Goal: Information Seeking & Learning: Compare options

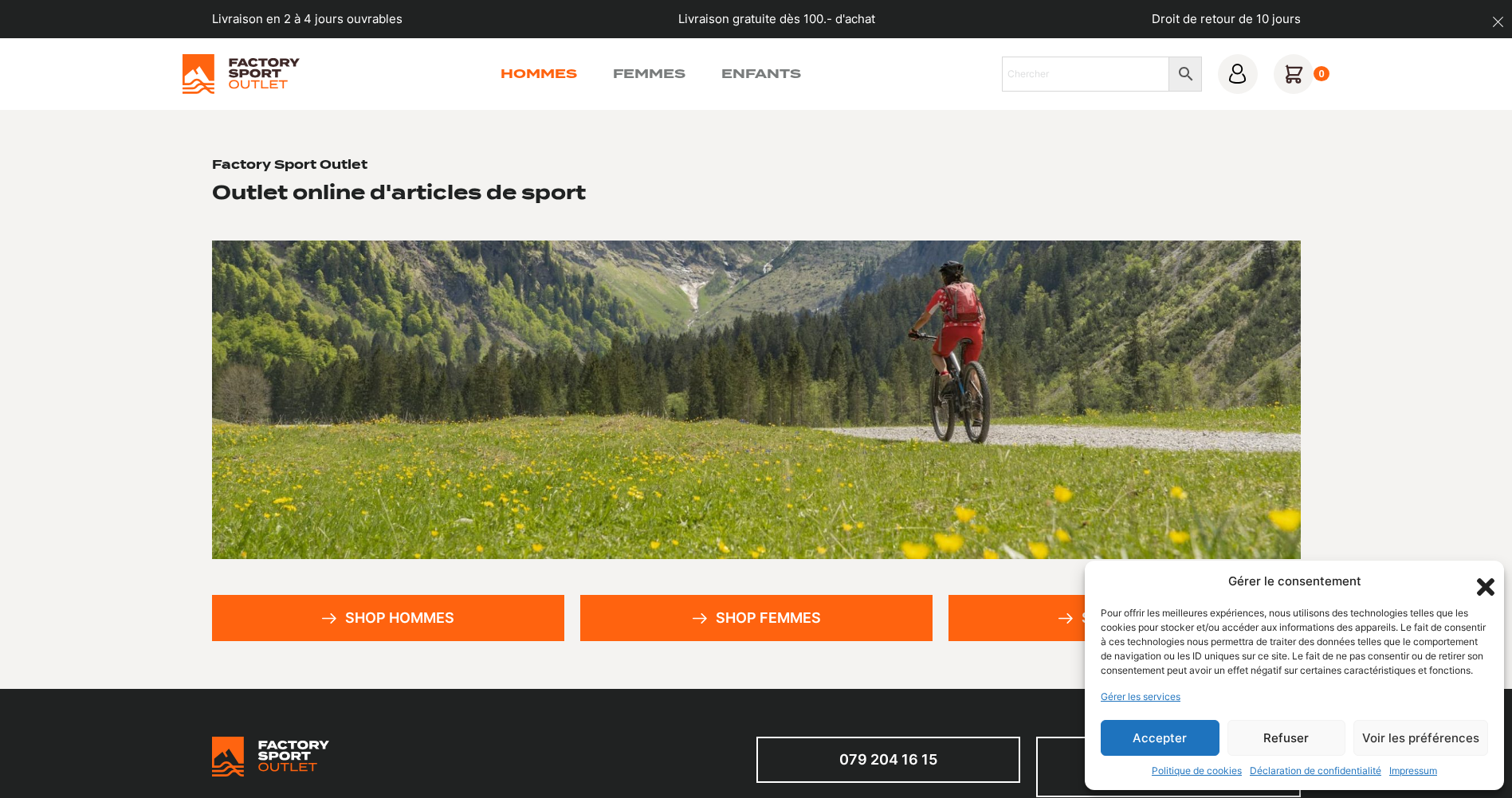
click at [546, 75] on link "Hommes" at bounding box center [539, 74] width 77 height 19
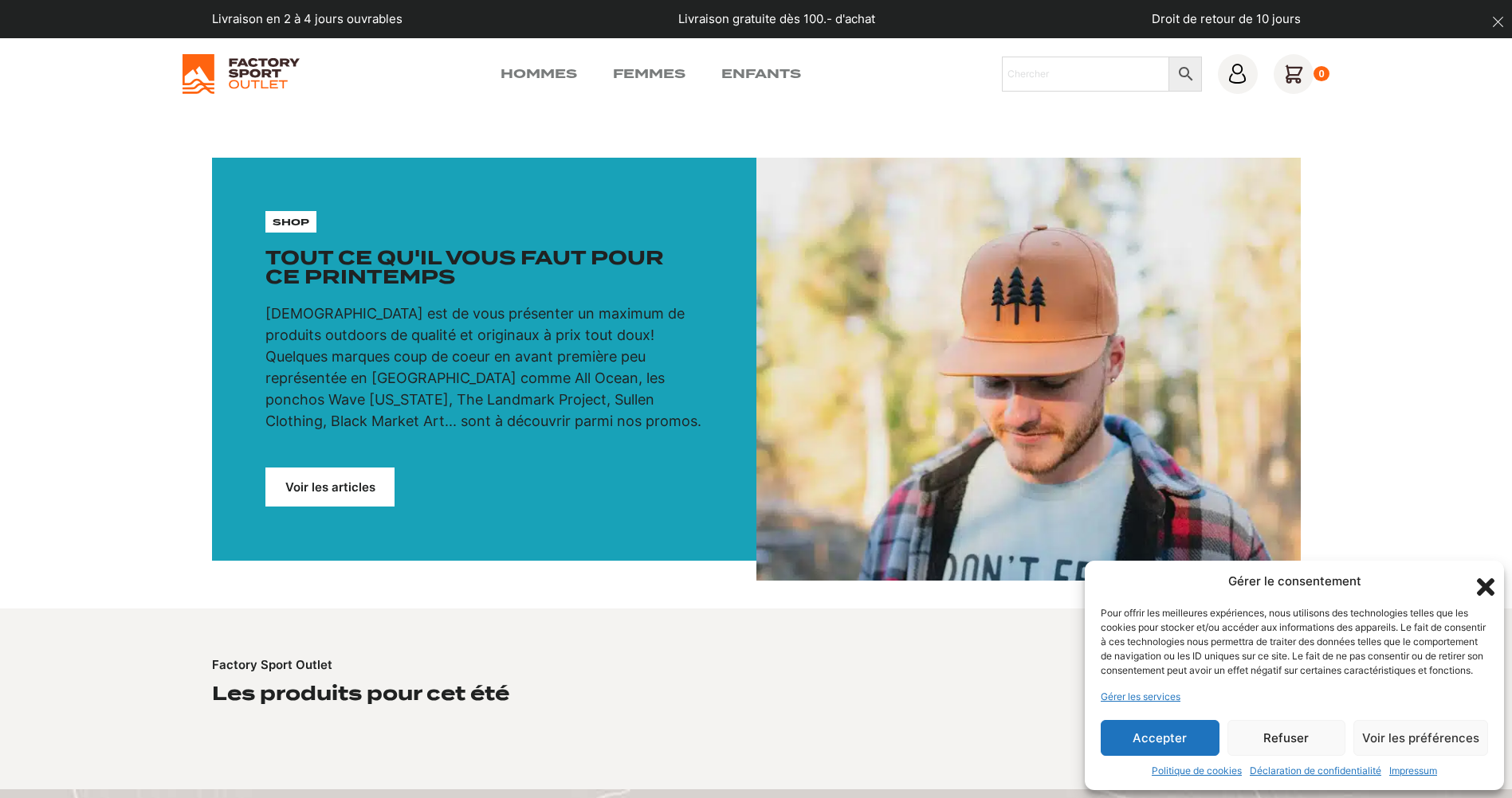
click at [337, 494] on link "Voir les articles" at bounding box center [330, 487] width 129 height 39
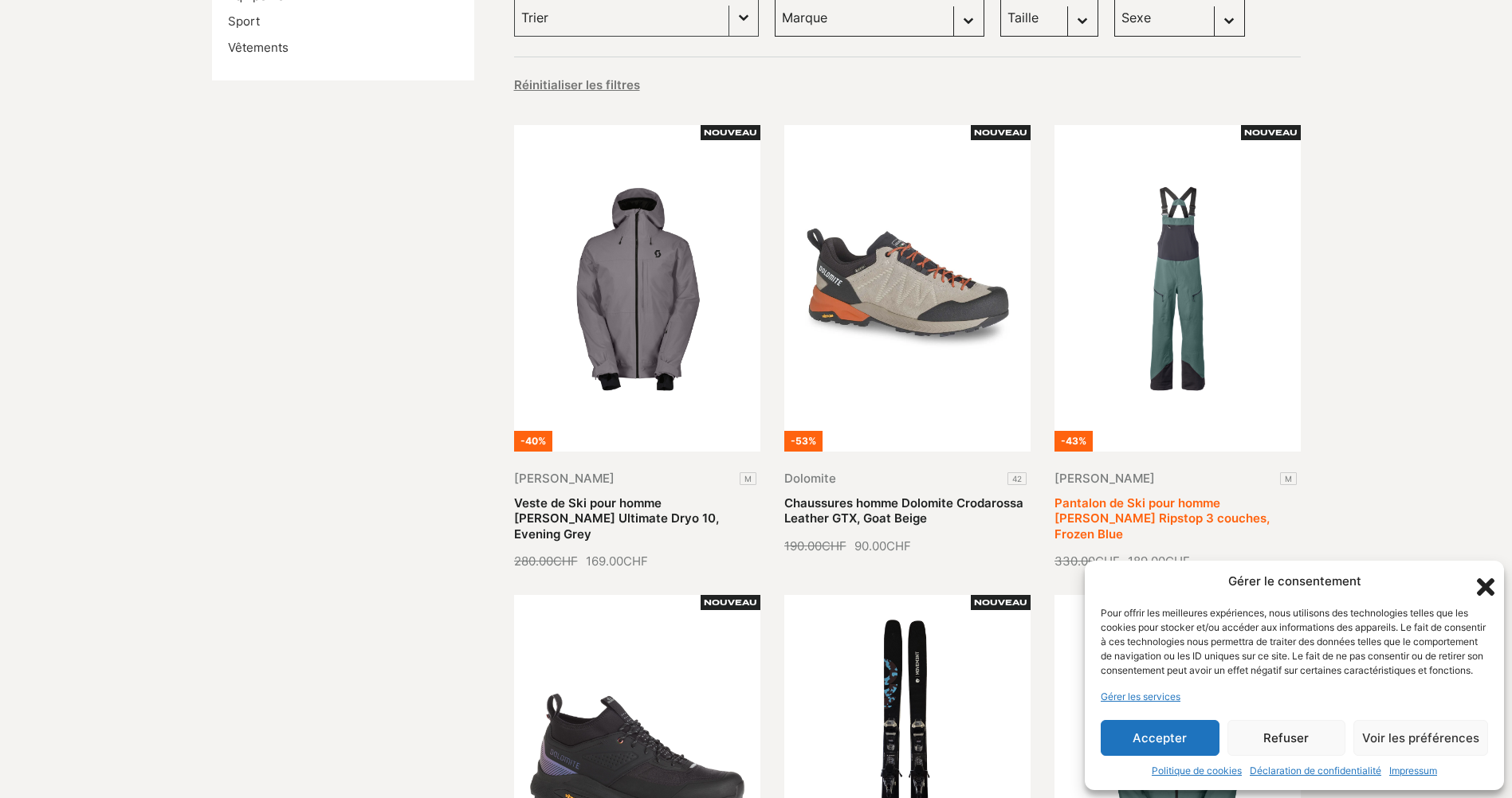
scroll to position [399, 0]
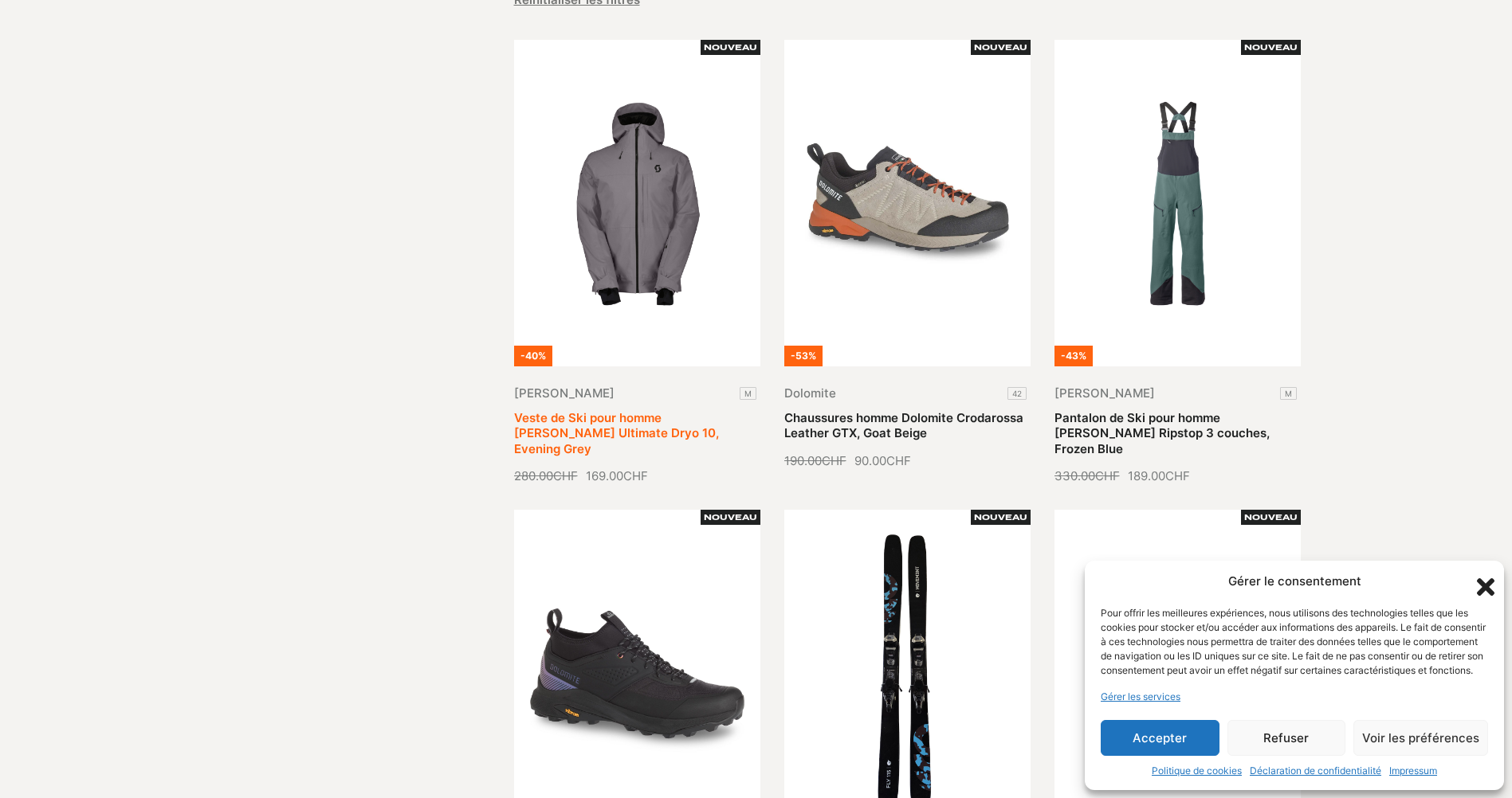
click at [608, 411] on link "Veste de Ski pour homme [PERSON_NAME] Ultimate Dryo 10, Evening Grey" at bounding box center [616, 434] width 205 height 46
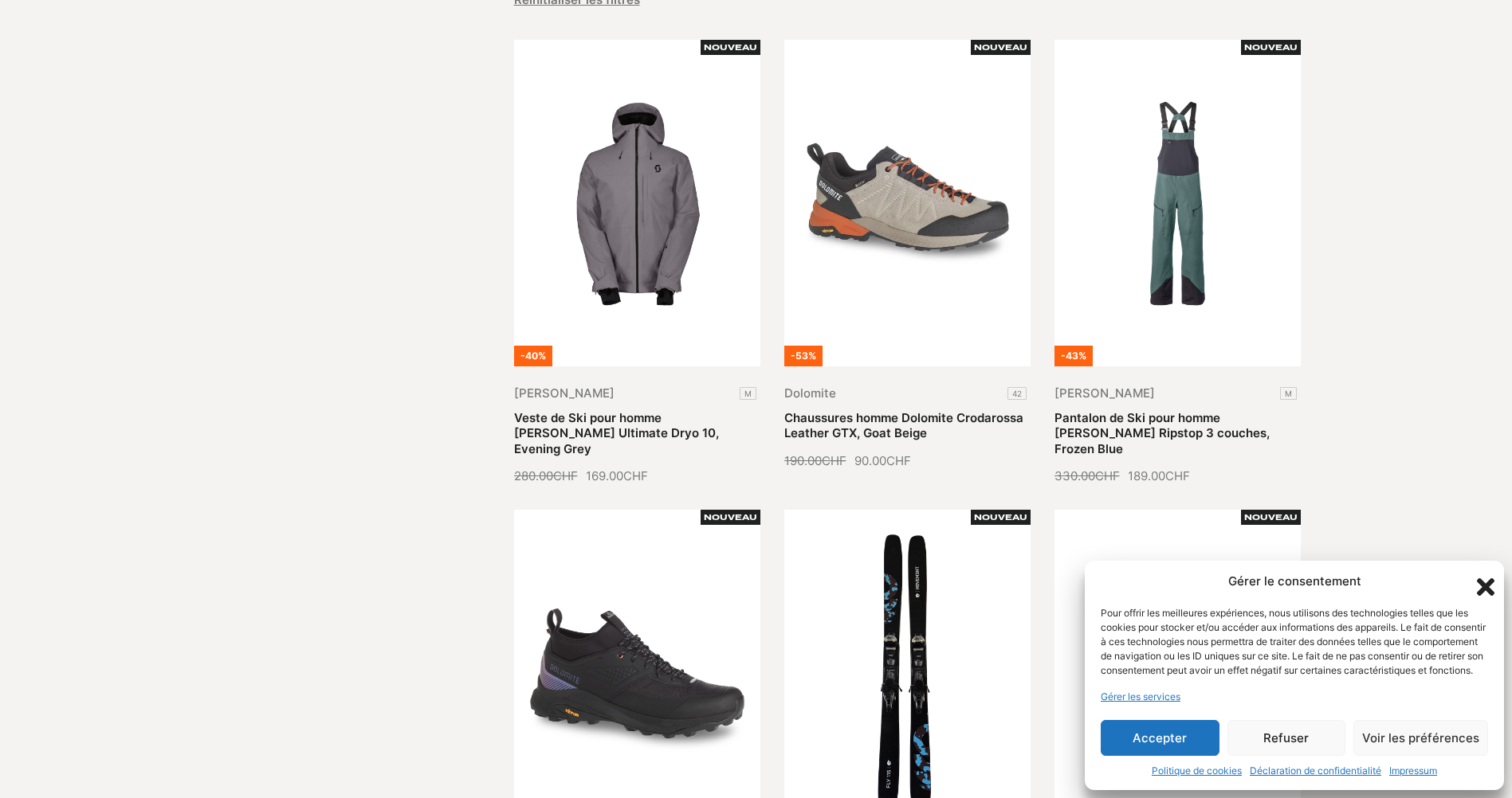
click at [1484, 578] on icon "Fermer la boîte de dialogue" at bounding box center [1486, 587] width 18 height 18
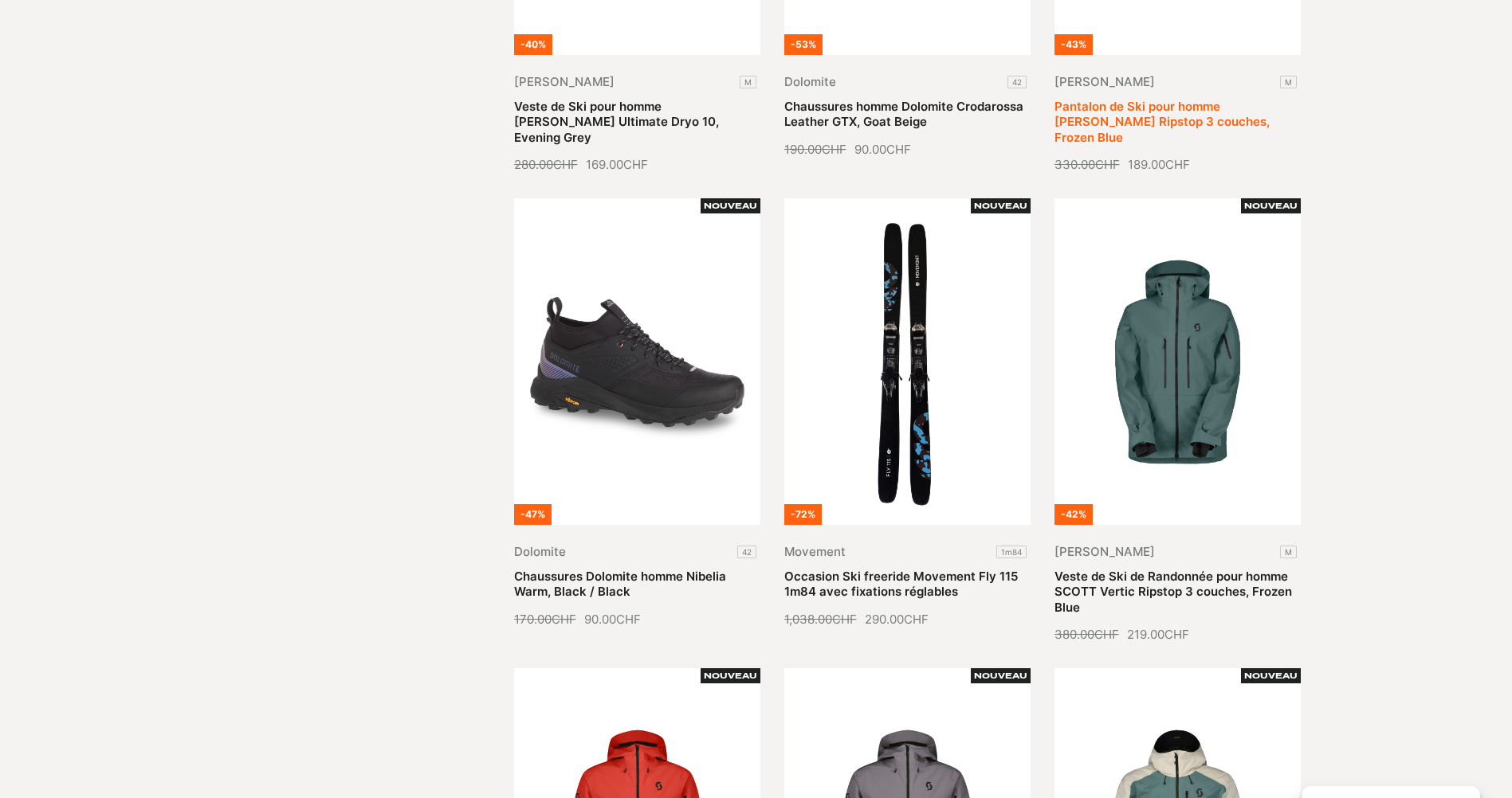
scroll to position [796, 0]
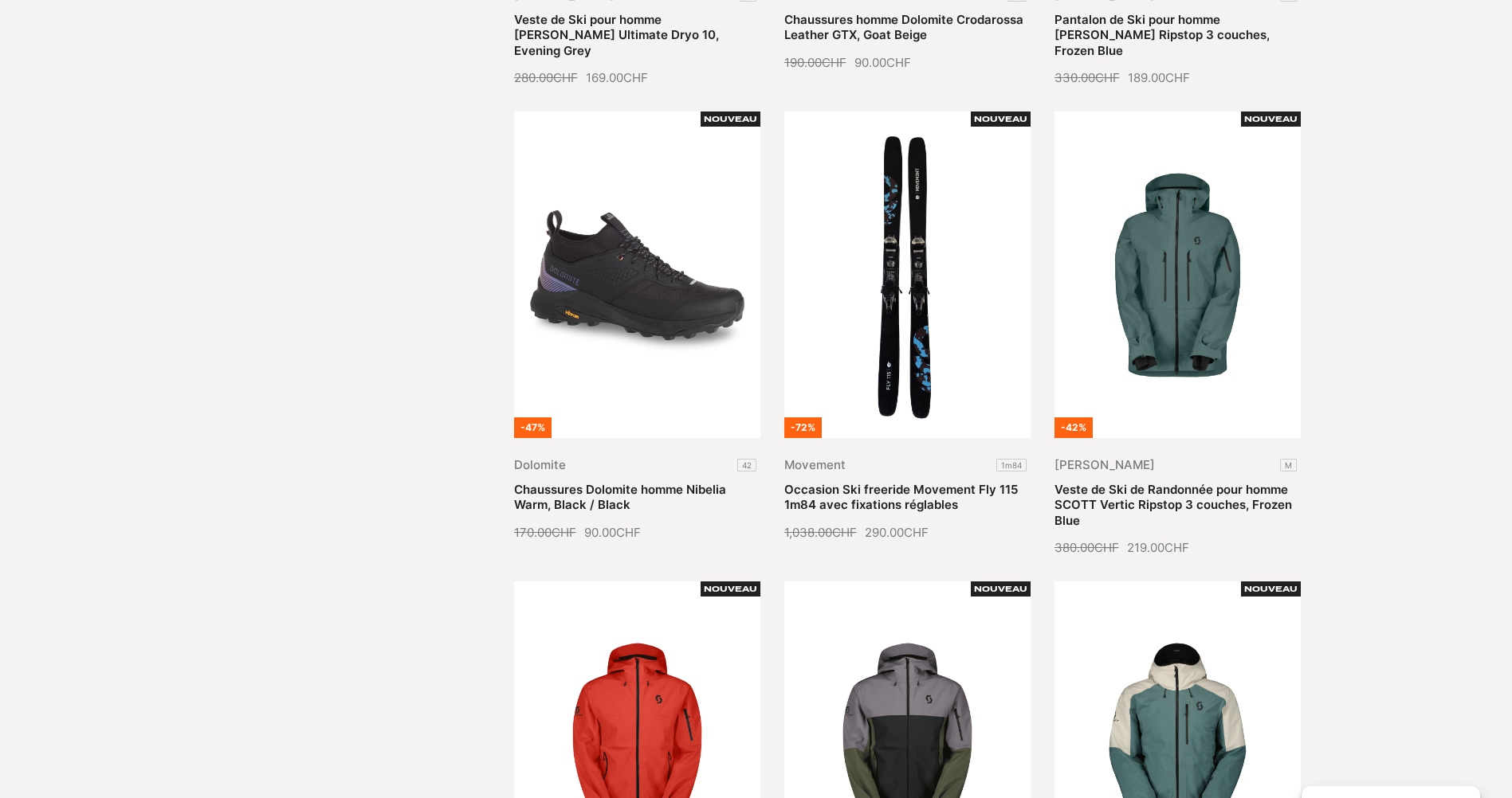
drag, startPoint x: 1187, startPoint y: 281, endPoint x: 1440, endPoint y: 209, distance: 263.0
click at [1440, 209] on section "Hommes Chaussures Equipement Sport Vêtements Hommes 1 - 12 sur 857 résultats Ch…" at bounding box center [756, 487] width 1512 height 2238
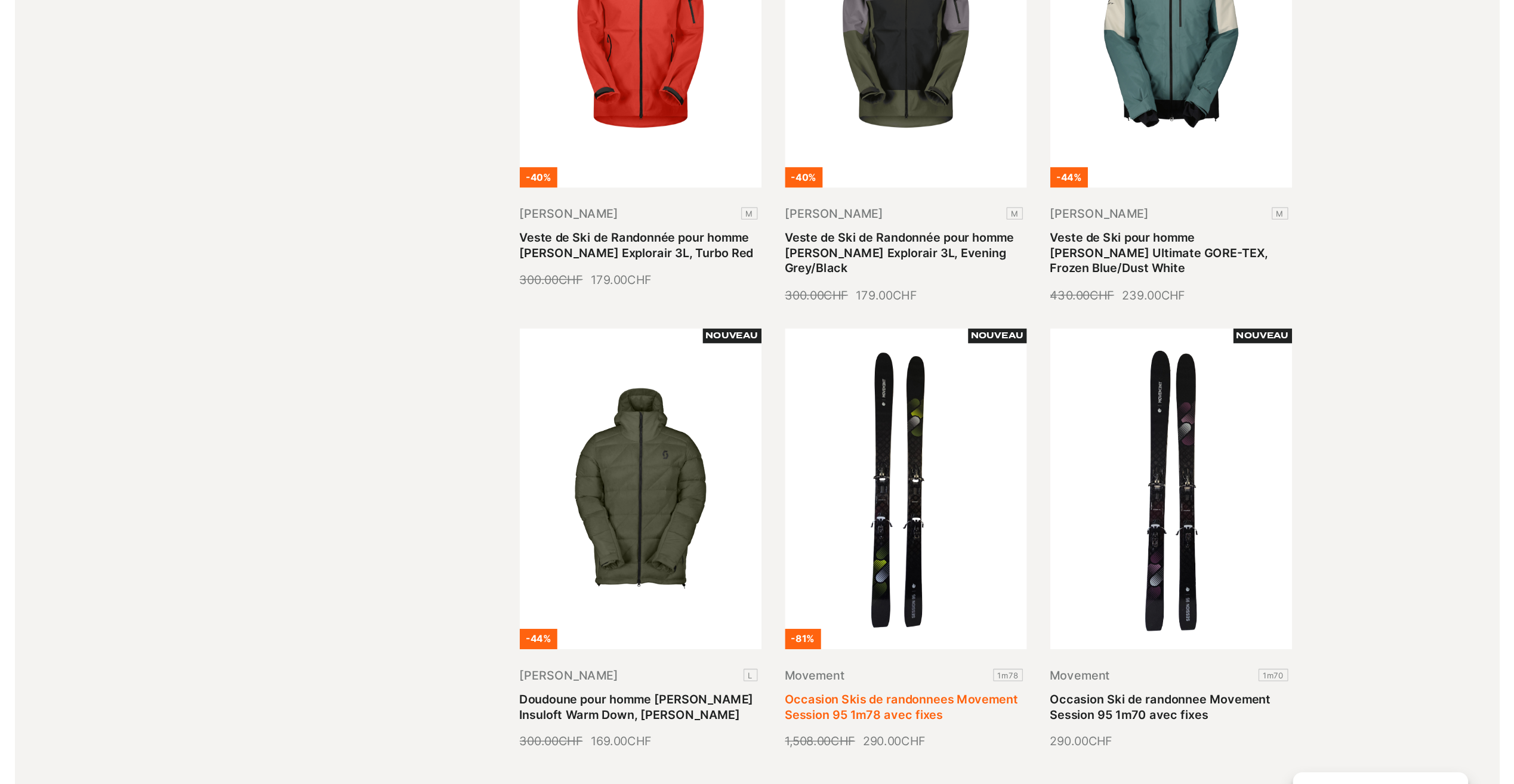
scroll to position [1193, 0]
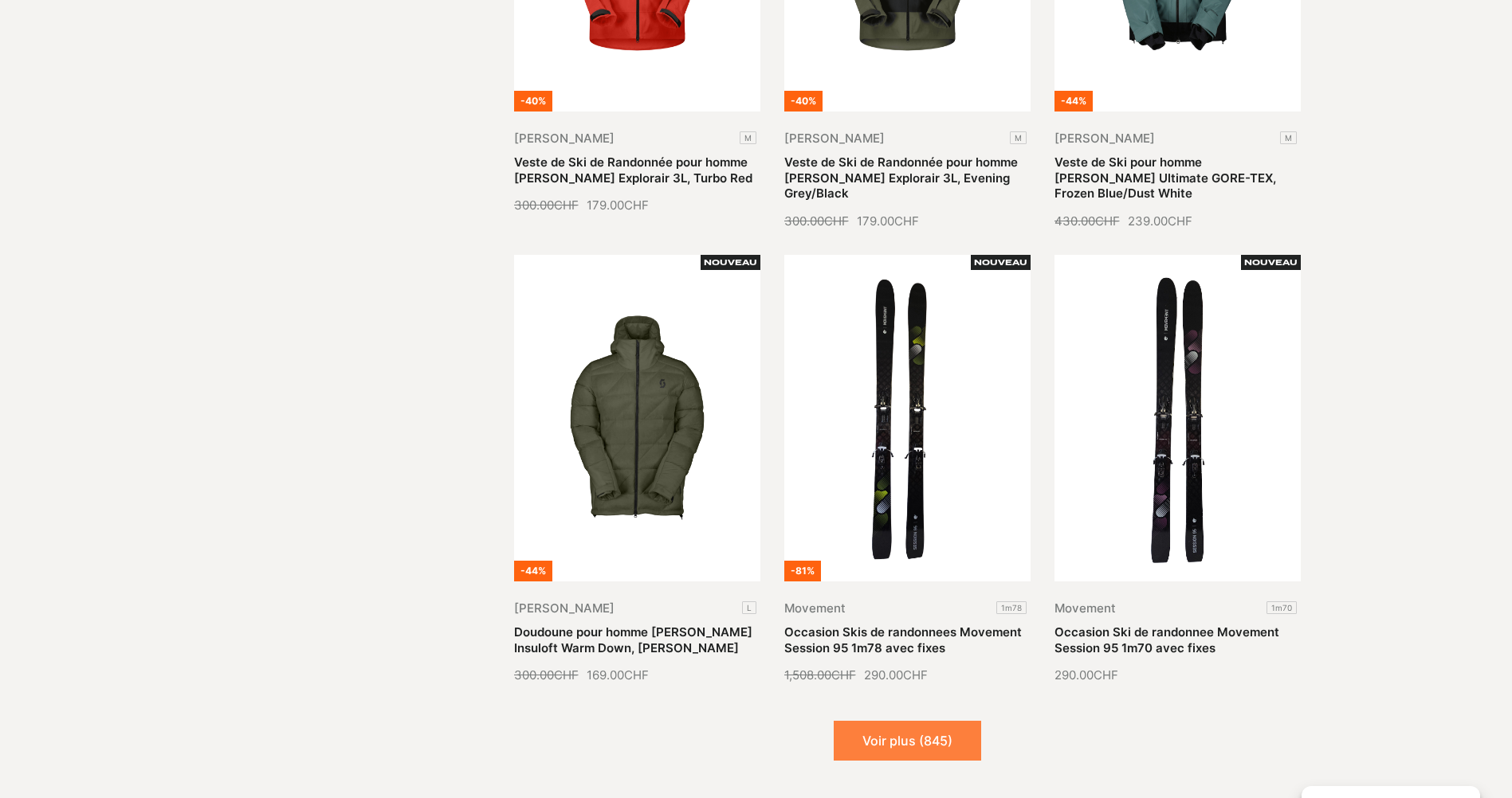
click at [925, 721] on button "Voir plus (845)" at bounding box center [907, 741] width 148 height 40
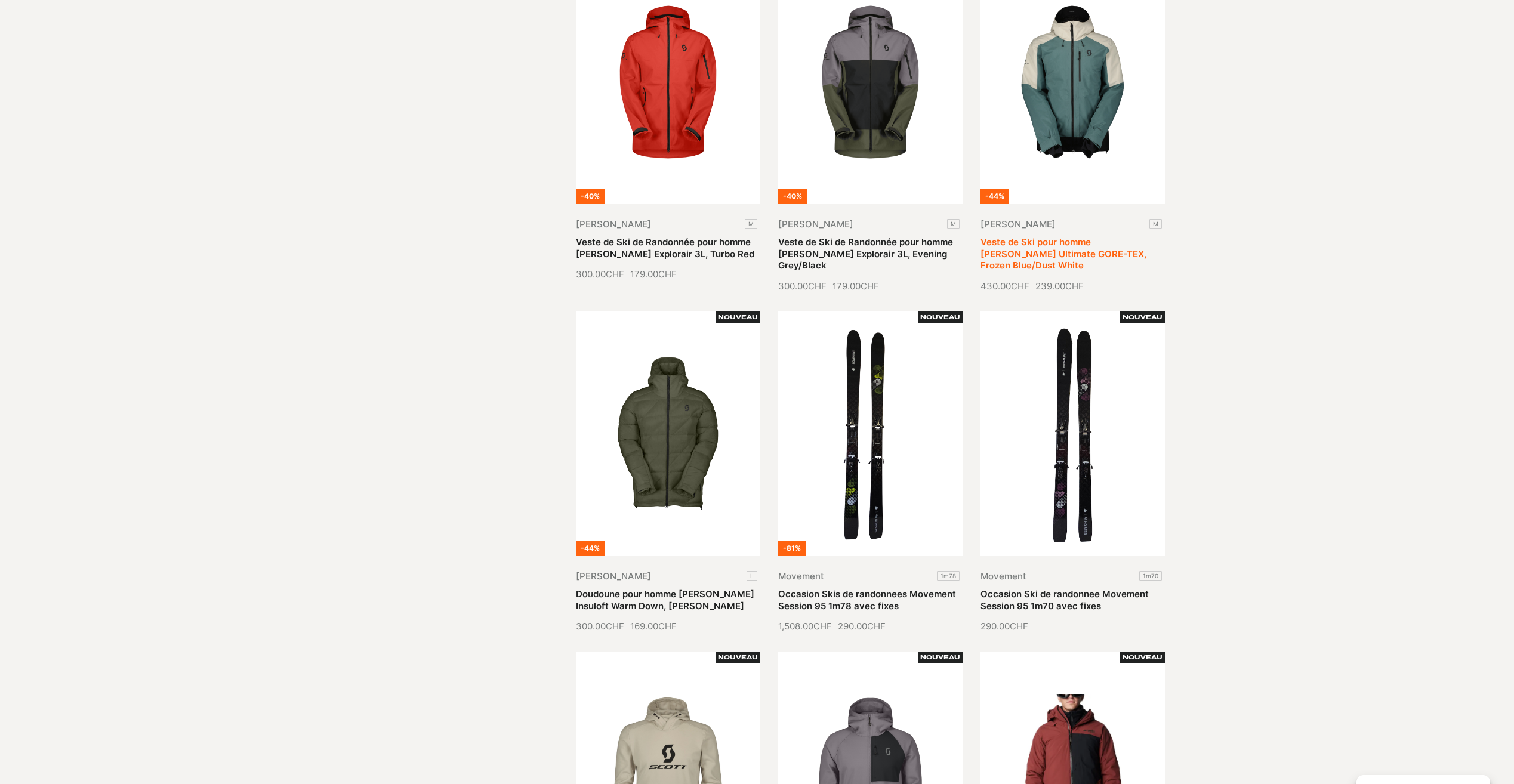
scroll to position [1074, 0]
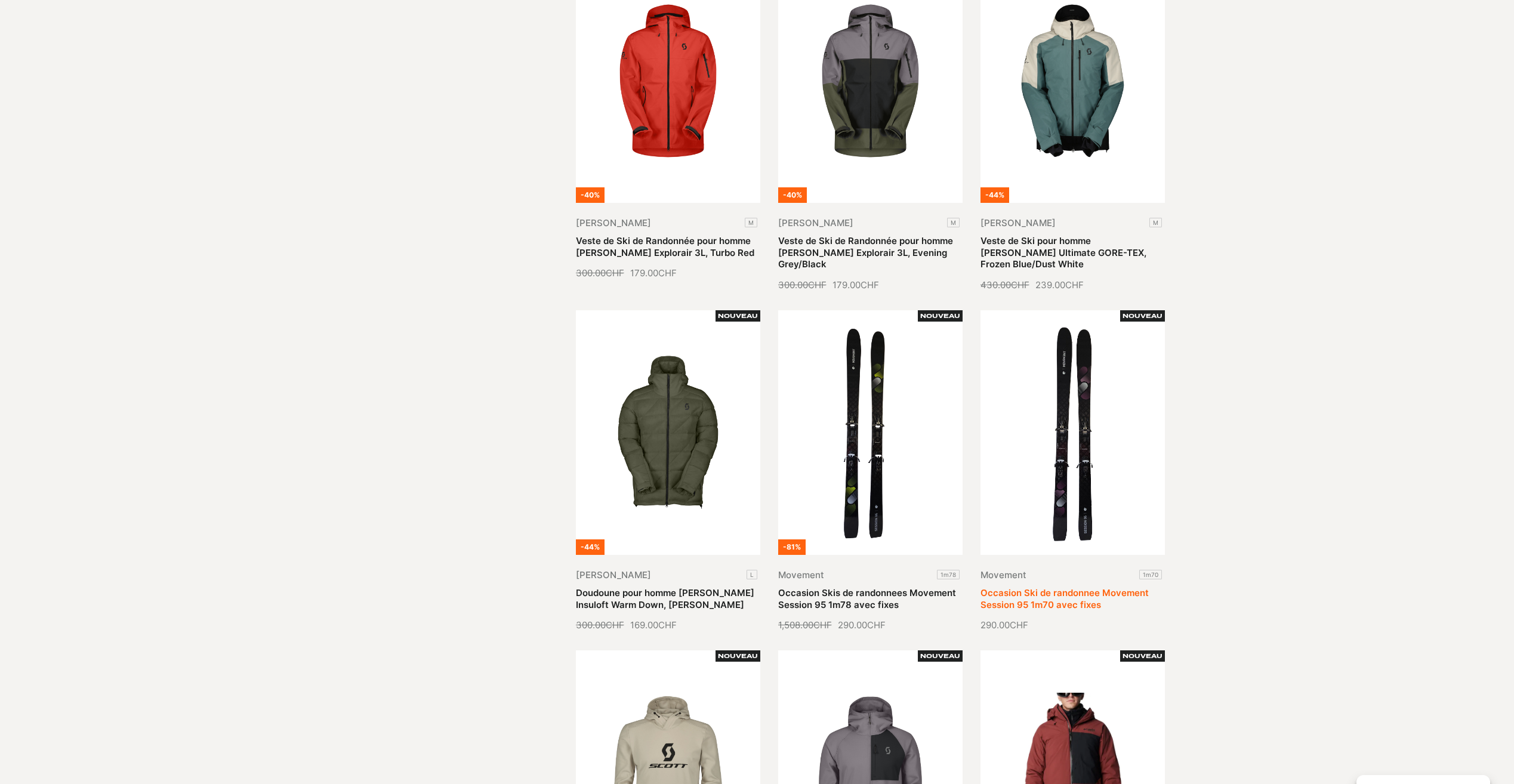
drag, startPoint x: 1180, startPoint y: 591, endPoint x: 984, endPoint y: 570, distance: 197.1
click at [984, 570] on section "Hommes Chaussures Equipement Sport Vêtements Hommes 13 - 22 sur 857 résultats C…" at bounding box center [757, 579] width 1514 height 3060
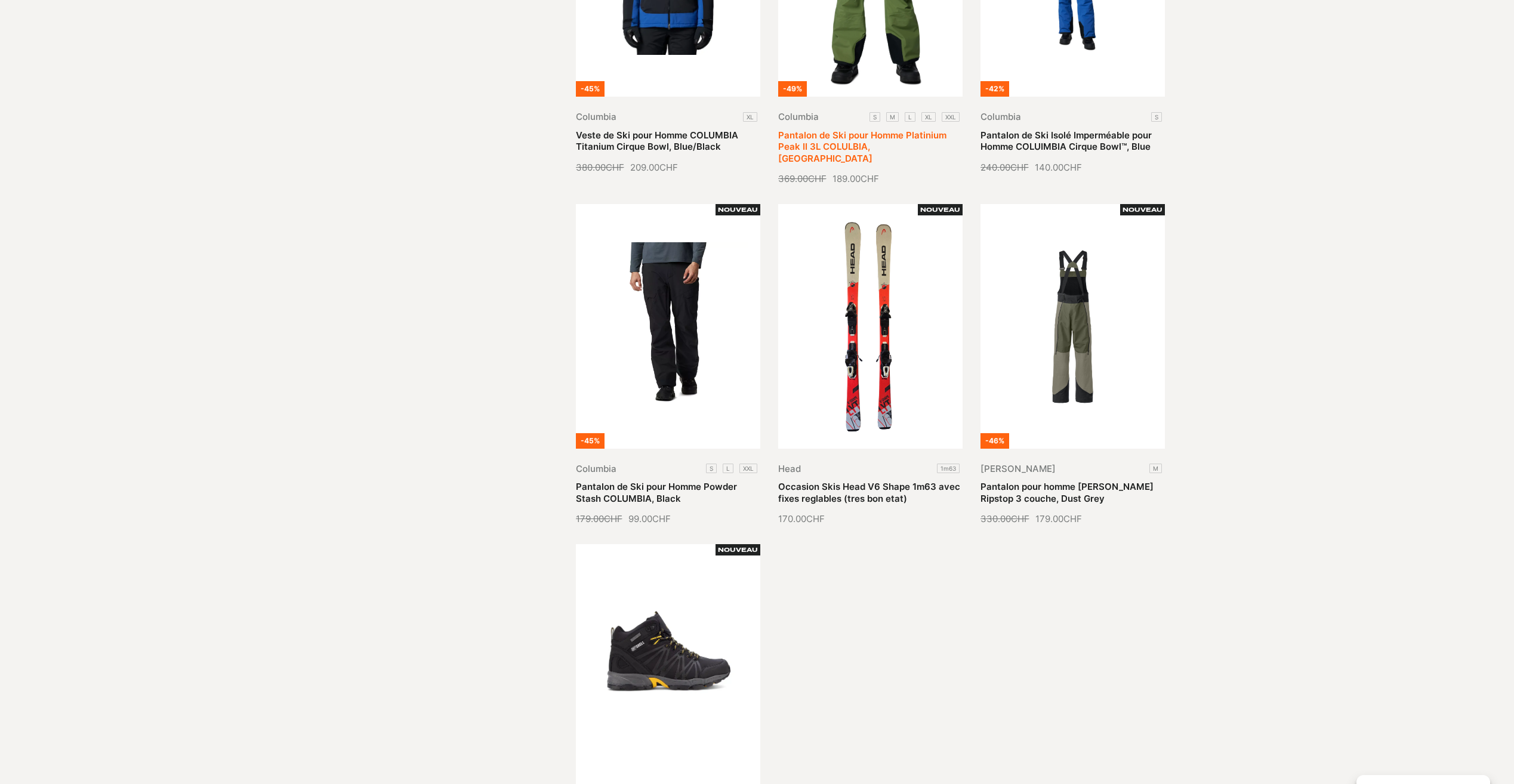
scroll to position [2327, 0]
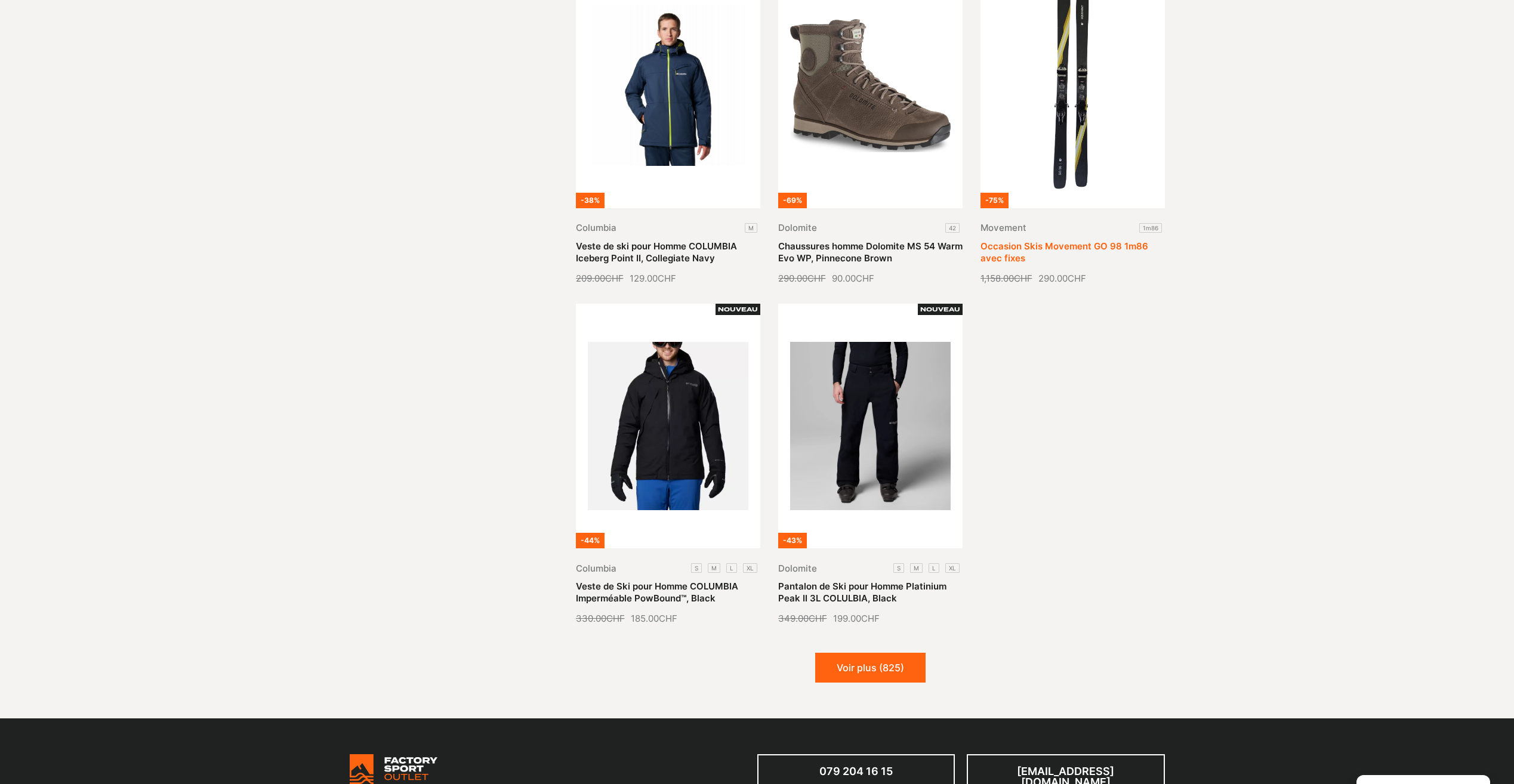
scroll to position [3580, 0]
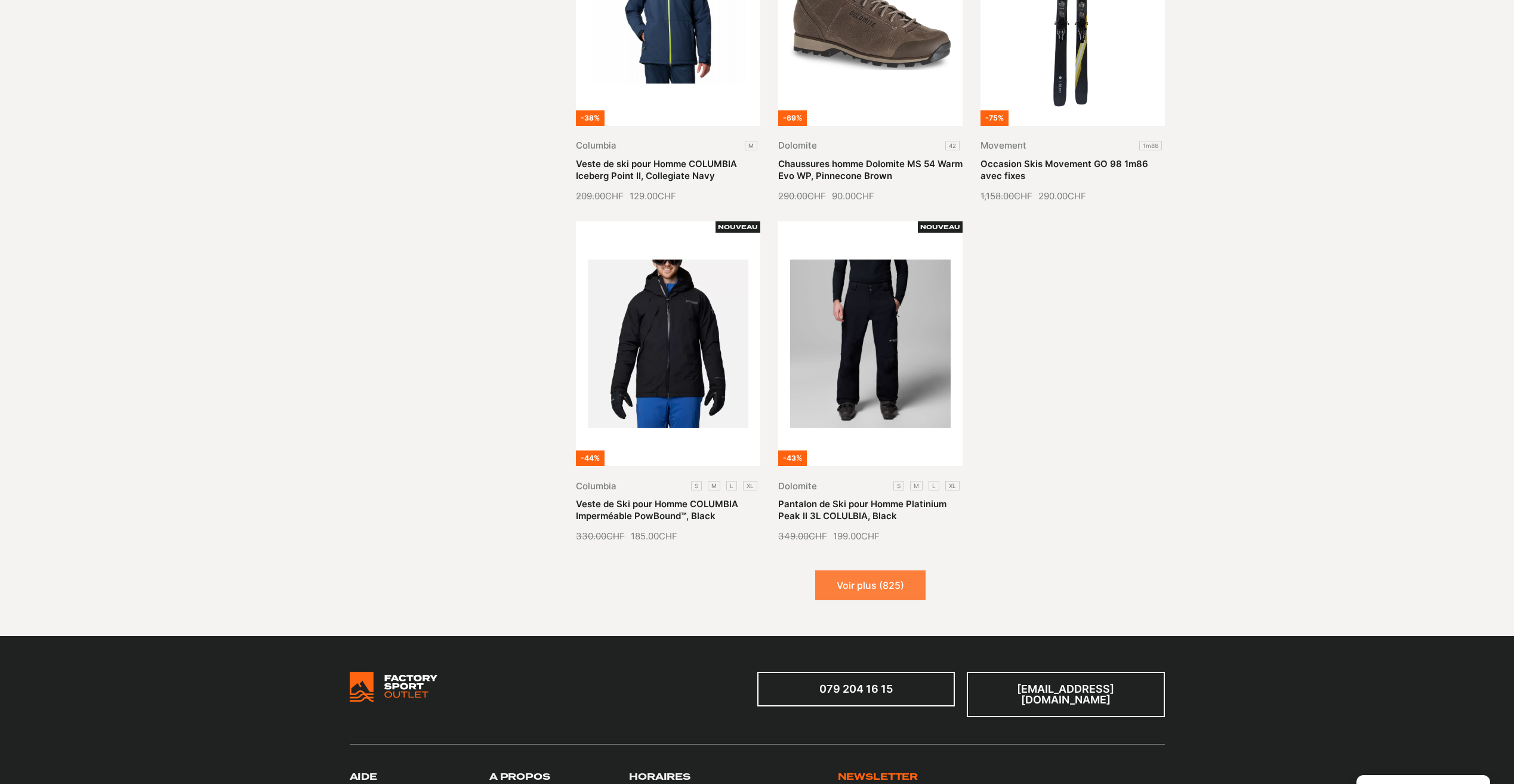
click at [880, 570] on button "Voir plus (825)" at bounding box center [870, 585] width 110 height 30
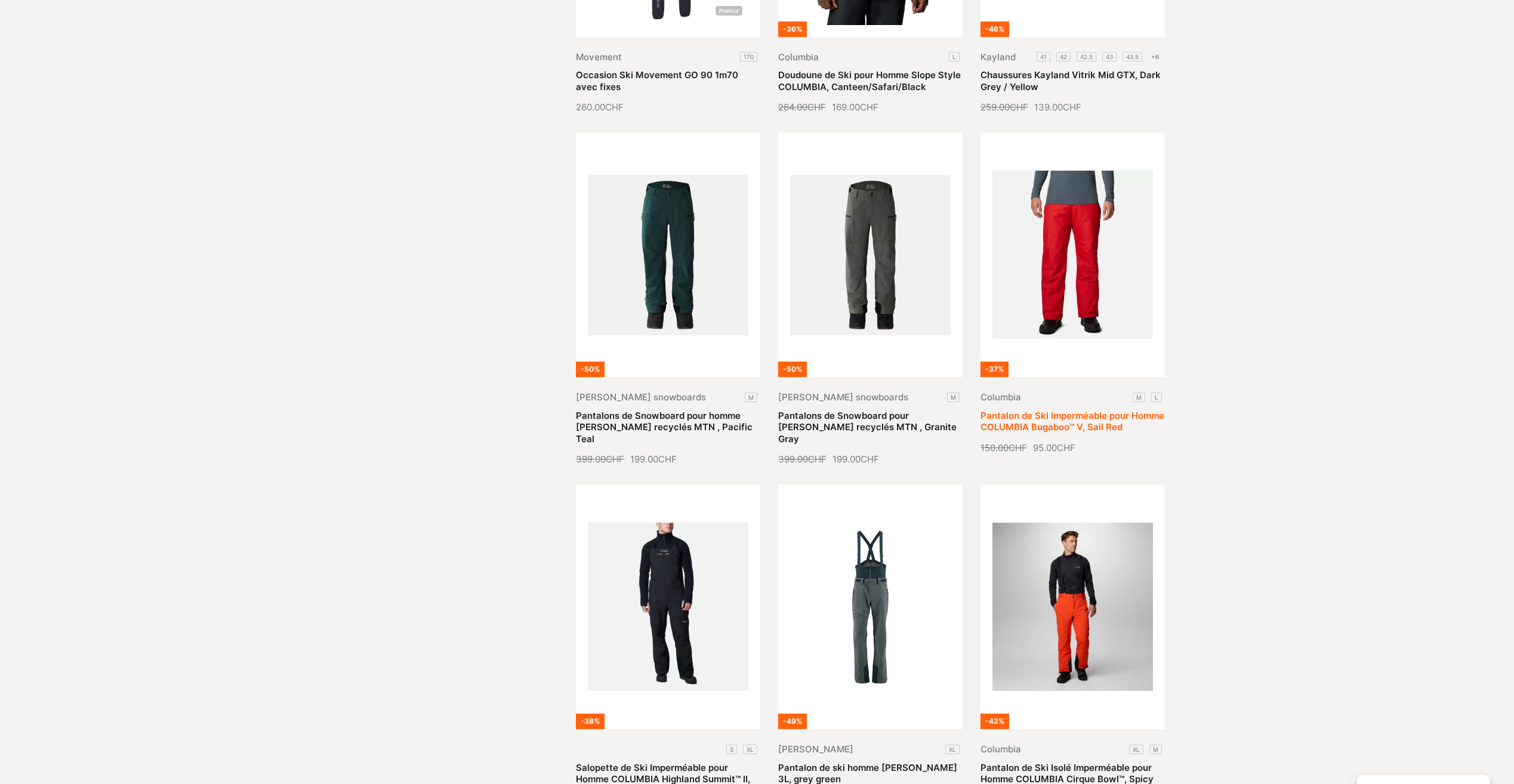
scroll to position [4475, 0]
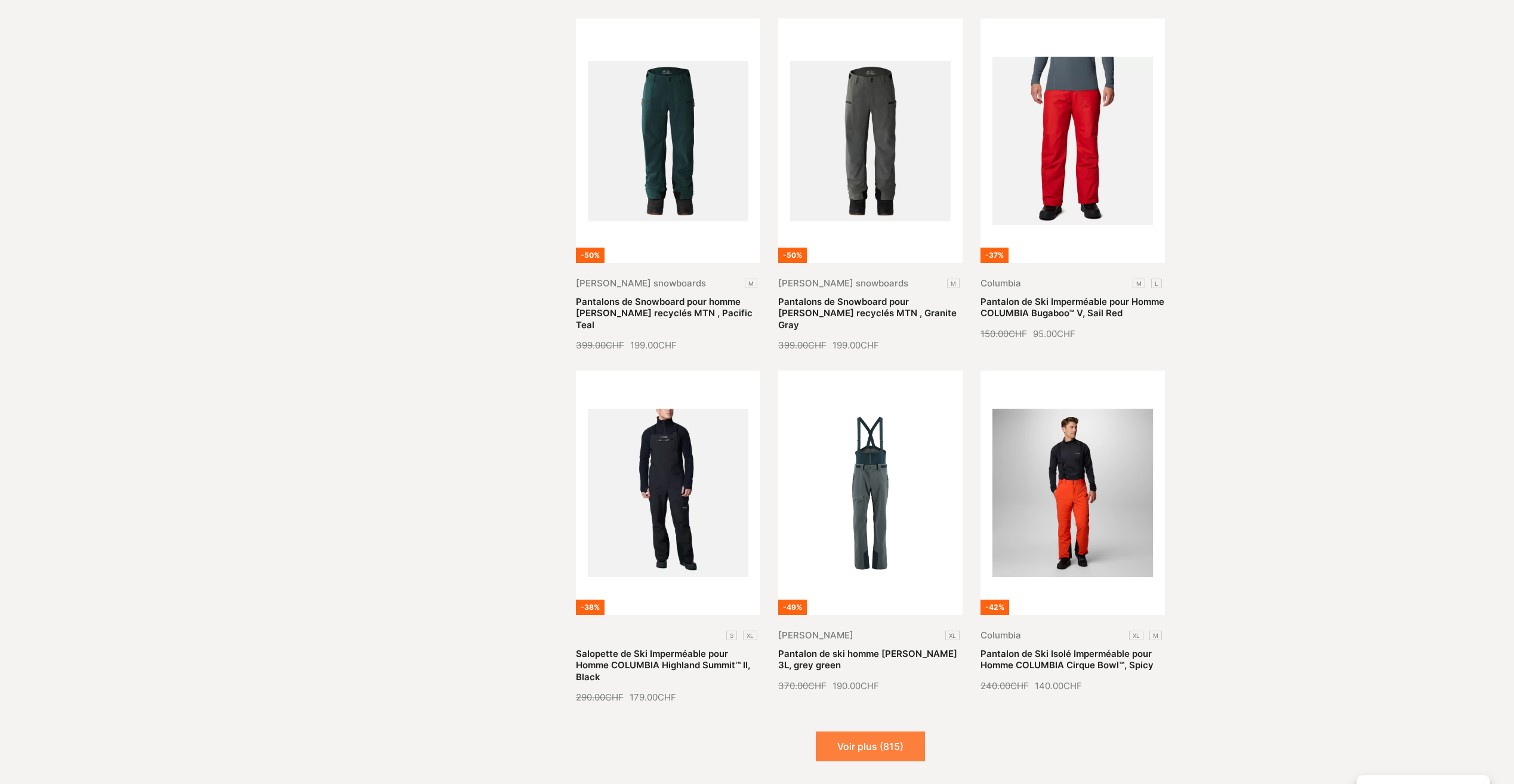
click at [871, 597] on button "Voir plus (815)" at bounding box center [870, 746] width 109 height 30
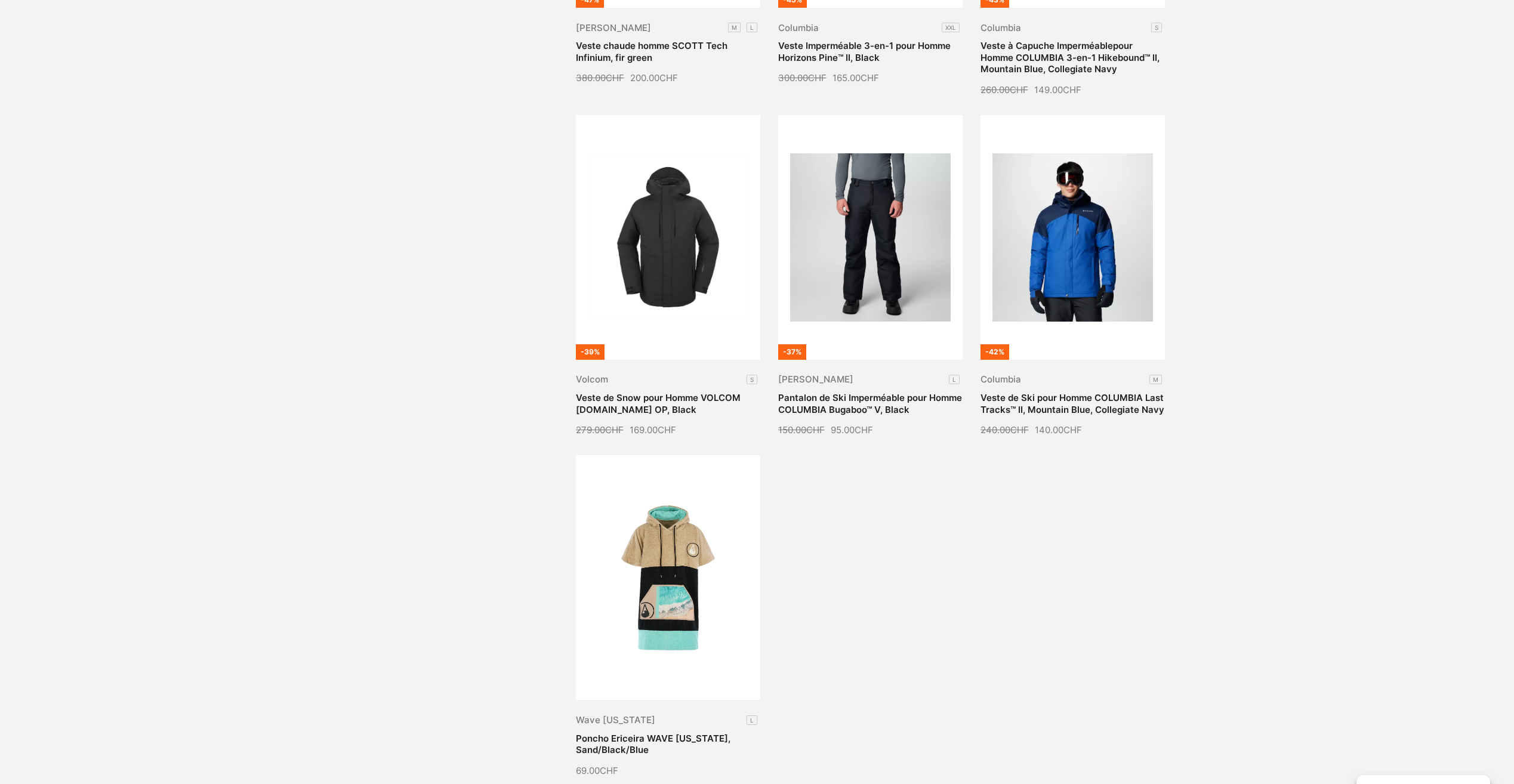
scroll to position [5787, 0]
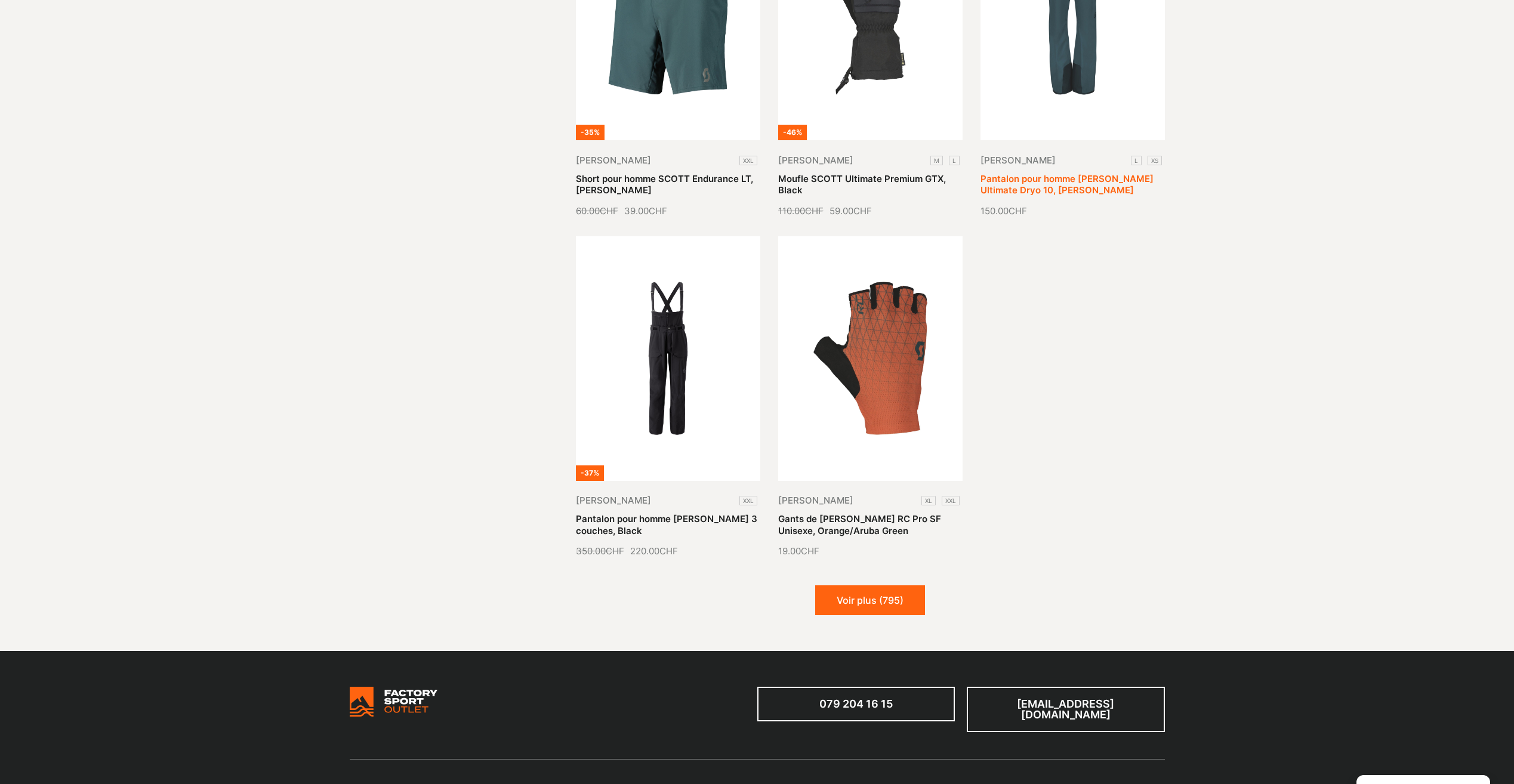
scroll to position [7100, 0]
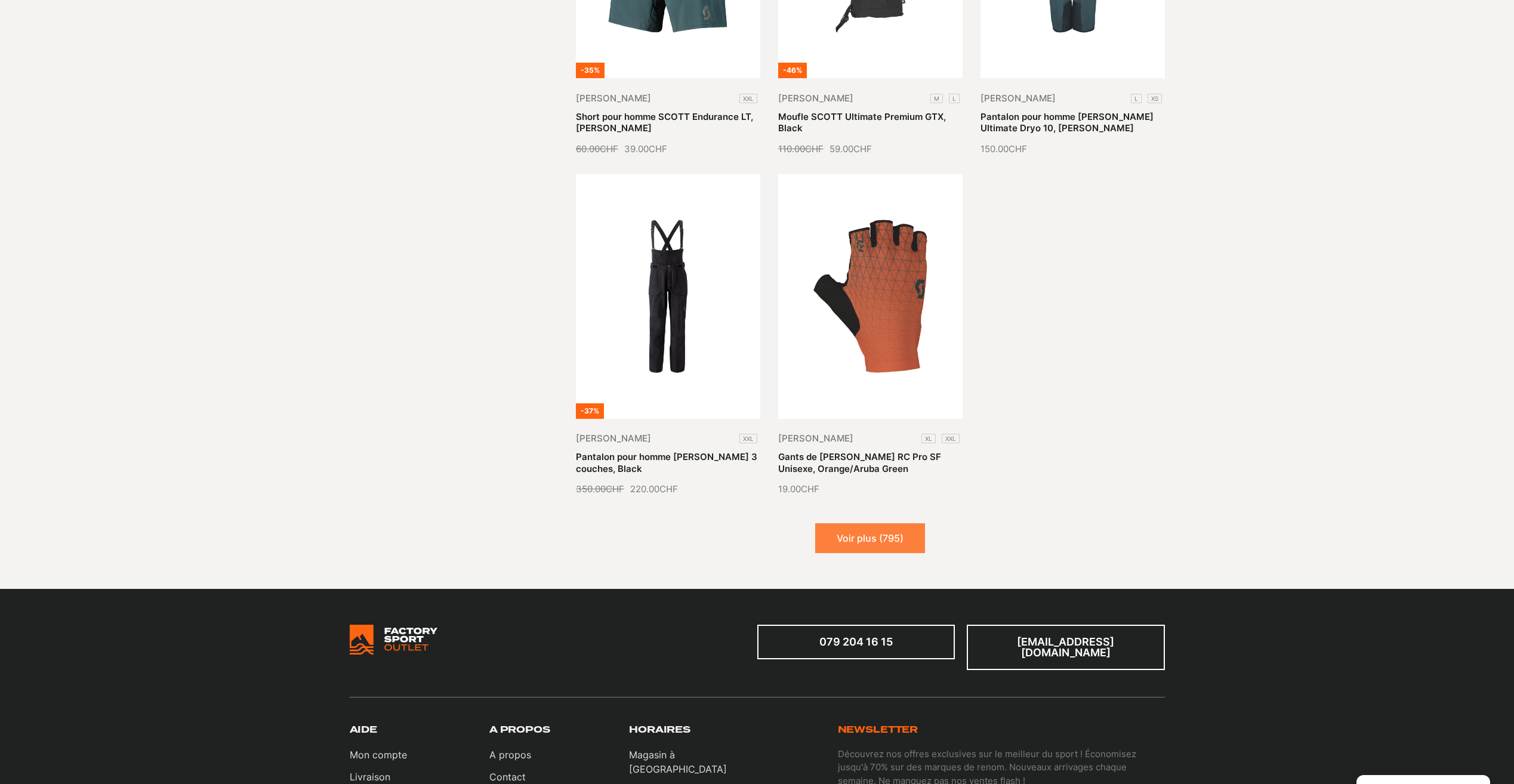
click at [871, 523] on button "Voir plus (795)" at bounding box center [870, 538] width 110 height 30
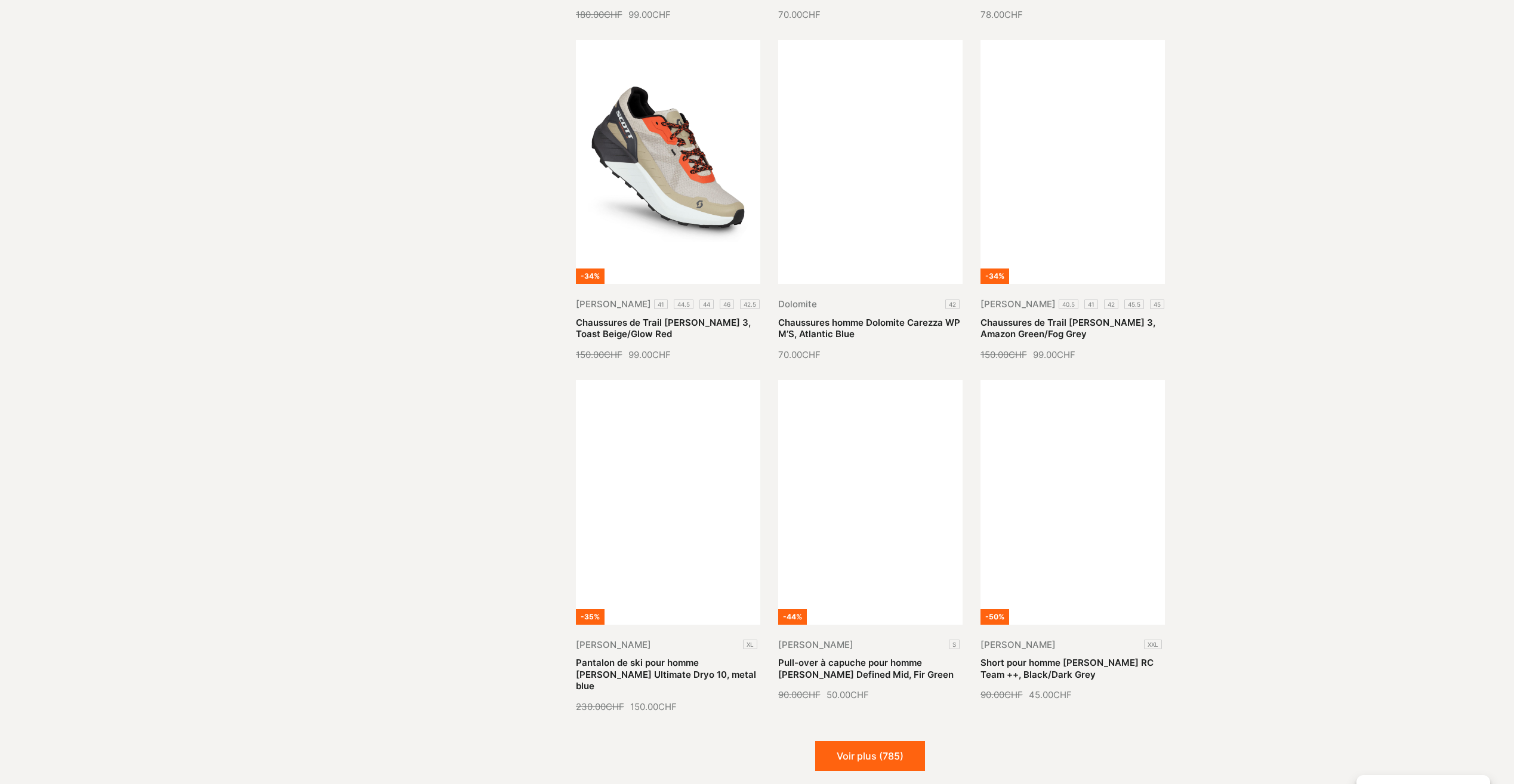
scroll to position [7936, 0]
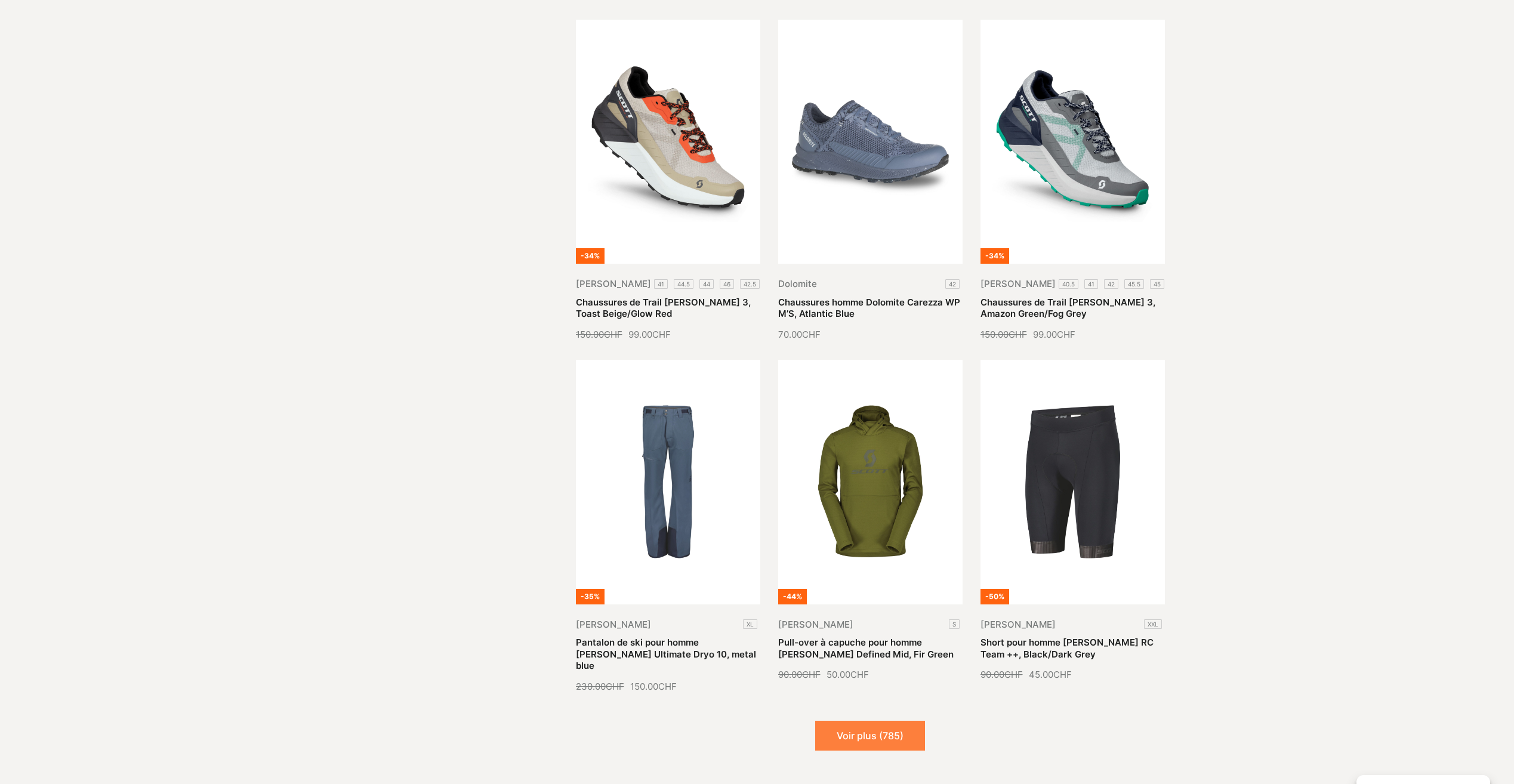
click at [855, 597] on button "Voir plus (785)" at bounding box center [870, 736] width 110 height 30
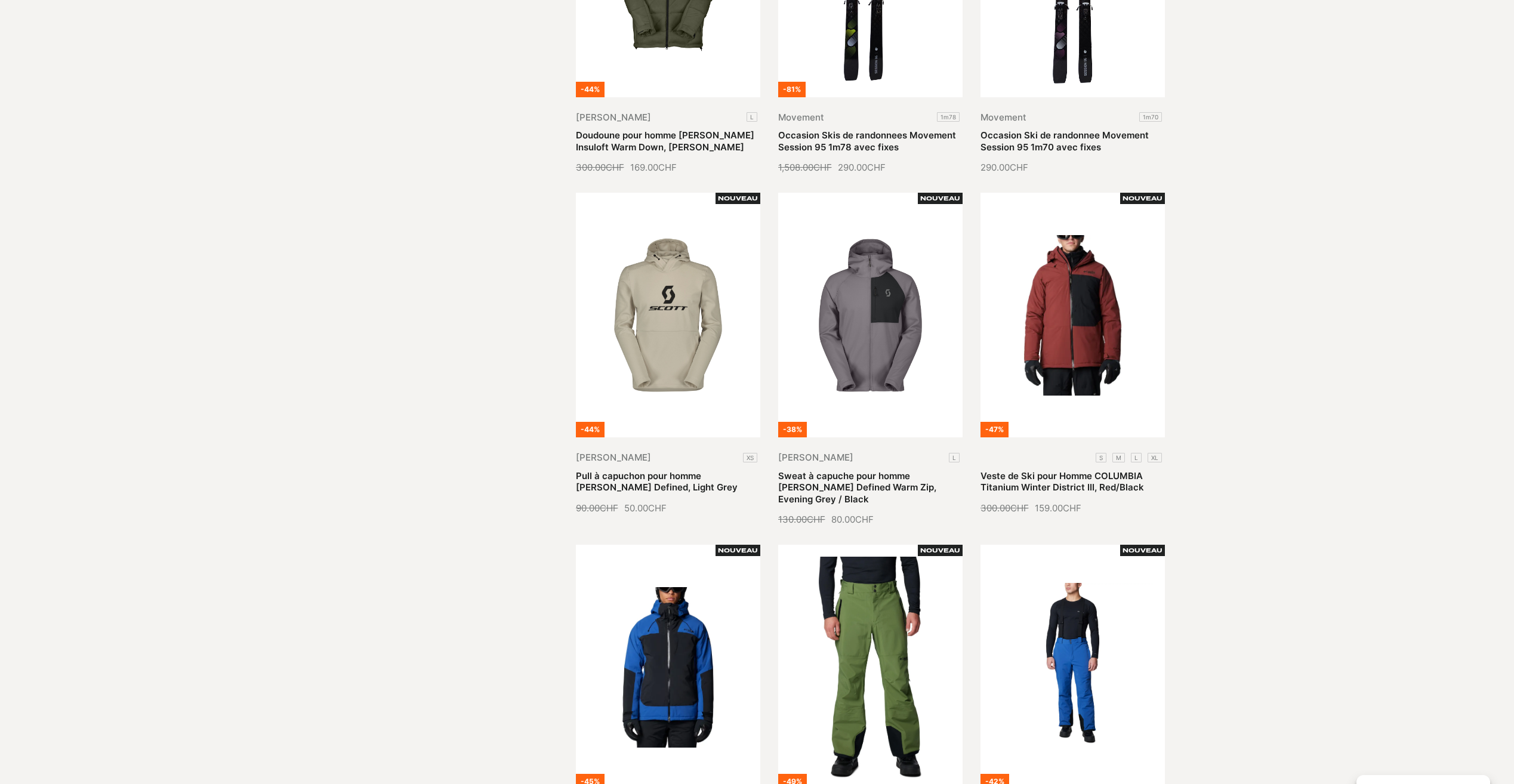
scroll to position [0, 0]
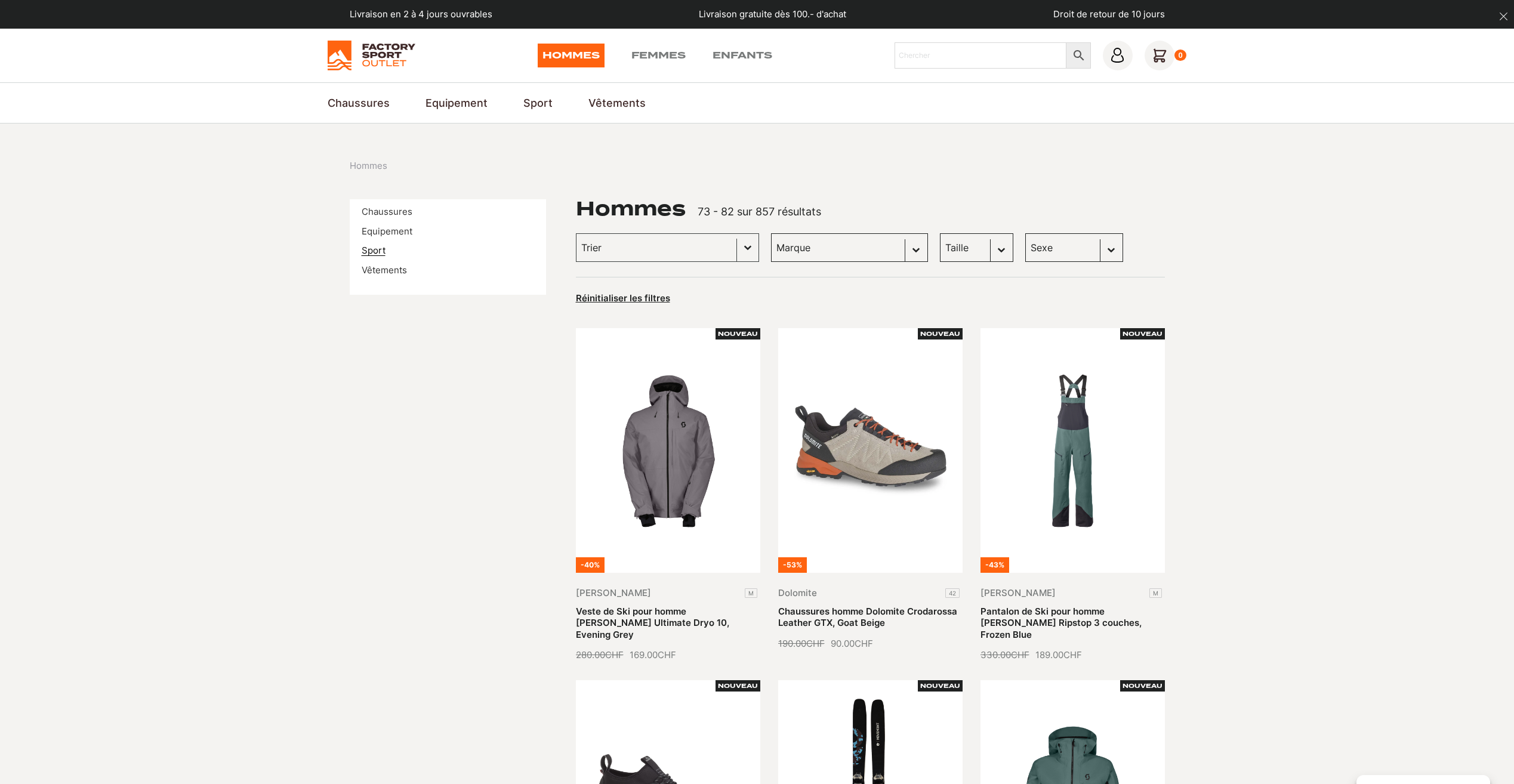
click at [369, 251] on link "Sport" at bounding box center [374, 250] width 24 height 11
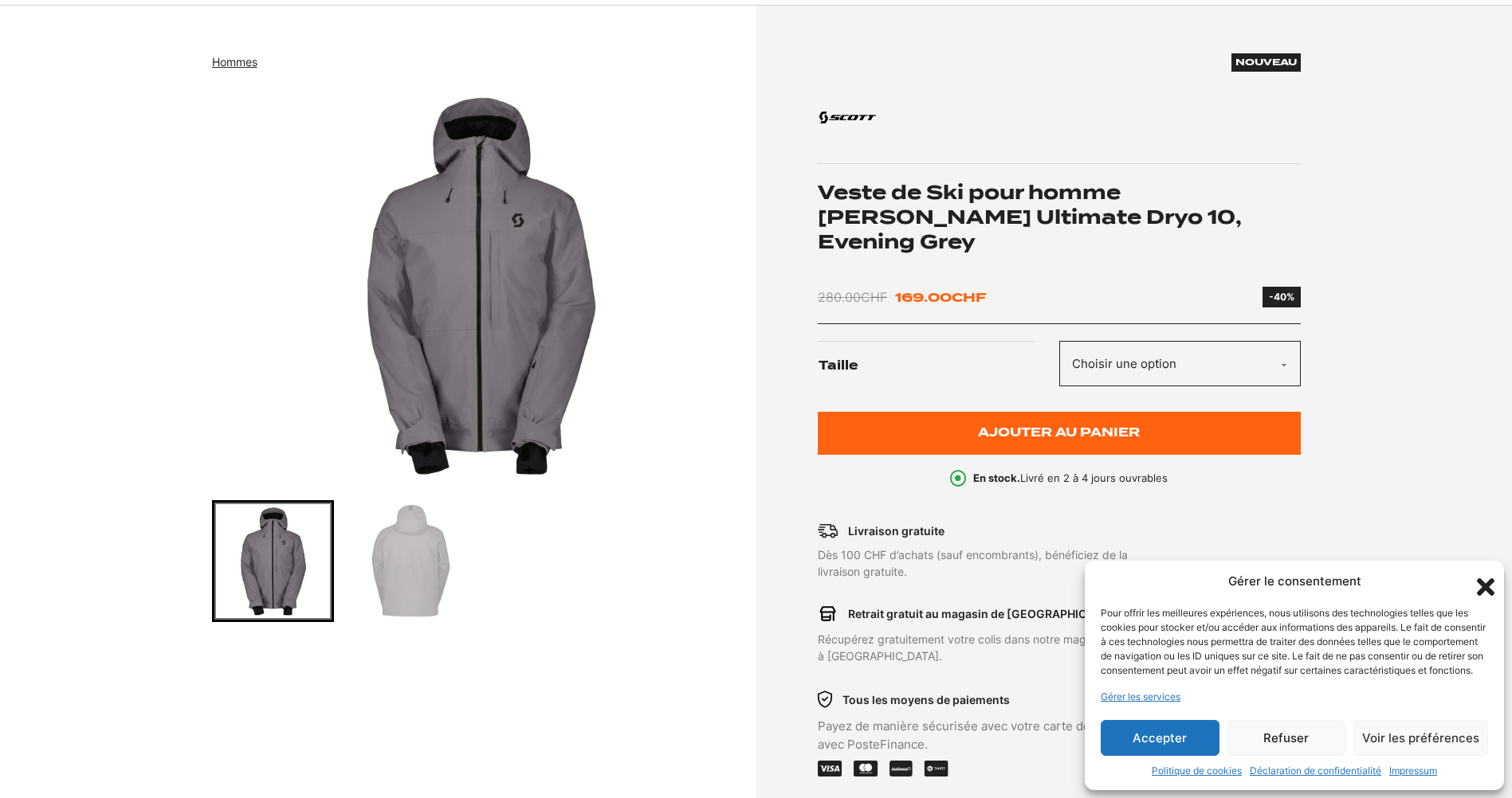
click at [1140, 341] on select "Choisir une option M" at bounding box center [1179, 364] width 242 height 45
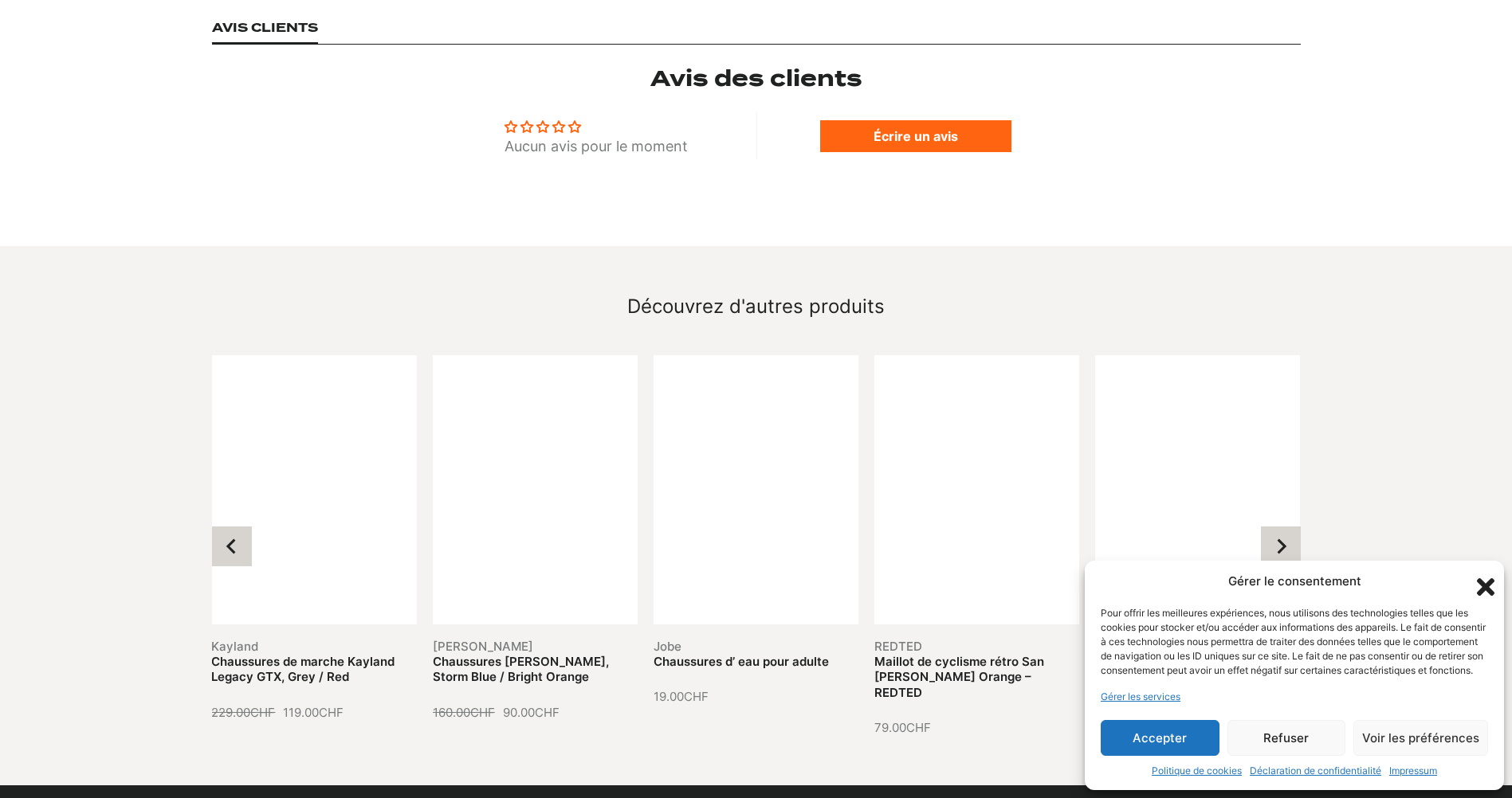
scroll to position [1514, 0]
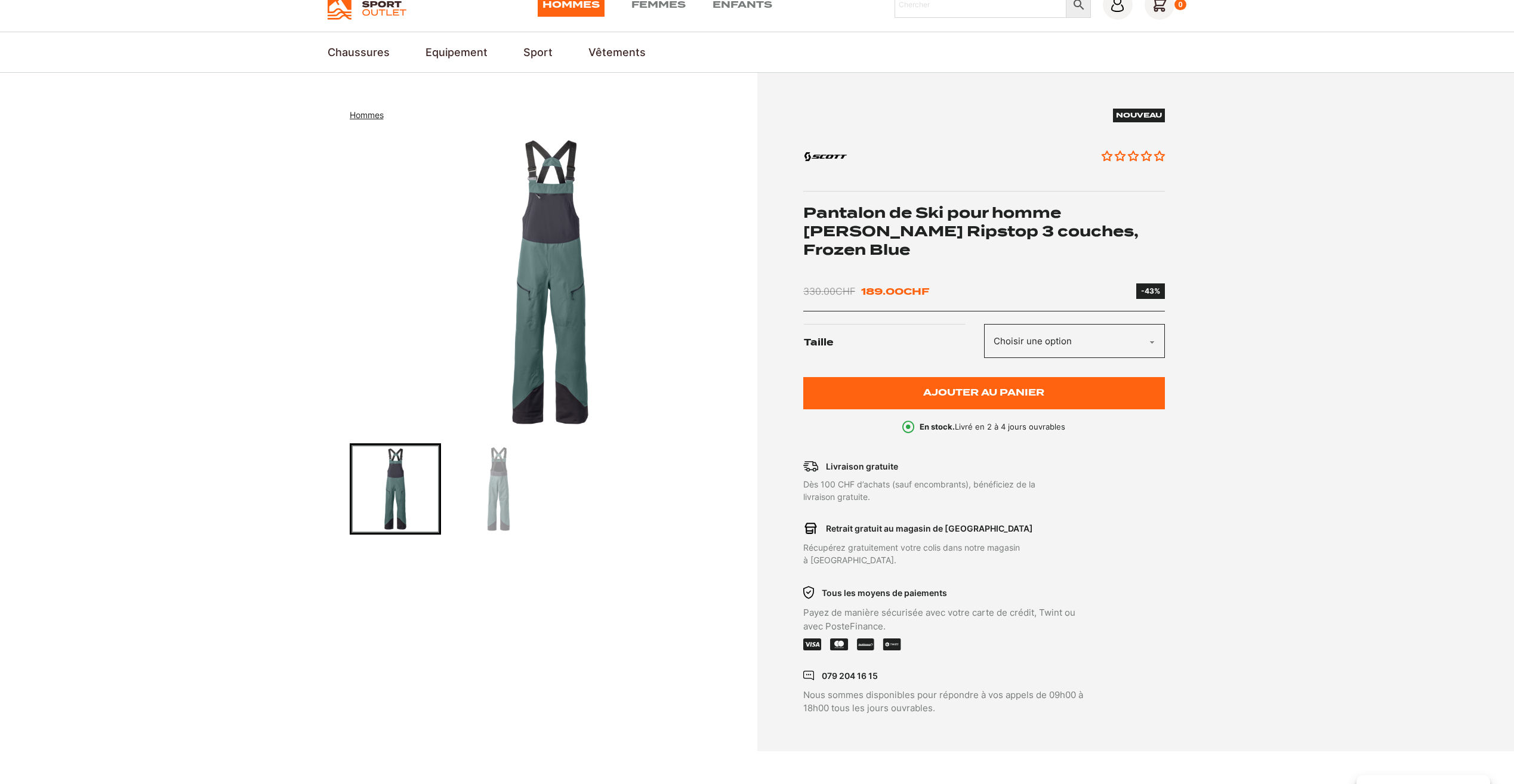
scroll to position [119, 0]
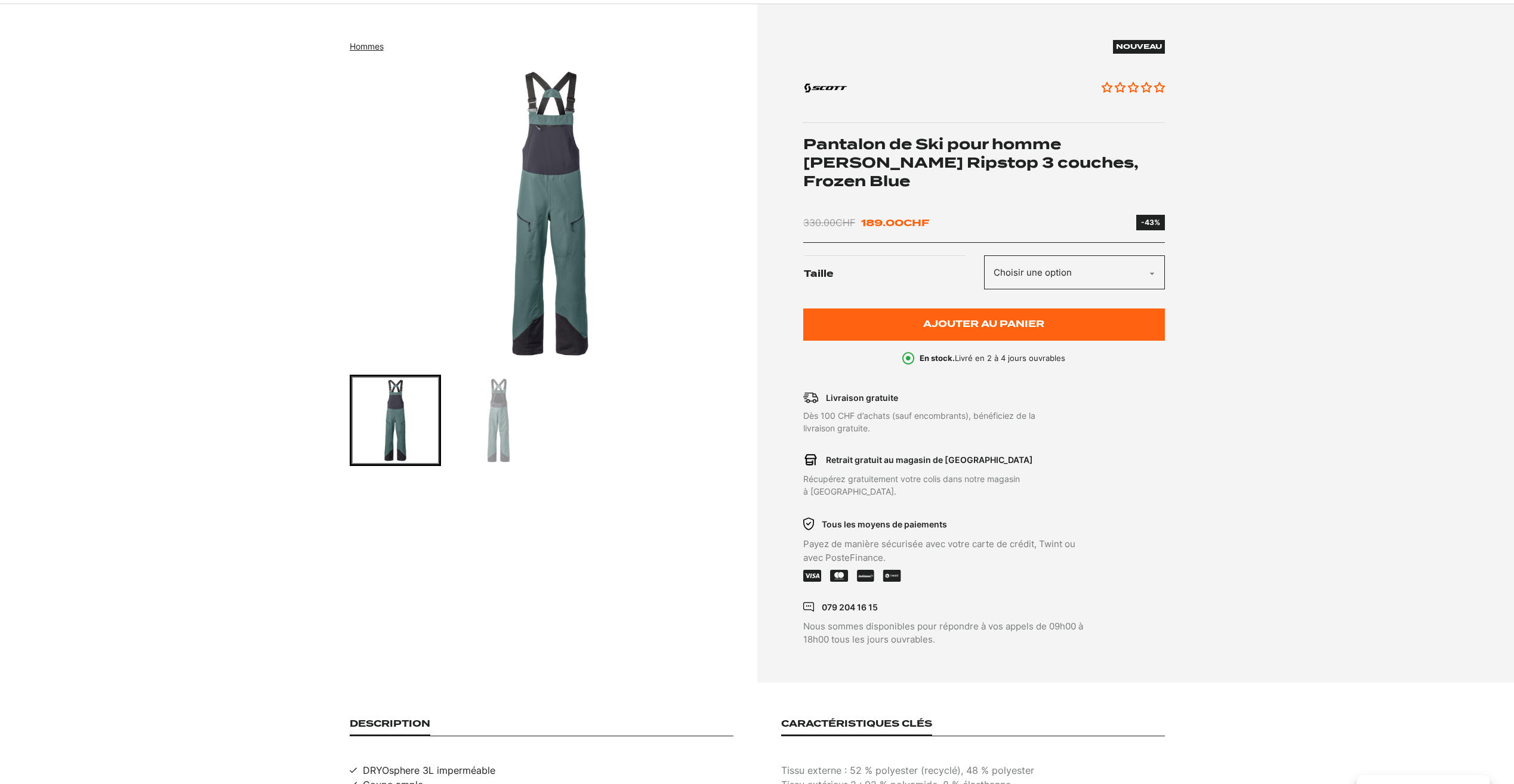
click at [1105, 257] on select "Choisir une option M" at bounding box center [1074, 272] width 181 height 34
select select "M"
click at [984, 256] on select "Choisir une option M" at bounding box center [1074, 272] width 181 height 34
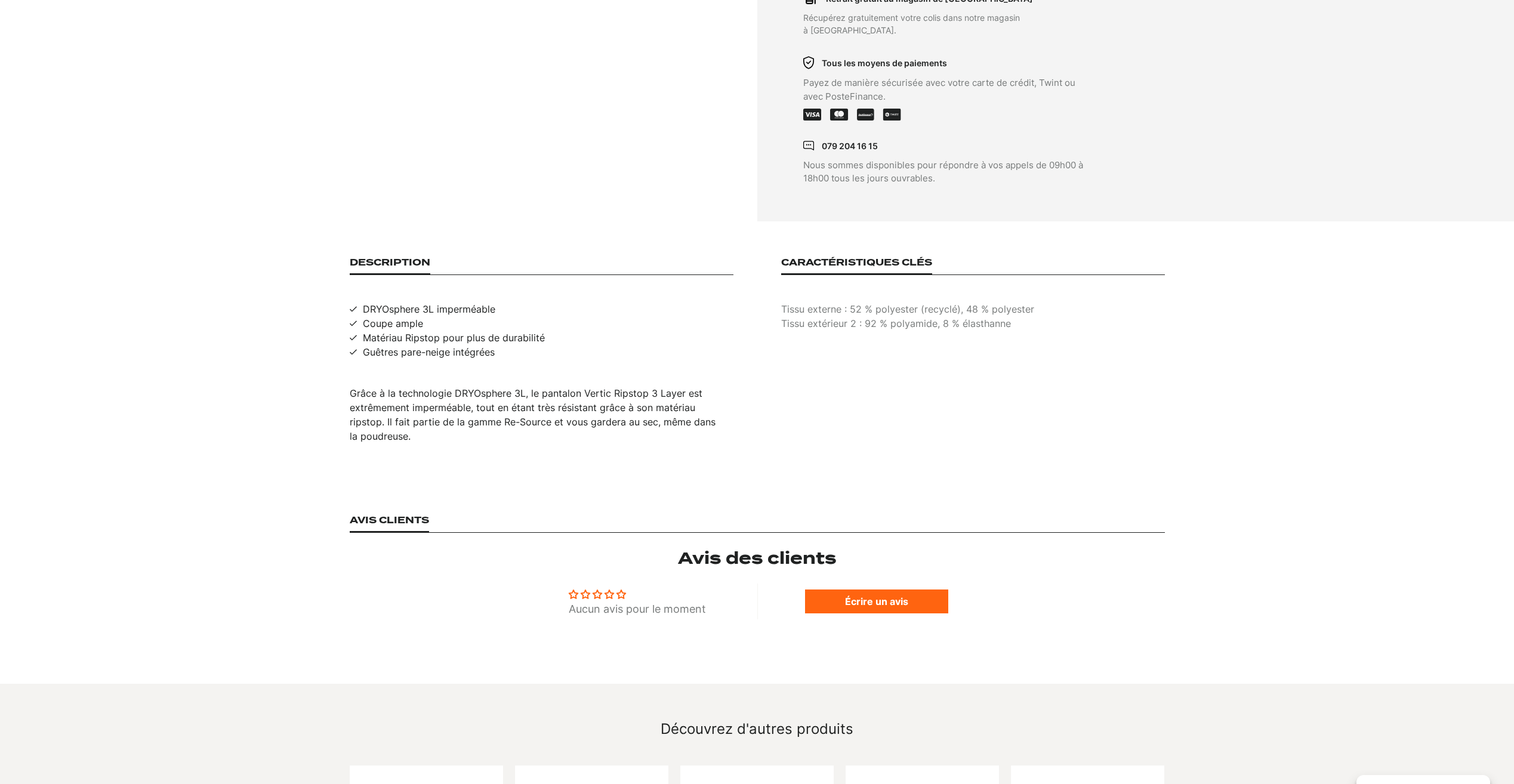
scroll to position [656, 0]
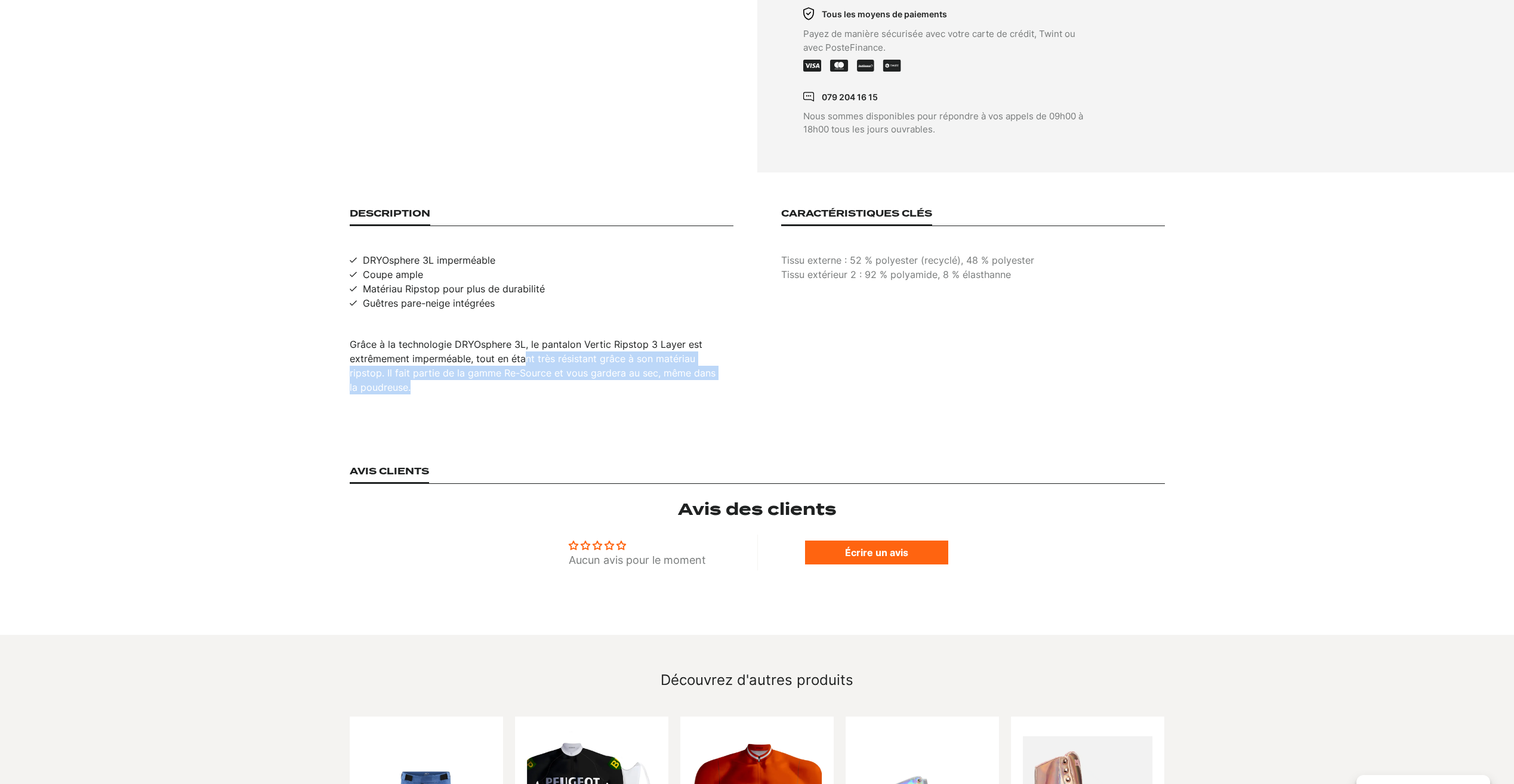
drag, startPoint x: 522, startPoint y: 330, endPoint x: 464, endPoint y: 351, distance: 61.7
click at [464, 351] on div "Grâce à la technologie DRYOsphere 3L, le pantalon Vertic Ripstop 3 Layer est ex…" at bounding box center [542, 366] width 383 height 57
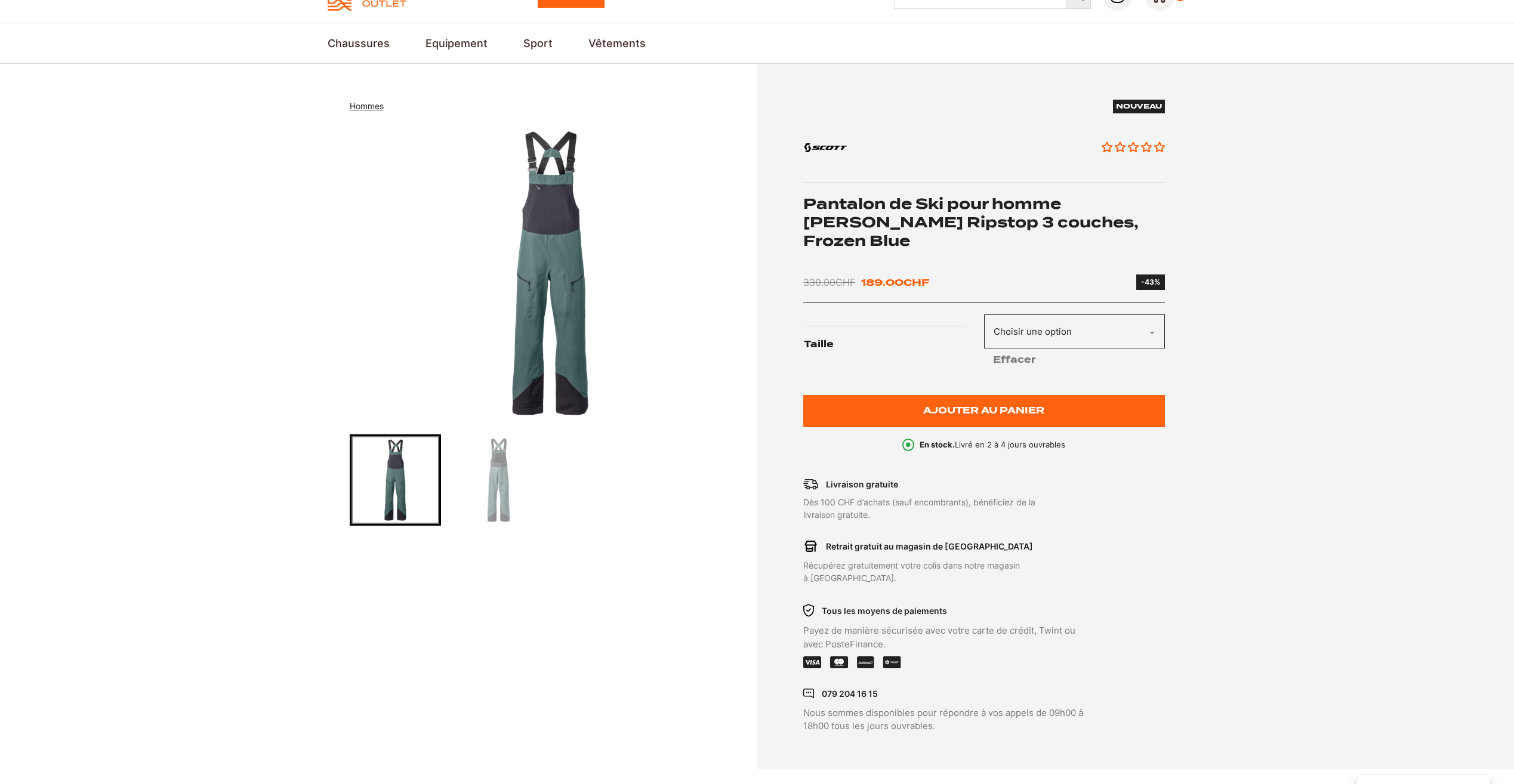
scroll to position [0, 0]
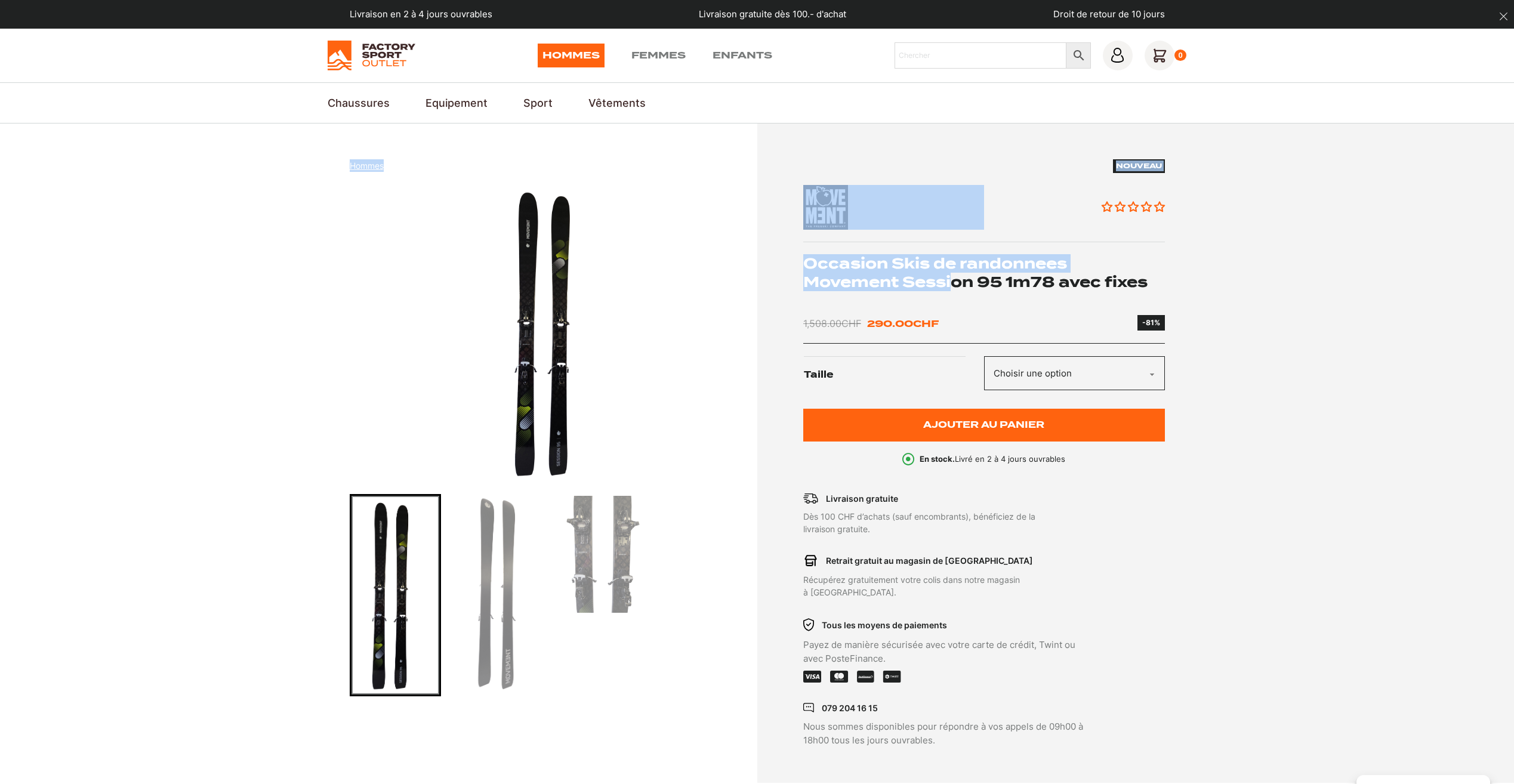
drag, startPoint x: 1165, startPoint y: 279, endPoint x: 954, endPoint y: 273, distance: 211.1
click at [954, 273] on section "Hommes Occasion Skis de randonnees Movement Session 95 1m78 avec fixes Nouveau …" at bounding box center [757, 453] width 1514 height 660
drag, startPoint x: 954, startPoint y: 273, endPoint x: 897, endPoint y: 272, distance: 57.0
click at [907, 272] on h1 "Occasion Skis de randonnees Movement Session 95 1m78 avec fixes" at bounding box center [984, 273] width 362 height 37
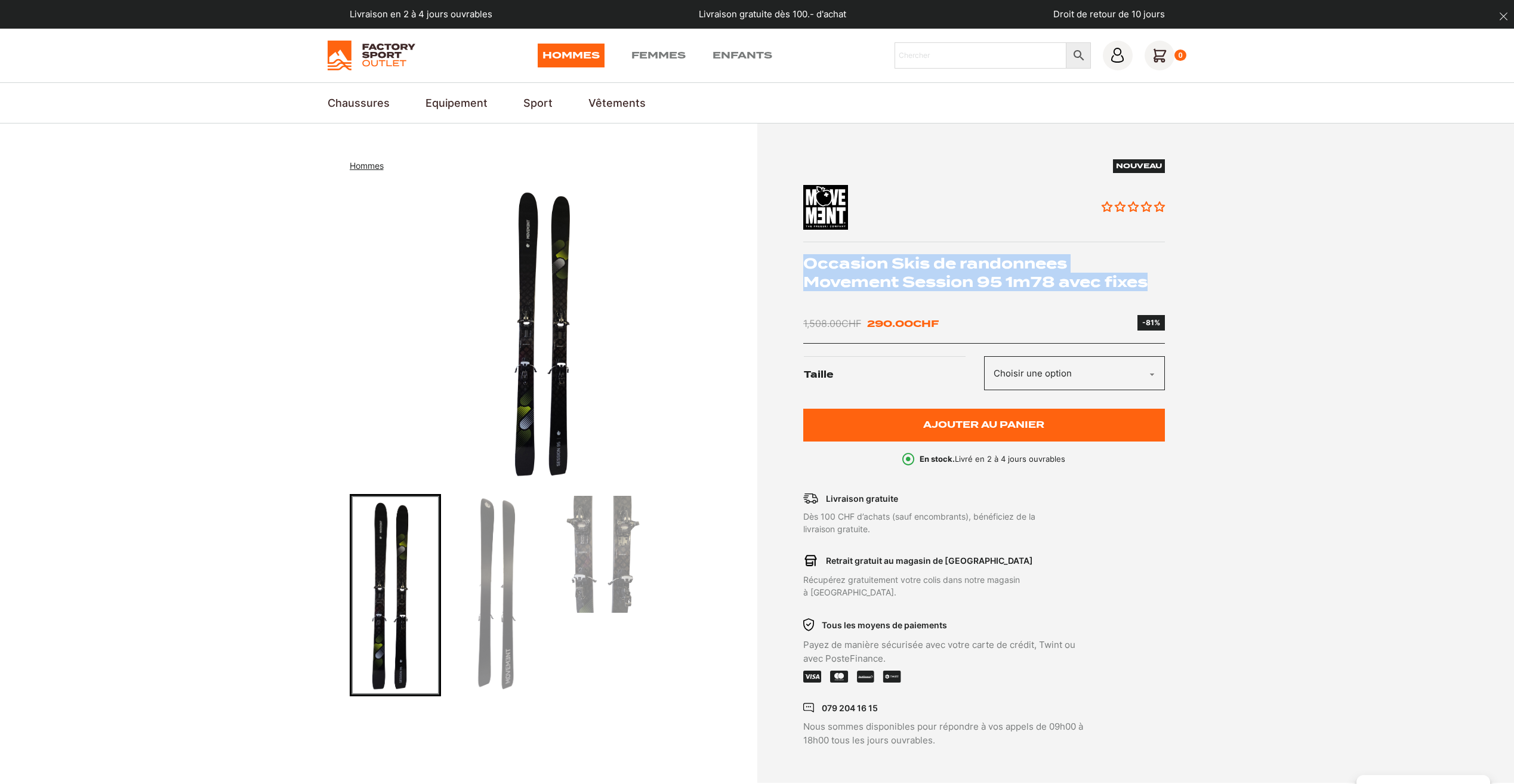
drag, startPoint x: 804, startPoint y: 263, endPoint x: 1160, endPoint y: 286, distance: 356.7
click at [1160, 286] on h1 "Occasion Skis de randonnees Movement Session 95 1m78 avec fixes" at bounding box center [984, 273] width 362 height 37
copy h1 "Occasion Skis de randonnees Movement Session 95 1m78 avec fixes"
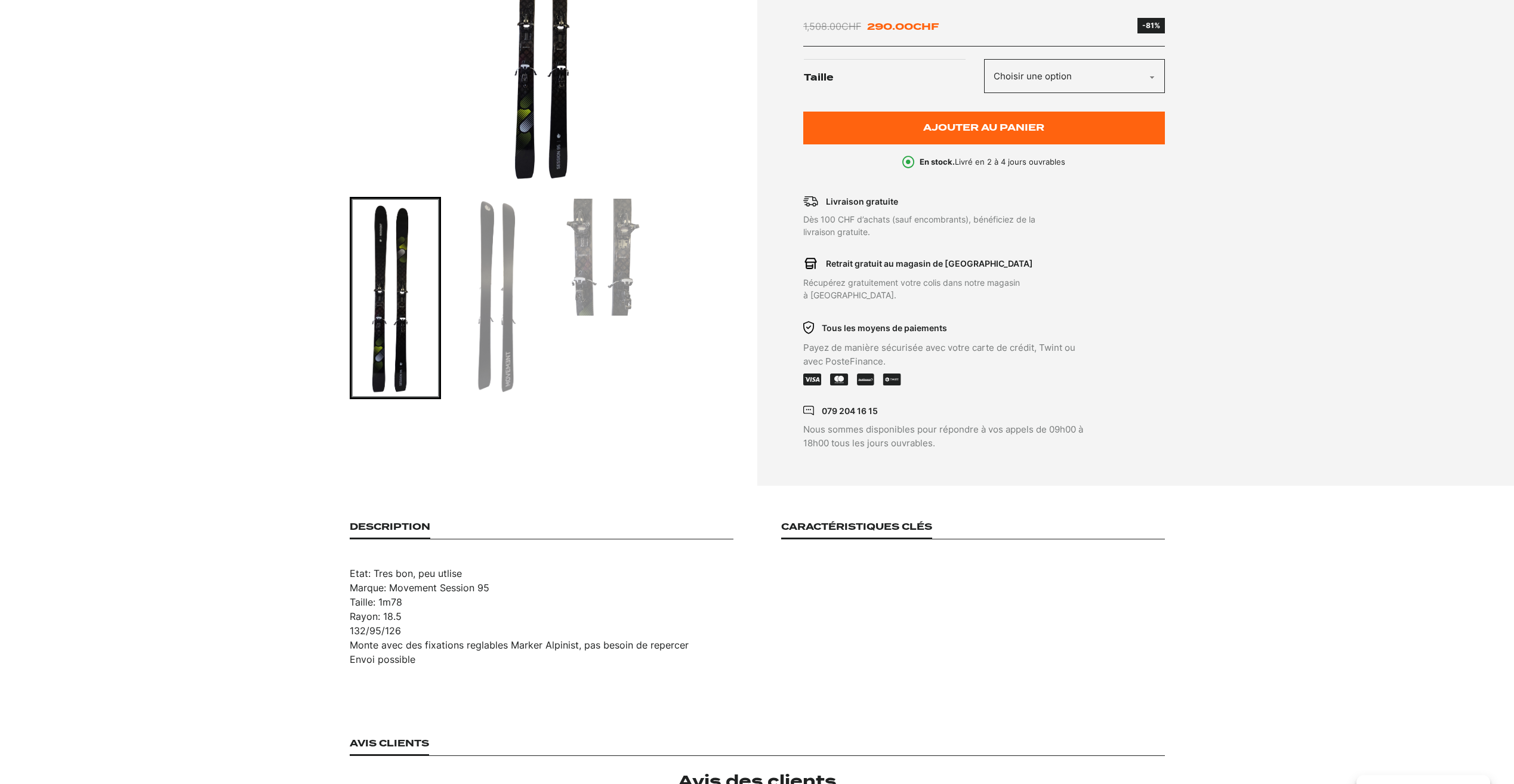
scroll to position [299, 0]
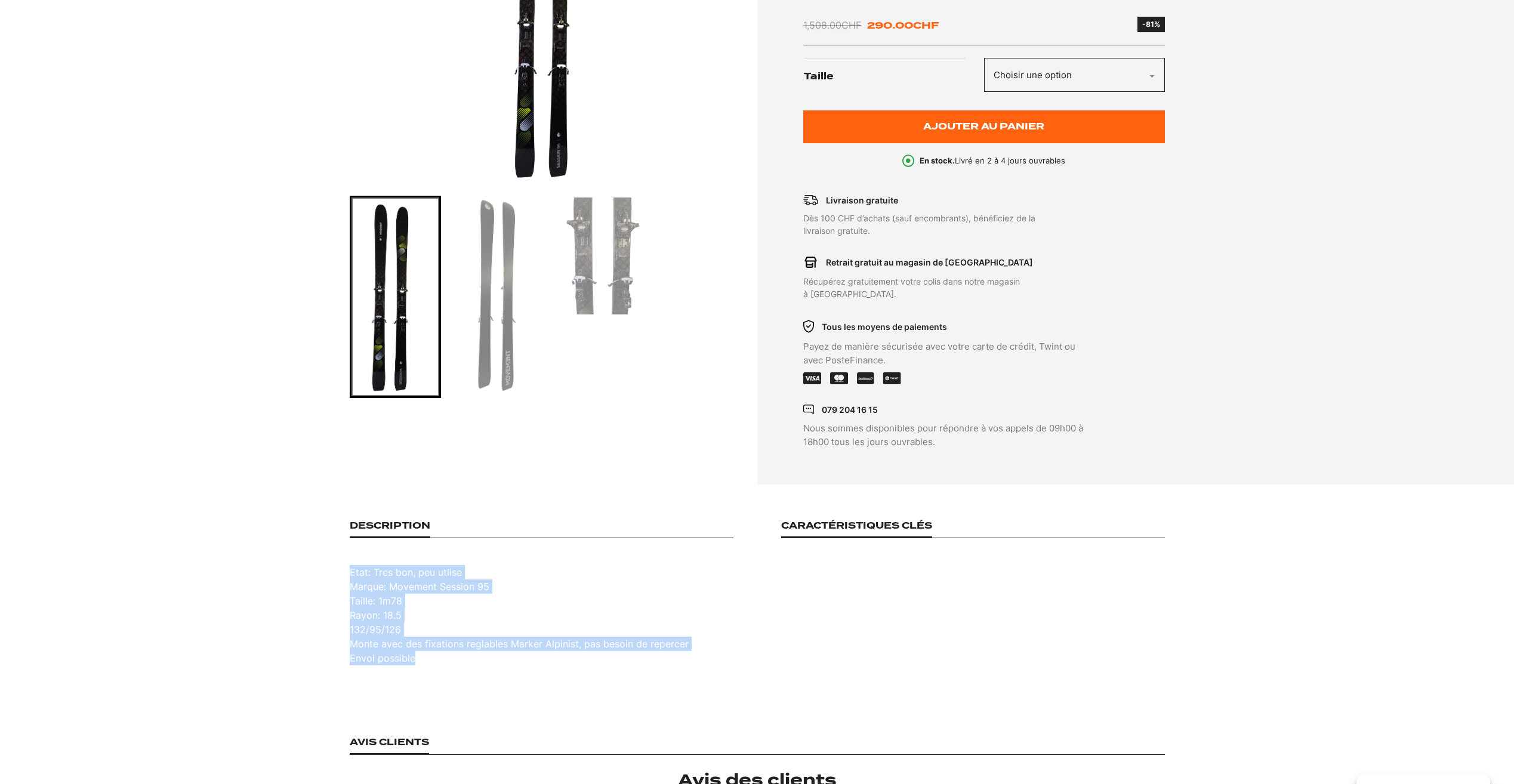
drag, startPoint x: 347, startPoint y: 558, endPoint x: 419, endPoint y: 642, distance: 110.6
click at [419, 642] on section "Description Etat: Tres bon, peu utlise Marque: Movement Session 95 Taille: 1m78…" at bounding box center [757, 592] width 1514 height 217
copy ul "Etat: Tres bon, peu utlise Marque: Movement Session 95 Taille: 1m78 Rayon: 18.5…"
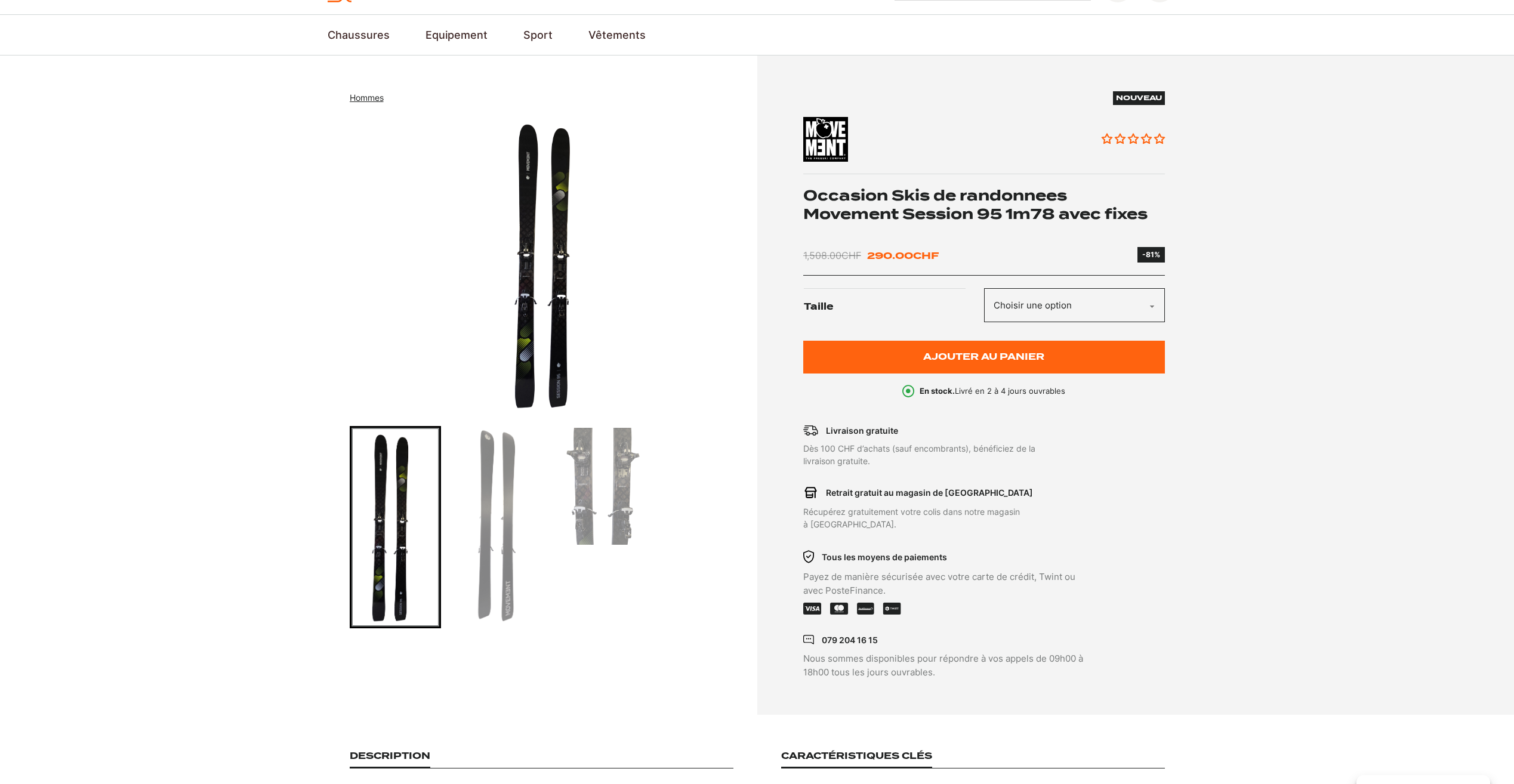
scroll to position [0, 0]
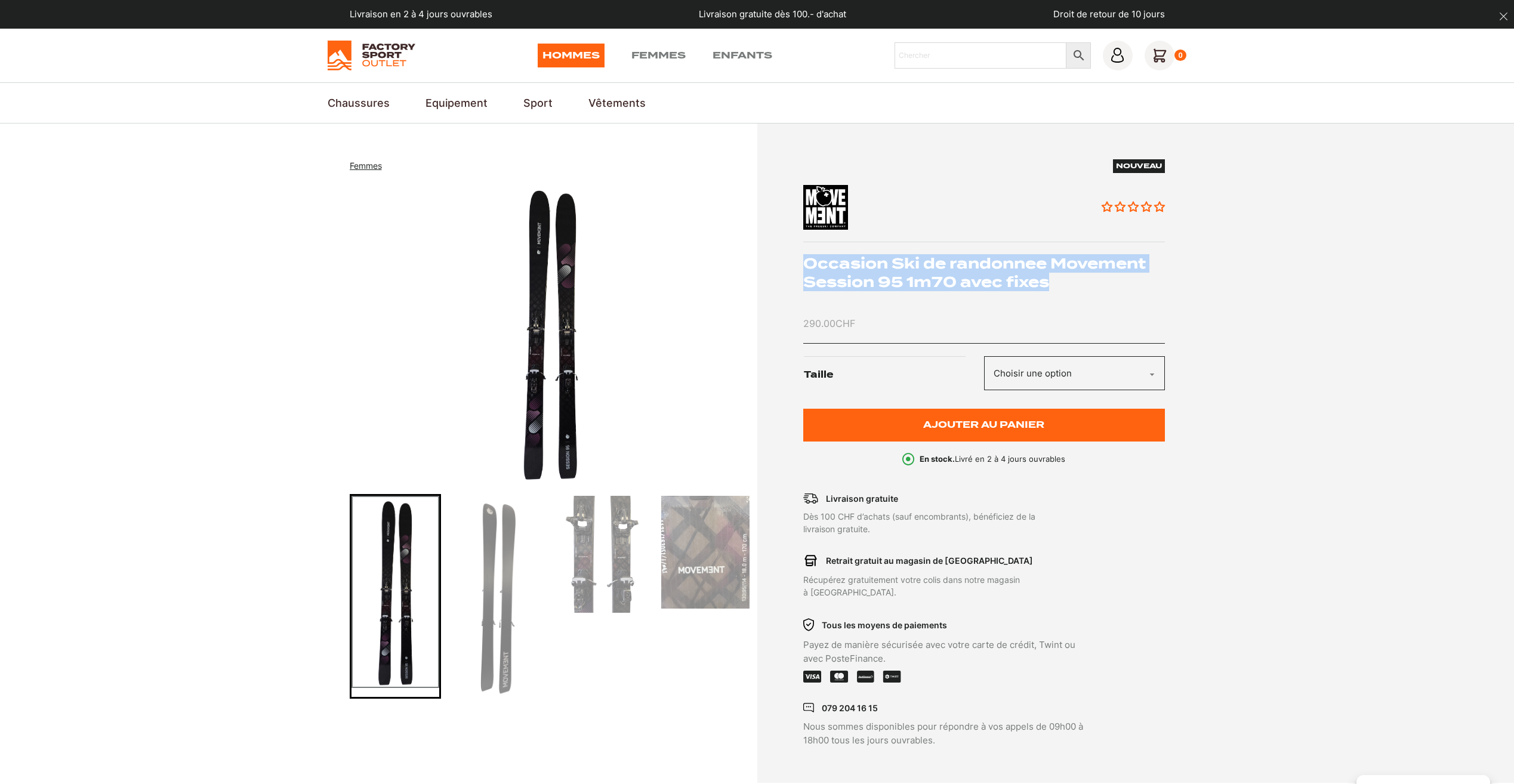
drag, startPoint x: 1050, startPoint y: 282, endPoint x: 808, endPoint y: 267, distance: 242.5
click at [808, 267] on h1 "Occasion Ski de randonnee Movement Session 95 1m70 avec fixes" at bounding box center [984, 273] width 362 height 37
copy h1 "Occasion Ski de randonnee Movement Session 95 1m70 avec fixes"
click at [1097, 369] on select "Choisir une option 1m70" at bounding box center [1074, 373] width 181 height 34
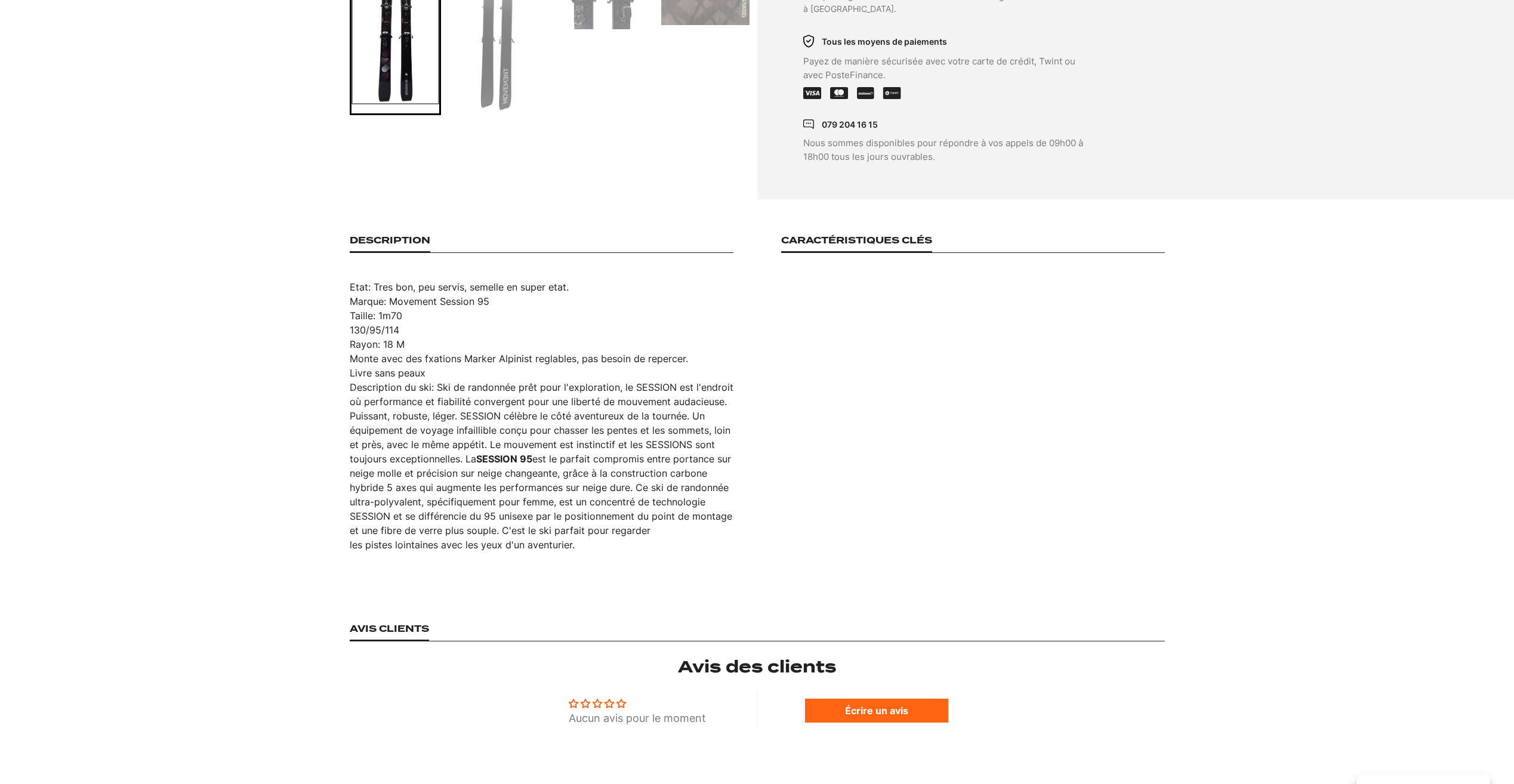
scroll to position [597, 0]
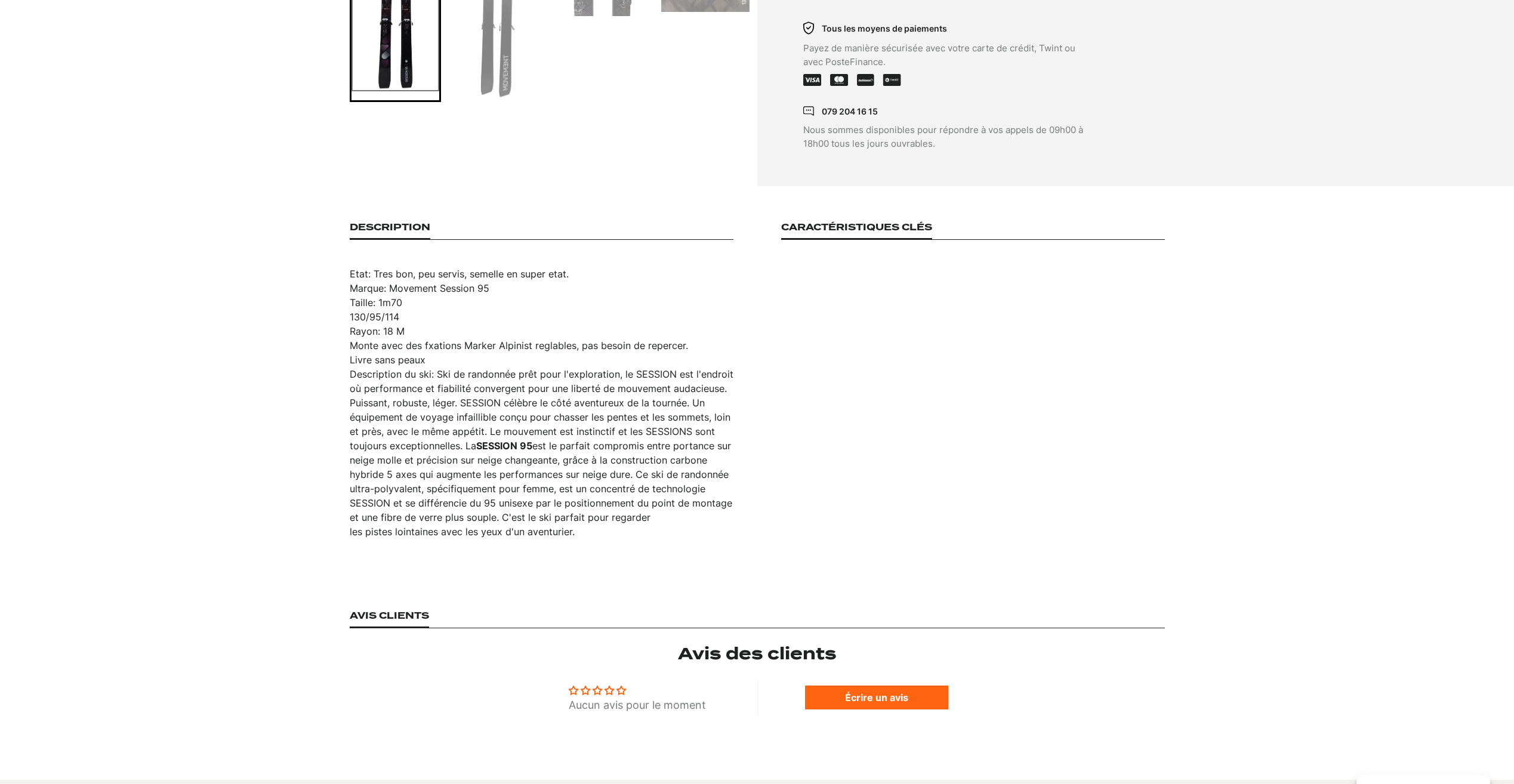
drag, startPoint x: 348, startPoint y: 260, endPoint x: 575, endPoint y: 515, distance: 341.4
click at [575, 515] on section "Description Etat: Tres bon, peu servis, semelle en super etat. Marque: Movement…" at bounding box center [757, 380] width 1514 height 388
copy article "Etat: Tres bon, peu servis, semelle en super etat. Marque: Movement Session 95 …"
drag, startPoint x: 880, startPoint y: 368, endPoint x: 839, endPoint y: 222, distance: 151.6
click at [880, 368] on div "Caractéristiques clés" at bounding box center [973, 380] width 383 height 317
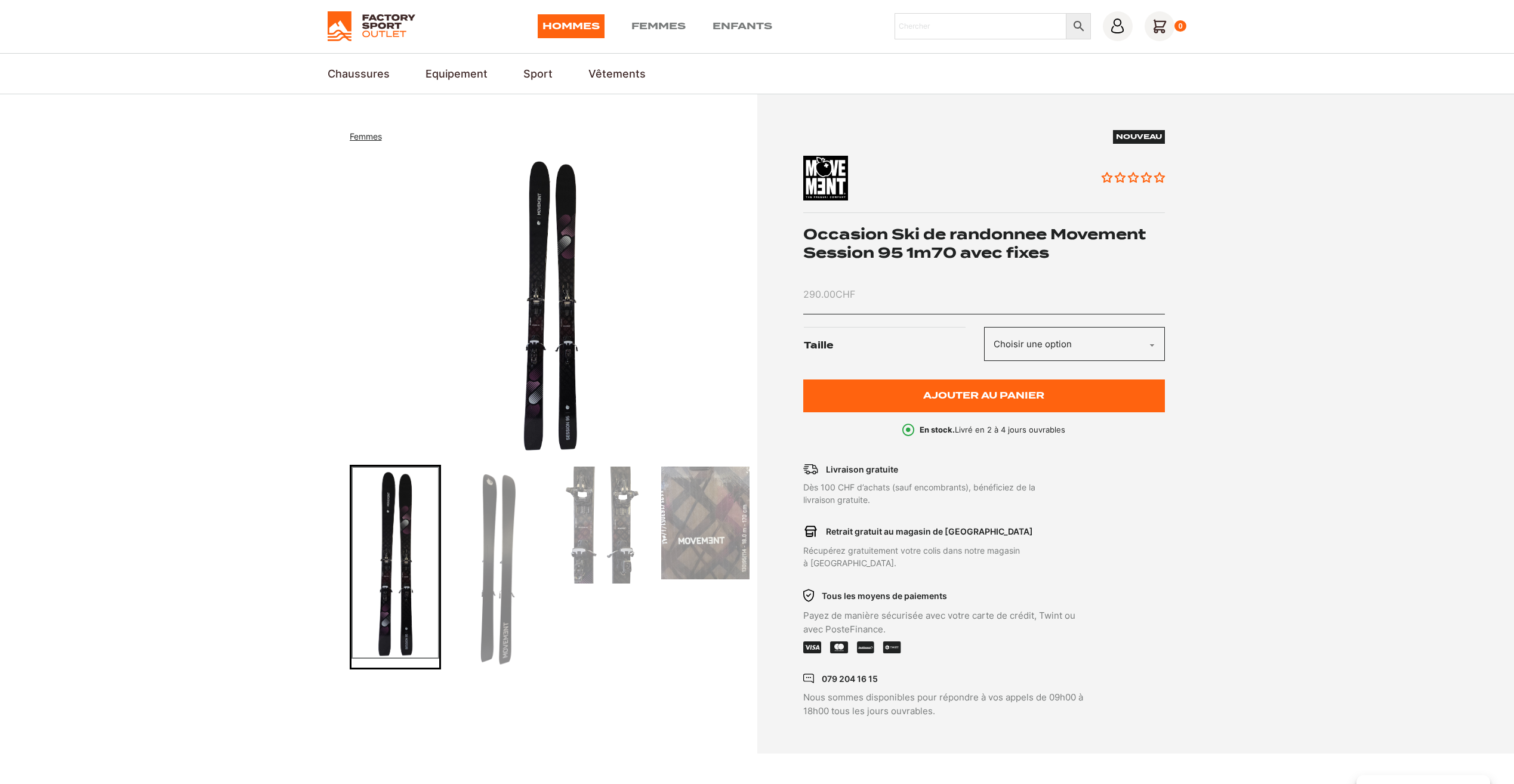
scroll to position [0, 0]
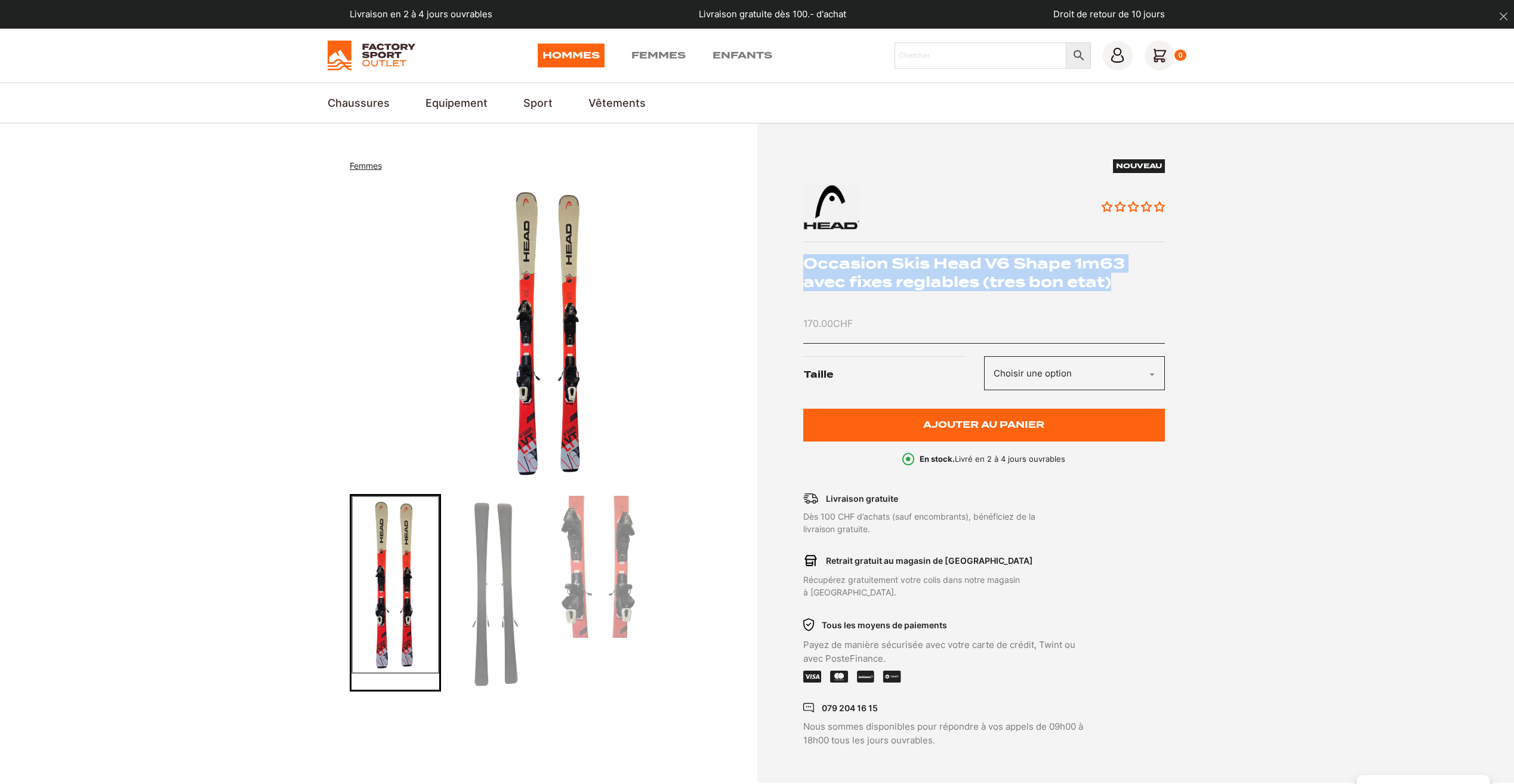
drag, startPoint x: 1113, startPoint y: 282, endPoint x: 809, endPoint y: 265, distance: 304.5
click at [809, 265] on h1 "Occasion Skis Head V6 Shape 1m63 avec fixes reglables (tres bon etat)" at bounding box center [984, 273] width 362 height 37
copy h1 "Occasion Skis Head V6 Shape 1m63 avec fixes reglables (tres bon etat)"
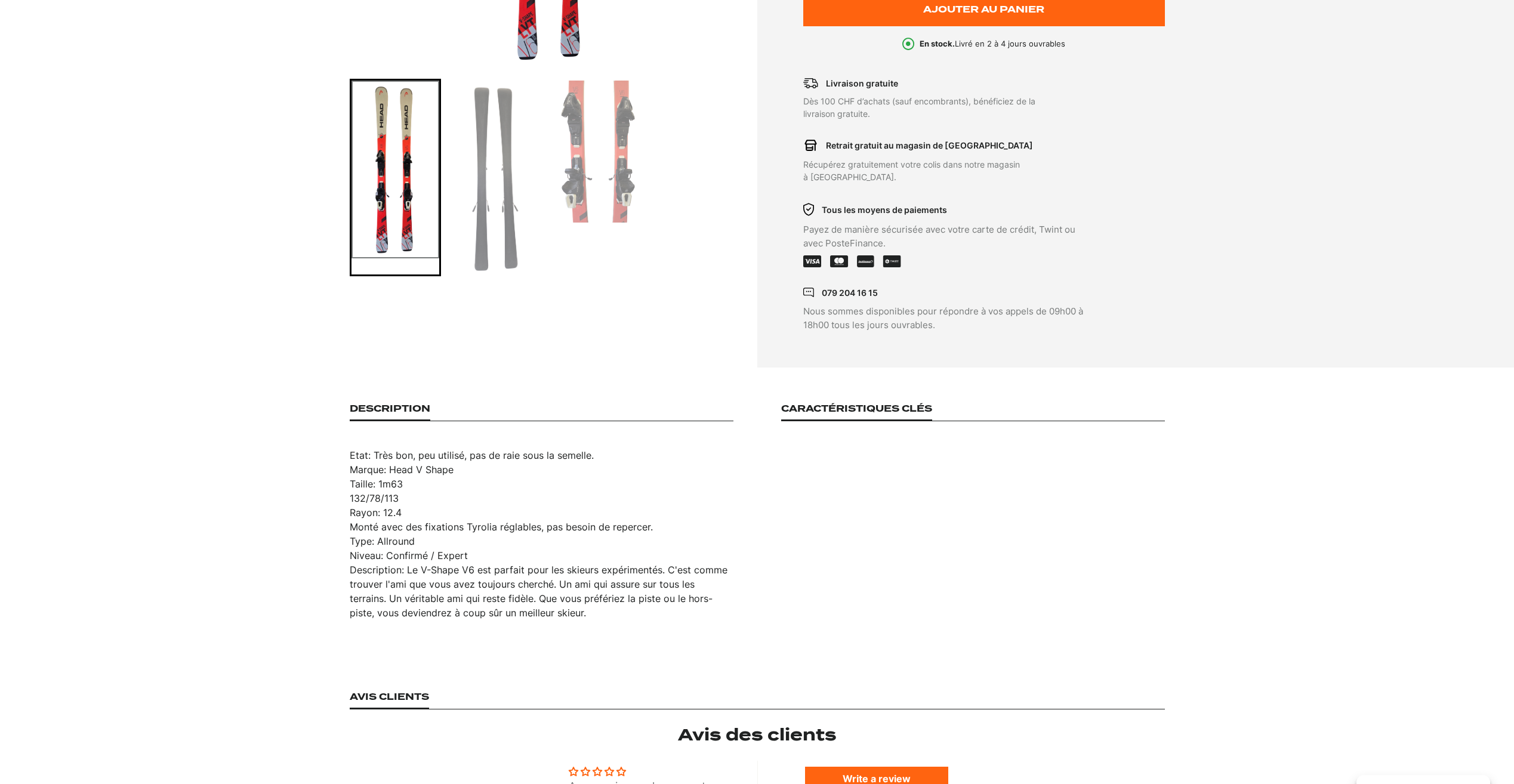
scroll to position [417, 0]
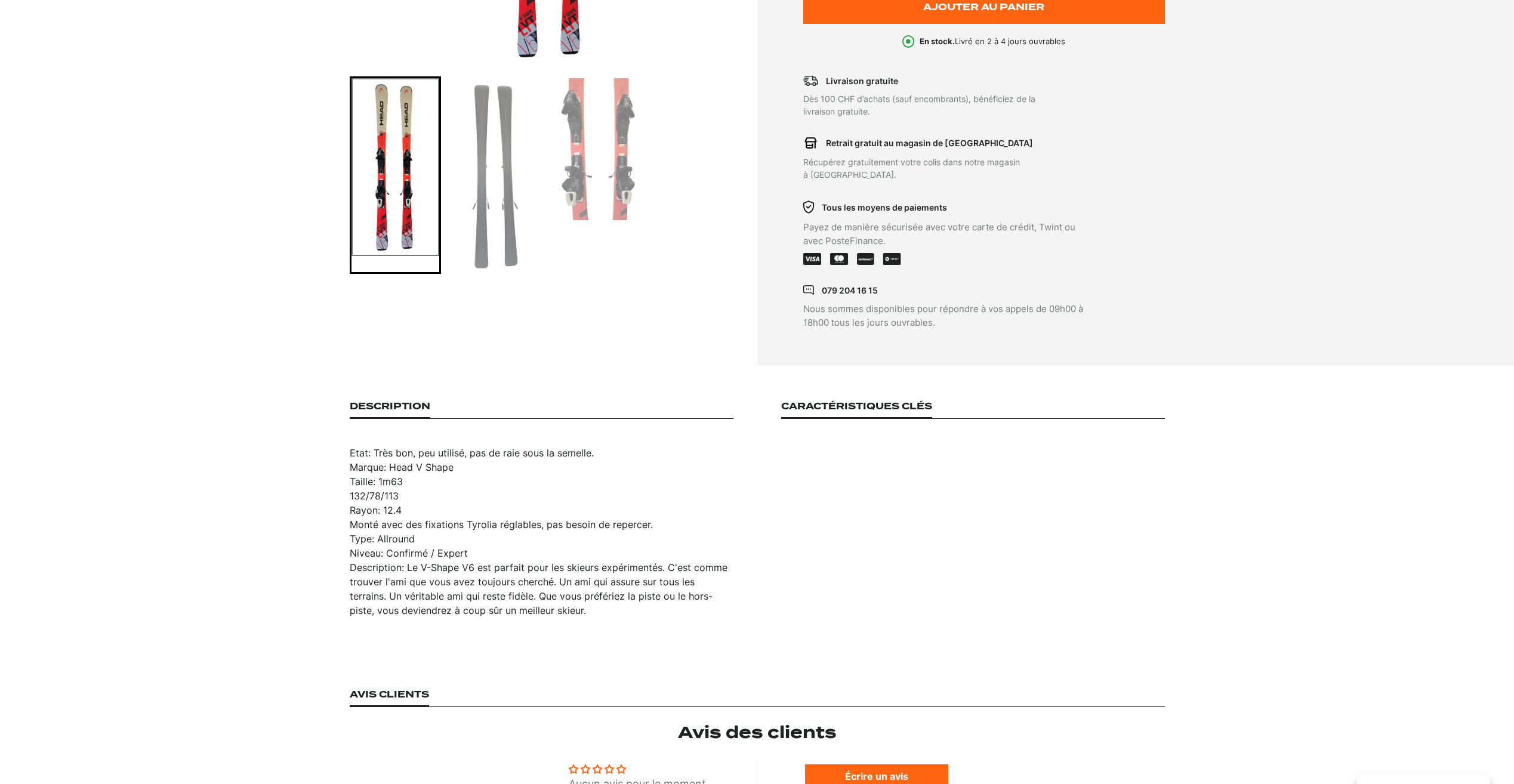
drag, startPoint x: 348, startPoint y: 441, endPoint x: 543, endPoint y: 604, distance: 254.2
click at [543, 604] on section "Description Etat: Très bon, peu utilisé, pas de raie sous la semelle. Marque: H…" at bounding box center [757, 509] width 1514 height 288
copy div "Etat: Très bon, peu utilisé, pas de raie sous la semelle. Marque: Head V Shape …"
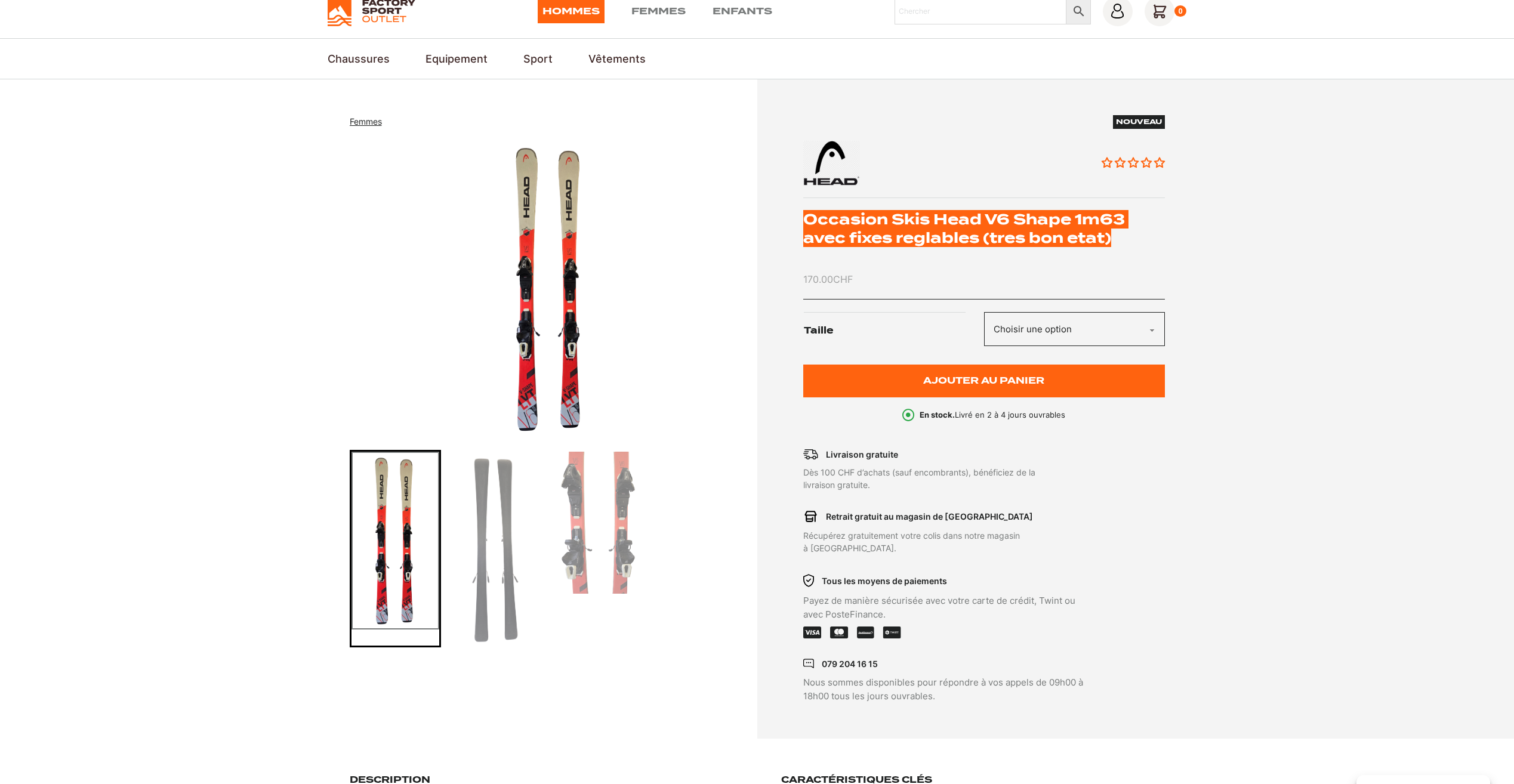
scroll to position [0, 0]
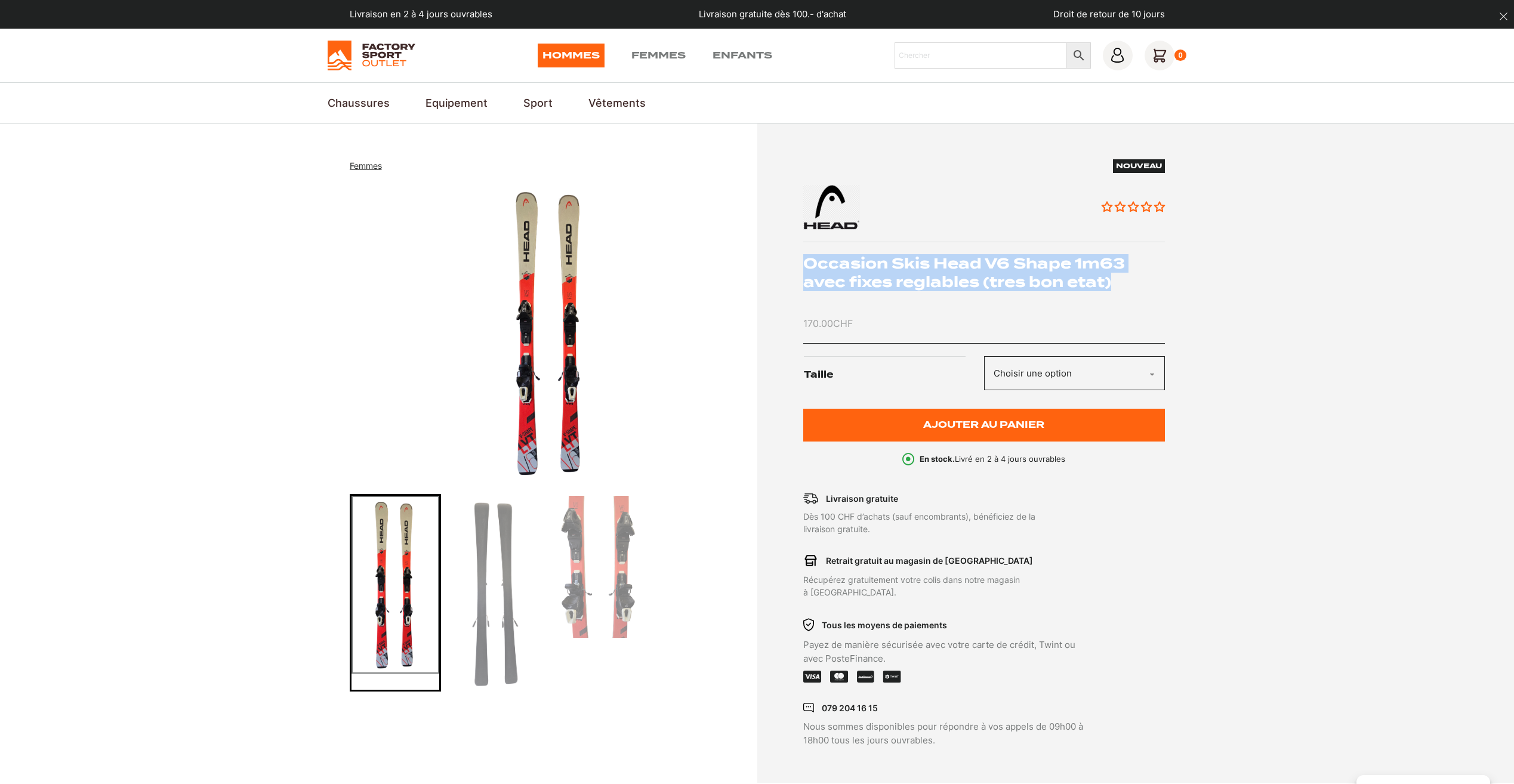
click at [497, 543] on img "Go to slide 2" at bounding box center [498, 592] width 88 height 194
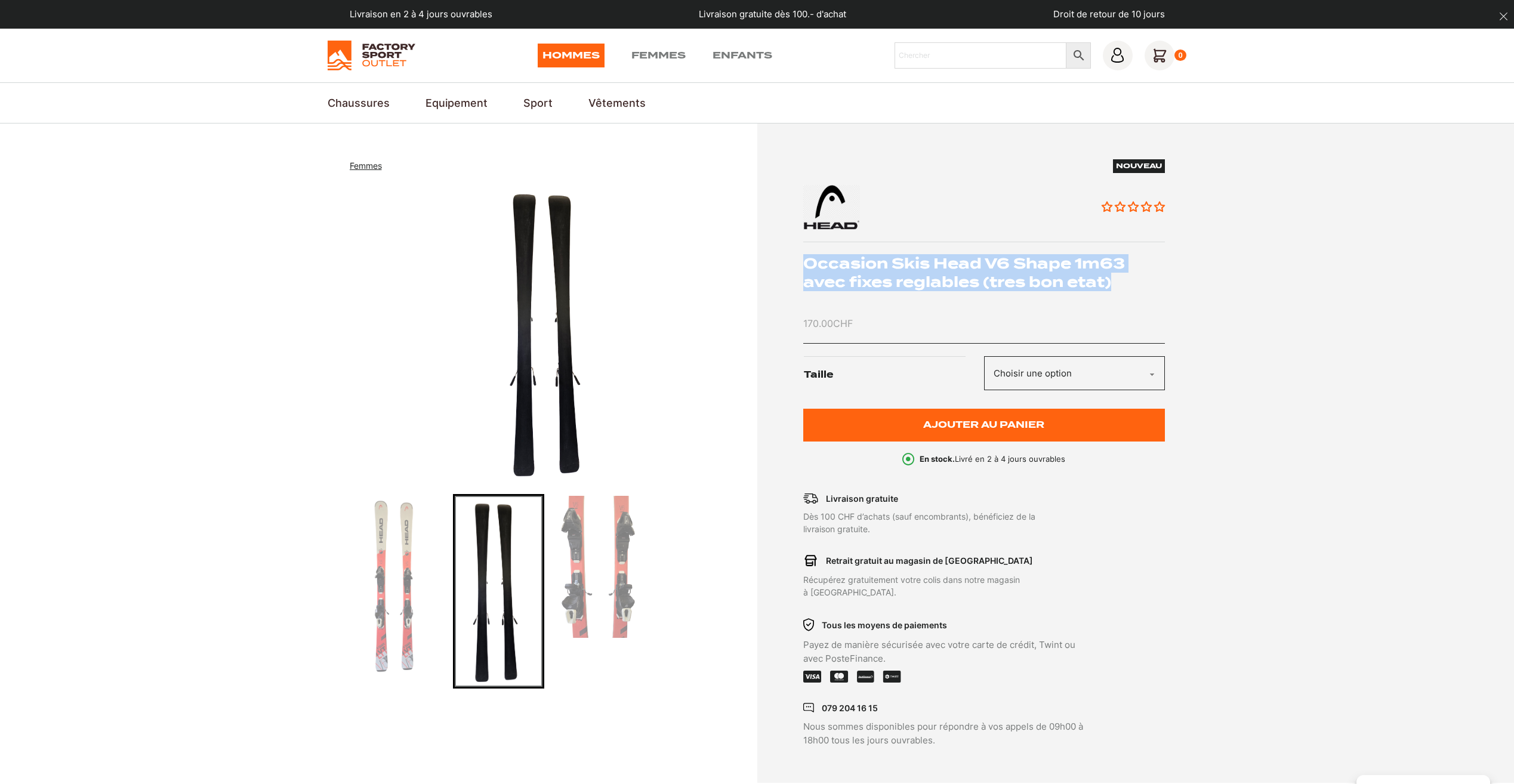
click at [604, 551] on img "Go to slide 3" at bounding box center [601, 567] width 88 height 143
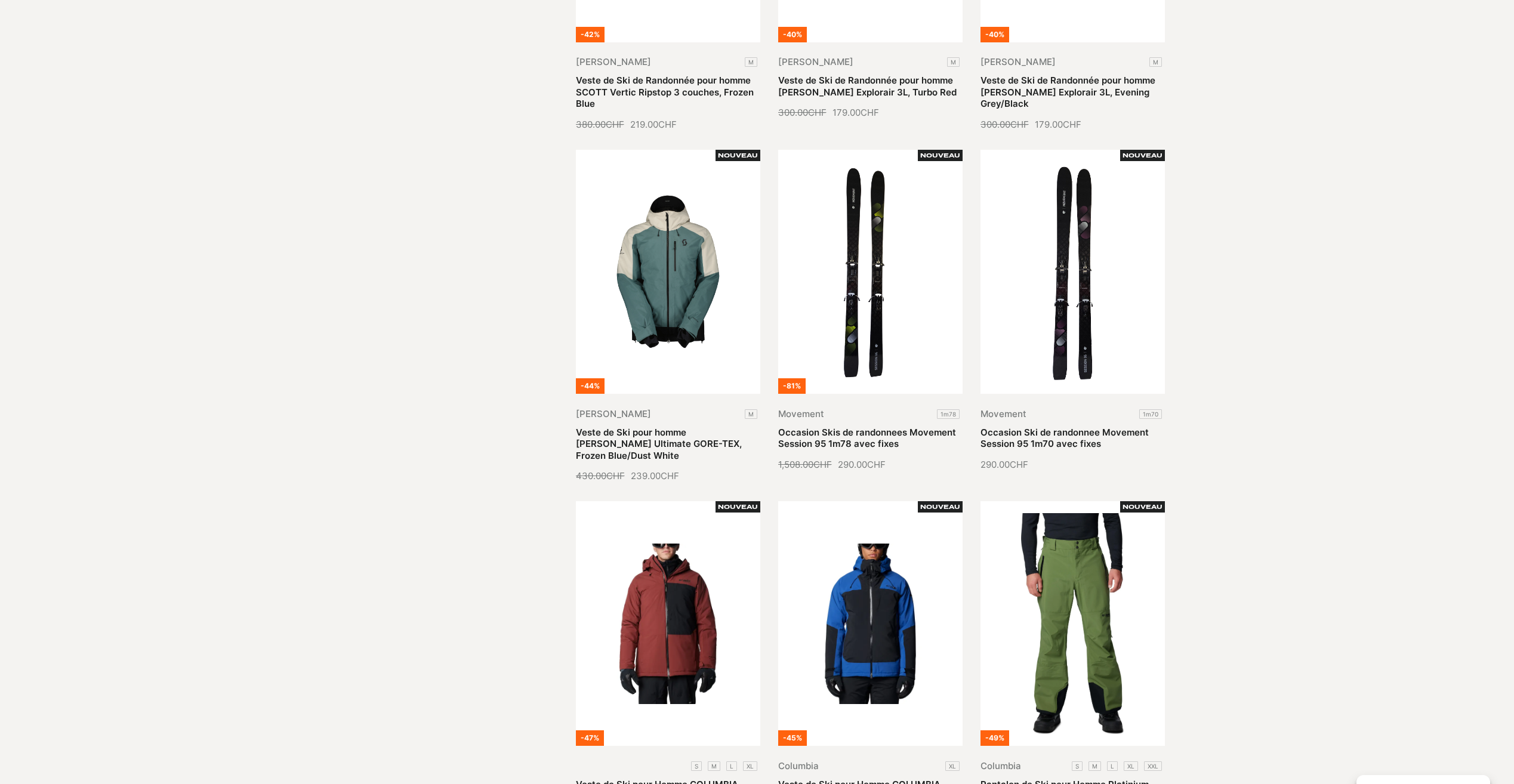
scroll to position [1074, 0]
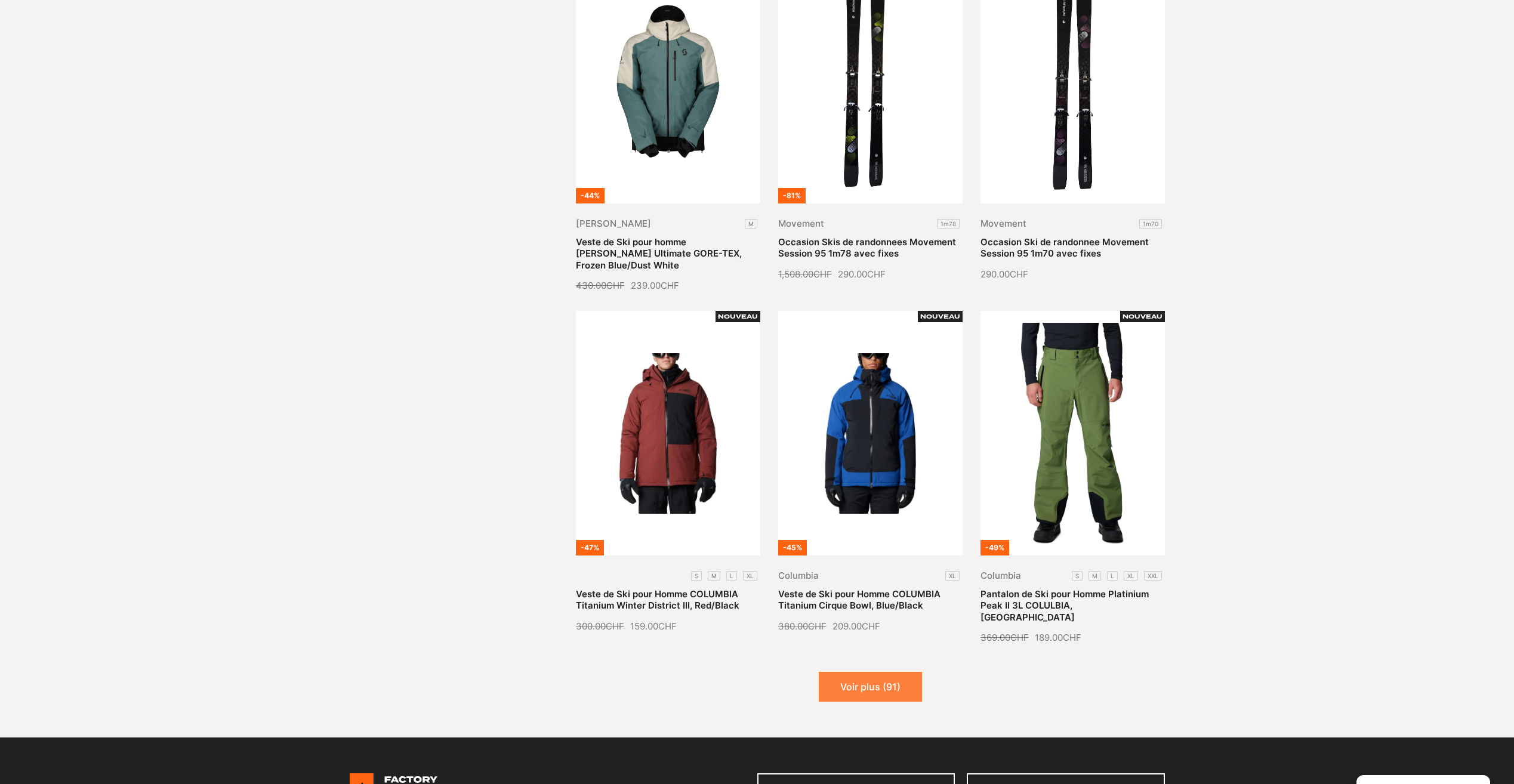
click at [876, 672] on button "Voir plus (91)" at bounding box center [870, 687] width 103 height 30
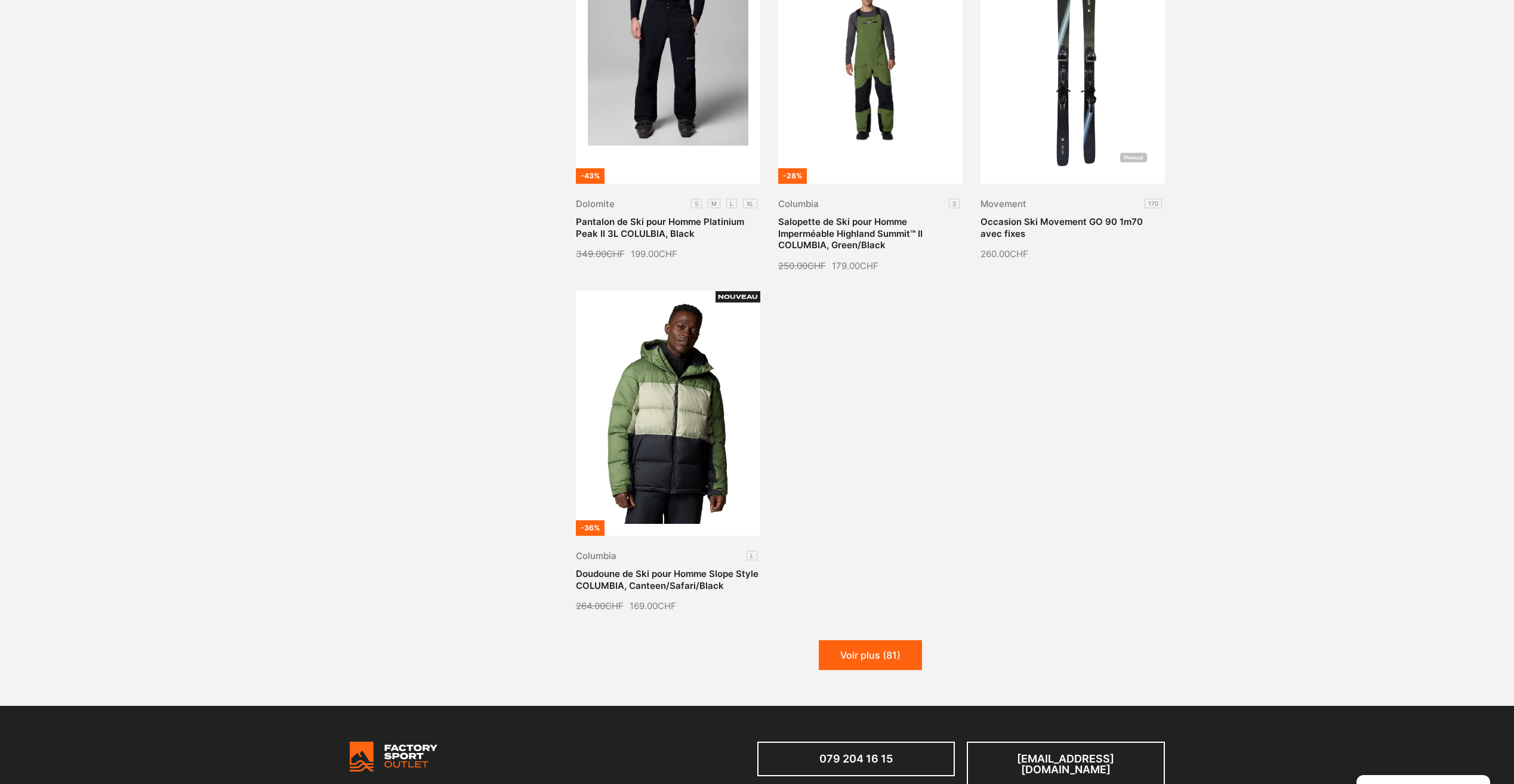
scroll to position [2625, 0]
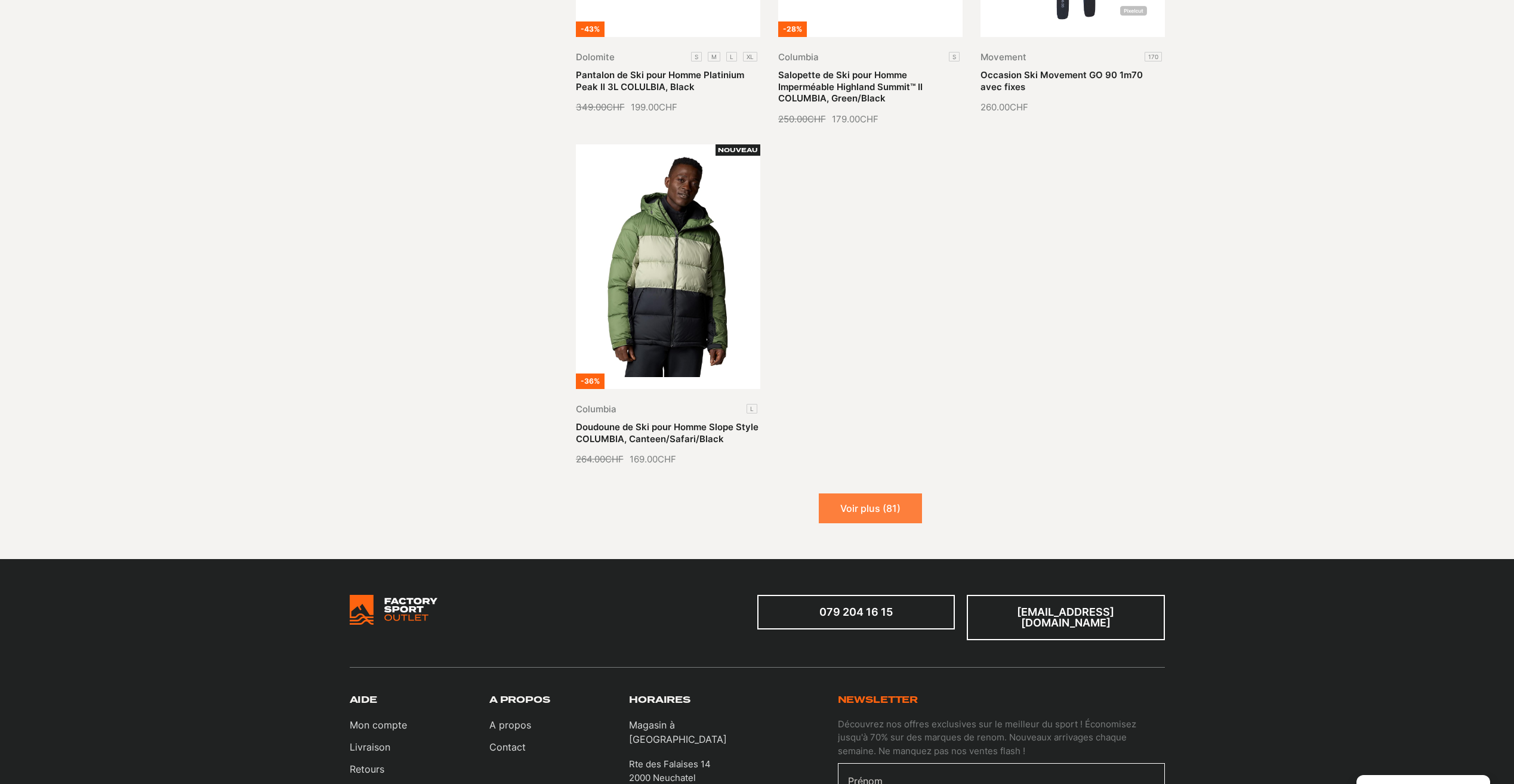
click at [878, 493] on button "Voir plus (81)" at bounding box center [870, 508] width 103 height 30
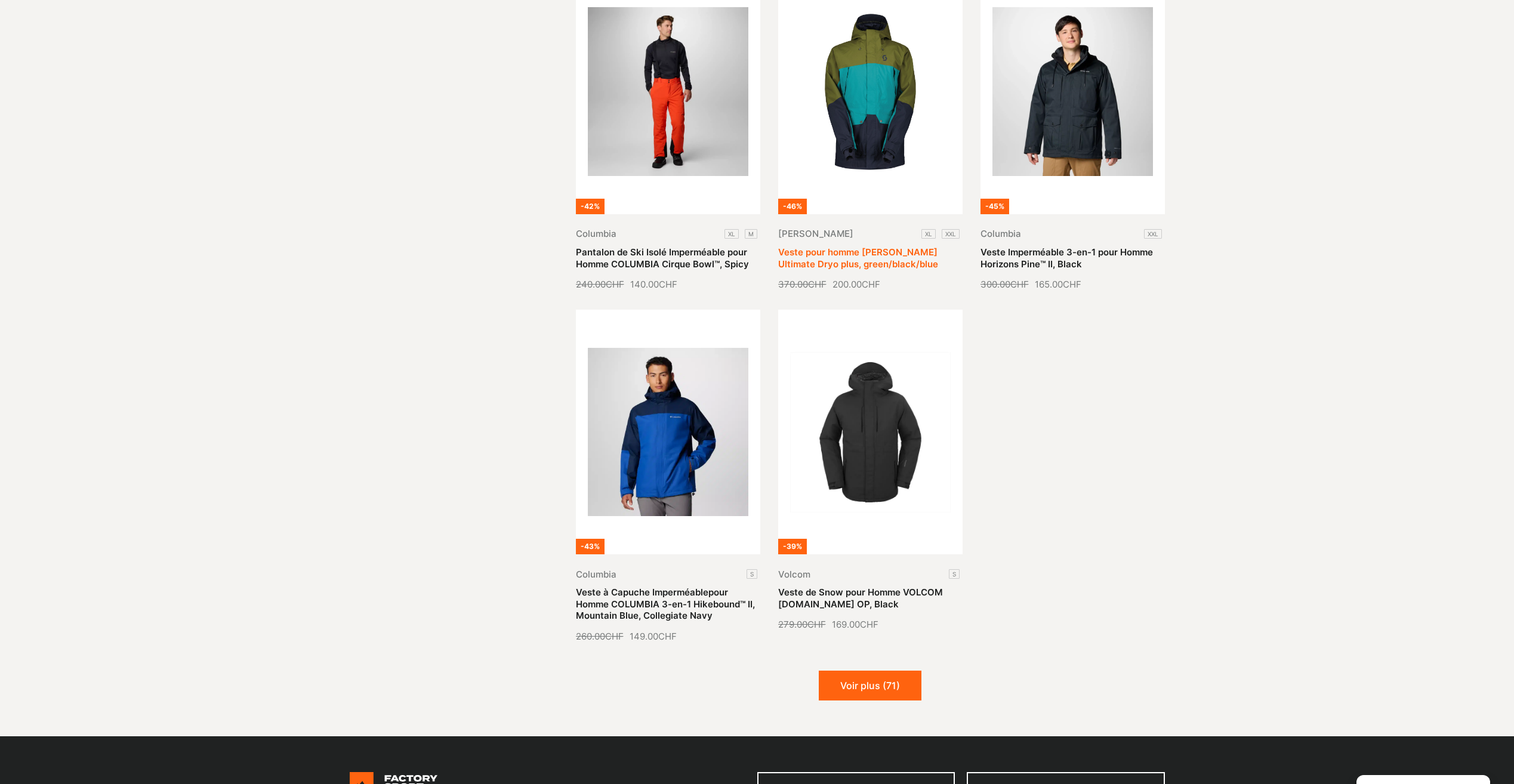
scroll to position [3520, 0]
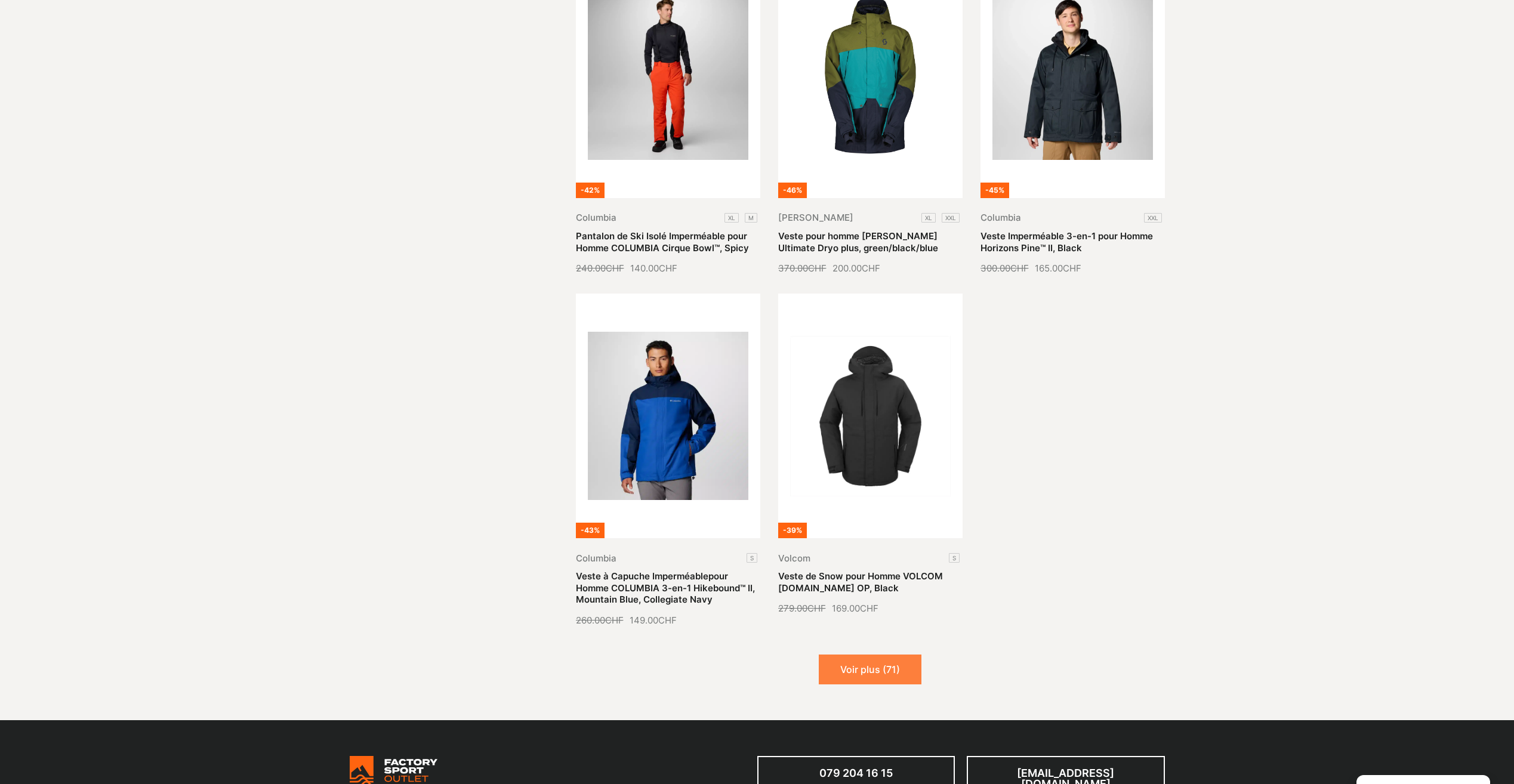
click at [879, 654] on button "Voir plus (71)" at bounding box center [870, 669] width 103 height 30
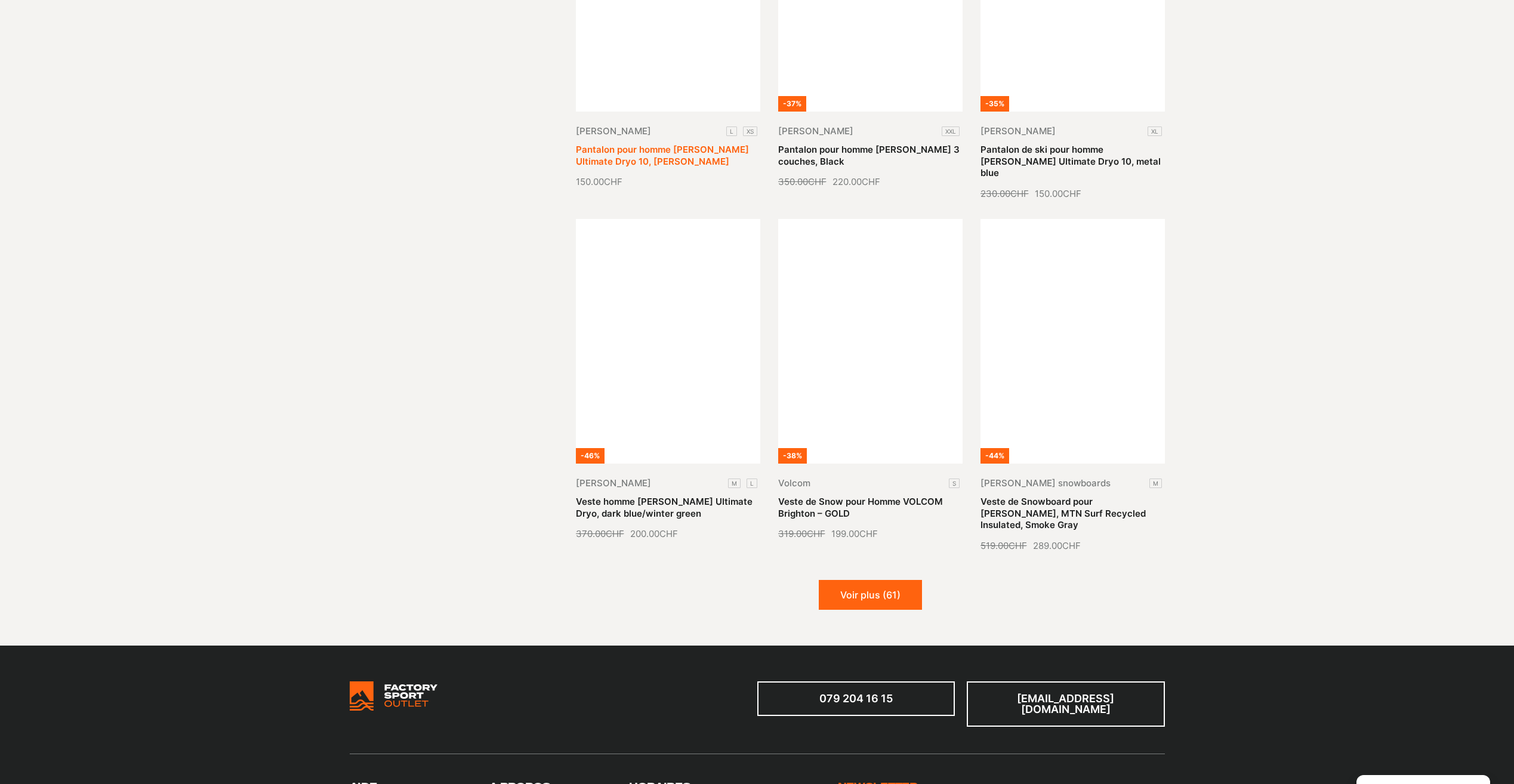
scroll to position [4654, 0]
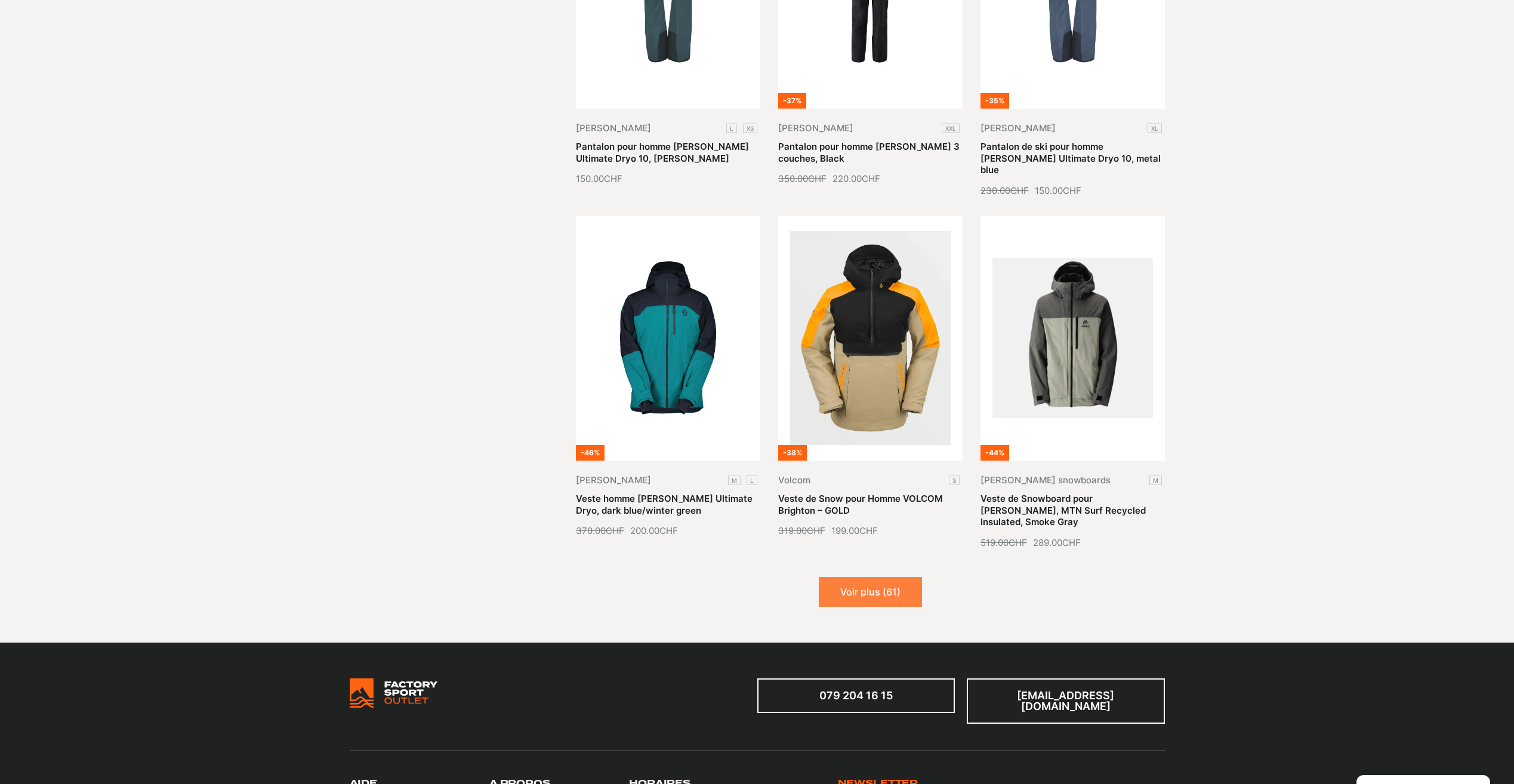
click at [865, 577] on button "Voir plus (61)" at bounding box center [870, 592] width 103 height 30
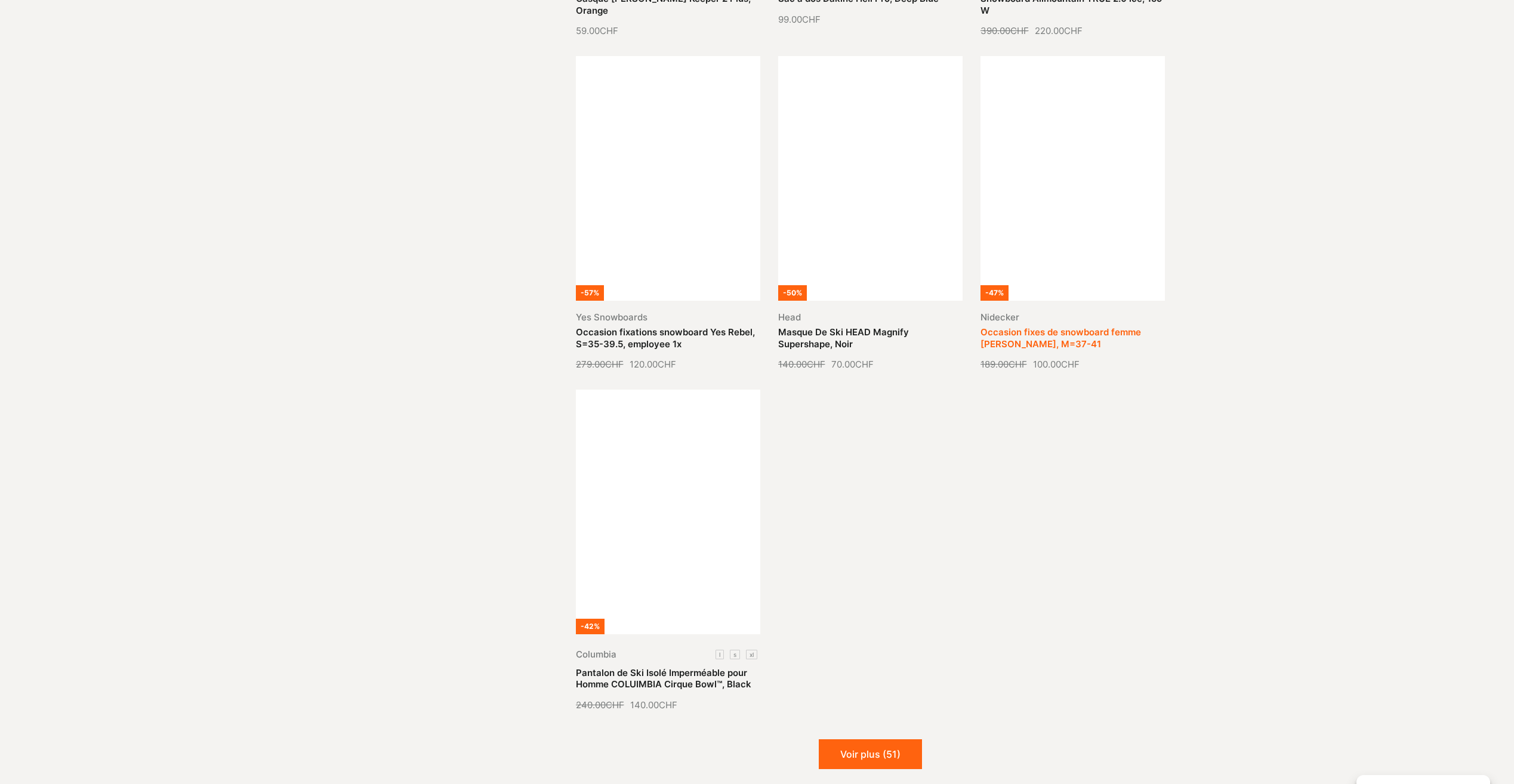
scroll to position [5847, 0]
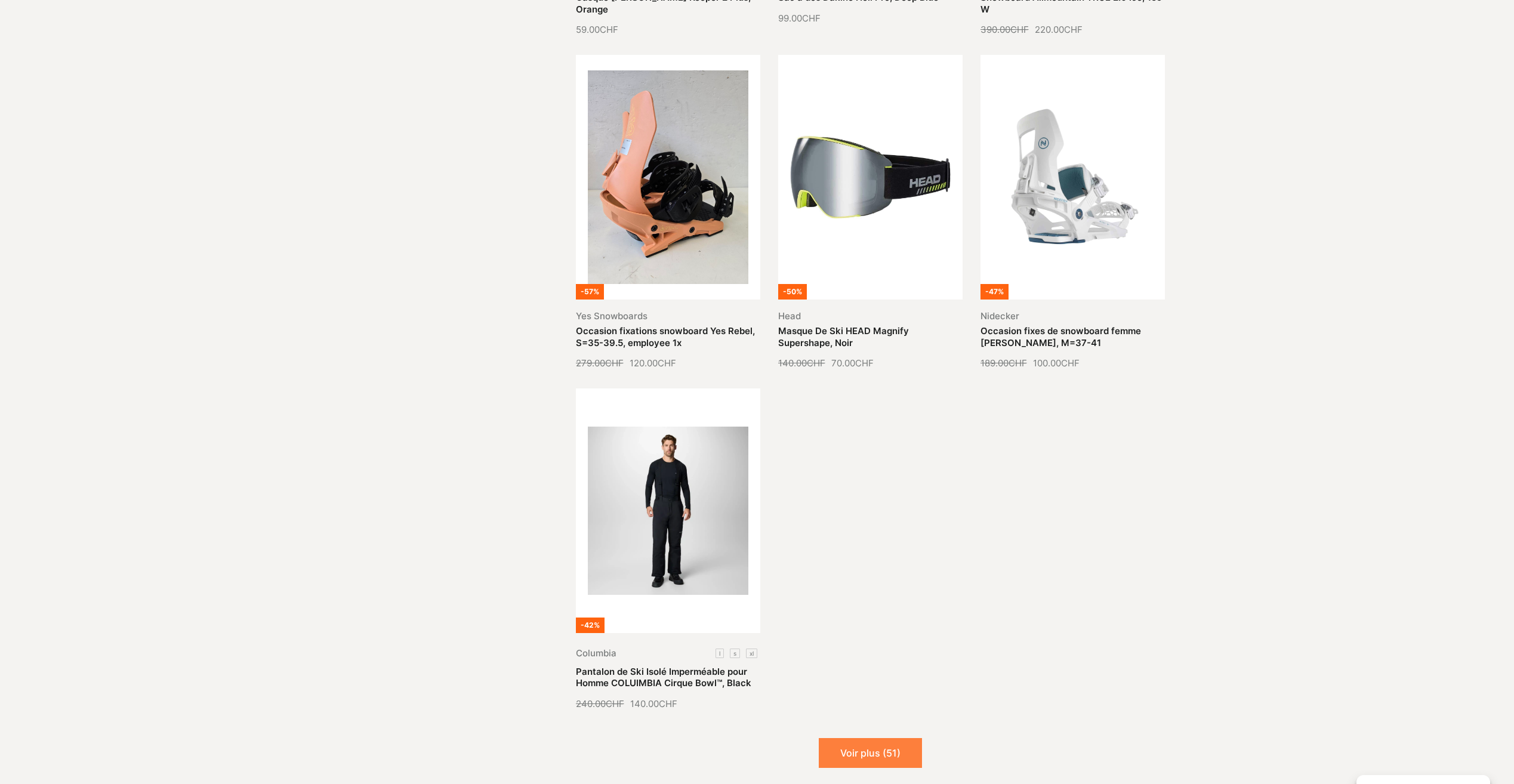
click at [865, 738] on button "Voir plus (51)" at bounding box center [870, 753] width 103 height 30
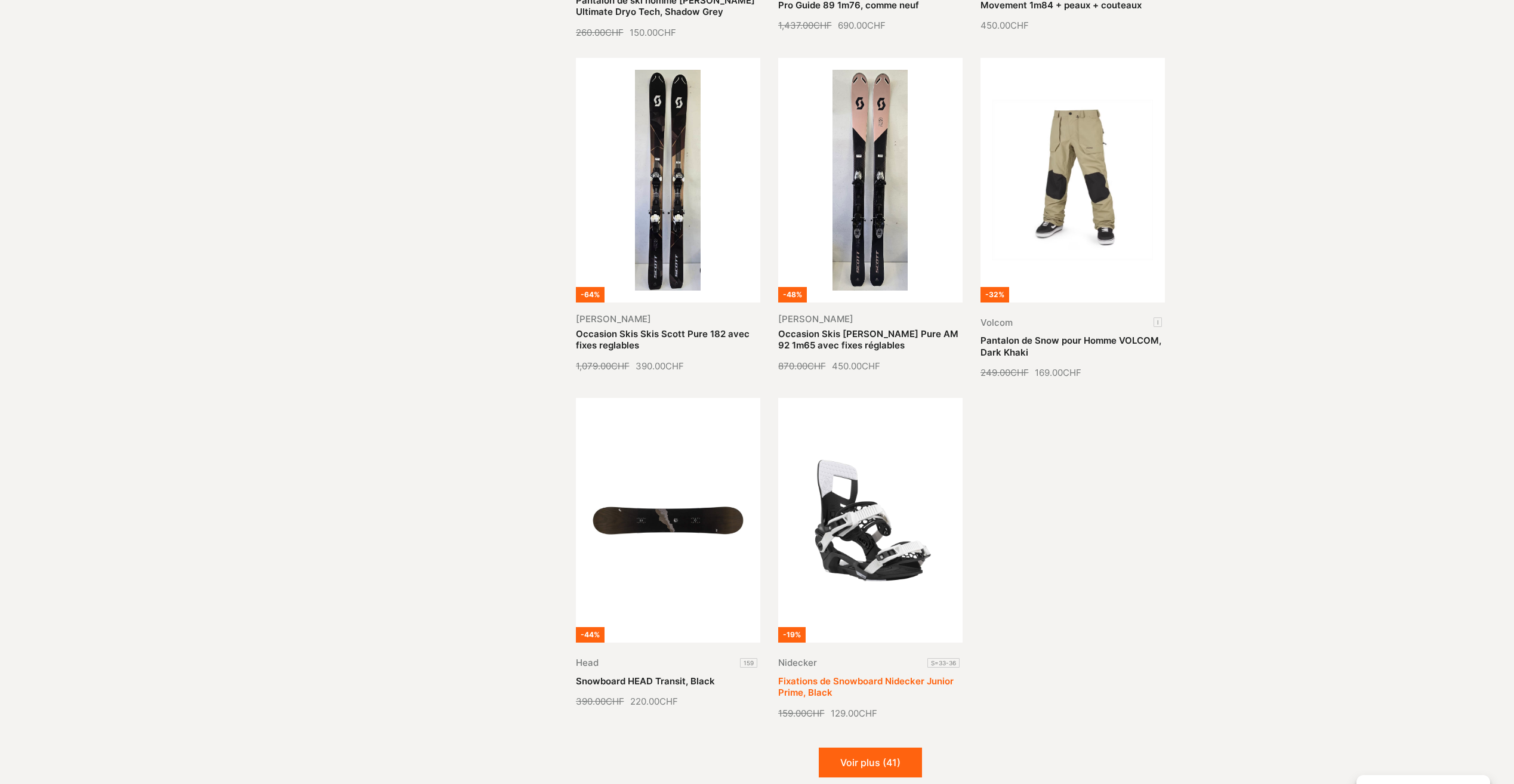
scroll to position [6861, 0]
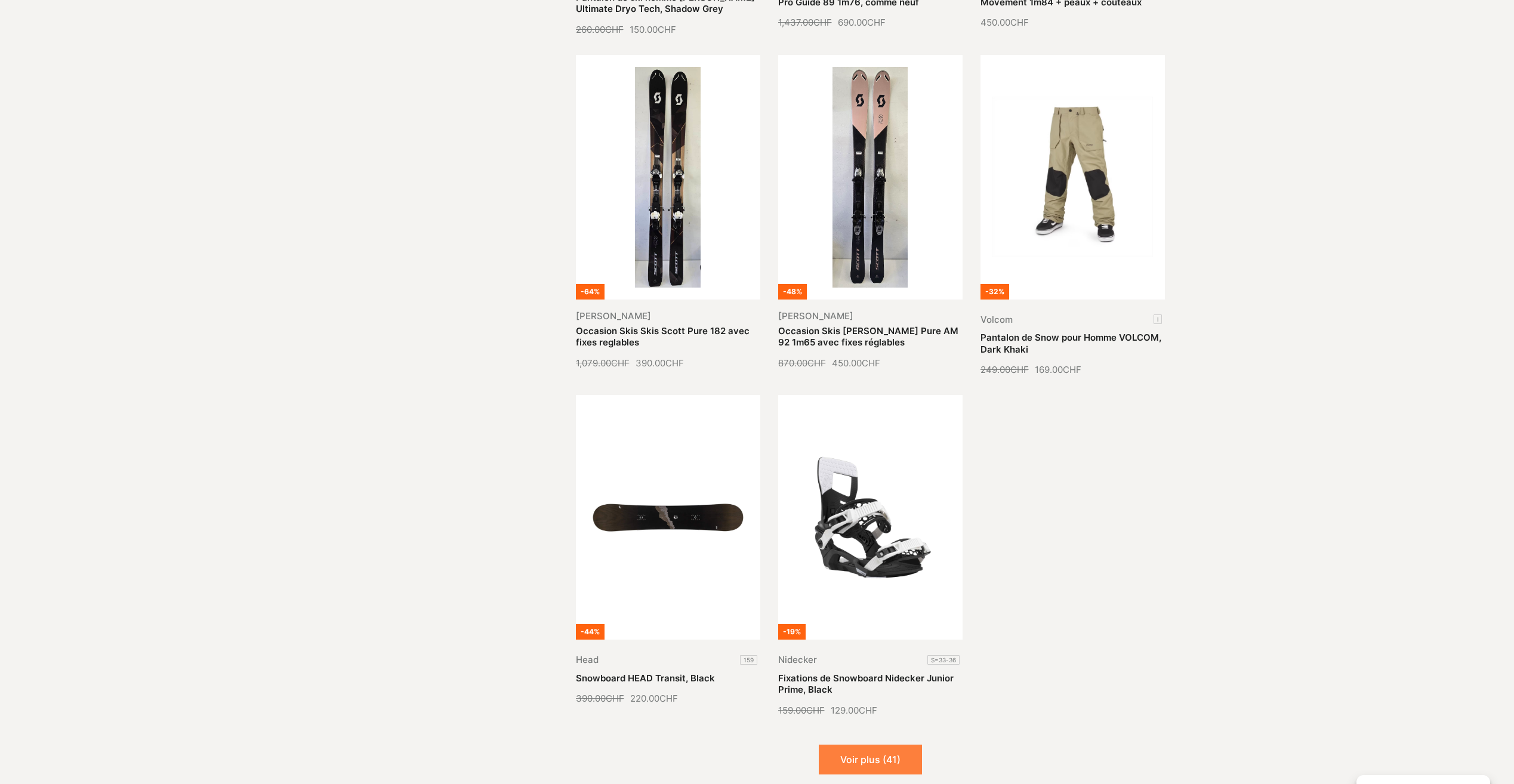
click at [874, 745] on button "Voir plus (41)" at bounding box center [870, 760] width 103 height 30
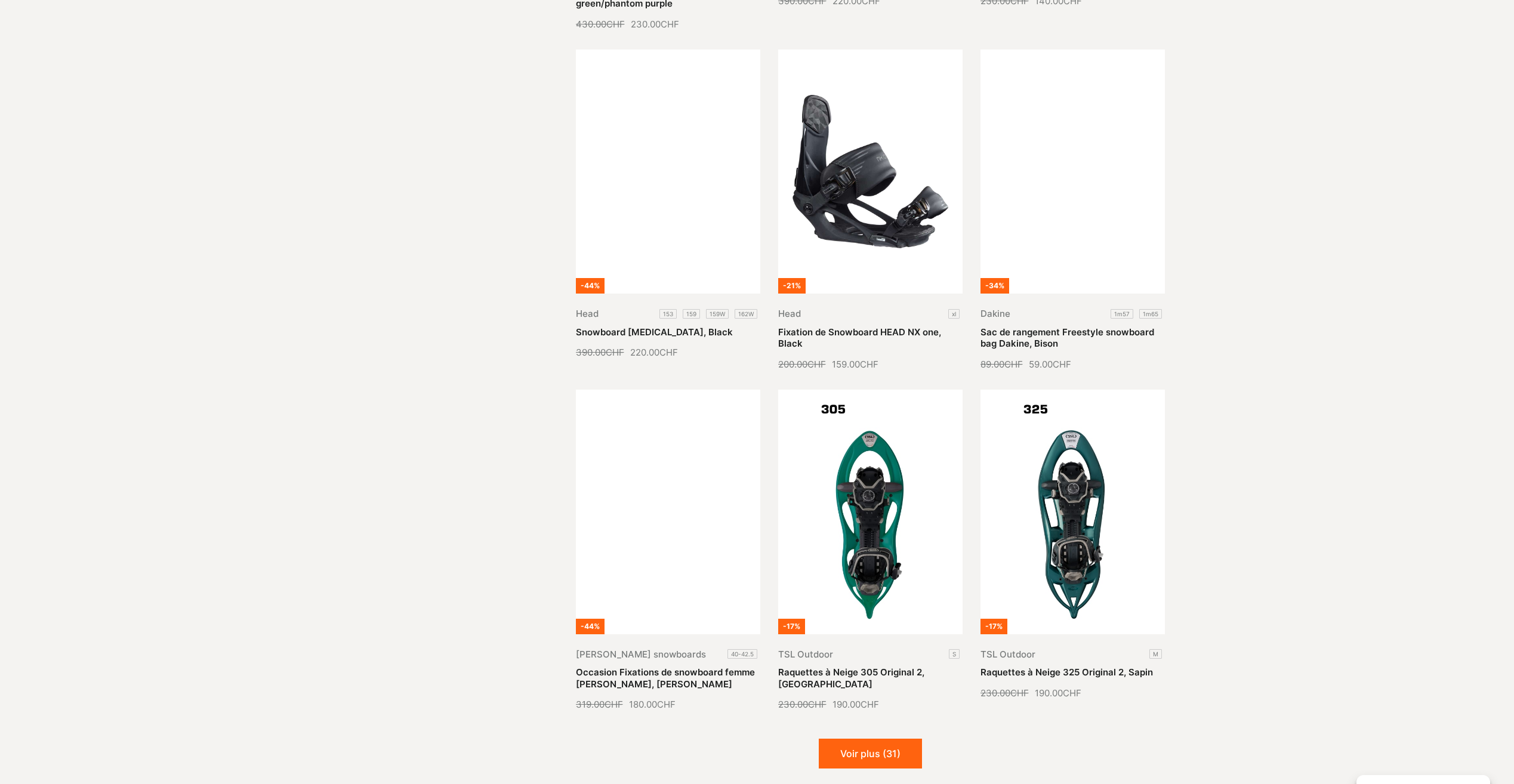
scroll to position [7936, 0]
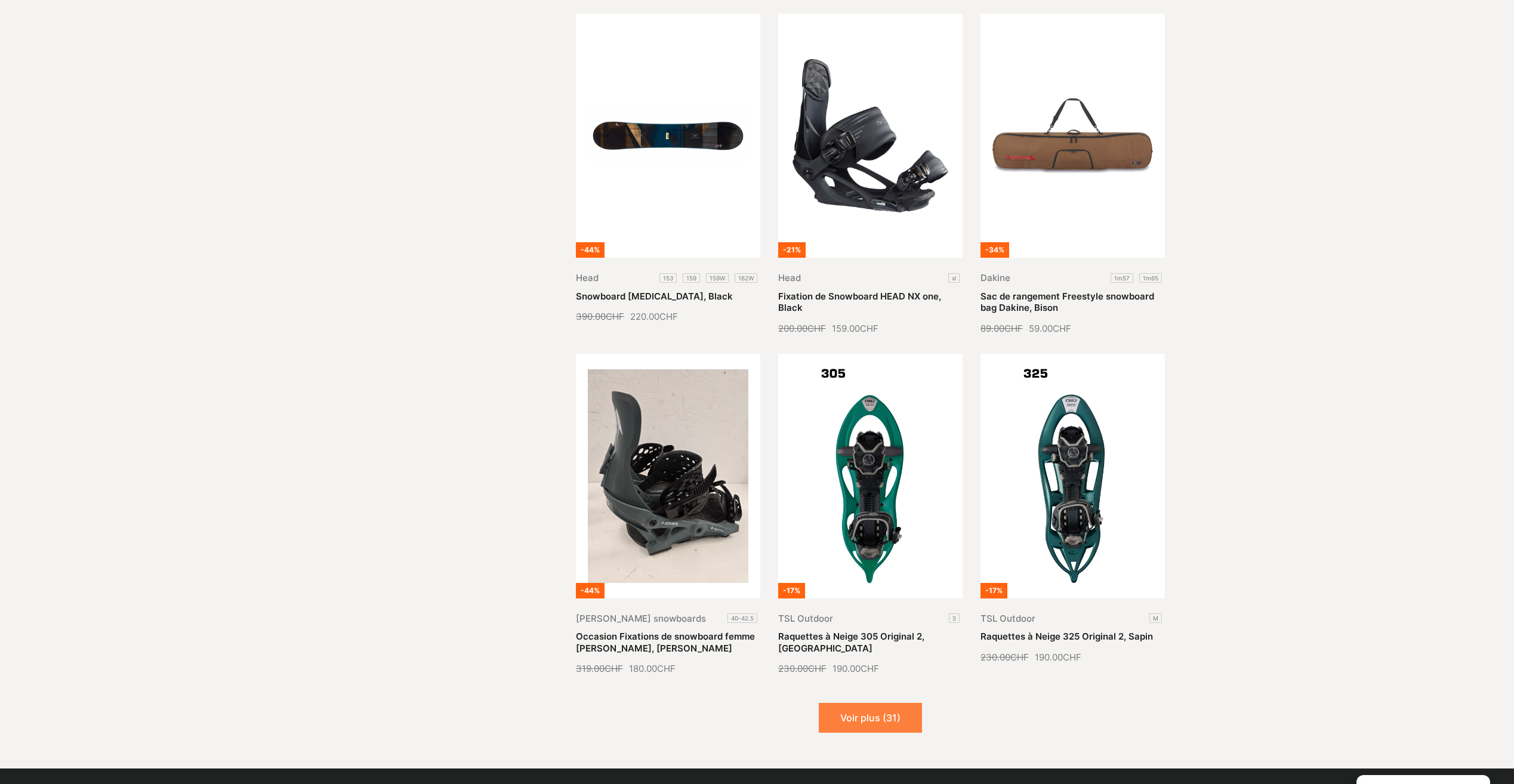
click at [857, 703] on button "Voir plus (31)" at bounding box center [870, 718] width 103 height 30
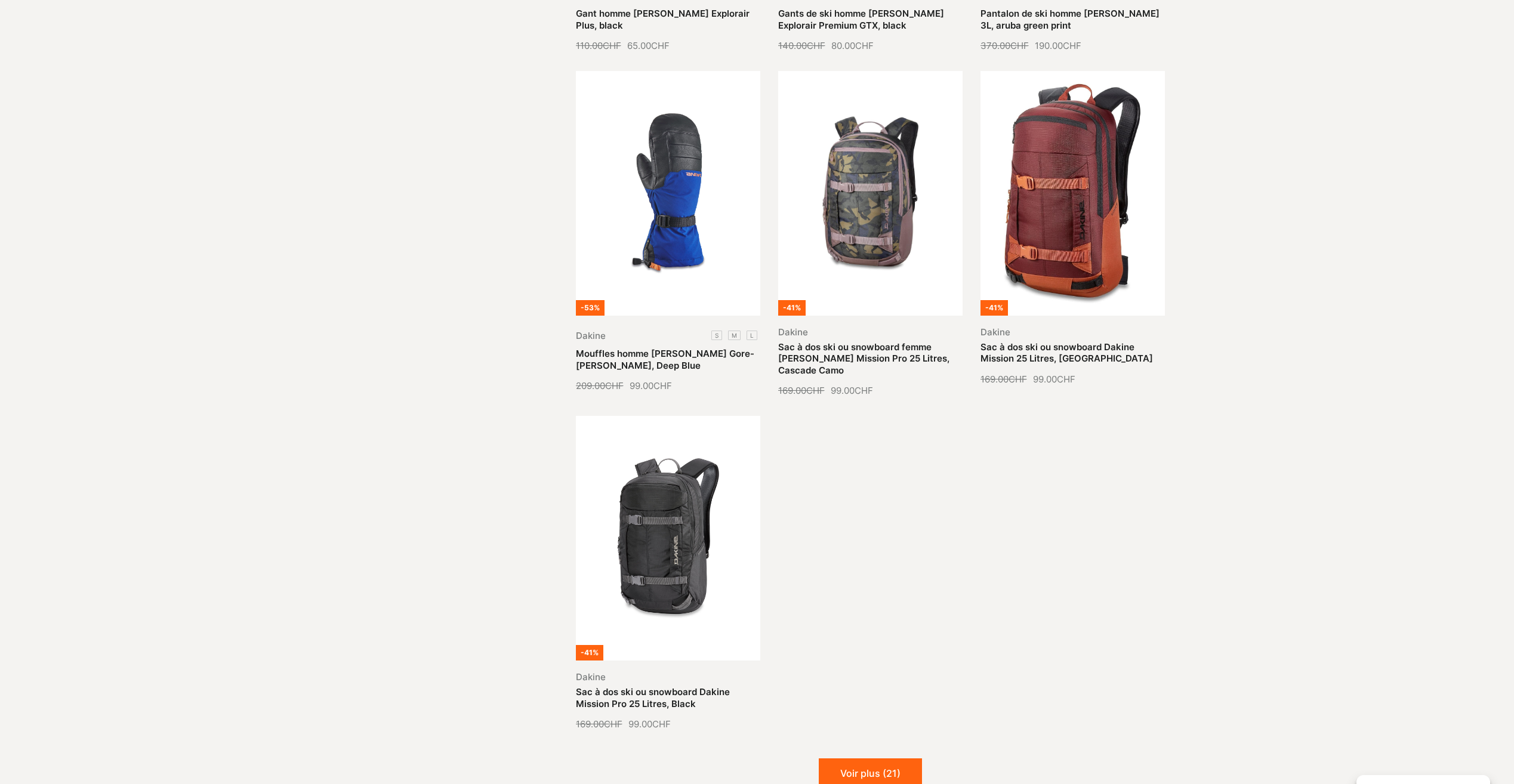
scroll to position [9248, 0]
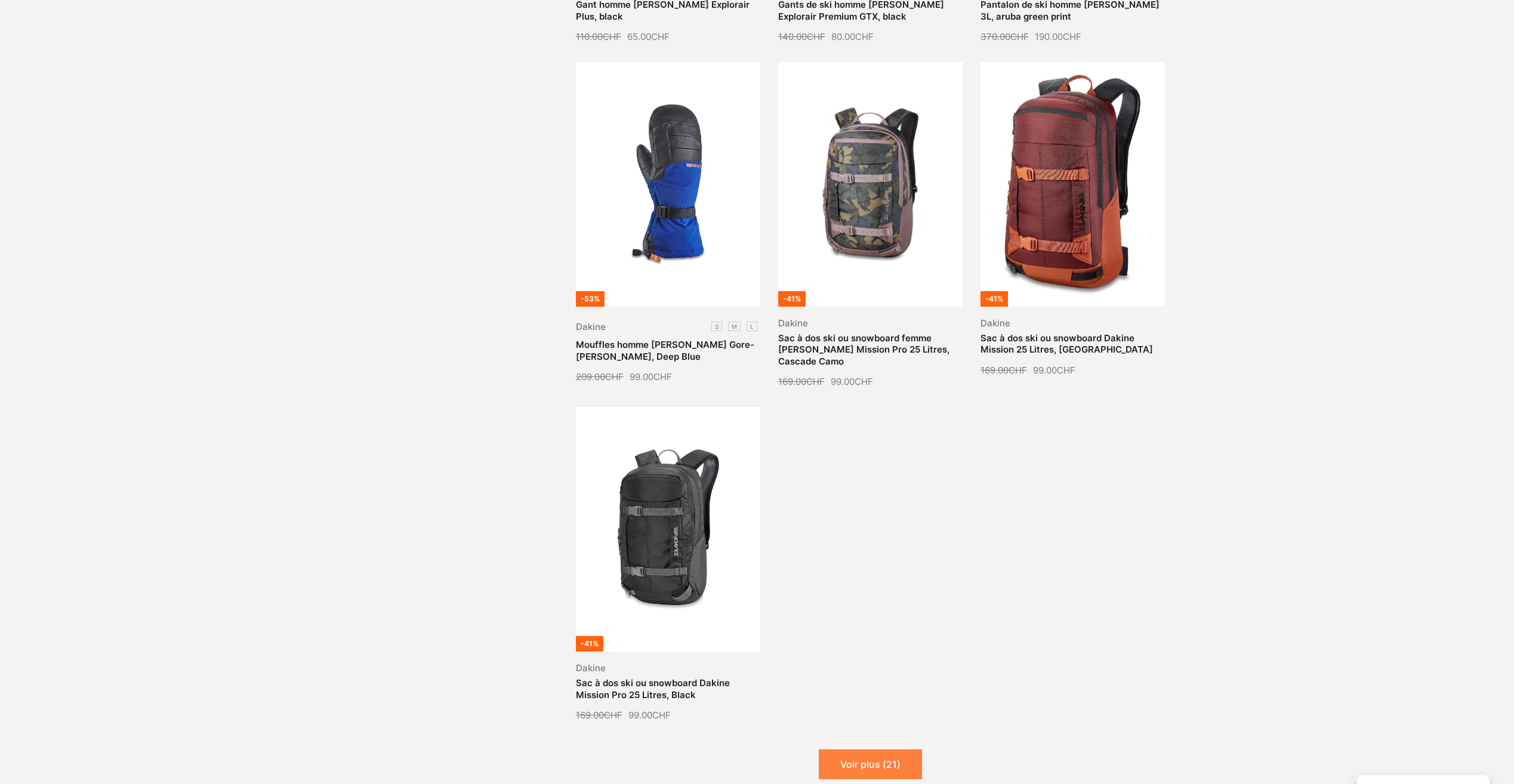
click at [854, 749] on button "Voir plus (21)" at bounding box center [870, 764] width 103 height 30
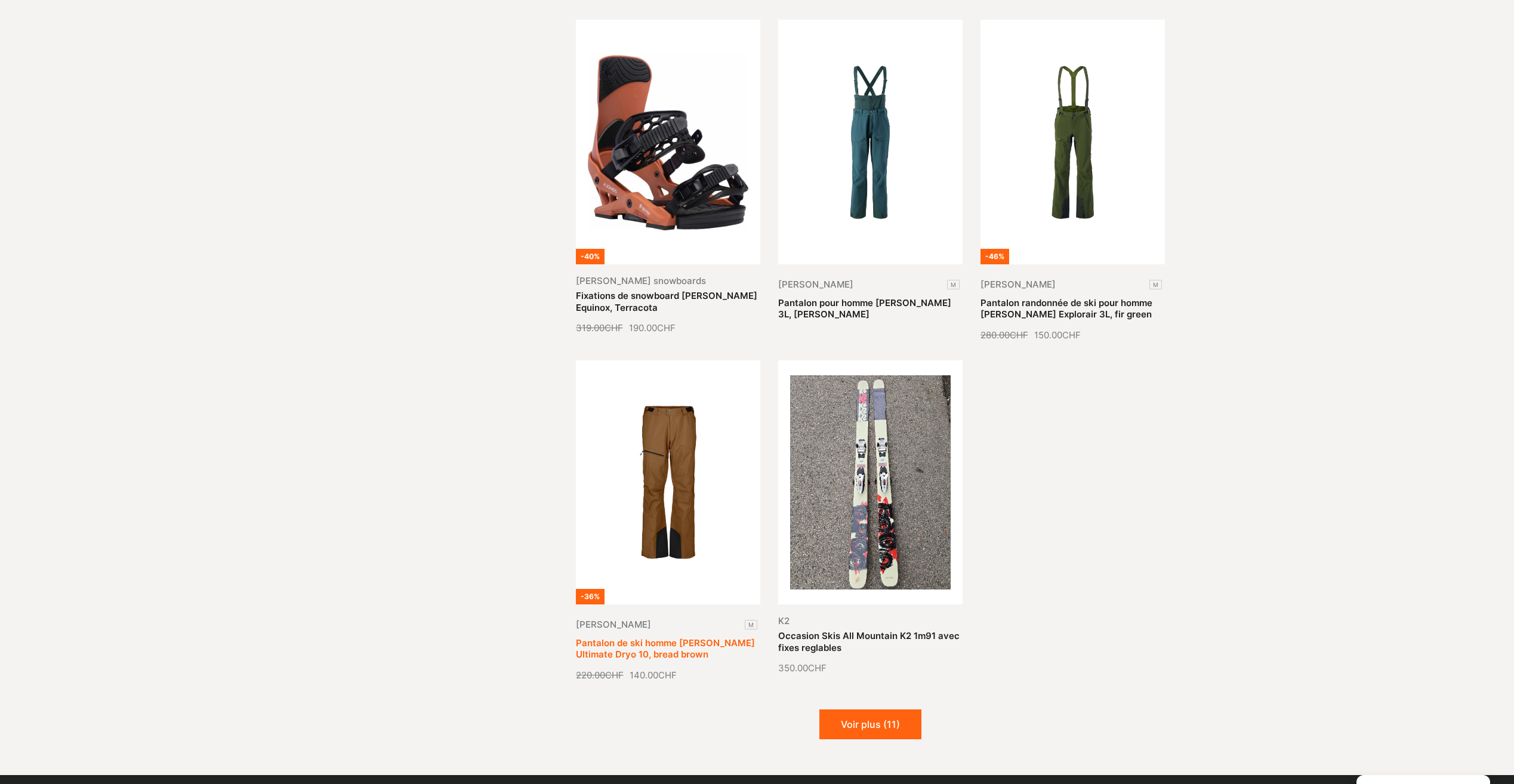
scroll to position [10322, 0]
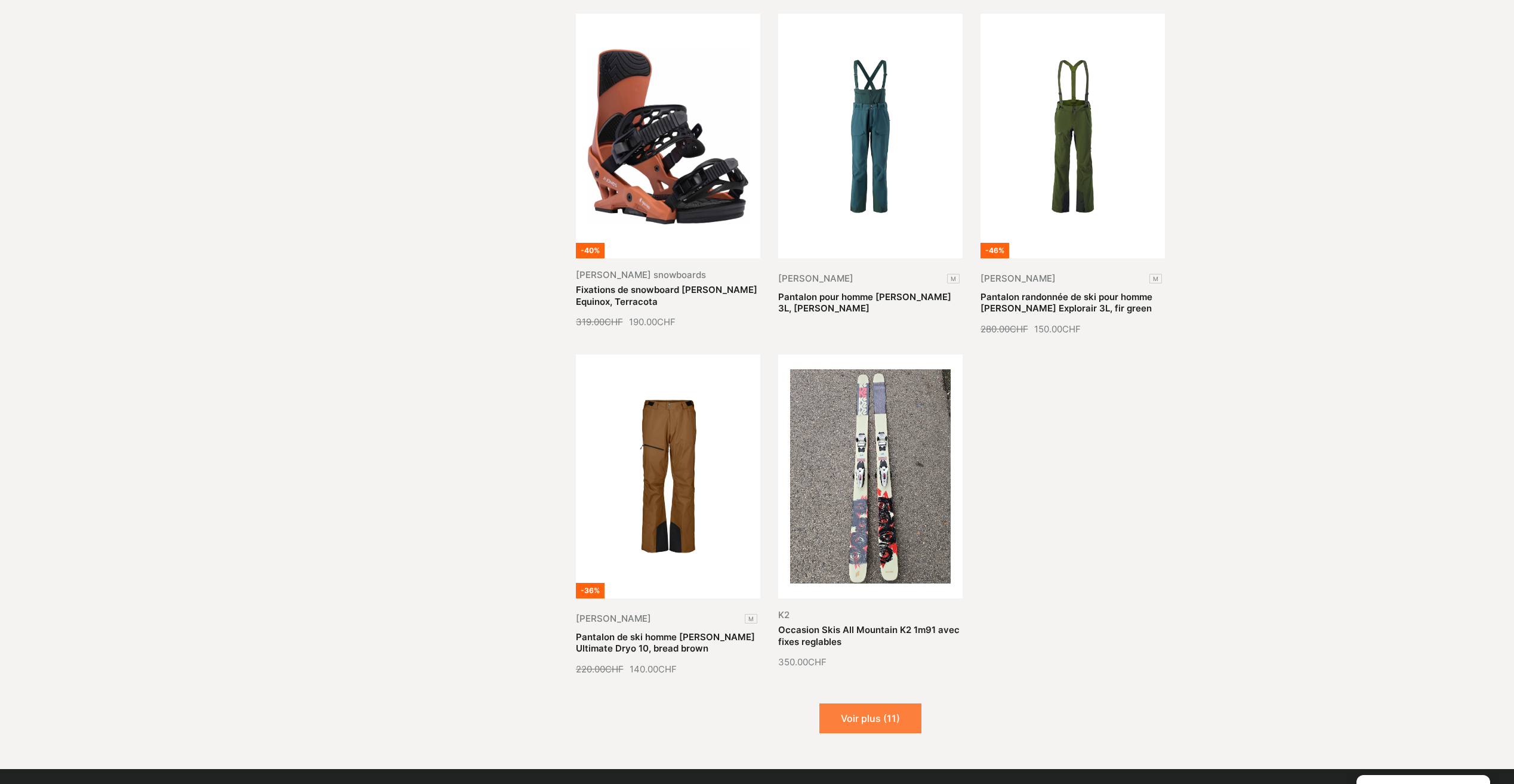
click at [871, 703] on button "Voir plus (11)" at bounding box center [870, 718] width 102 height 30
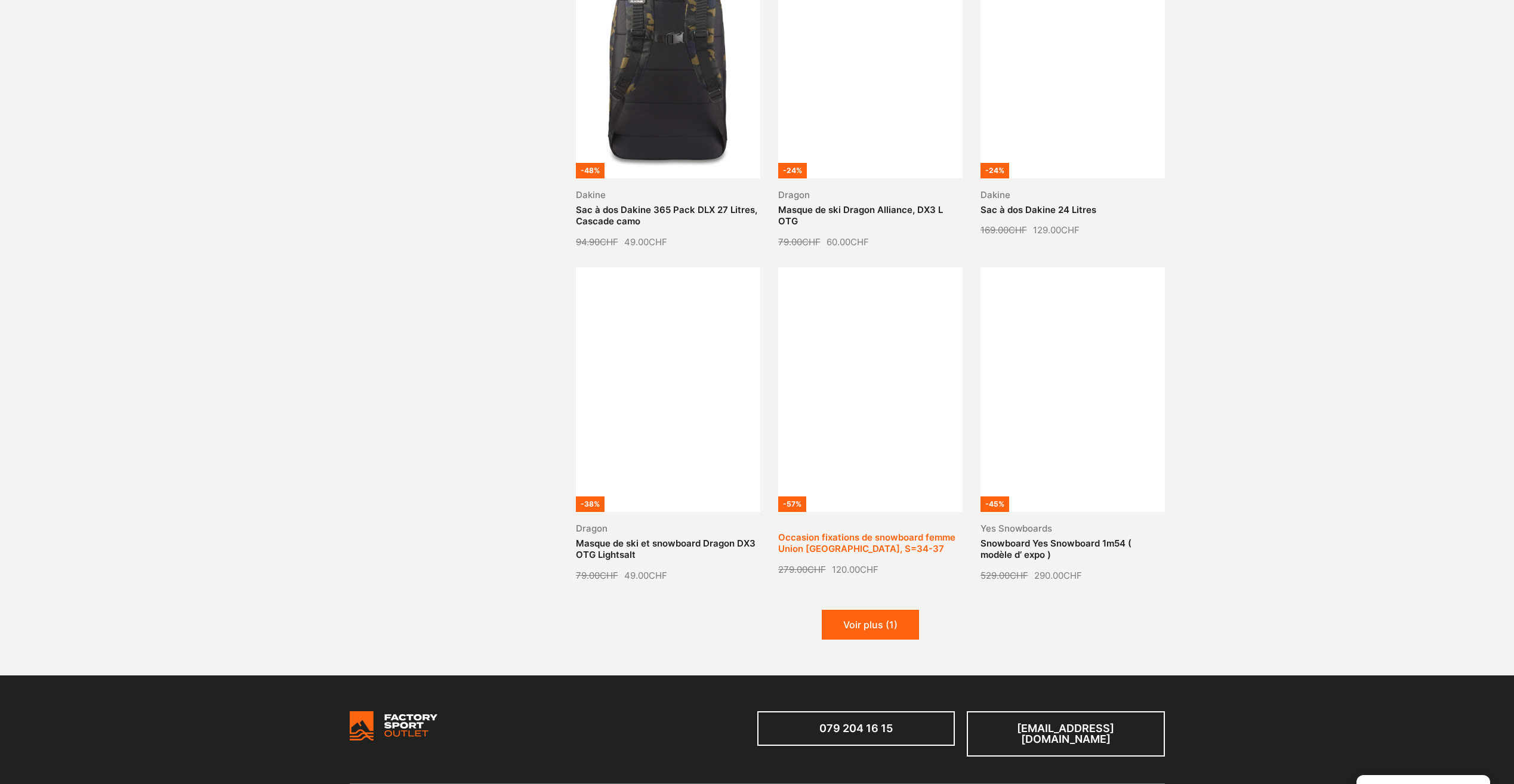
scroll to position [11455, 0]
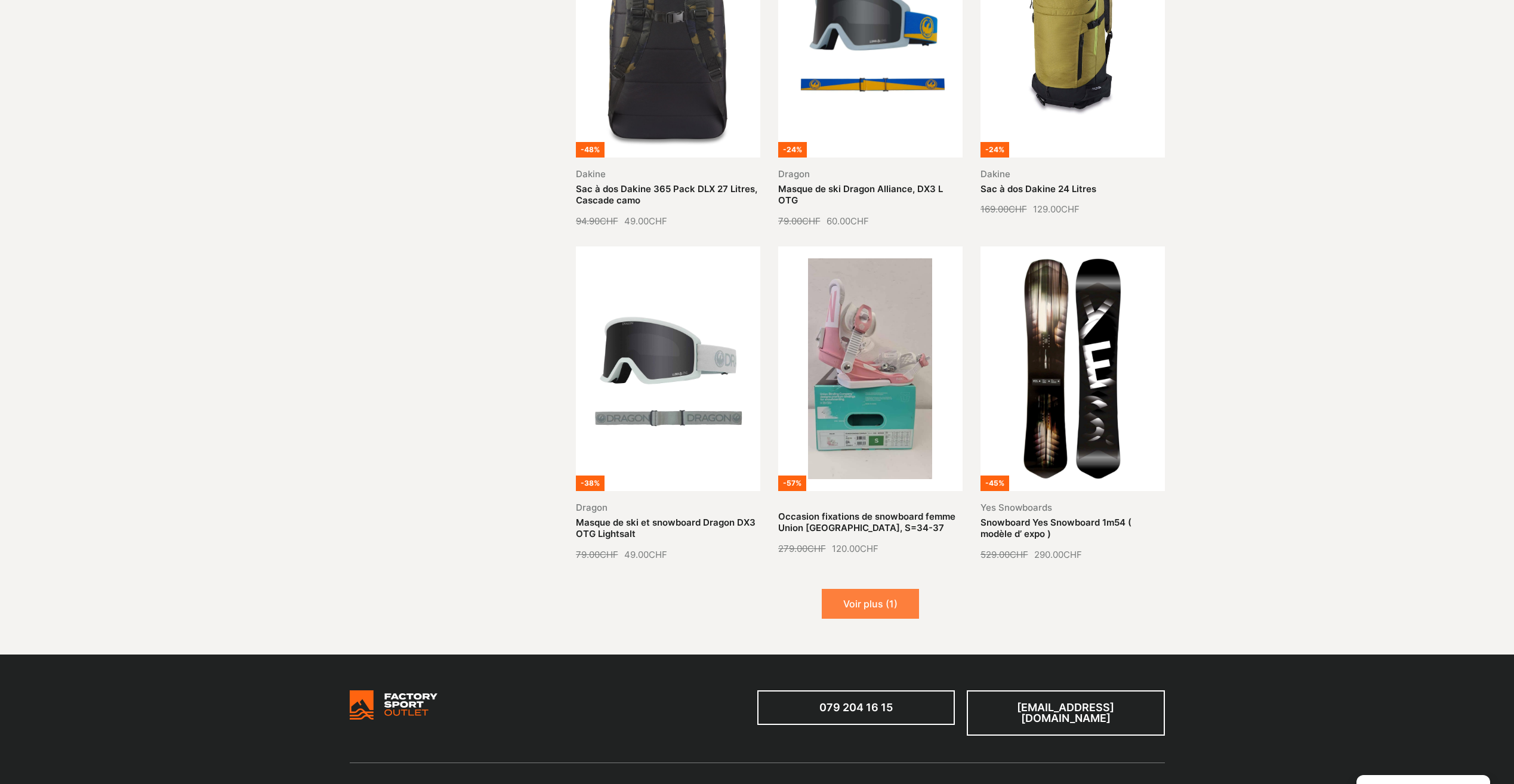
click at [882, 589] on button "Voir plus (1)" at bounding box center [870, 604] width 97 height 30
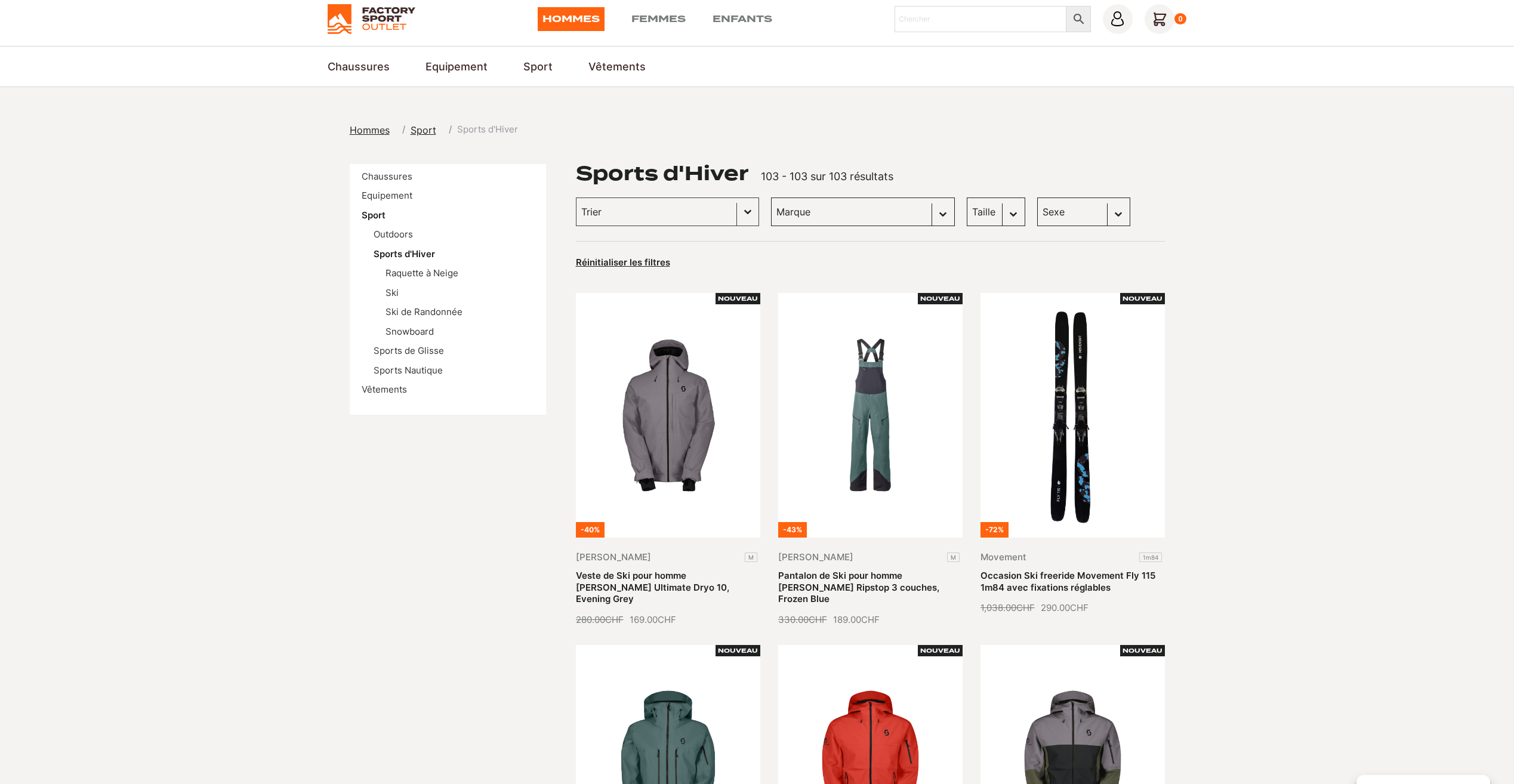
scroll to position [0, 0]
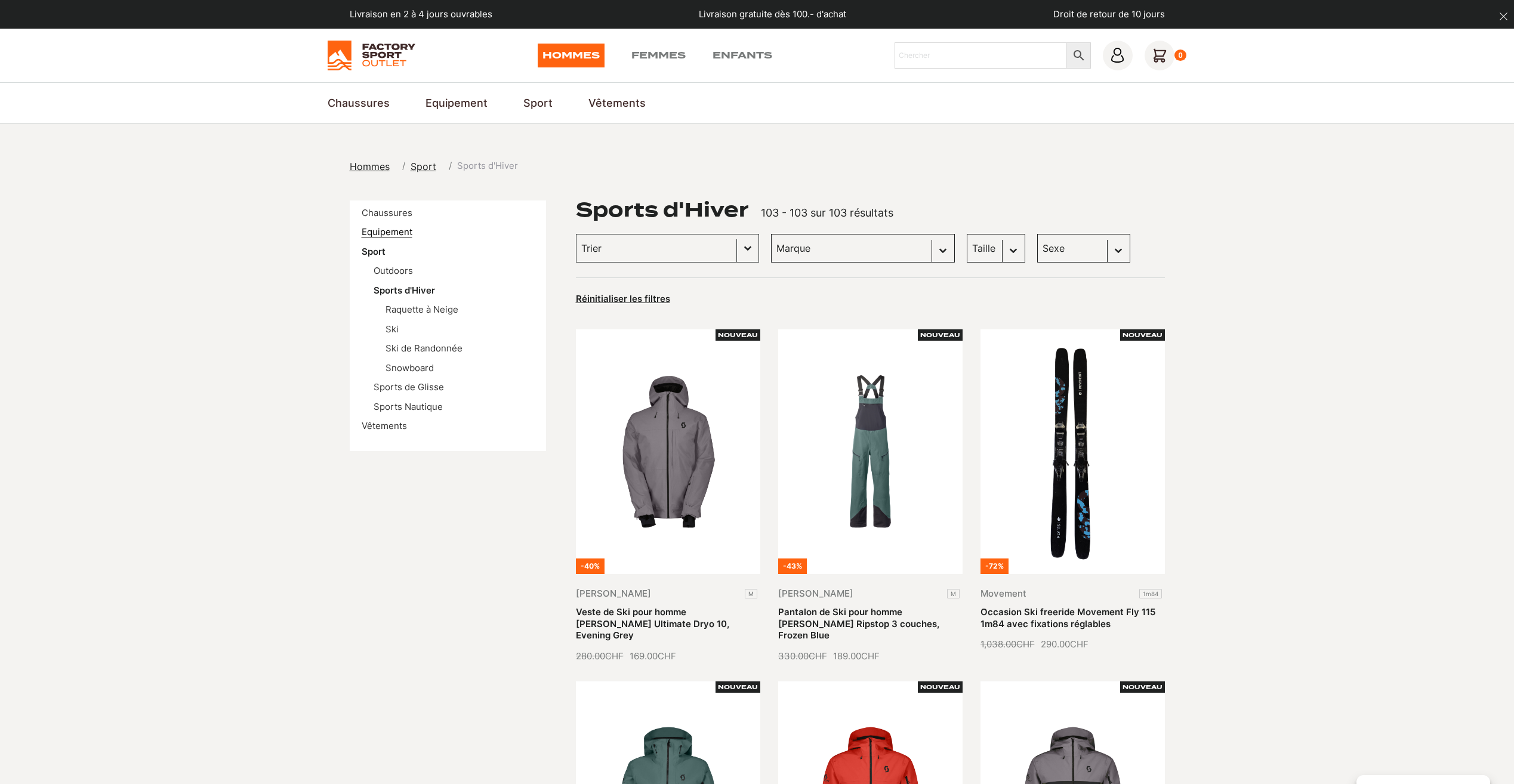
click at [394, 229] on link "Equipement" at bounding box center [387, 232] width 51 height 11
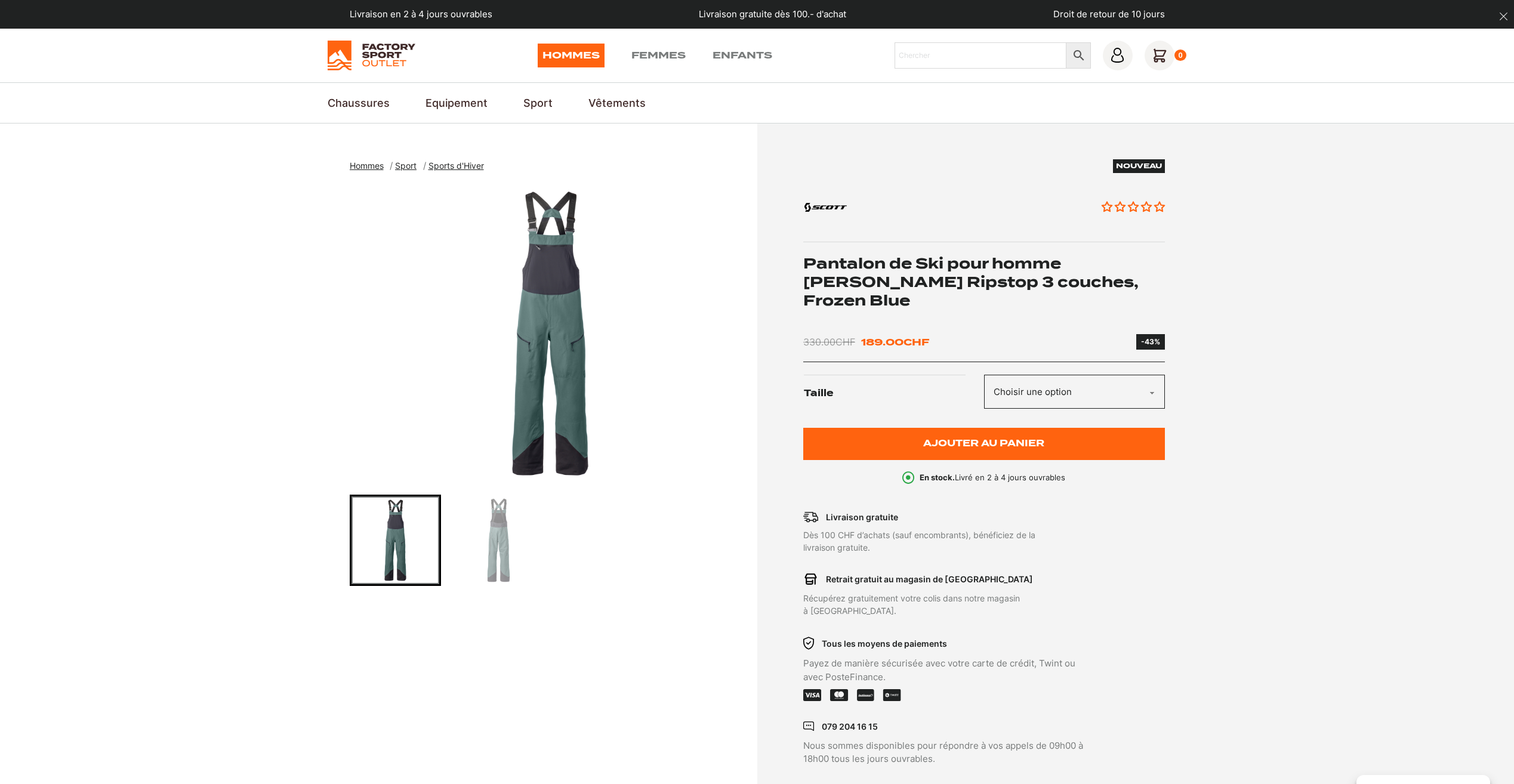
click at [503, 530] on img "Go to slide 2" at bounding box center [498, 540] width 88 height 88
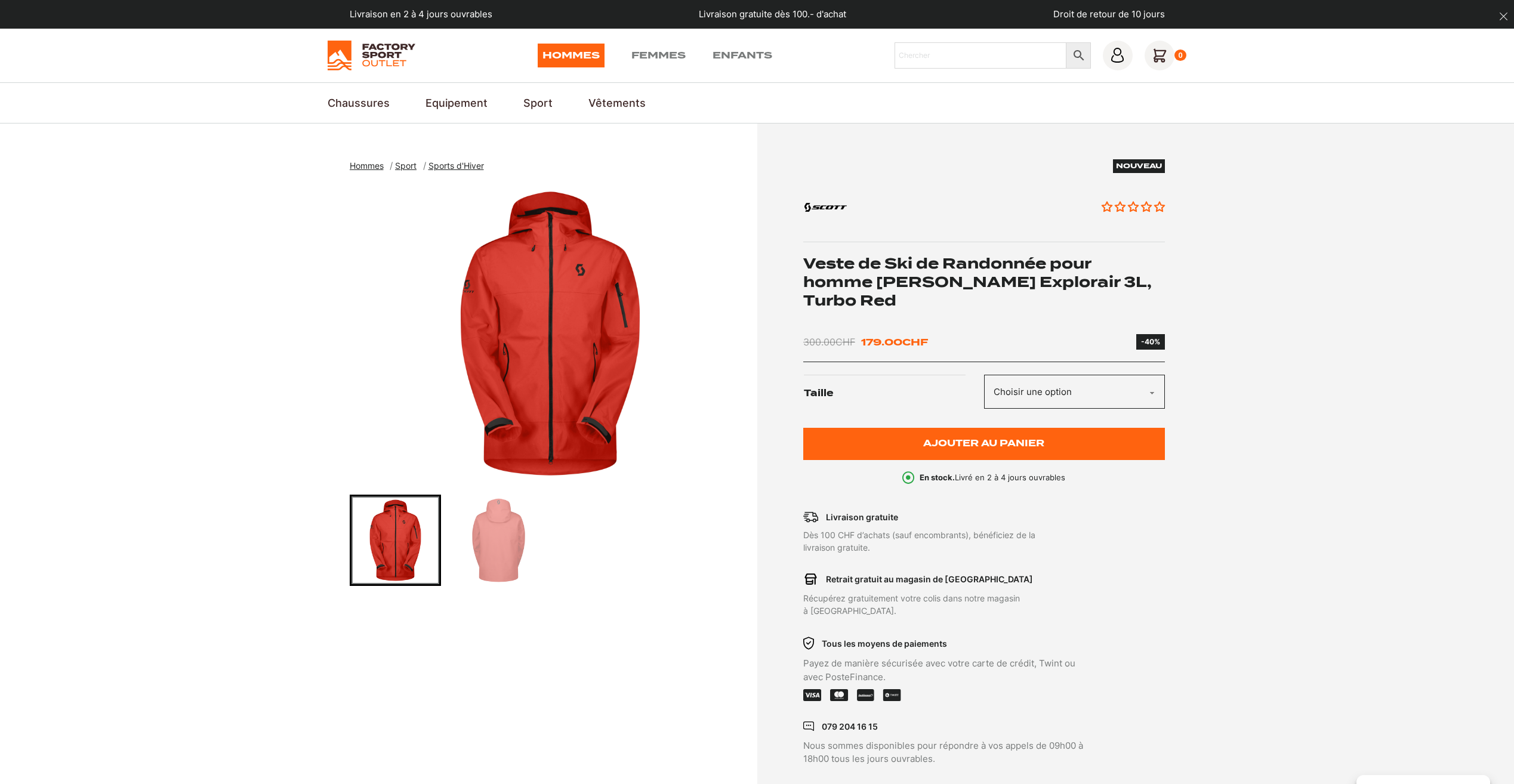
click at [492, 539] on img "Go to slide 2" at bounding box center [498, 540] width 88 height 88
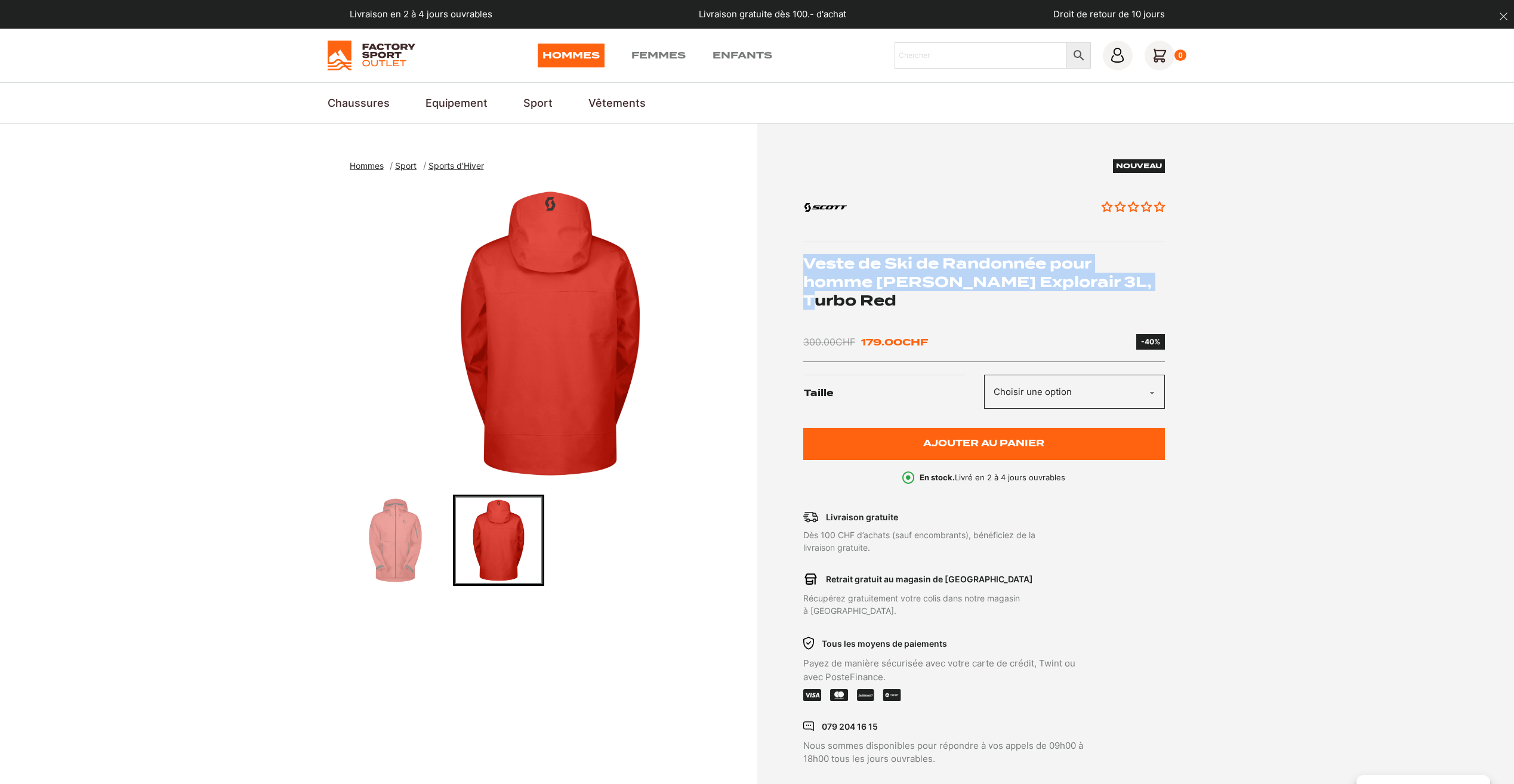
drag, startPoint x: 1139, startPoint y: 281, endPoint x: 807, endPoint y: 269, distance: 332.2
click at [807, 269] on h1 "Veste de Ski de Randonnée pour homme SCOTT Explorair 3L, Turbo Red" at bounding box center [984, 282] width 362 height 56
copy h1 "Veste de Ski de Randonnée pour homme SCOTT Explorair 3L, Turbo Red"
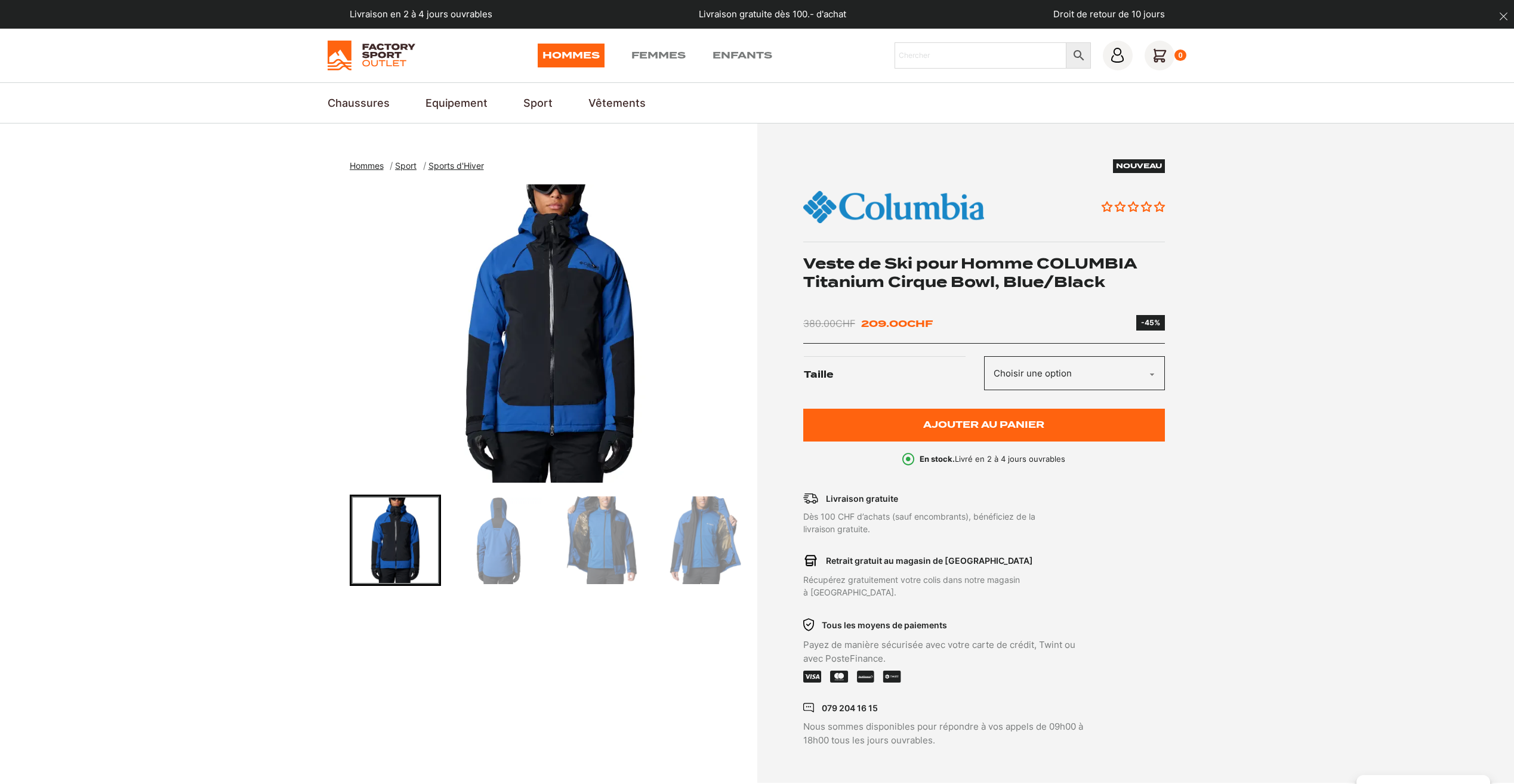
click at [511, 535] on img "Go to slide 2" at bounding box center [498, 540] width 88 height 88
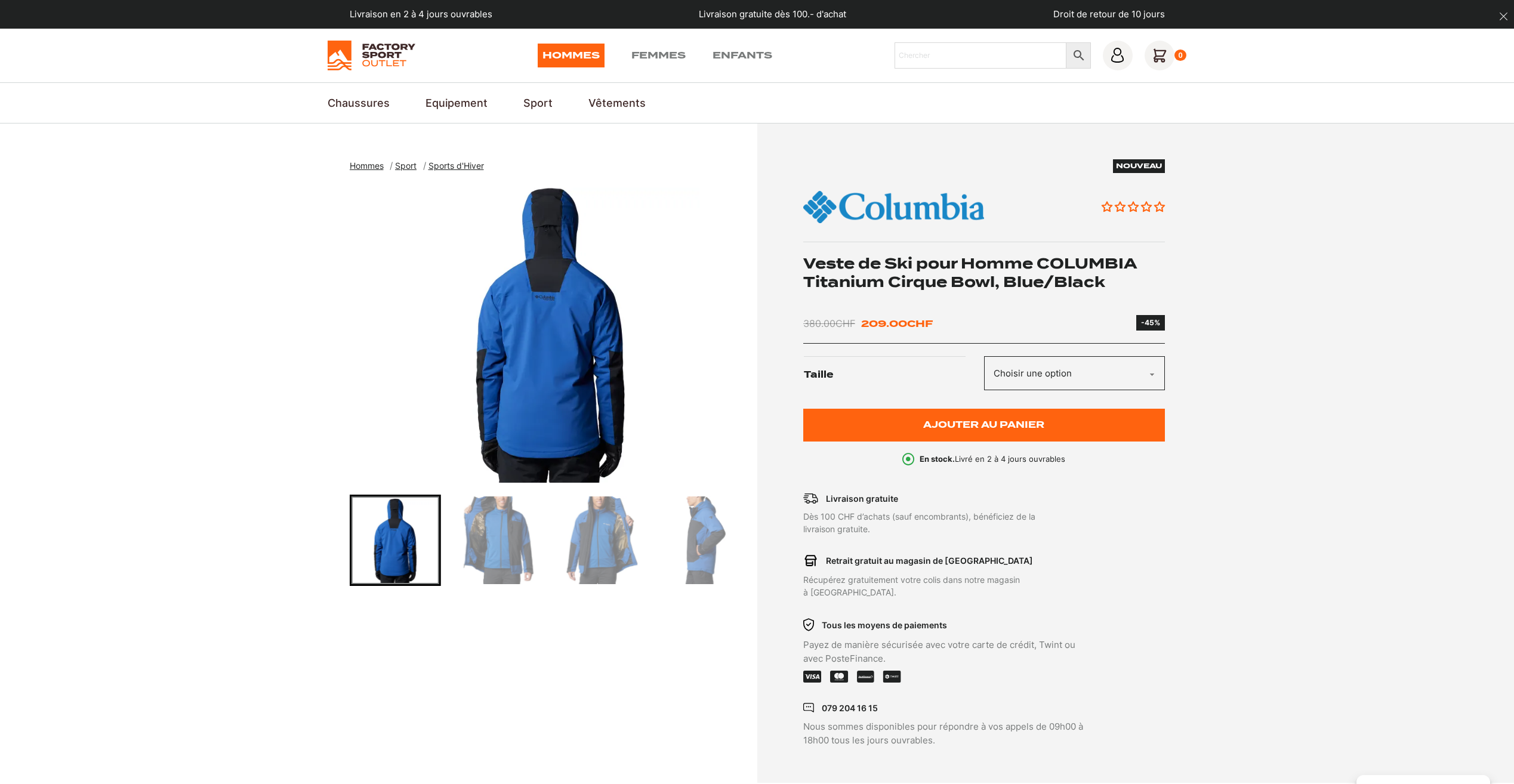
click at [584, 527] on img "Go to slide 4" at bounding box center [601, 540] width 88 height 88
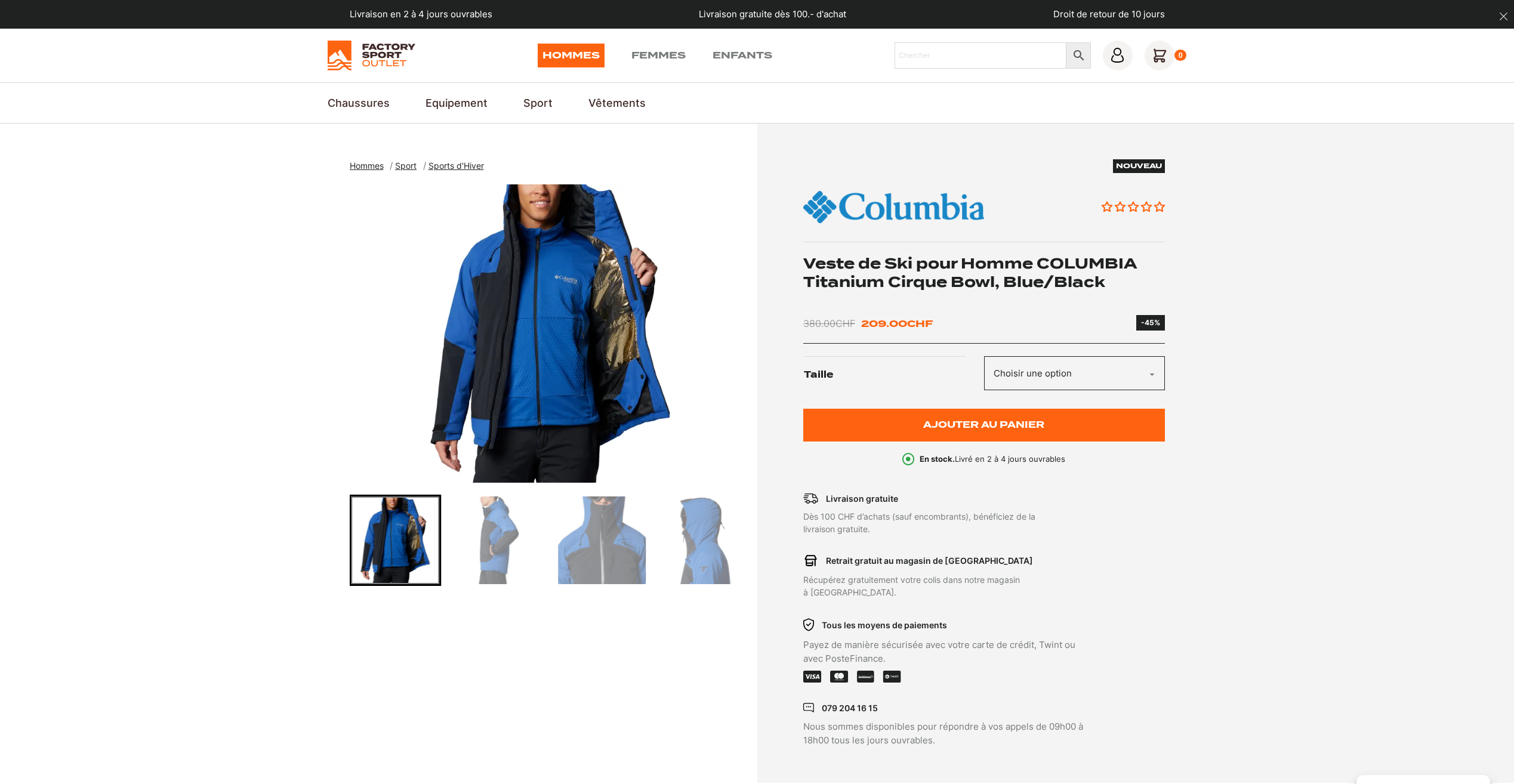
click at [707, 543] on img "Go to slide 7" at bounding box center [705, 540] width 88 height 88
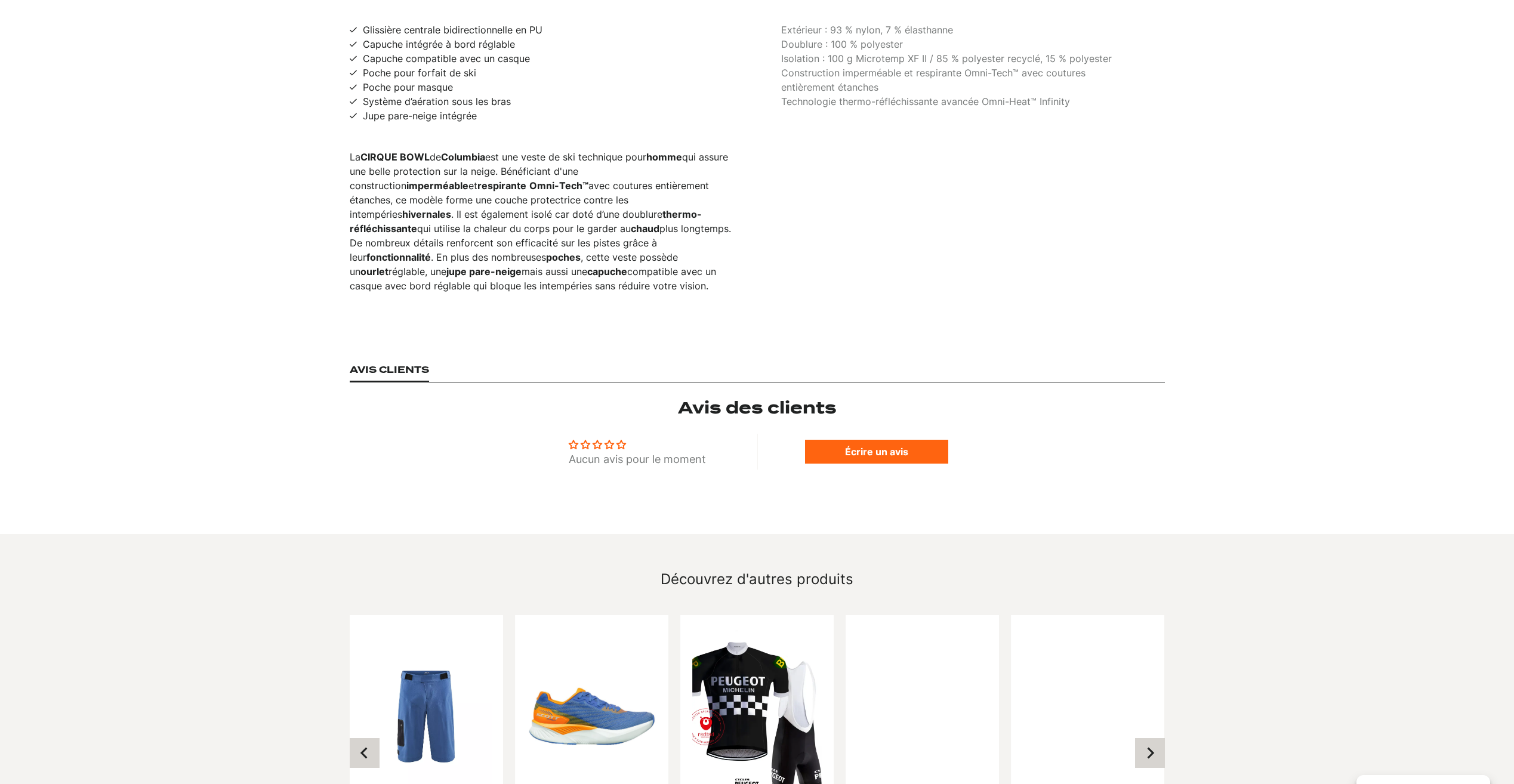
scroll to position [835, 0]
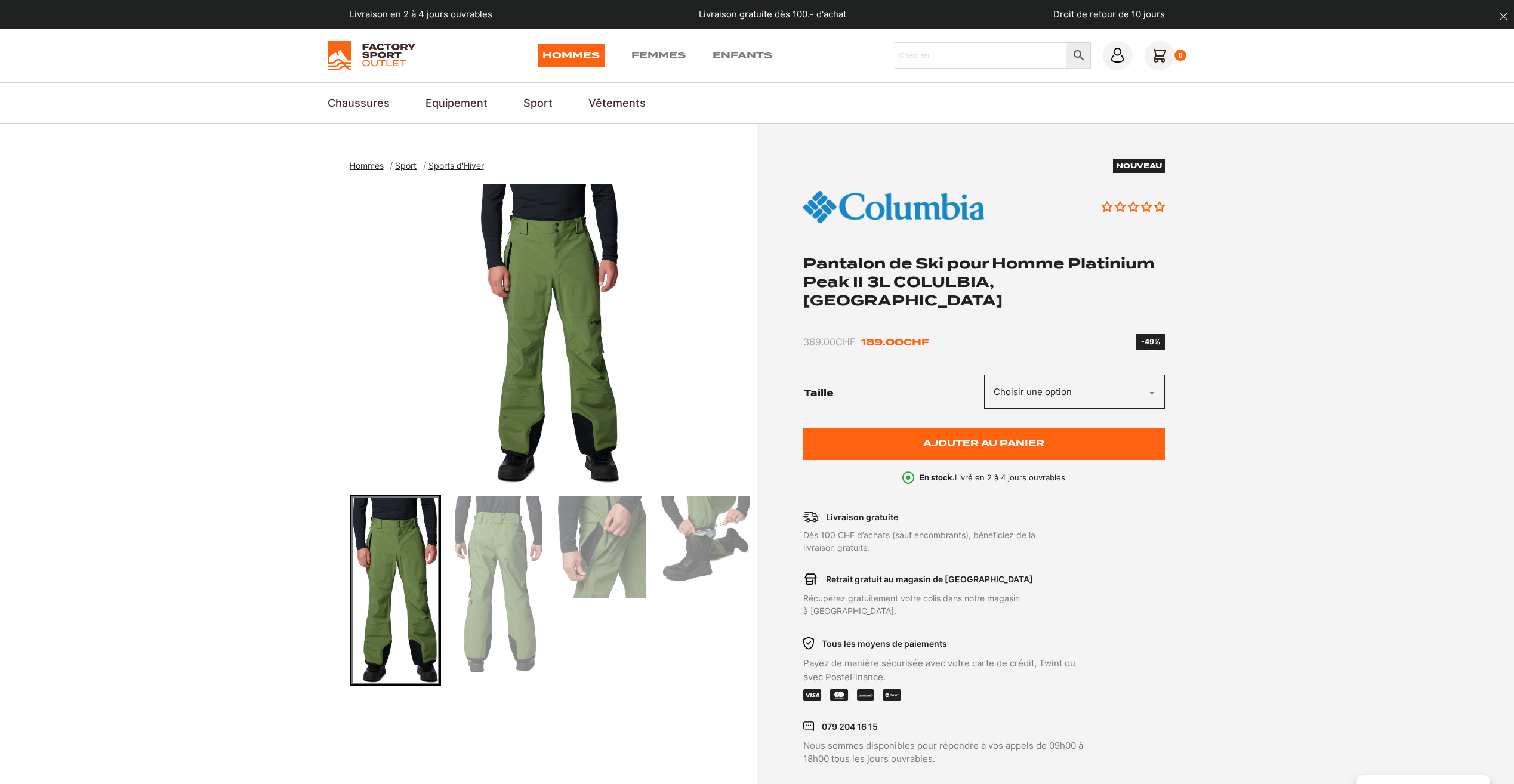
click at [500, 518] on img "Go to slide 2" at bounding box center [498, 584] width 88 height 176
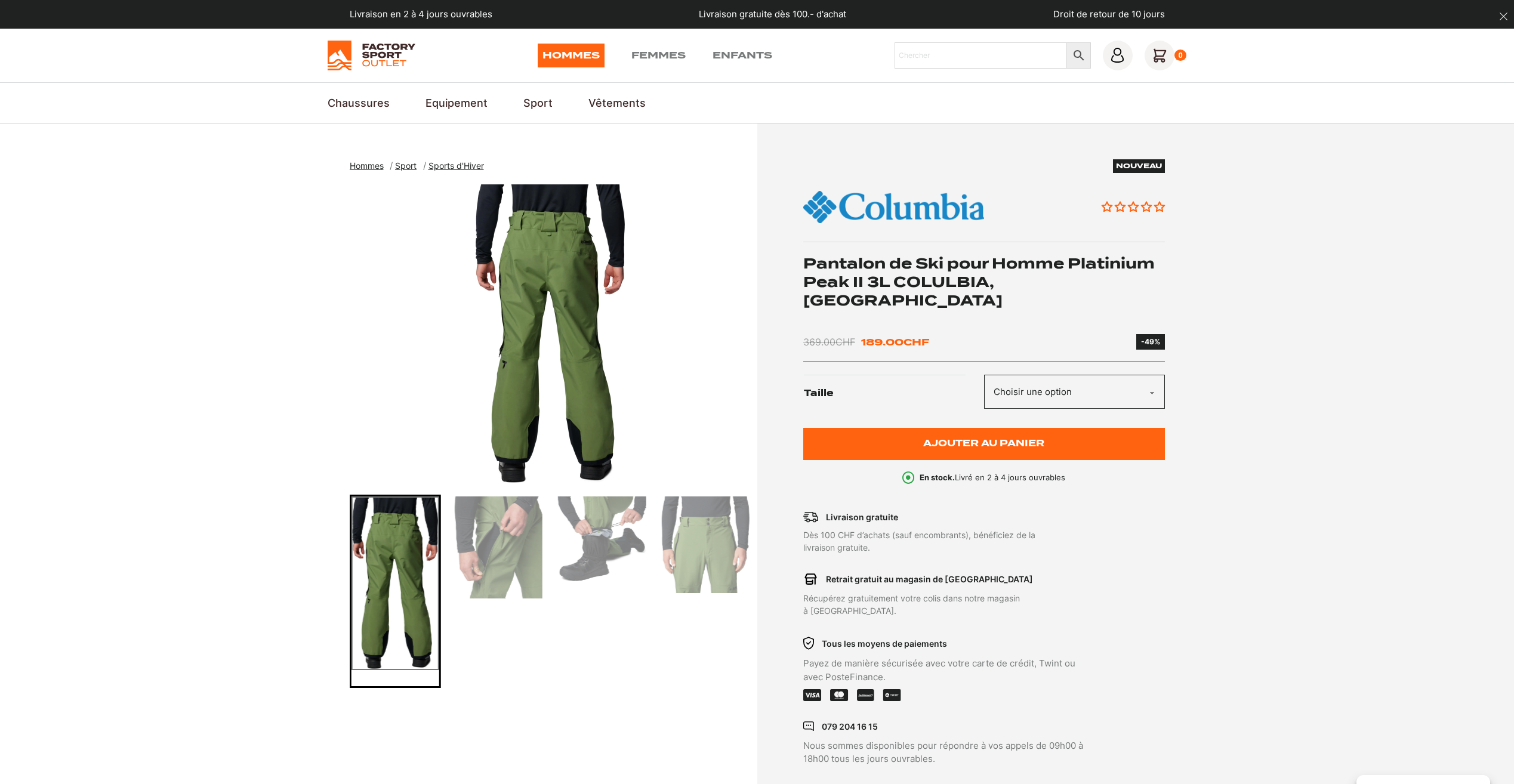
click at [533, 525] on img "Go to slide 3" at bounding box center [498, 547] width 88 height 102
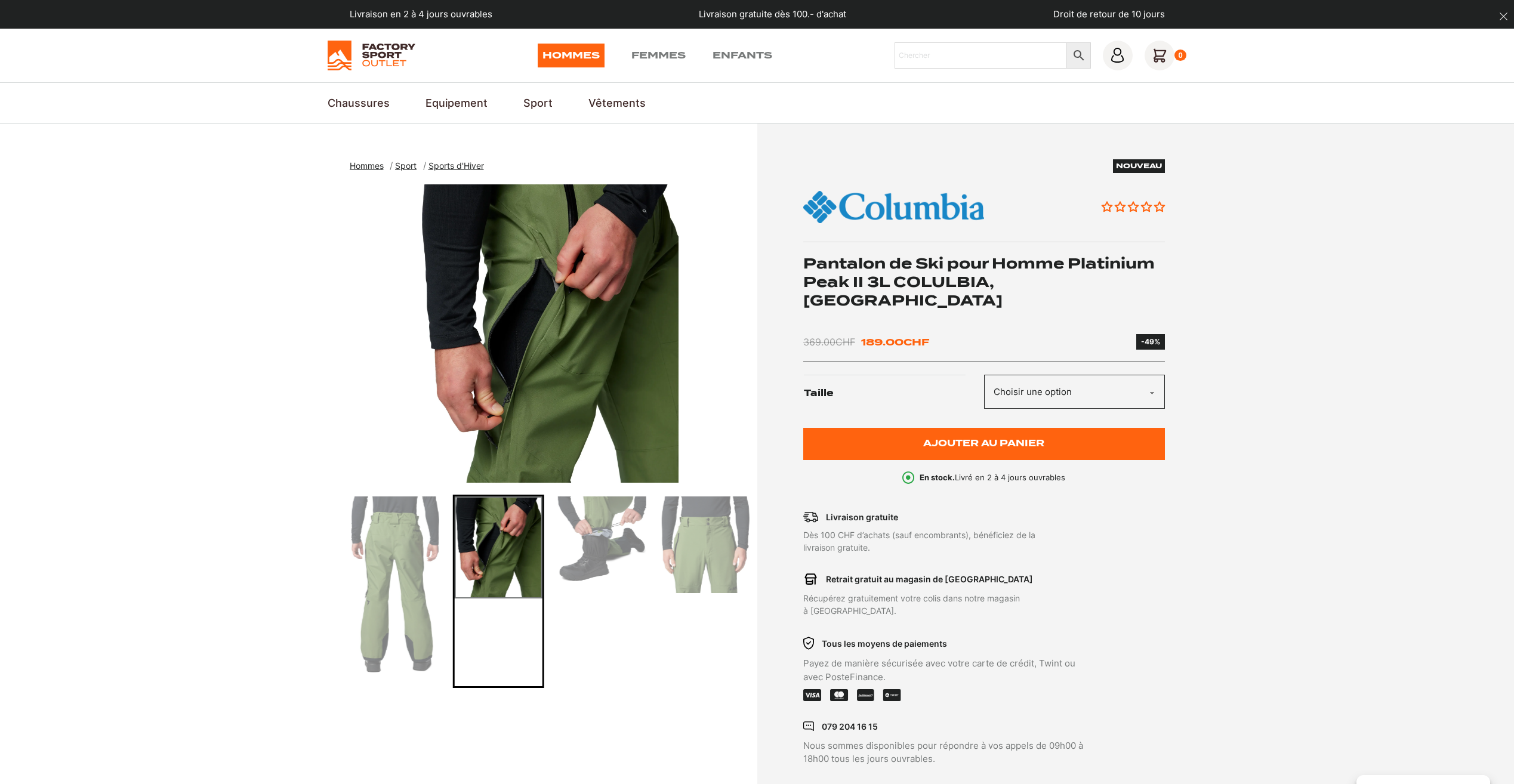
click at [598, 533] on img "Go to slide 4" at bounding box center [601, 539] width 88 height 85
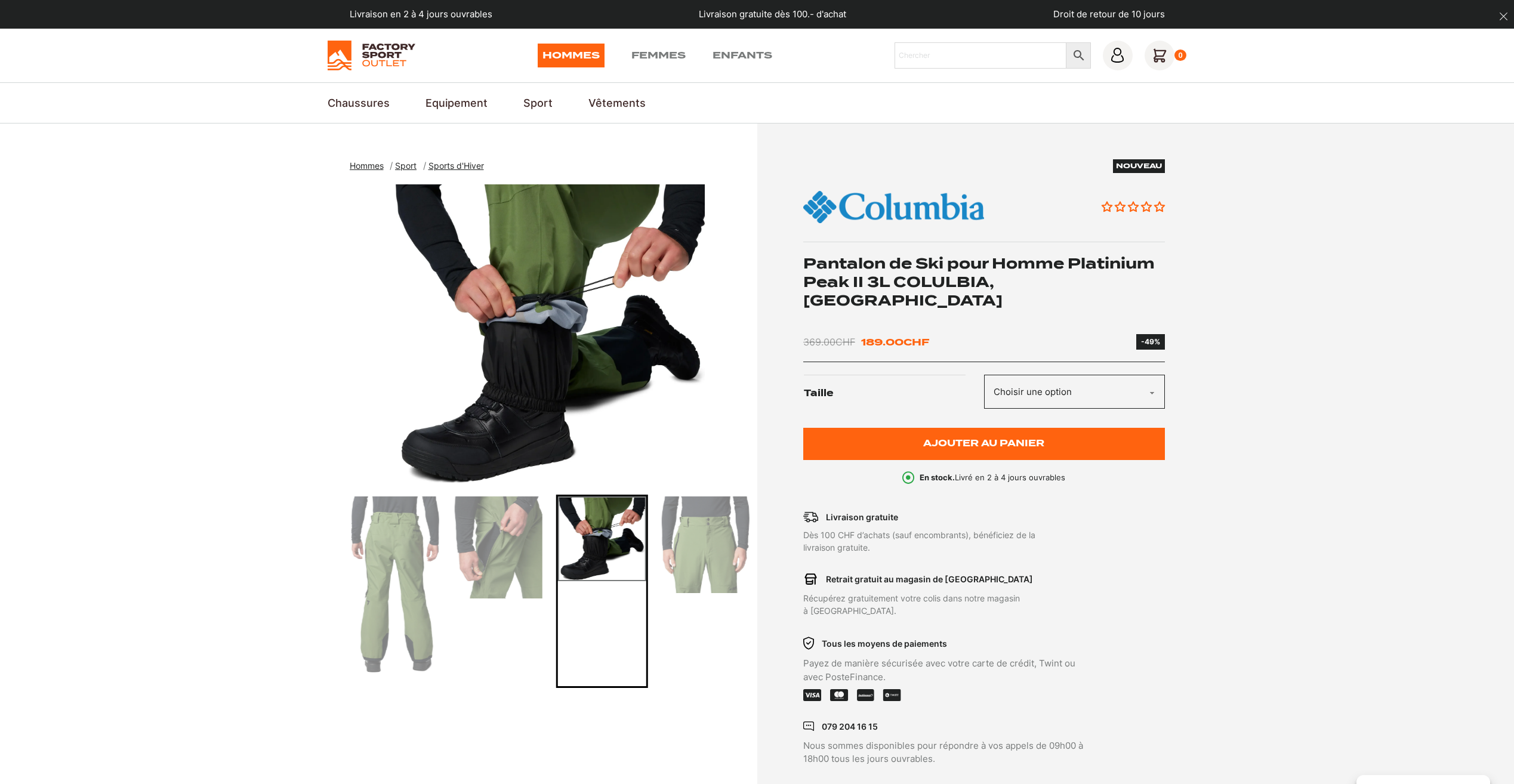
click at [705, 531] on img "Go to slide 5" at bounding box center [705, 545] width 88 height 97
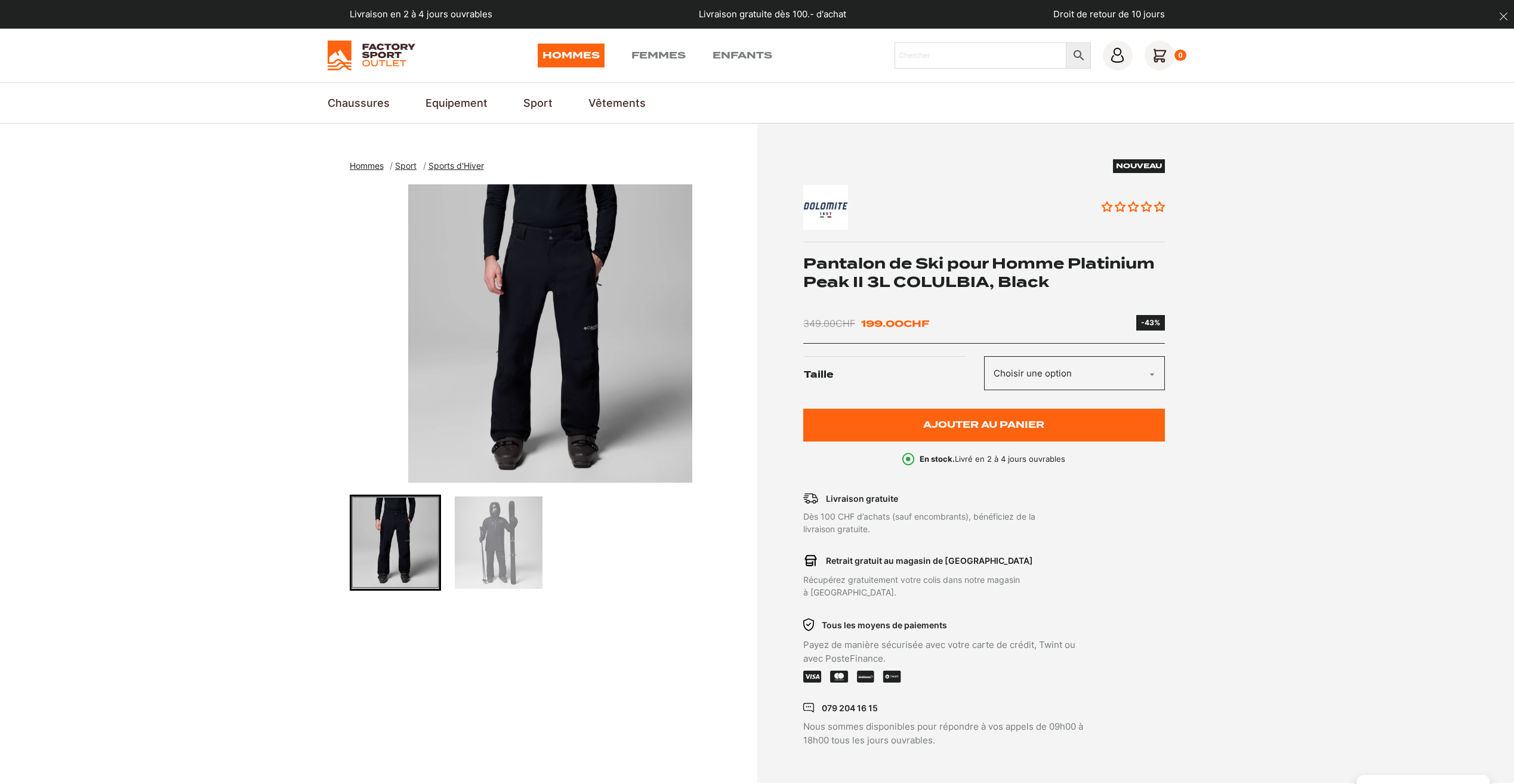
click at [500, 531] on img "Go to slide 2" at bounding box center [498, 542] width 88 height 93
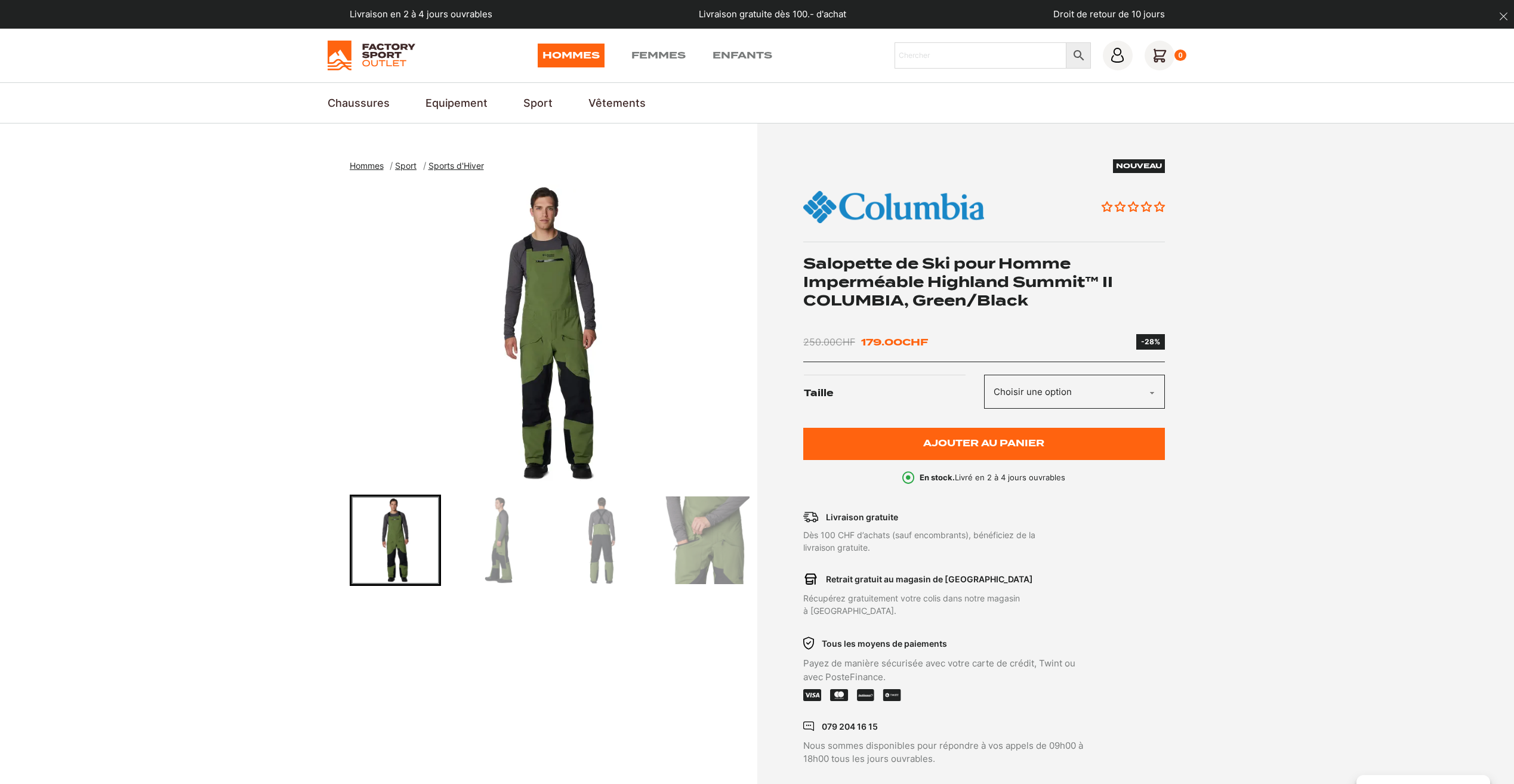
click at [496, 530] on img "Go to slide 2" at bounding box center [498, 540] width 88 height 88
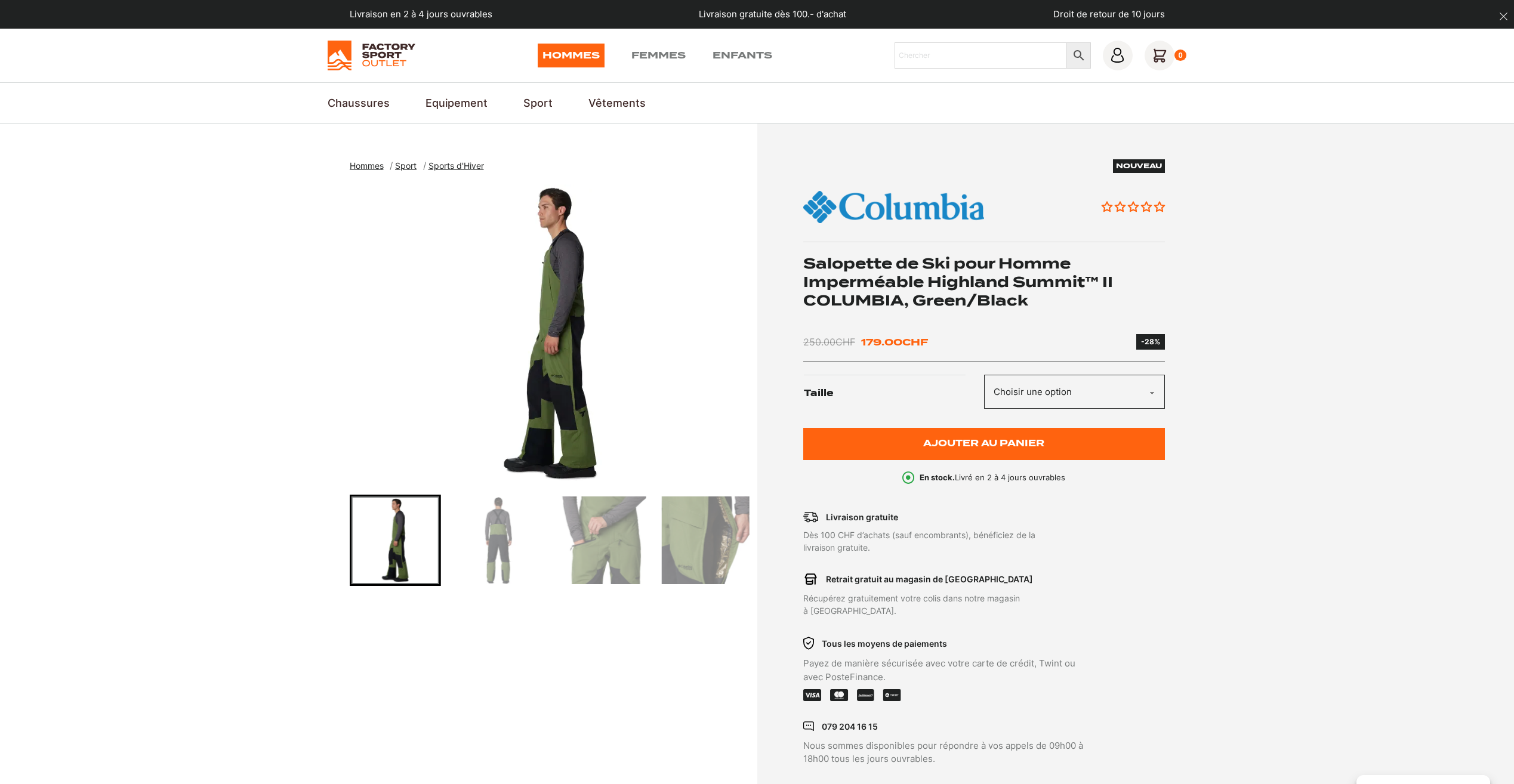
click at [594, 527] on img "Go to slide 4" at bounding box center [601, 540] width 88 height 88
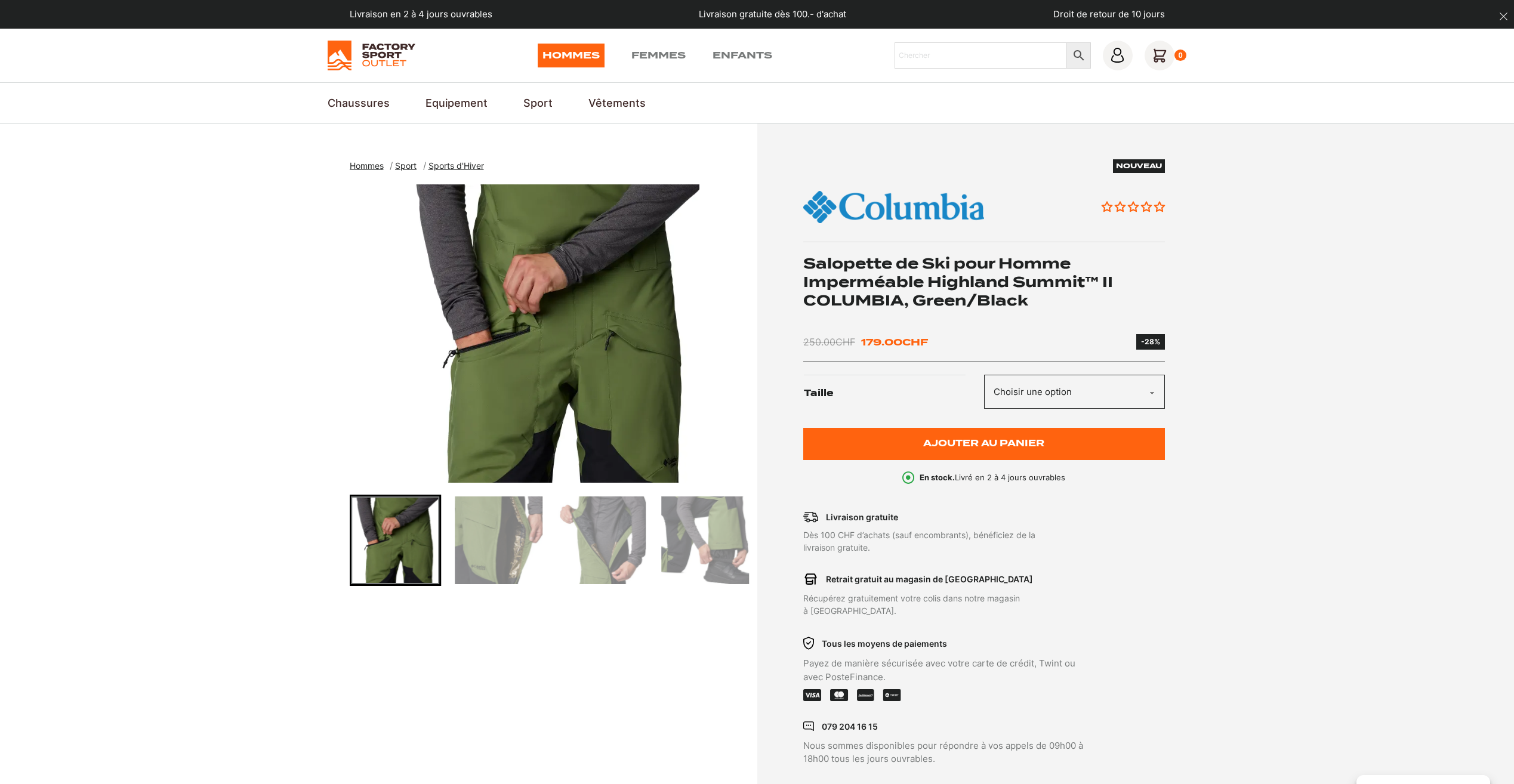
click at [512, 539] on img "Go to slide 5" at bounding box center [498, 540] width 88 height 88
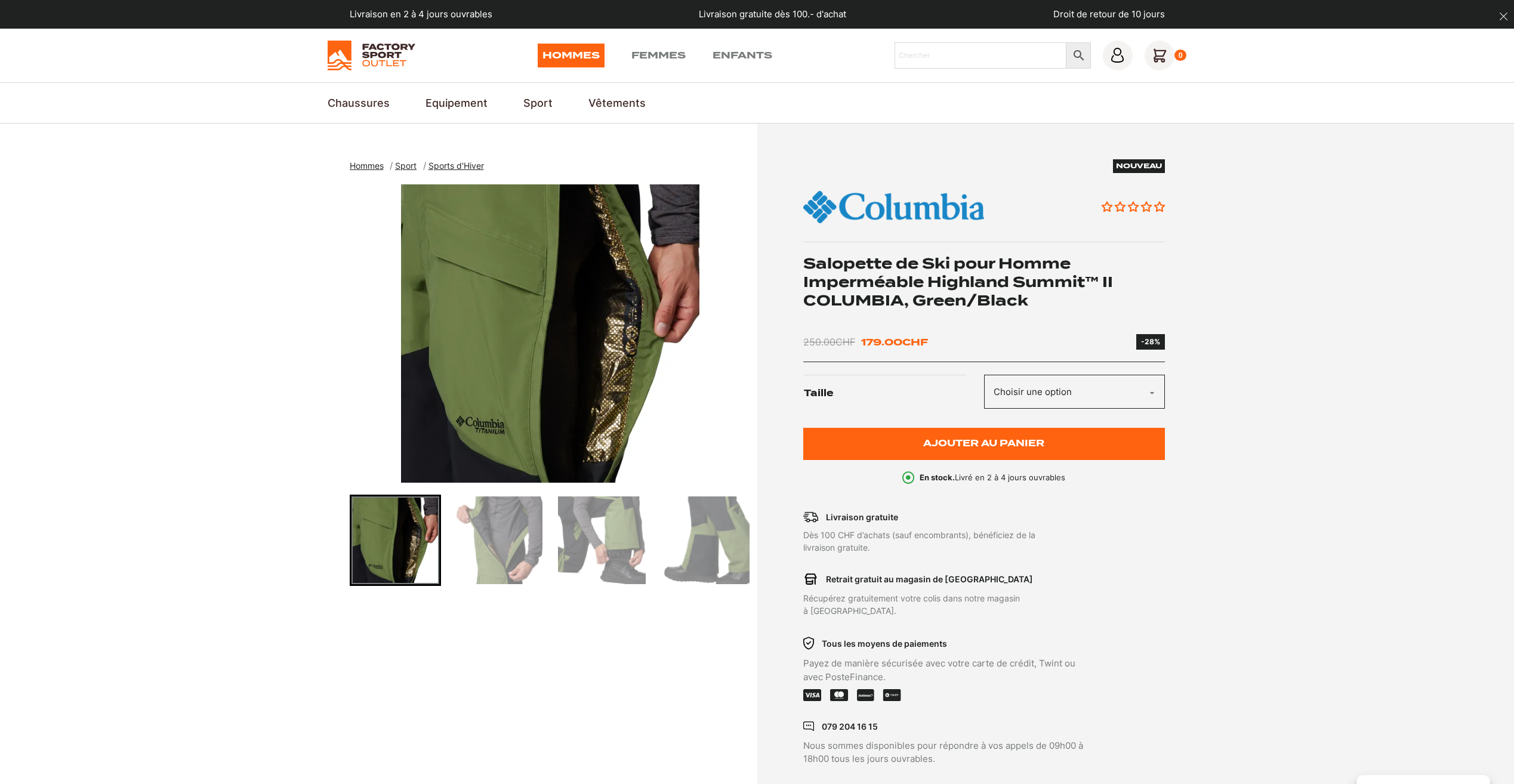
click at [512, 539] on img "Go to slide 6" at bounding box center [498, 540] width 88 height 88
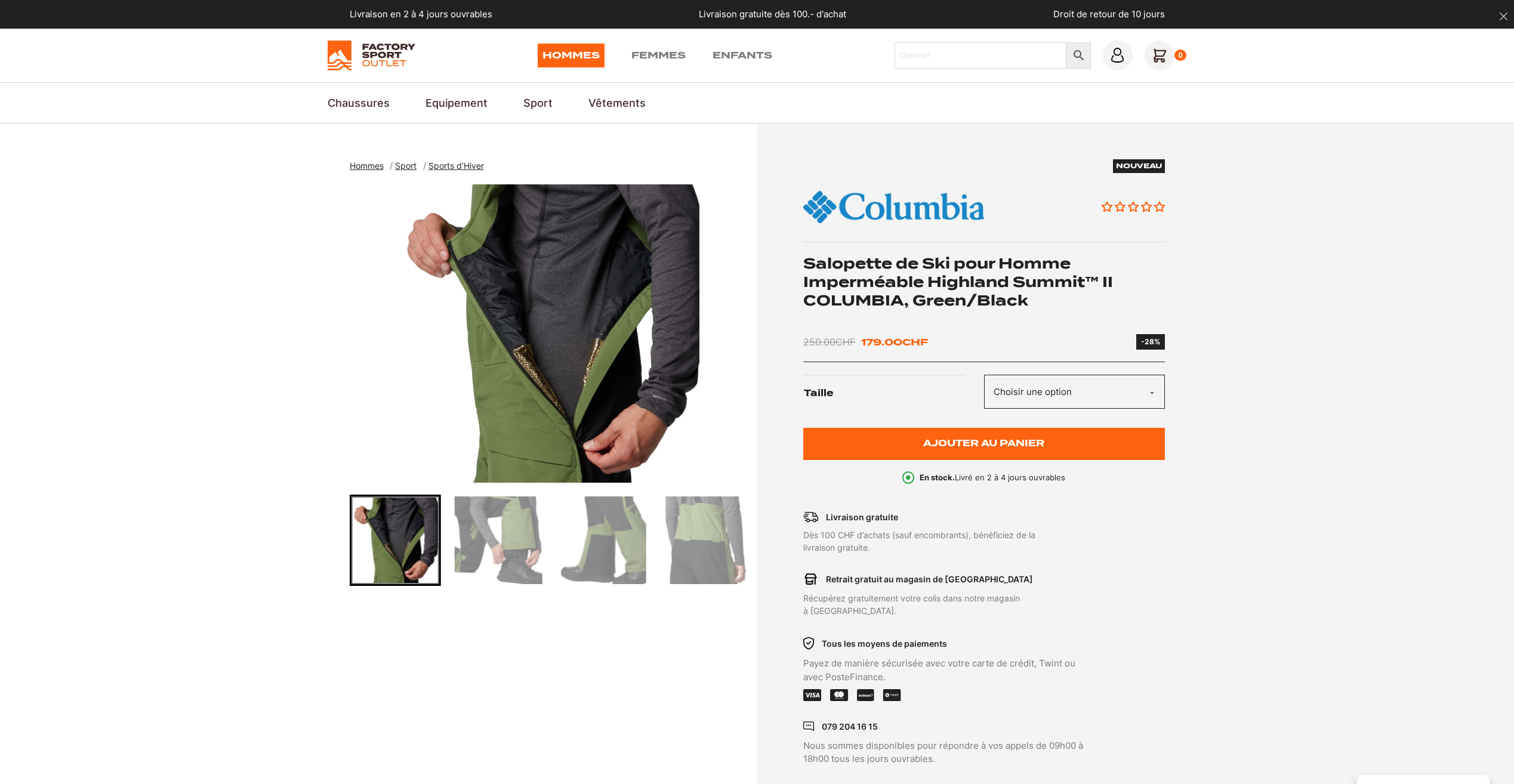
click at [512, 539] on img "Go to slide 7" at bounding box center [498, 540] width 88 height 88
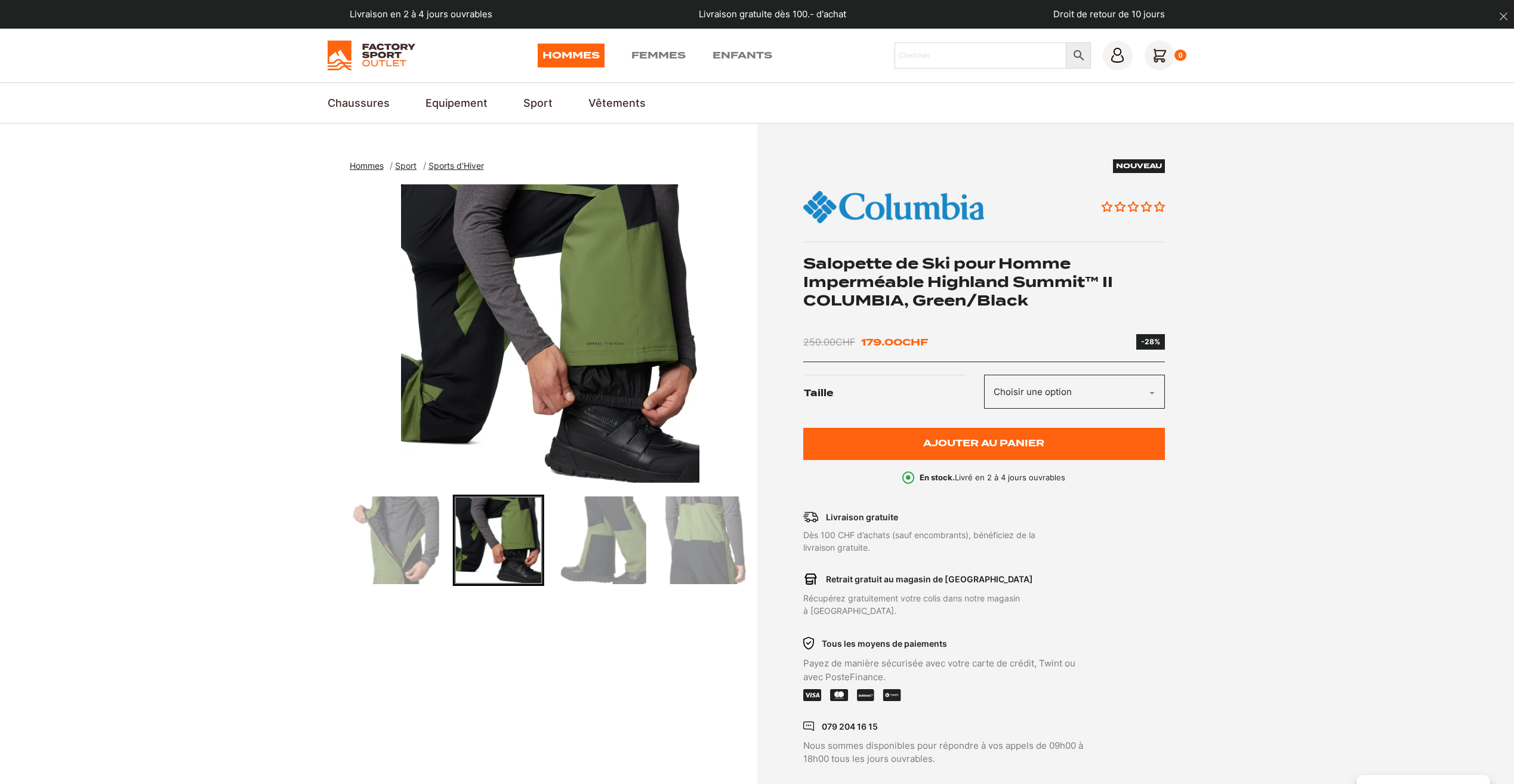
click at [512, 539] on img "Go to slide 7" at bounding box center [498, 540] width 88 height 88
click at [563, 533] on img "Go to slide 8" at bounding box center [601, 540] width 88 height 88
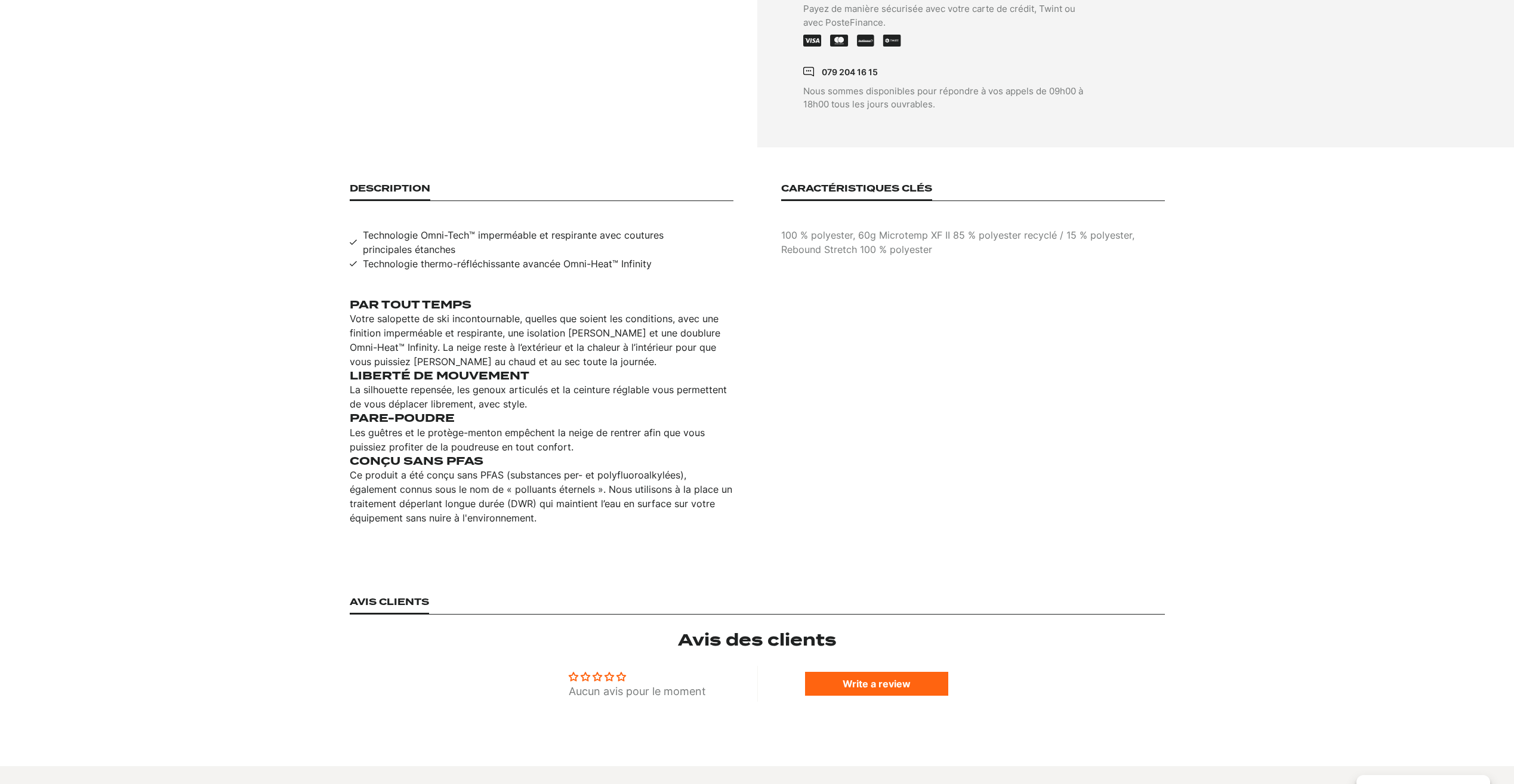
scroll to position [656, 0]
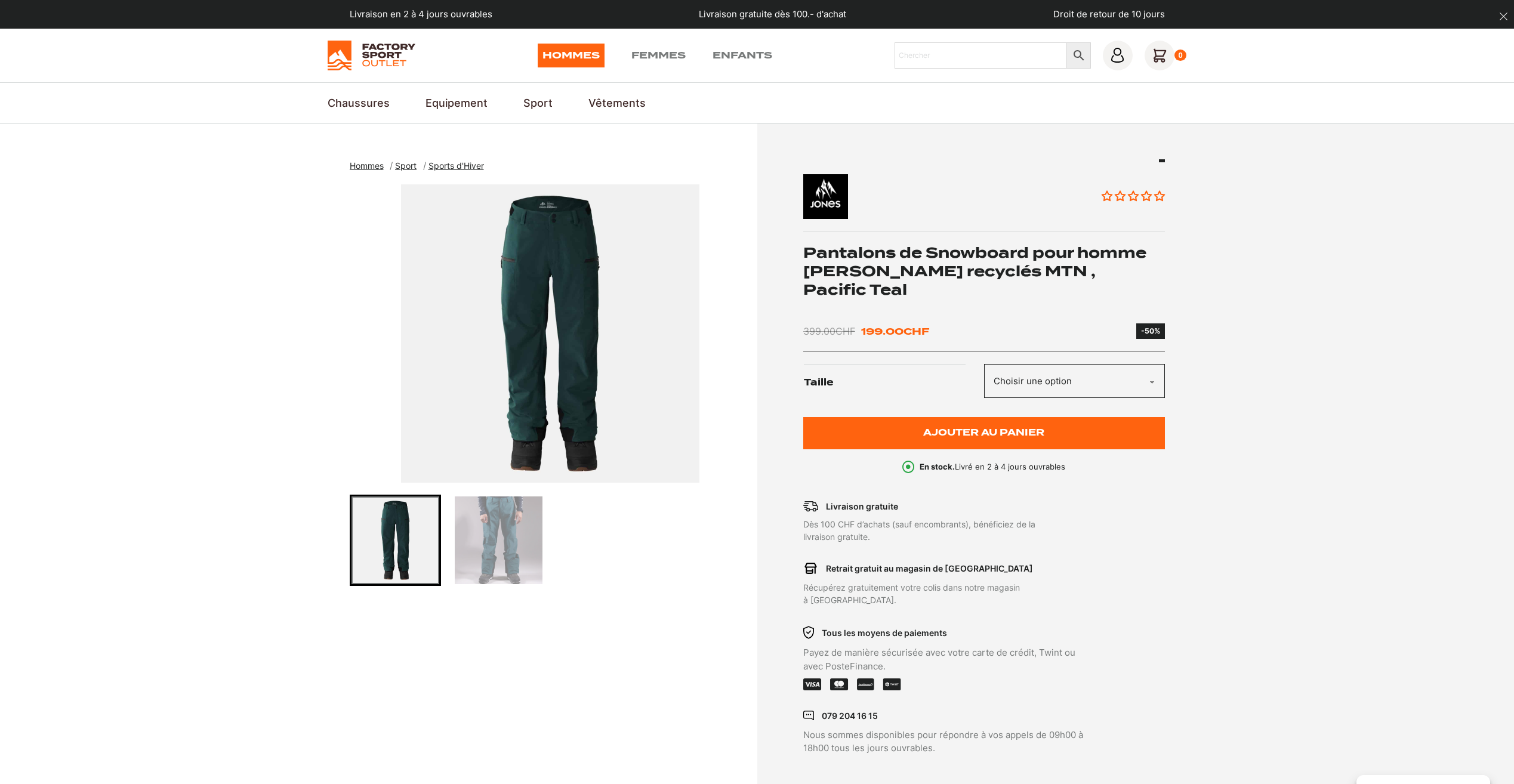
click at [505, 565] on img "Go to slide 2" at bounding box center [498, 540] width 88 height 88
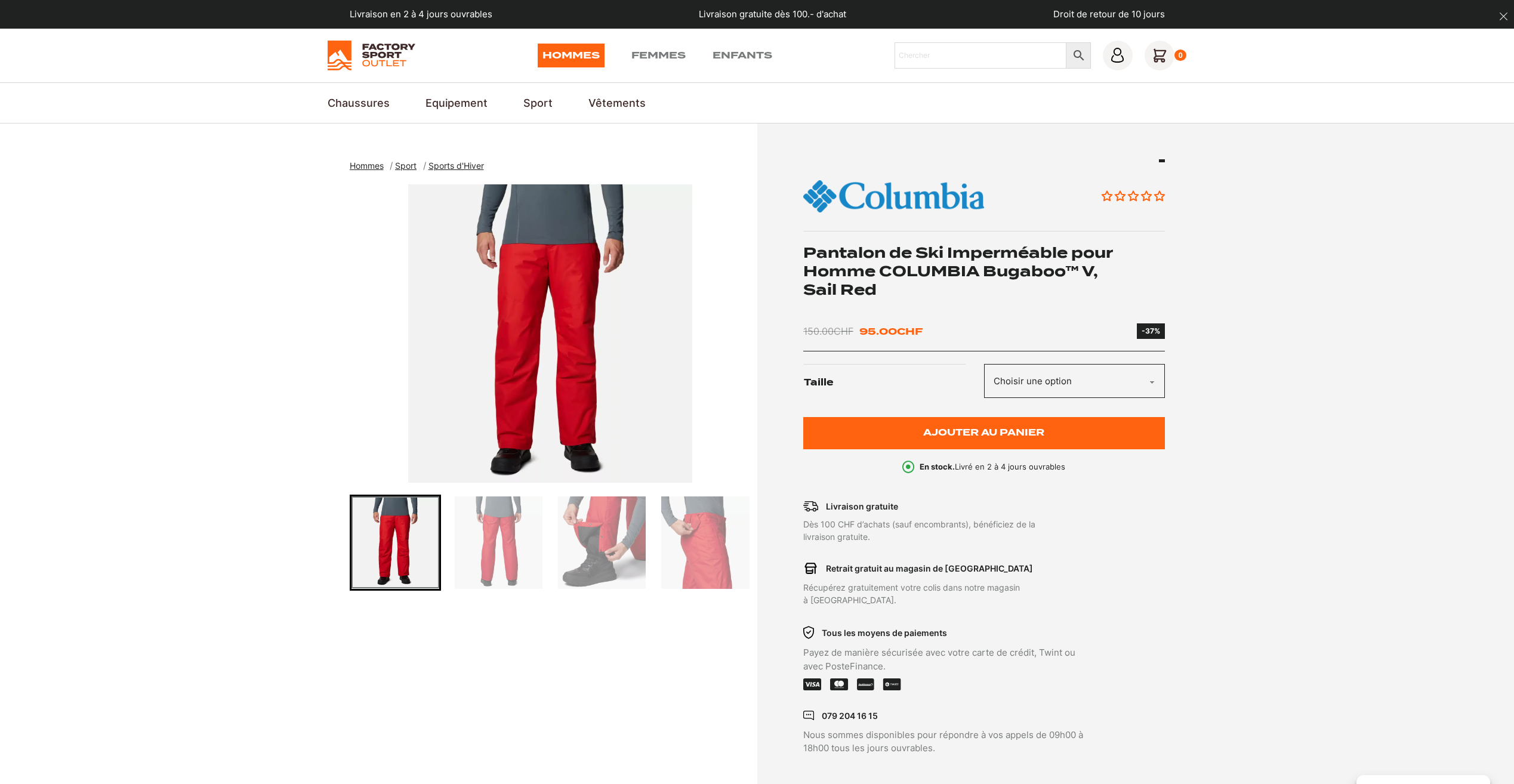
click at [579, 549] on img "Go to slide 3" at bounding box center [601, 542] width 88 height 93
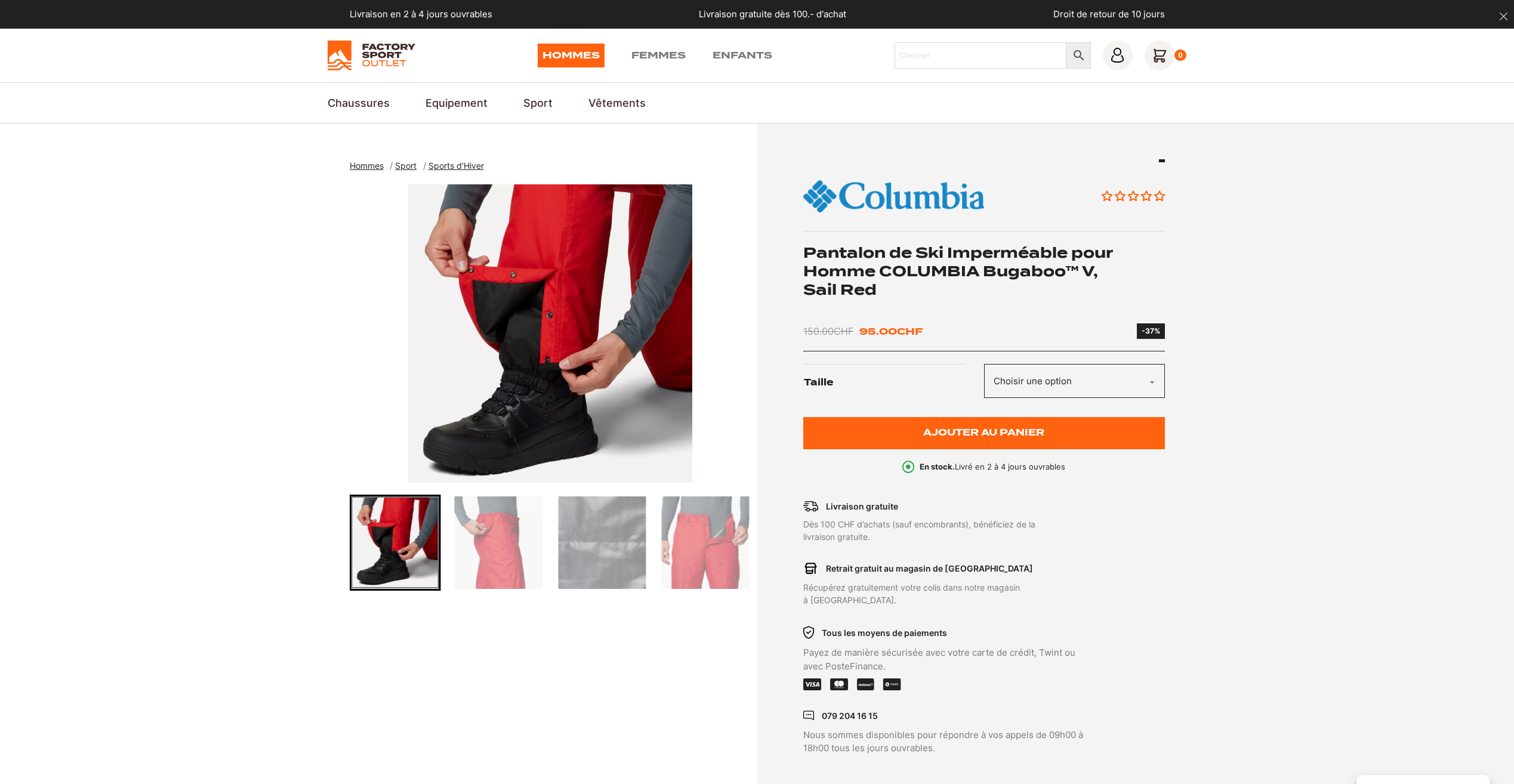
click at [515, 552] on img "Go to slide 4" at bounding box center [498, 542] width 88 height 93
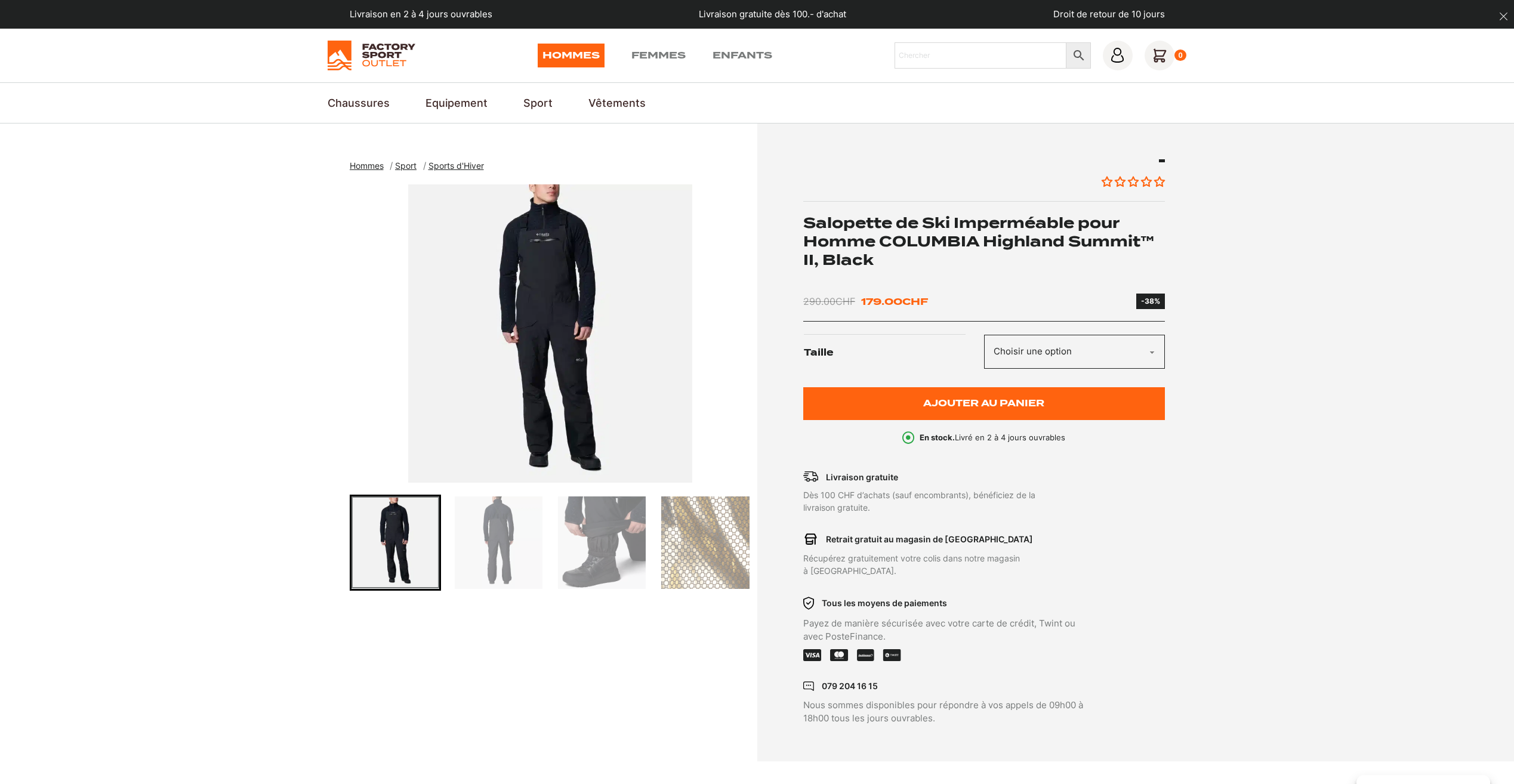
click at [459, 539] on img "Go to slide 2" at bounding box center [498, 542] width 88 height 93
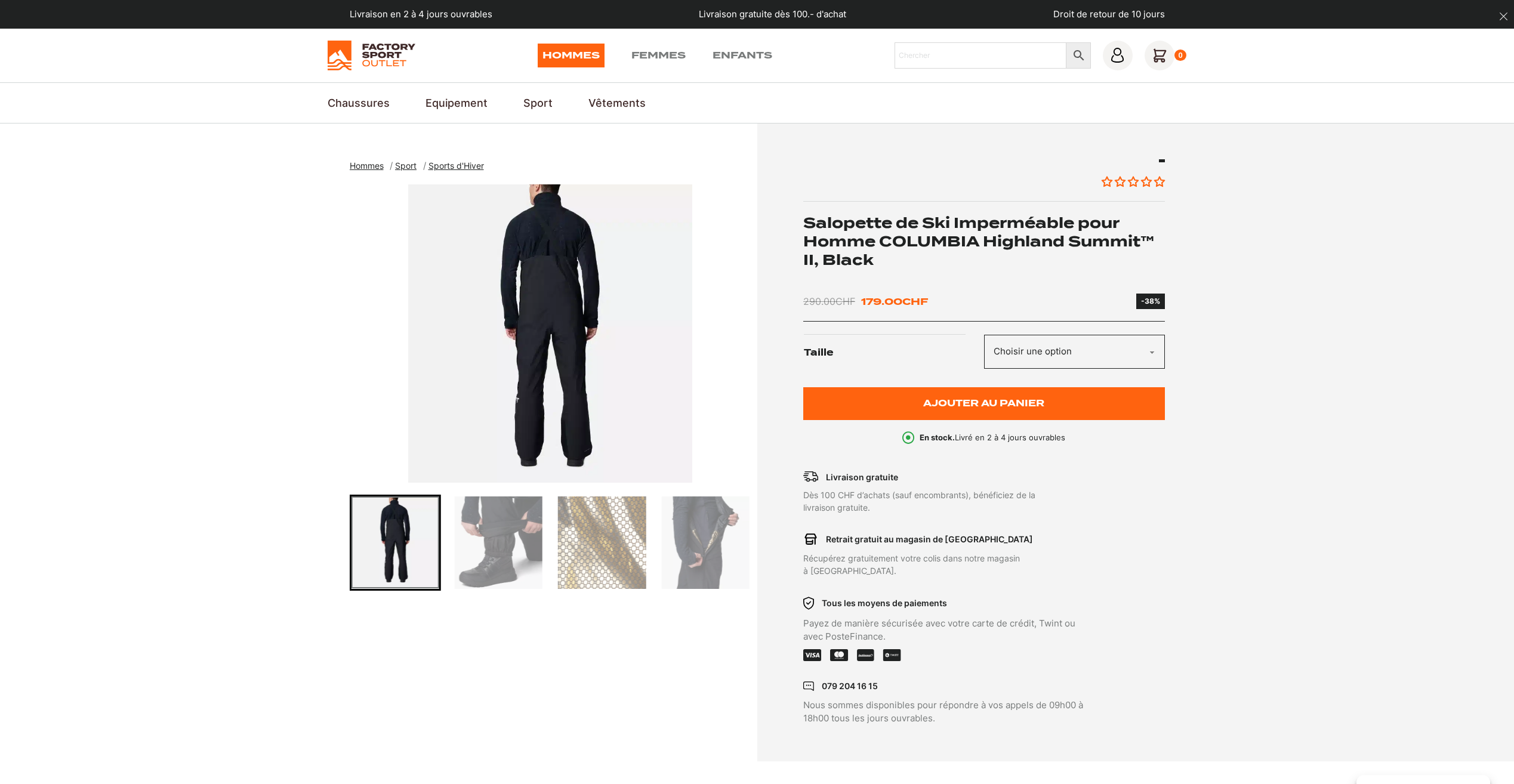
click at [505, 545] on img "Go to slide 3" at bounding box center [498, 542] width 88 height 93
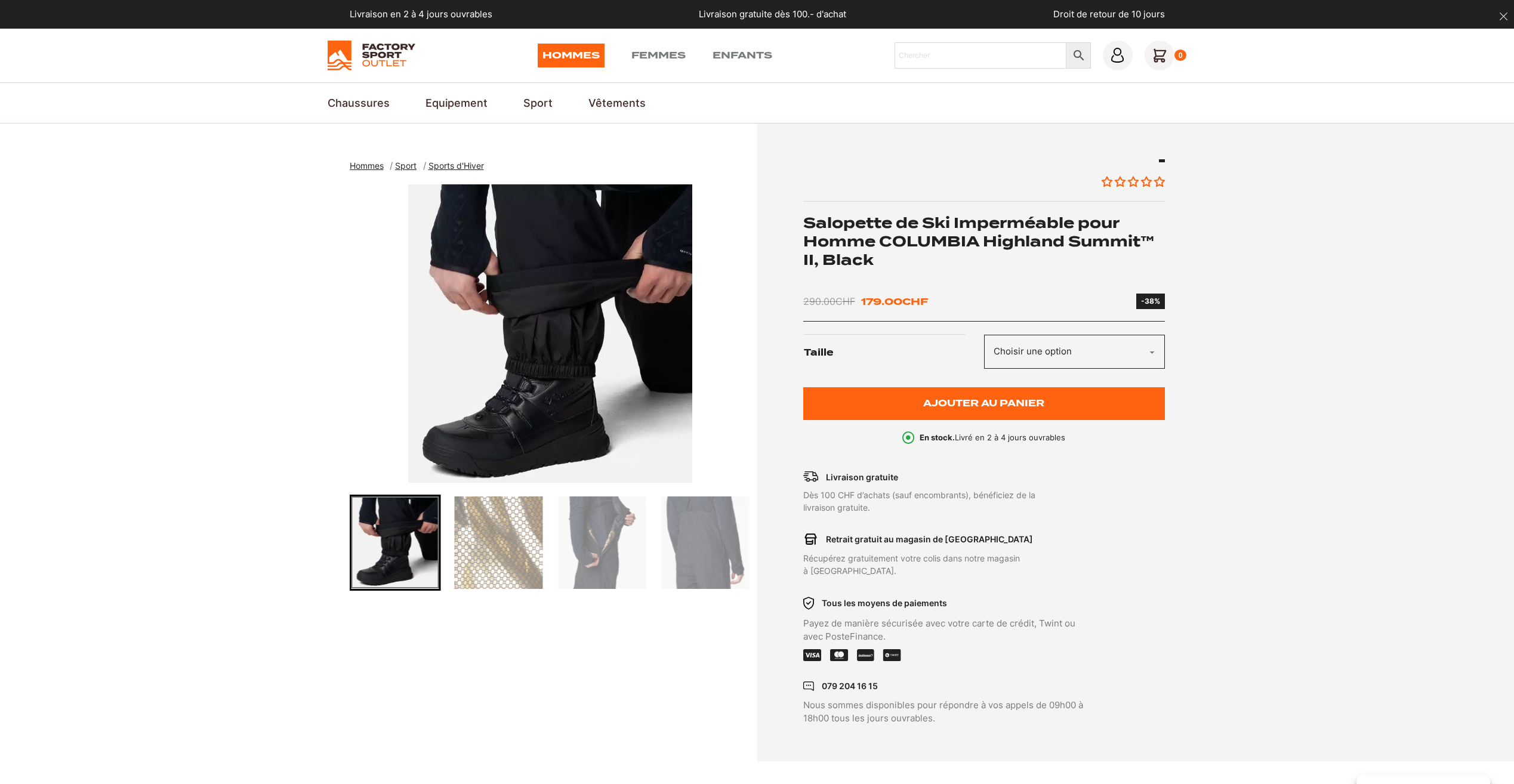
click at [505, 545] on img "Go to slide 4" at bounding box center [498, 542] width 88 height 93
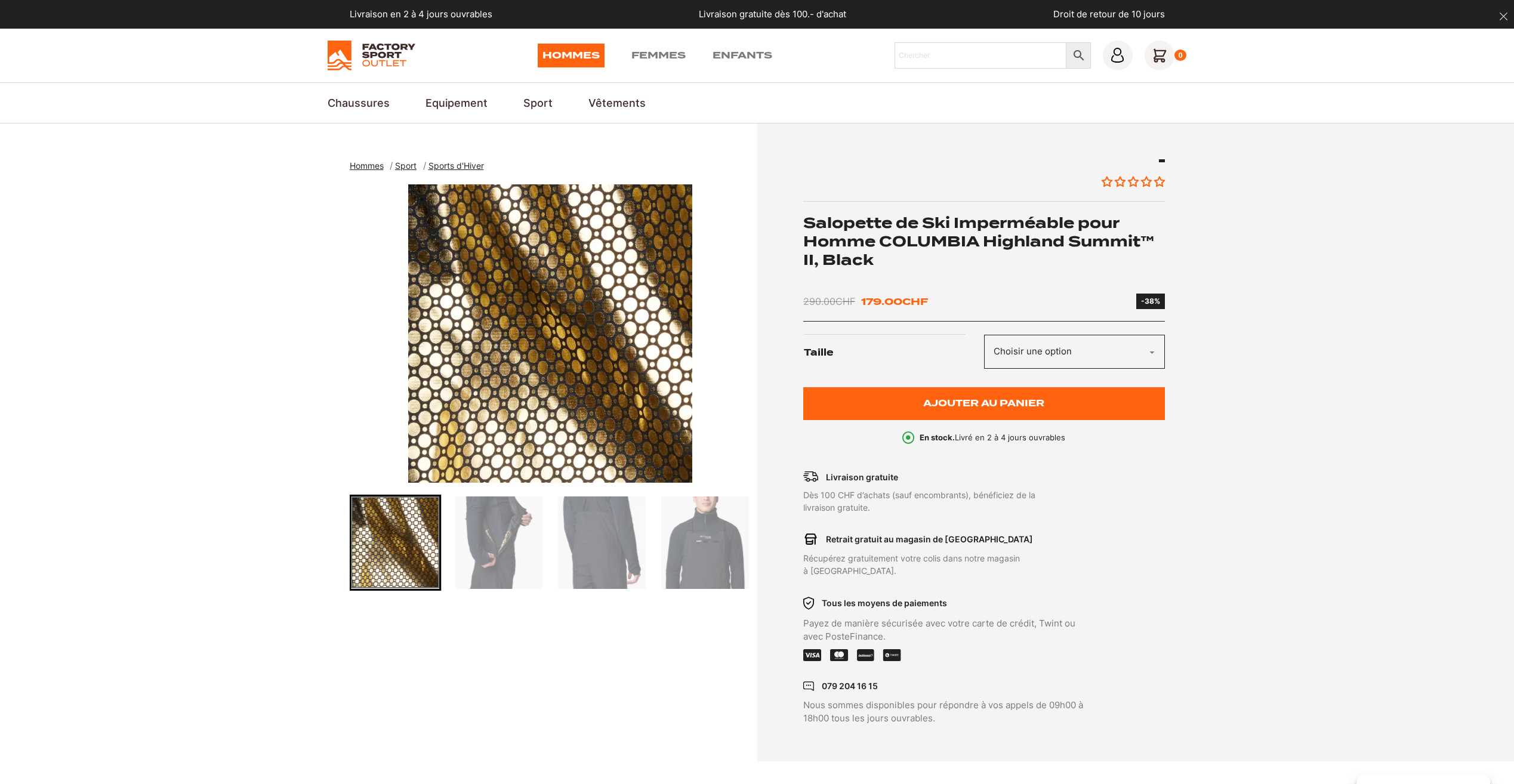
click at [505, 545] on img "Go to slide 5" at bounding box center [498, 542] width 88 height 93
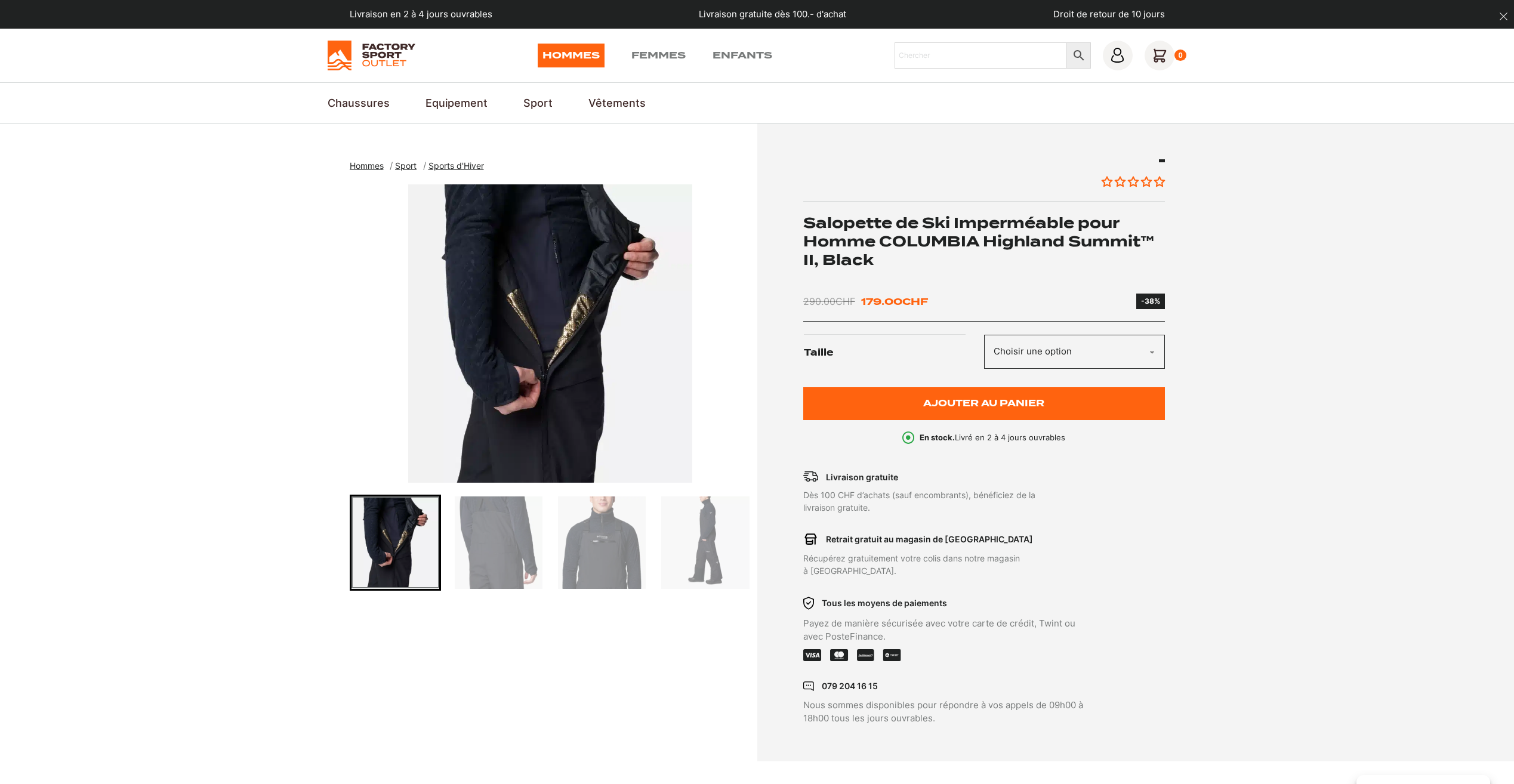
click at [505, 545] on img "Go to slide 6" at bounding box center [498, 542] width 88 height 93
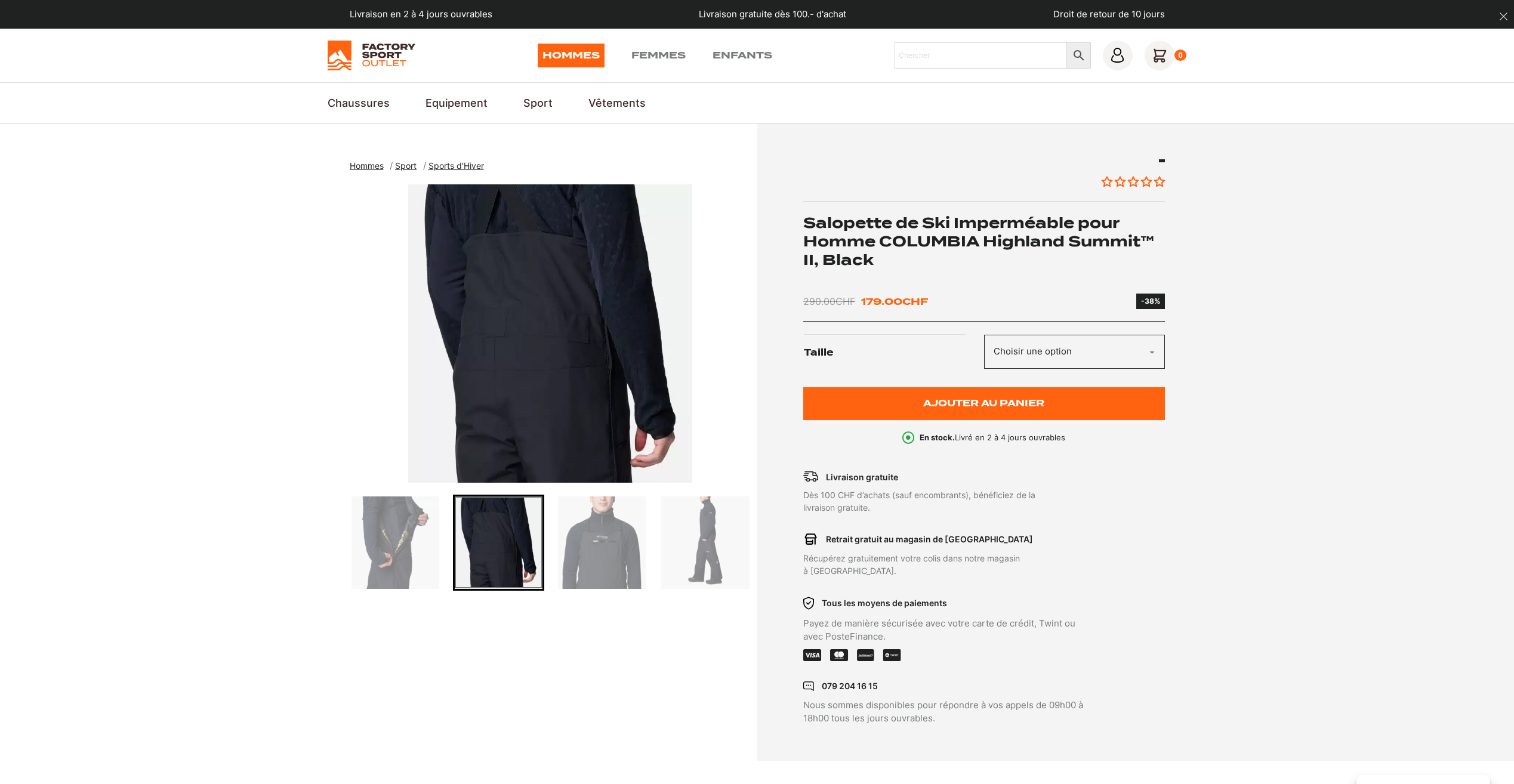
click at [511, 547] on img "Go to slide 6" at bounding box center [498, 542] width 88 height 92
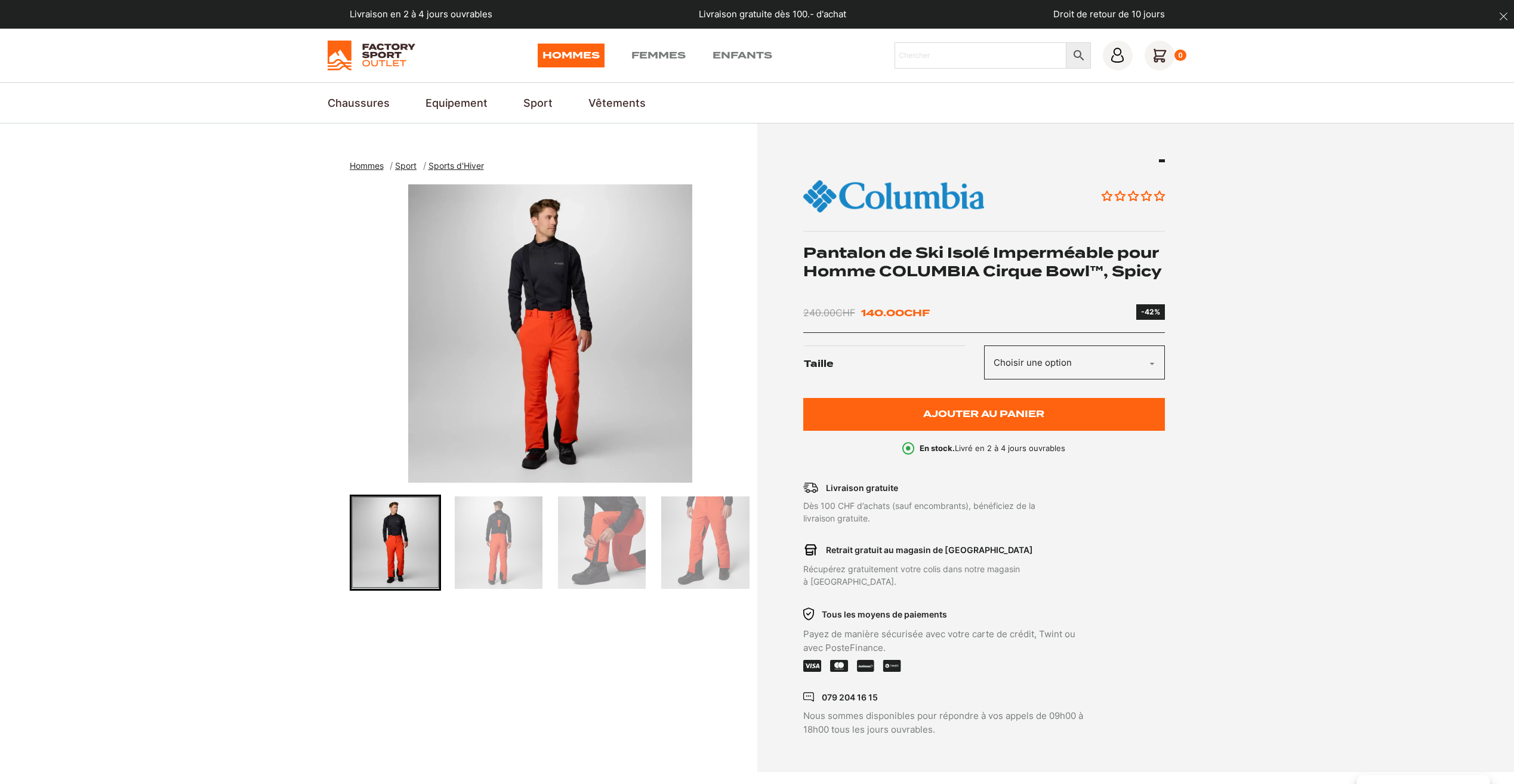
click at [584, 551] on img "Go to slide 3" at bounding box center [601, 542] width 88 height 93
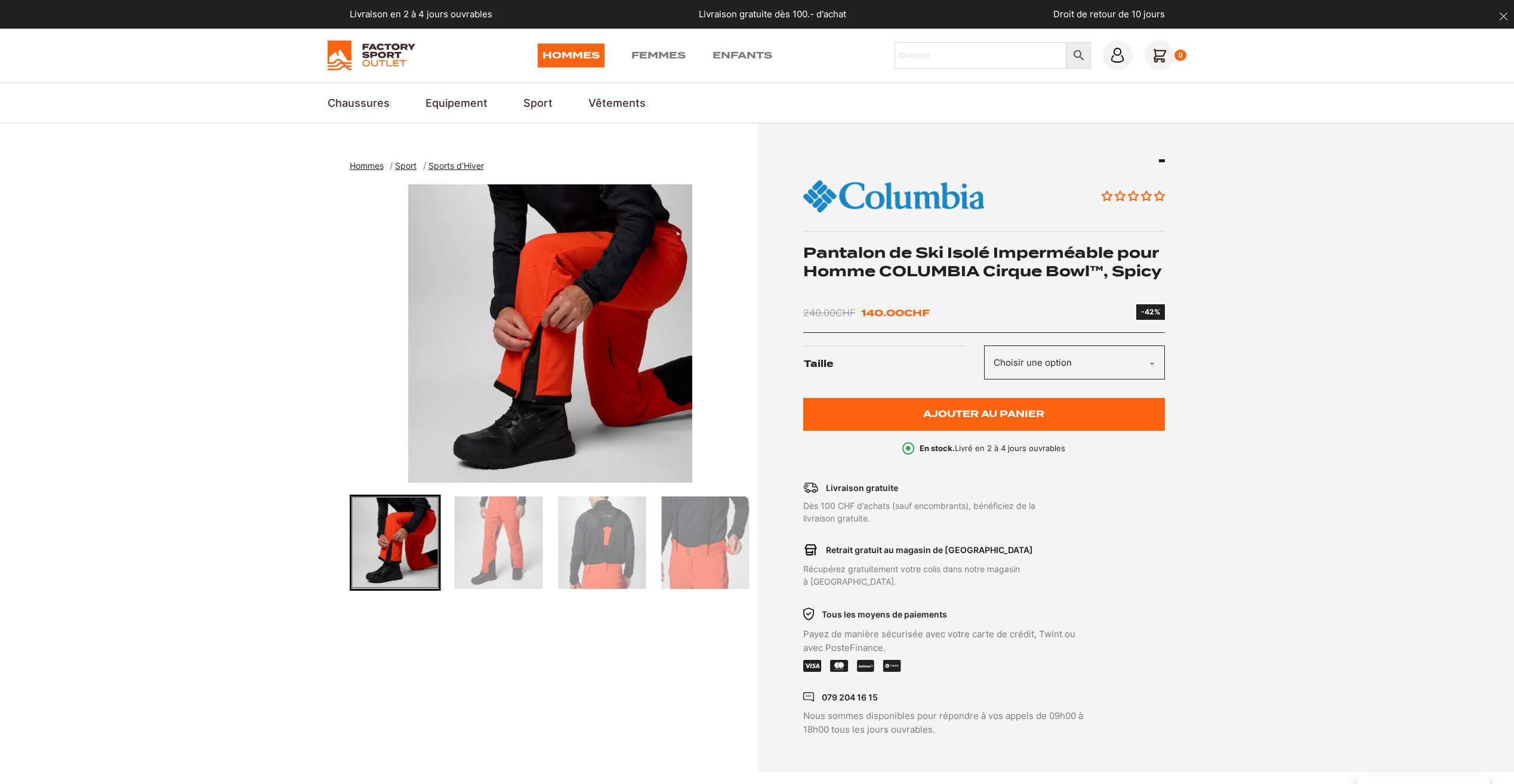
click at [701, 548] on img "Go to slide 6" at bounding box center [705, 542] width 88 height 93
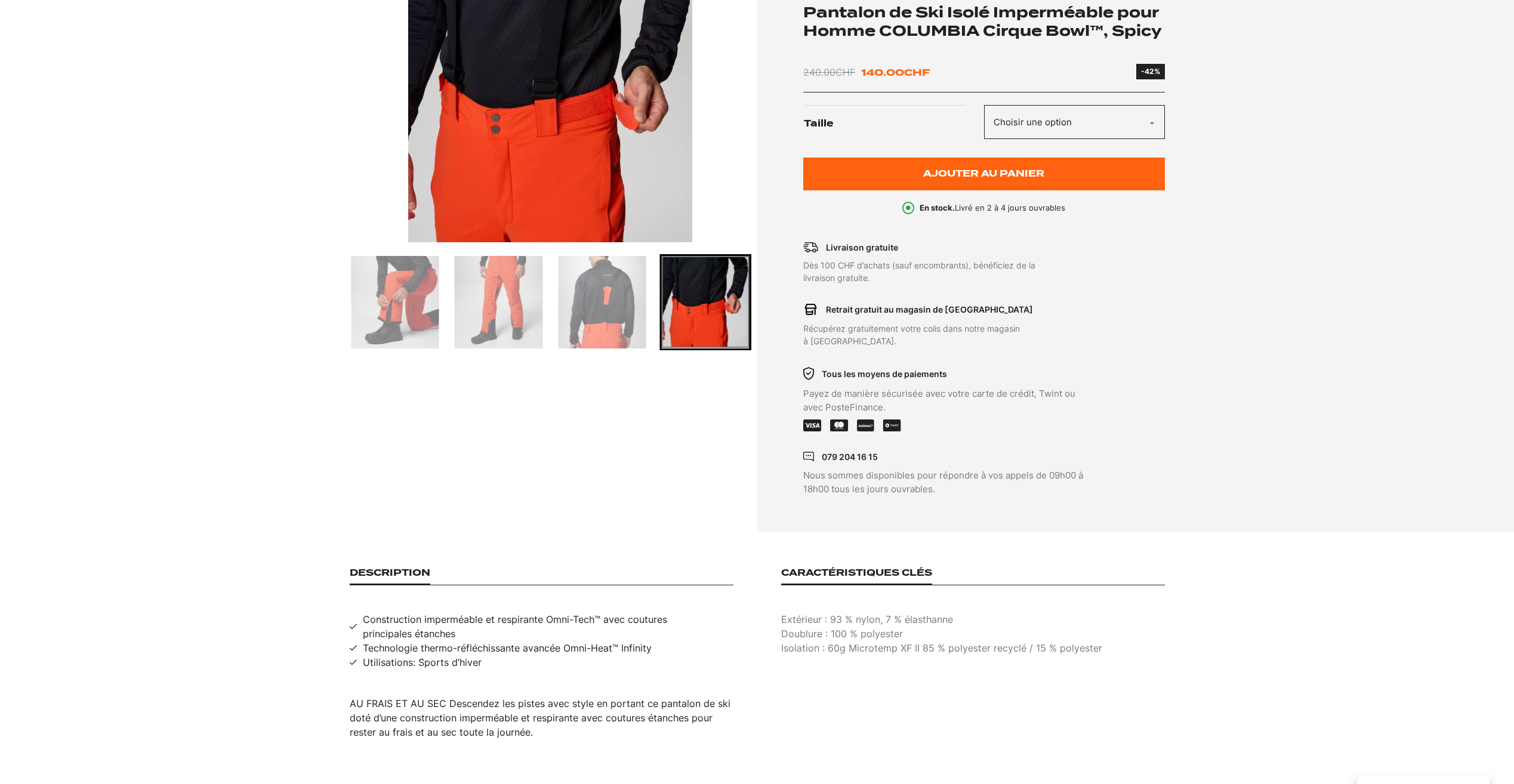
scroll to position [239, 0]
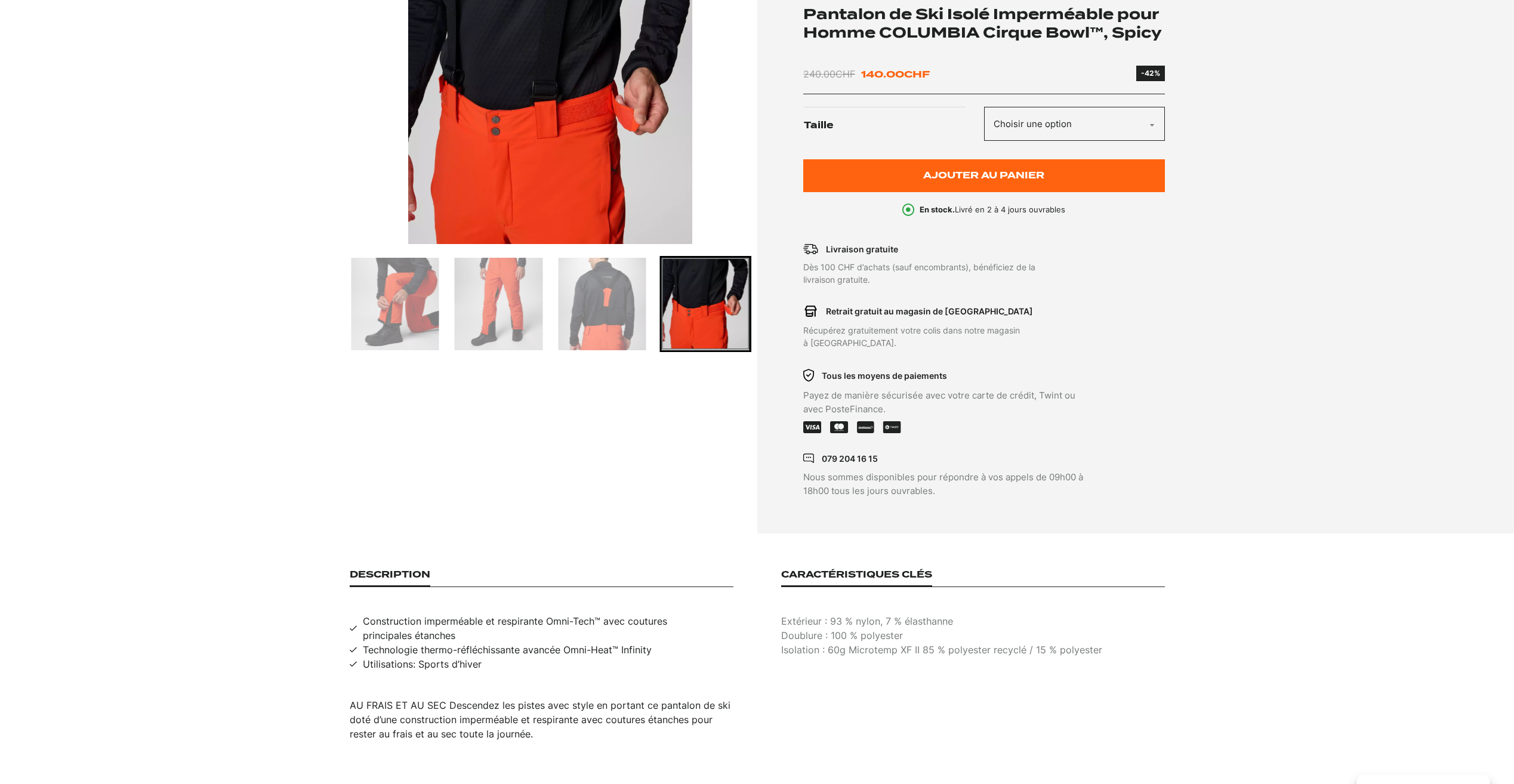
click at [510, 279] on img "Go to slide 4" at bounding box center [498, 304] width 88 height 93
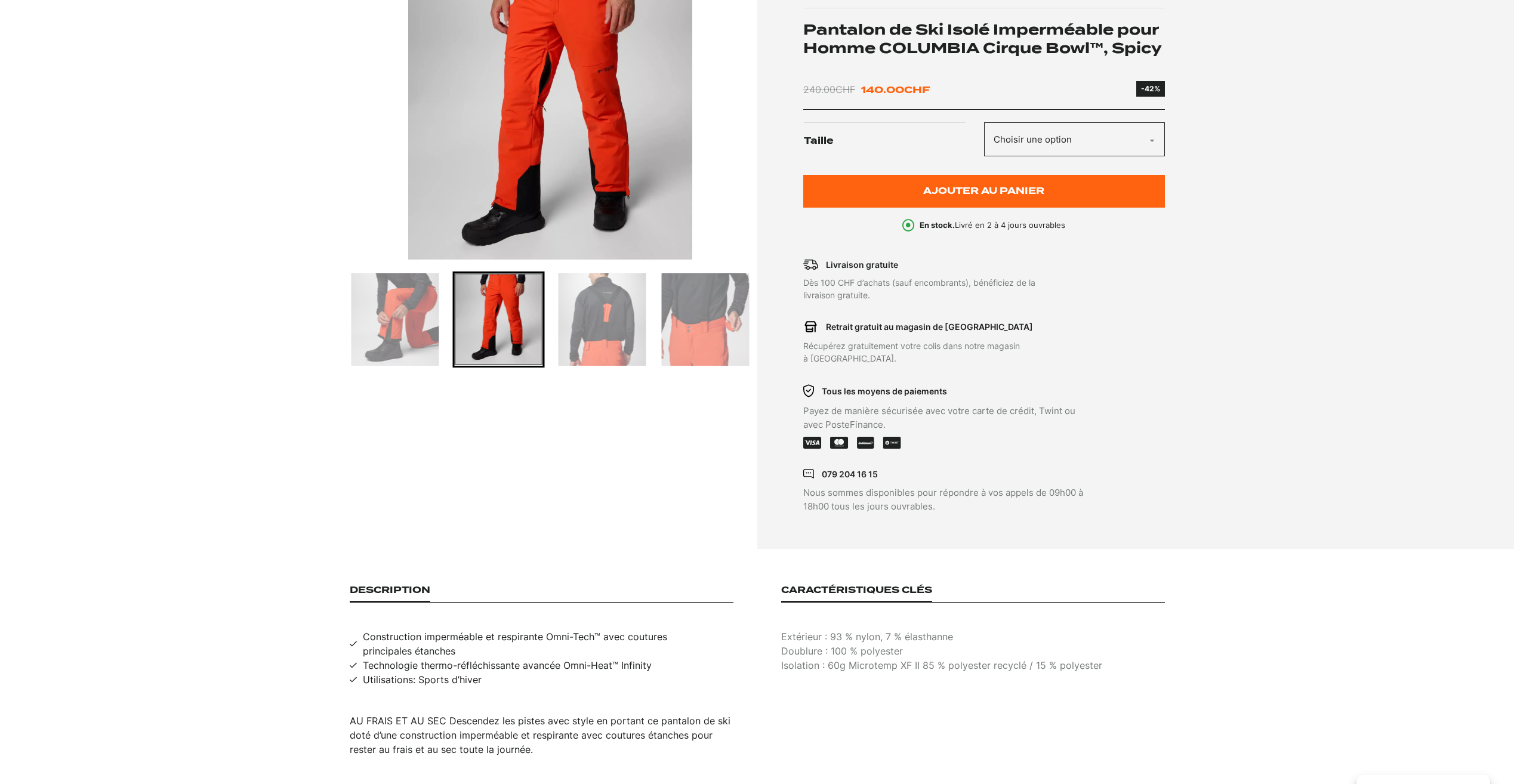
scroll to position [119, 0]
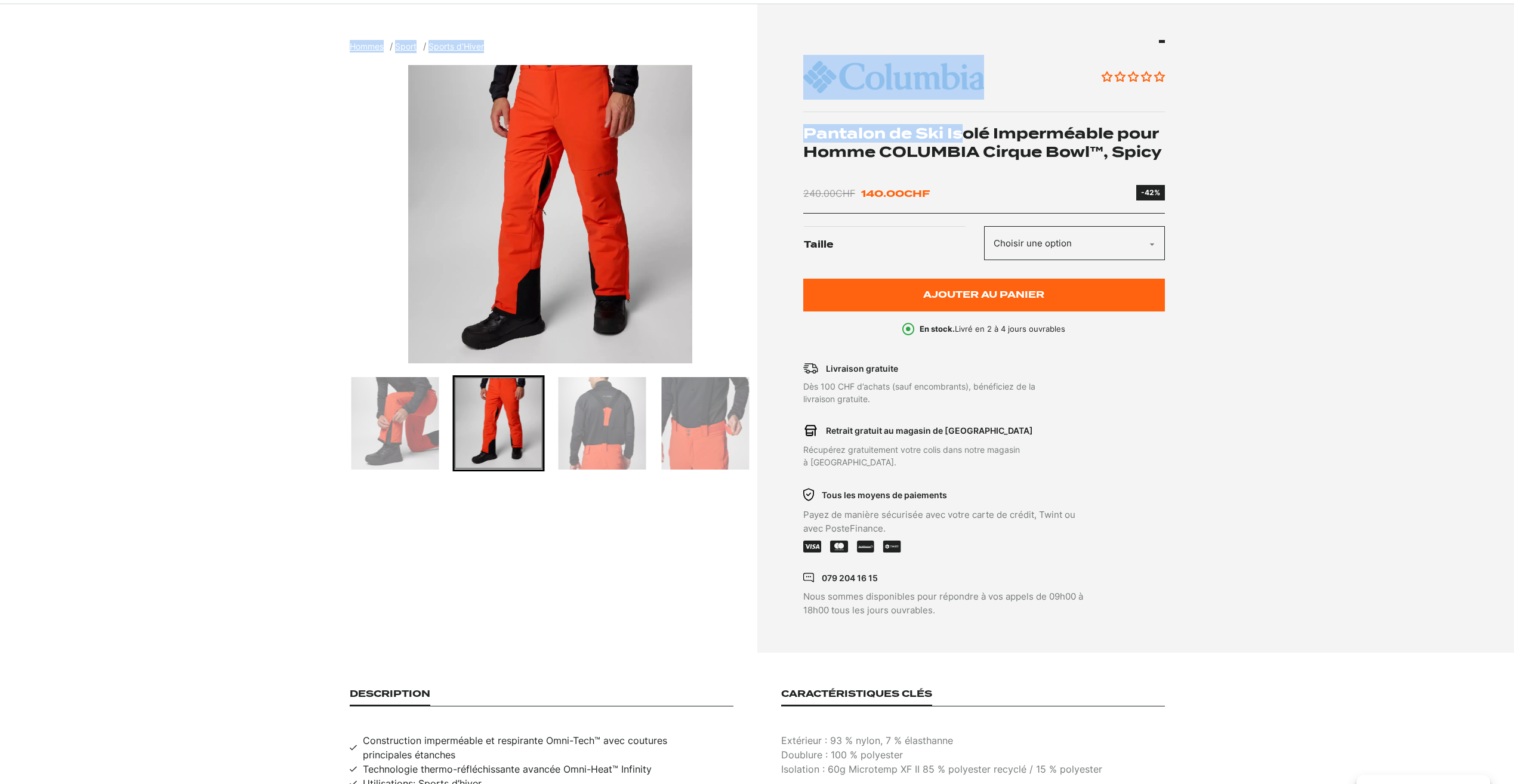
drag, startPoint x: 1182, startPoint y: 146, endPoint x: 960, endPoint y: 138, distance: 222.1
click at [960, 138] on section "Hommes Sport Sports d'Hiver Pantalon de Ski Isolé Imperméable pour Homme COLUMB…" at bounding box center [757, 328] width 1514 height 649
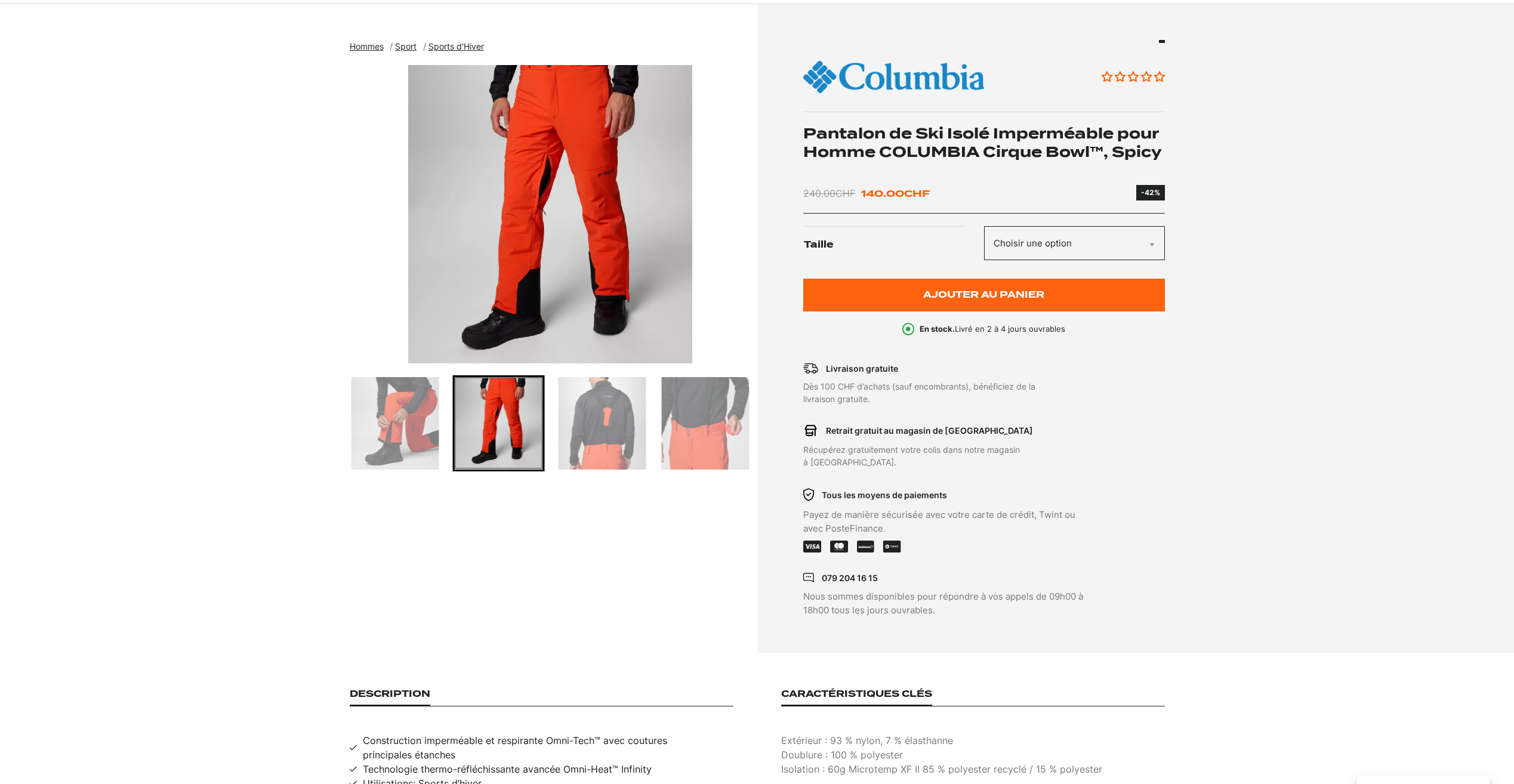
drag, startPoint x: 960, startPoint y: 138, endPoint x: 897, endPoint y: 146, distance: 63.5
click at [923, 145] on h1 "Pantalon de Ski Isolé Imperméable pour Homme COLUMBIA Cirque Bowl™, Spicy" at bounding box center [984, 143] width 362 height 37
drag, startPoint x: 807, startPoint y: 134, endPoint x: 1166, endPoint y: 149, distance: 359.3
click at [1166, 149] on section "Hommes Sport Sports d'Hiver Pantalon de Ski Isolé Imperméable pour Homme COLUMB…" at bounding box center [757, 328] width 1514 height 649
click at [1161, 153] on h1 "Pantalon de Ski Isolé Imperméable pour Homme COLUMBIA Cirque Bowl™, Spicy" at bounding box center [984, 143] width 362 height 37
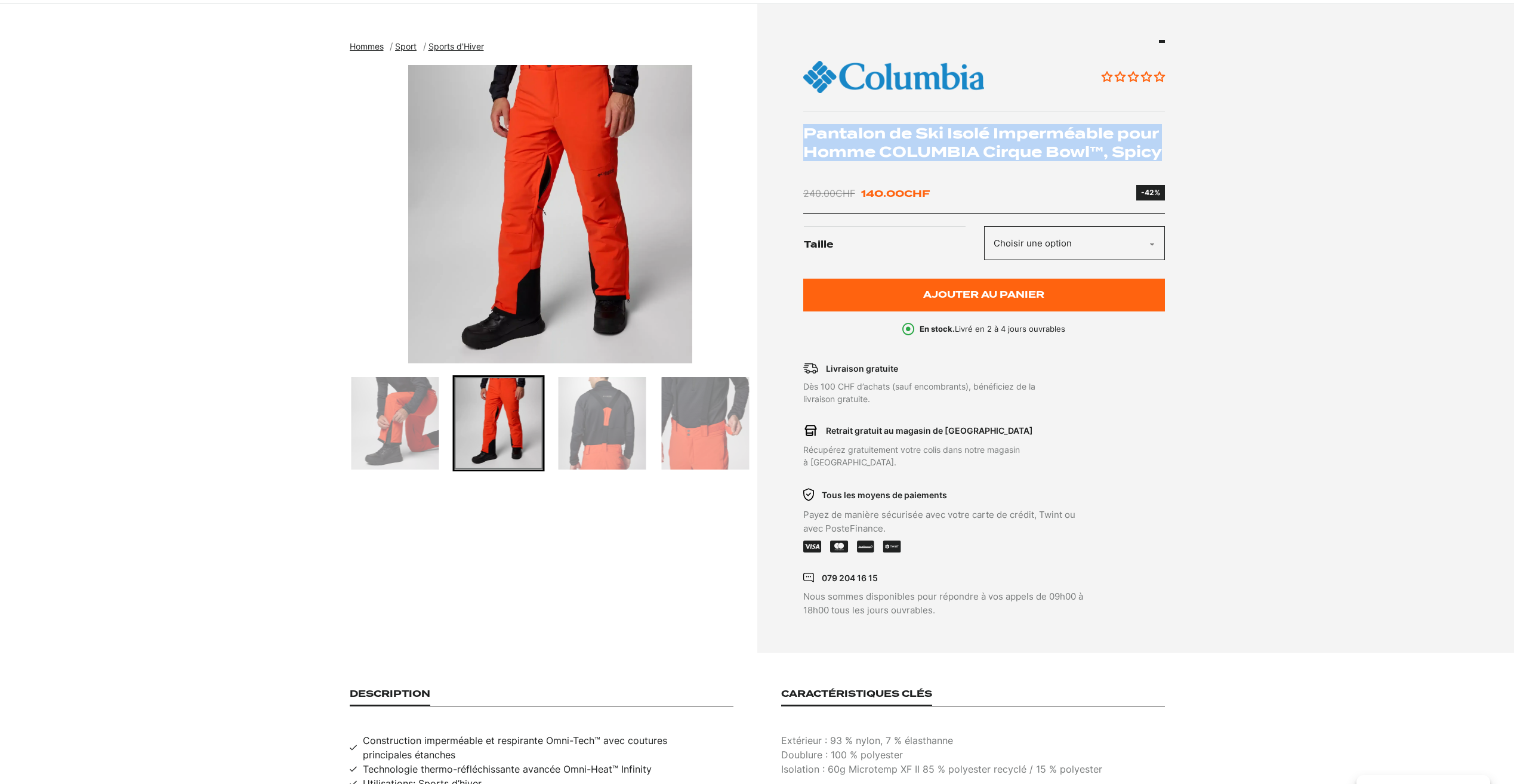
drag, startPoint x: 1159, startPoint y: 152, endPoint x: 804, endPoint y: 137, distance: 355.3
click at [804, 137] on h1 "Pantalon de Ski Isolé Imperméable pour Homme COLUMBIA Cirque Bowl™, Spicy" at bounding box center [984, 143] width 362 height 37
copy h1 "Pantalon de Ski Isolé Imperméable pour Homme COLUMBIA Cirque Bowl™, Spicy"
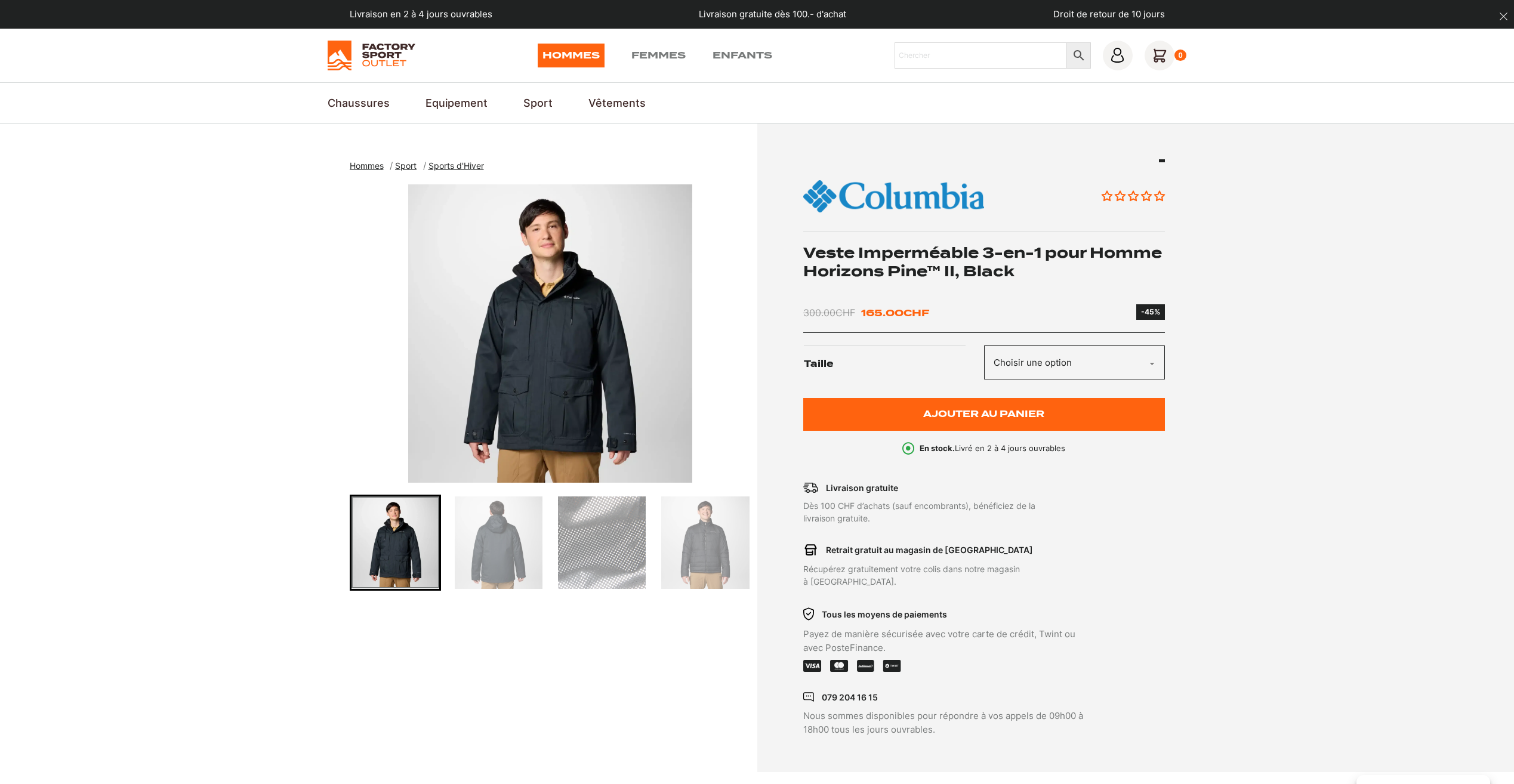
click at [603, 542] on img "Go to slide 3" at bounding box center [601, 542] width 88 height 93
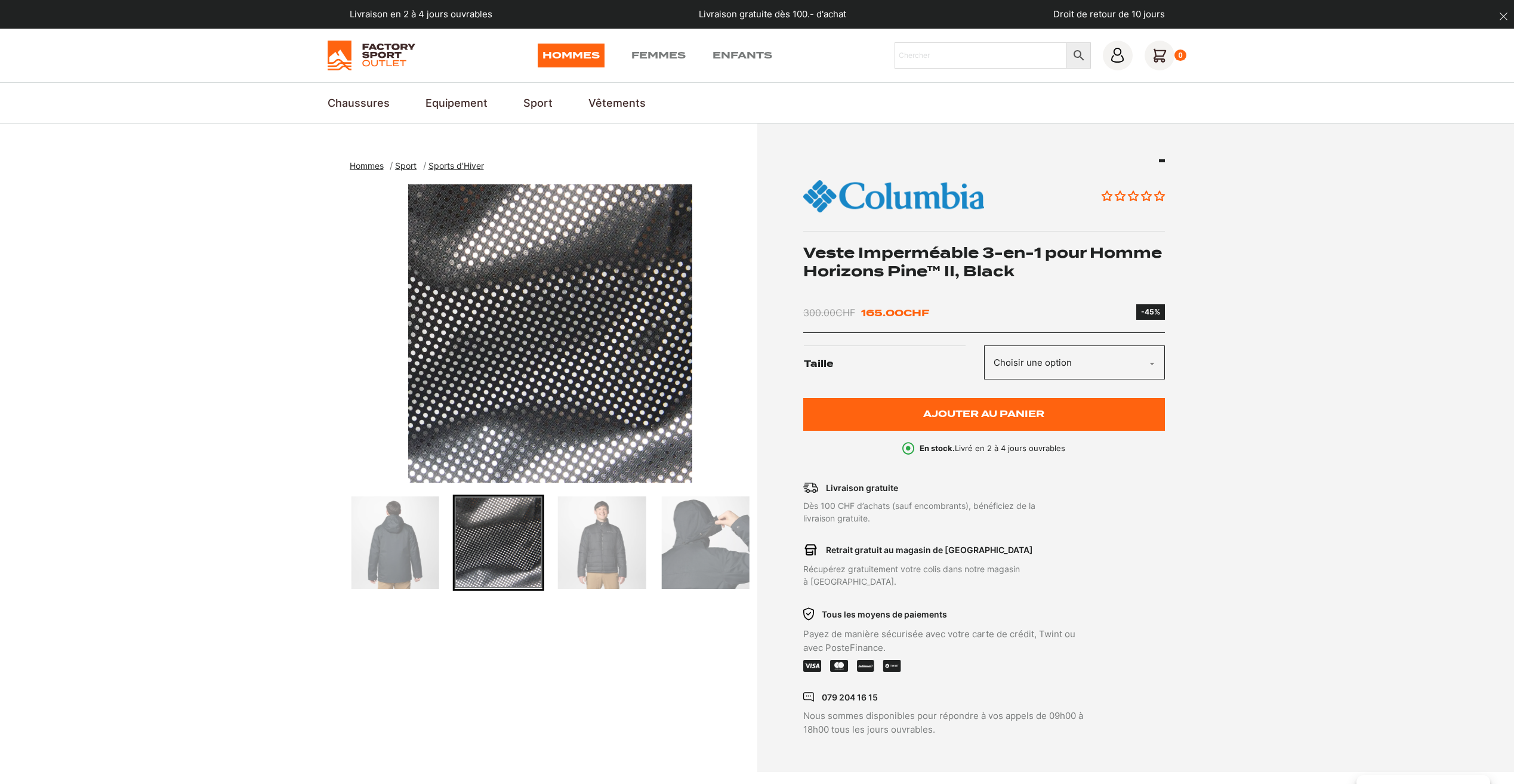
click at [615, 546] on img "Go to slide 4" at bounding box center [601, 542] width 88 height 93
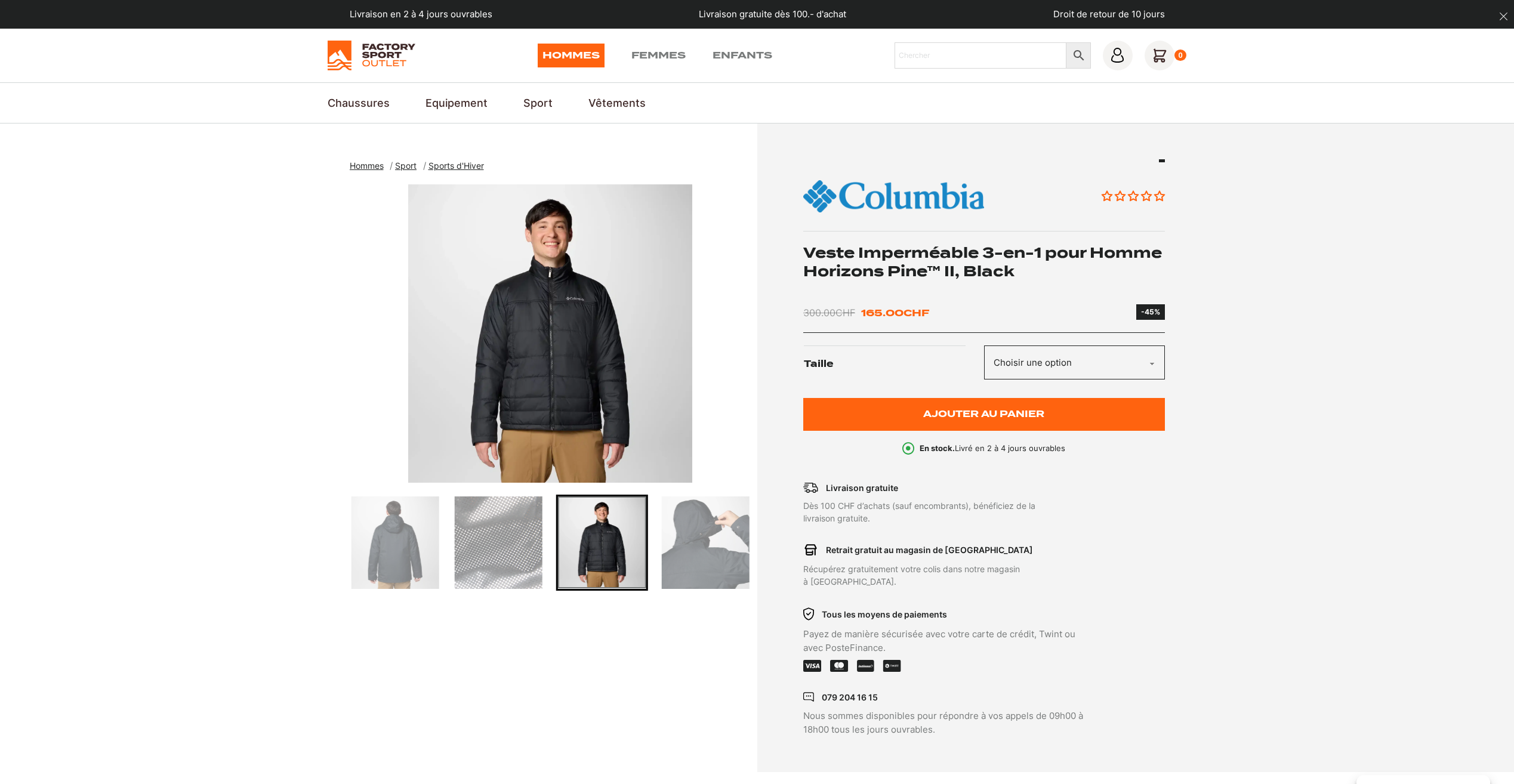
click at [649, 545] on div at bounding box center [551, 542] width 401 height 96
click at [667, 546] on img "Go to slide 5" at bounding box center [705, 542] width 88 height 93
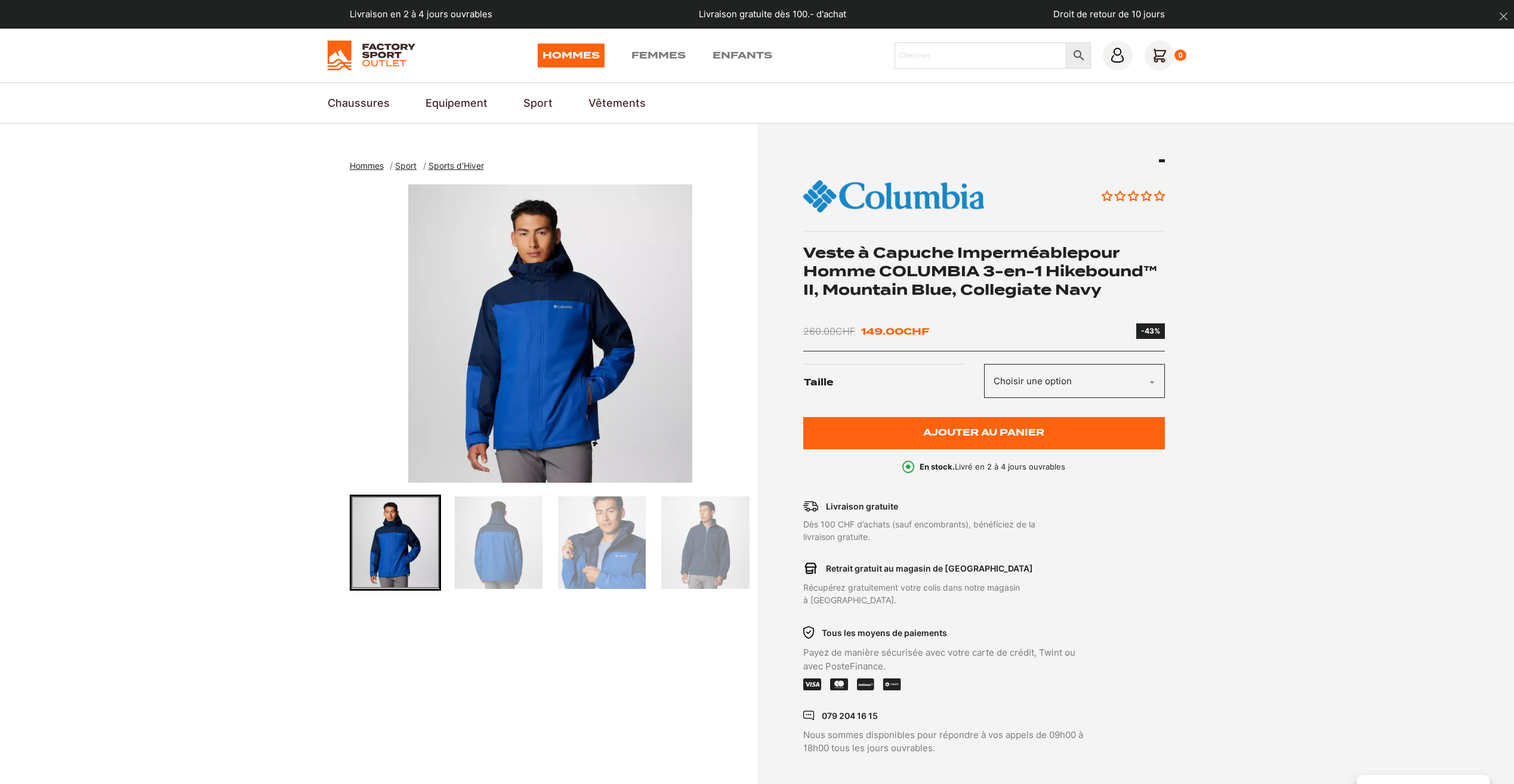
click at [512, 539] on img "Go to slide 2" at bounding box center [498, 542] width 88 height 93
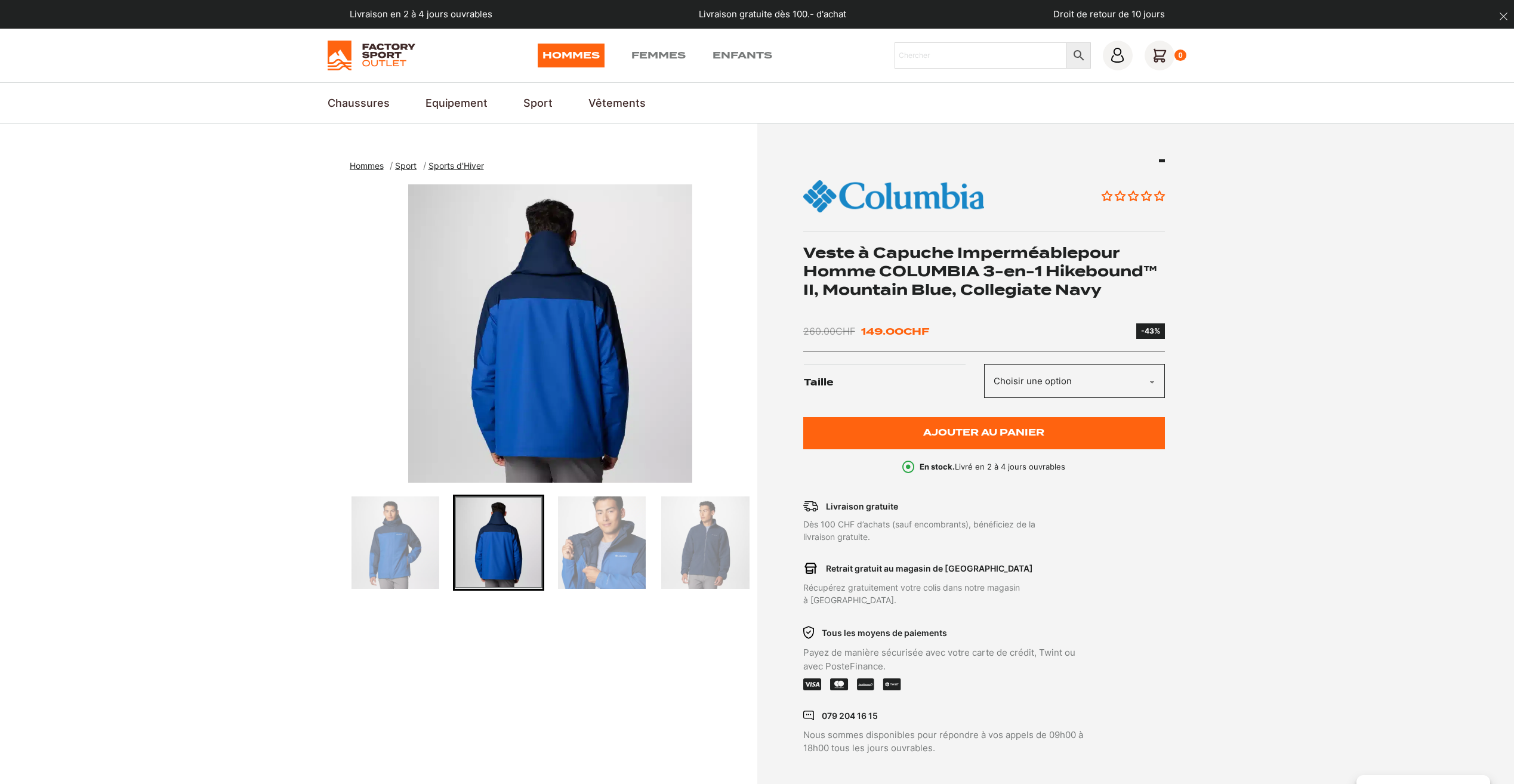
click at [598, 540] on img "Go to slide 3" at bounding box center [601, 542] width 88 height 93
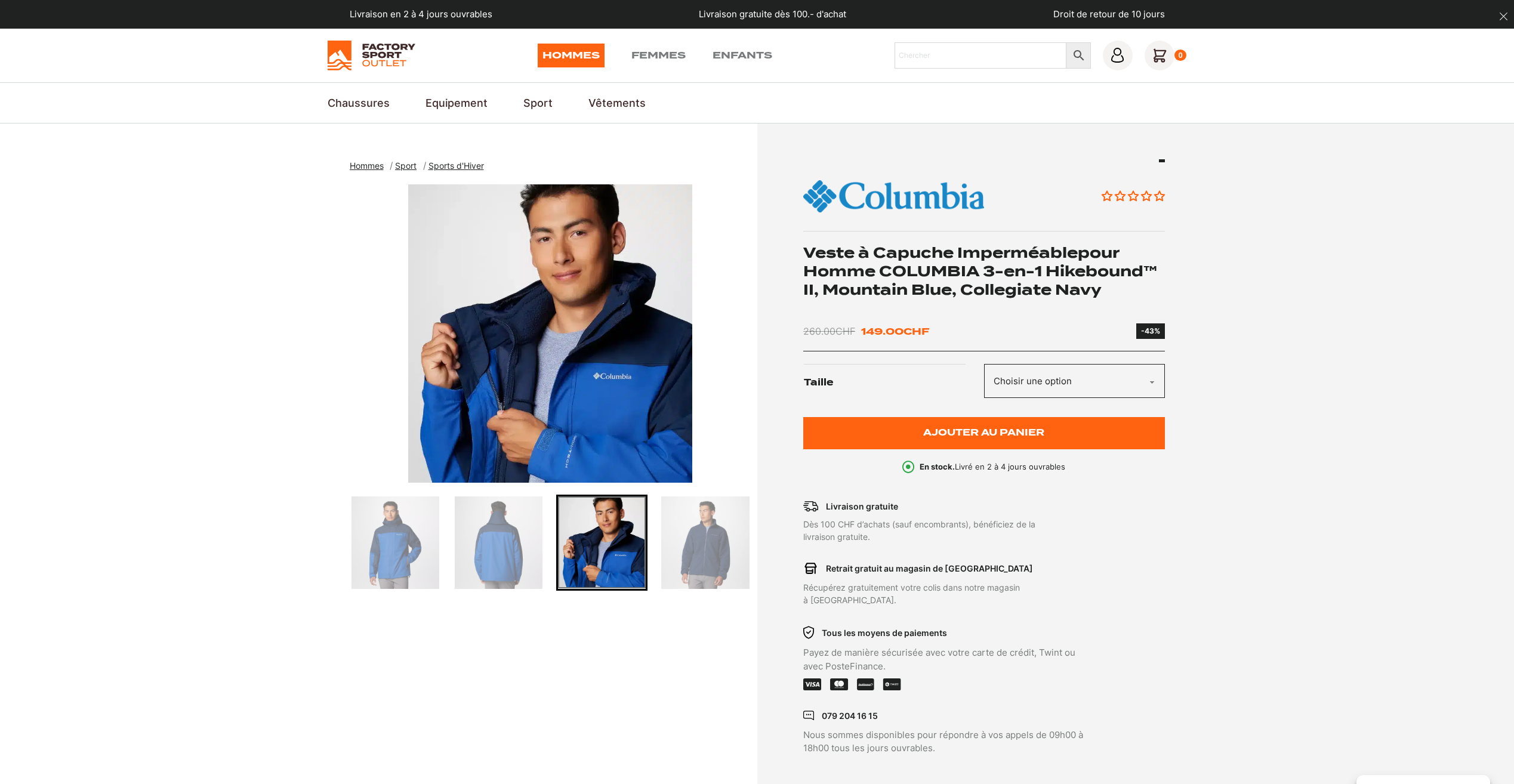
click at [690, 561] on img "Go to slide 4" at bounding box center [705, 542] width 88 height 93
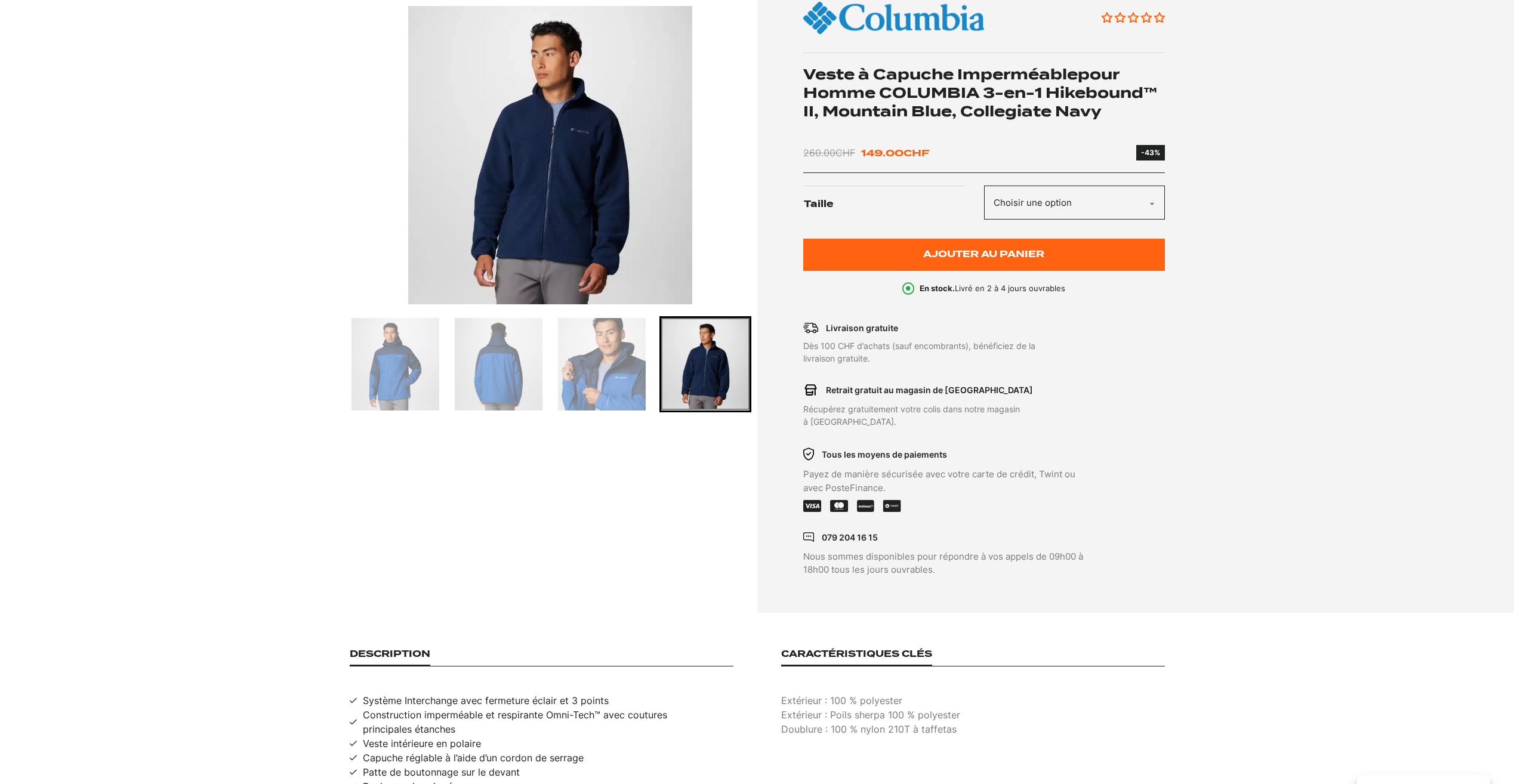
scroll to position [179, 0]
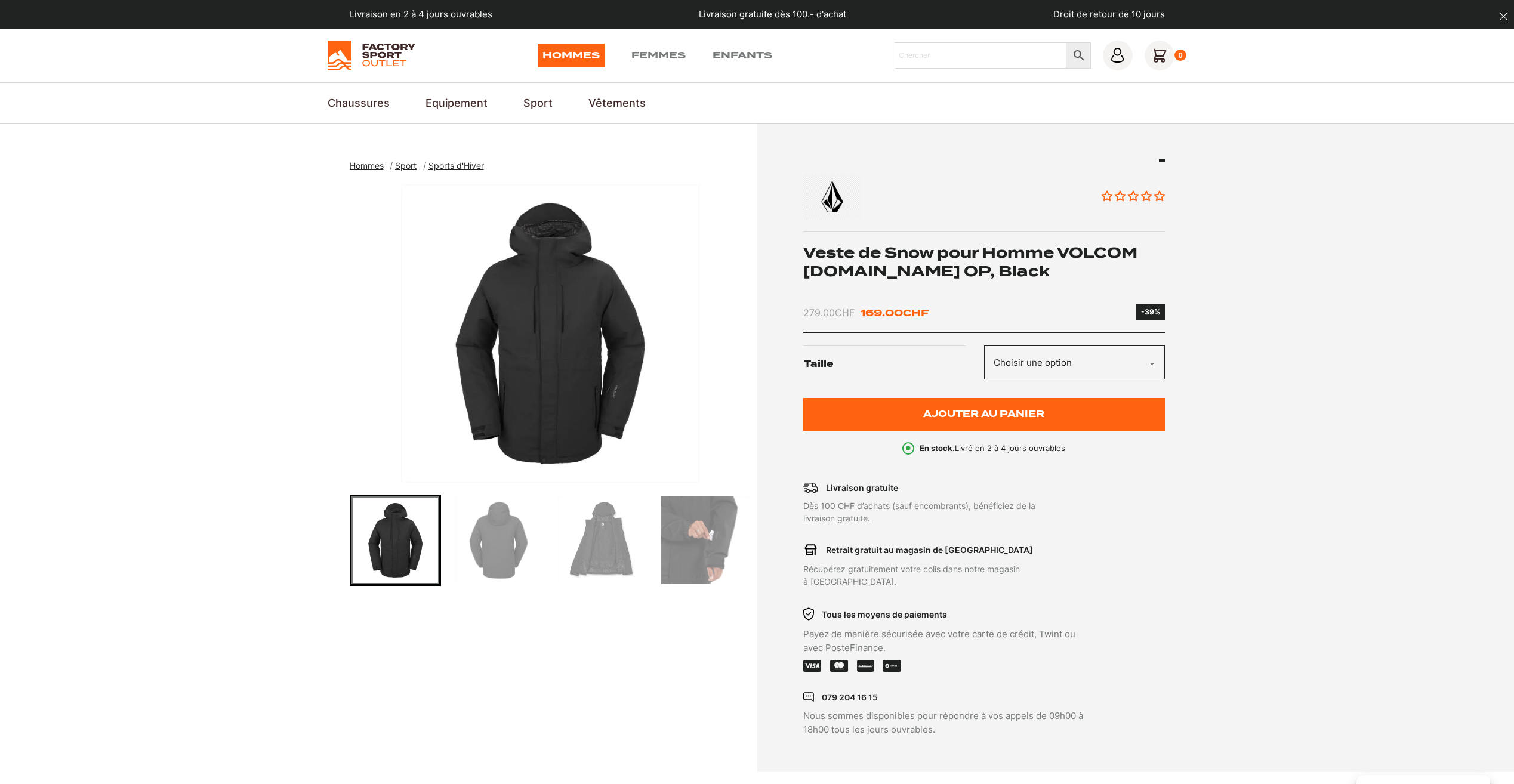
click at [520, 549] on img "Go to slide 2" at bounding box center [498, 540] width 88 height 88
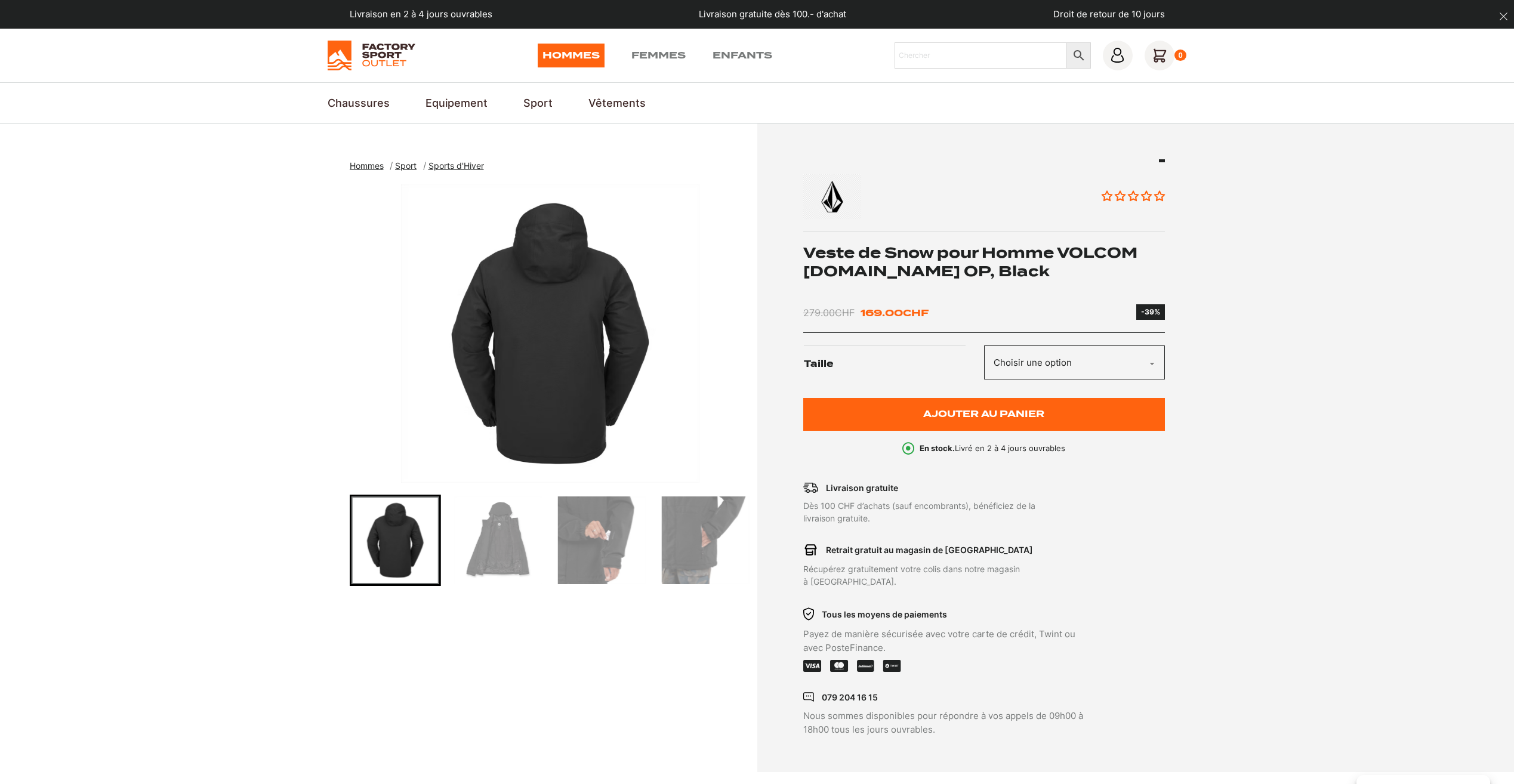
click at [504, 548] on img "Go to slide 3" at bounding box center [498, 540] width 88 height 88
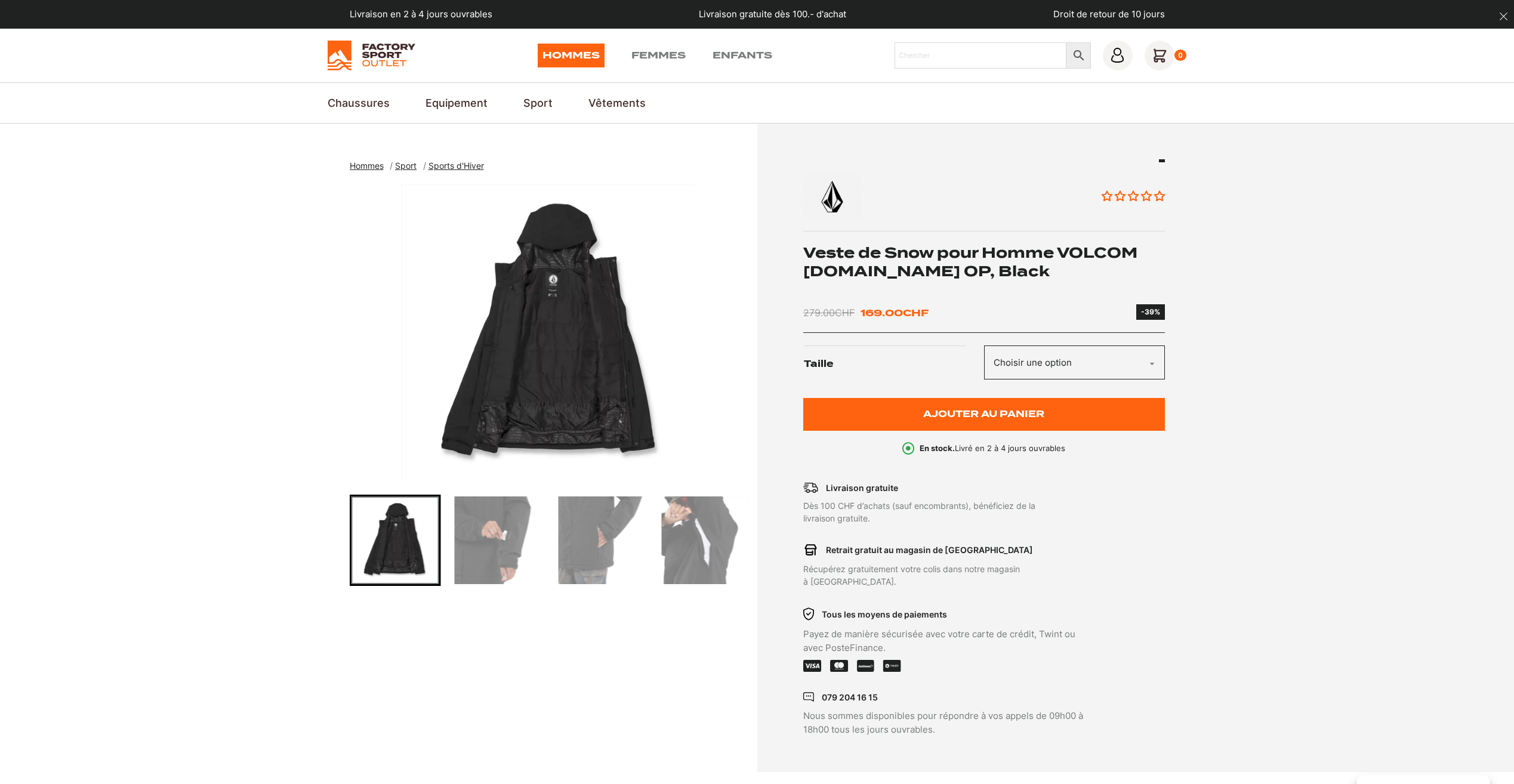
click at [504, 548] on img "Go to slide 4" at bounding box center [498, 540] width 88 height 88
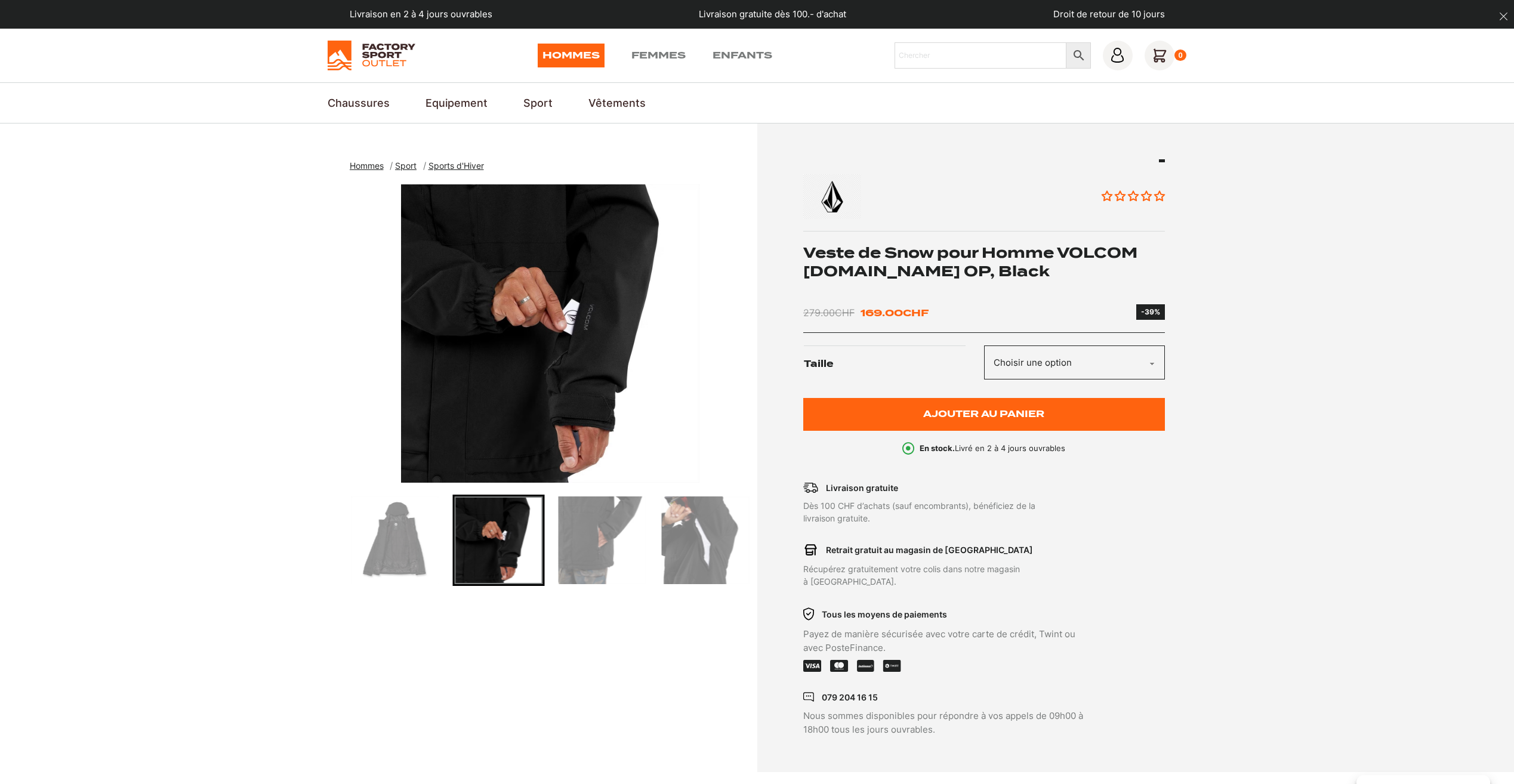
click at [558, 549] on img "Go to slide 5" at bounding box center [601, 540] width 88 height 88
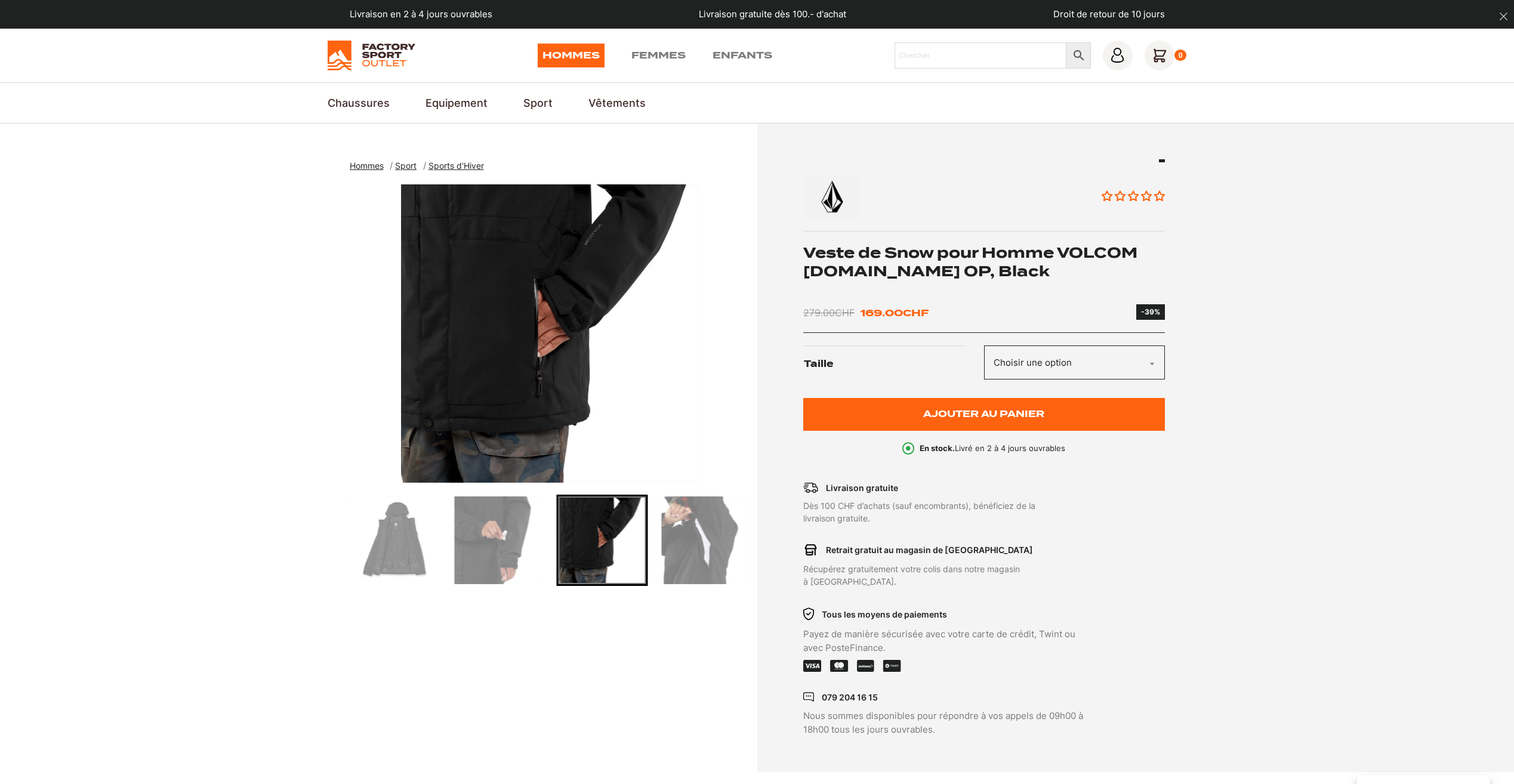
click at [604, 548] on img "Go to slide 5" at bounding box center [601, 540] width 88 height 88
click at [684, 538] on img "Go to slide 6" at bounding box center [705, 540] width 88 height 88
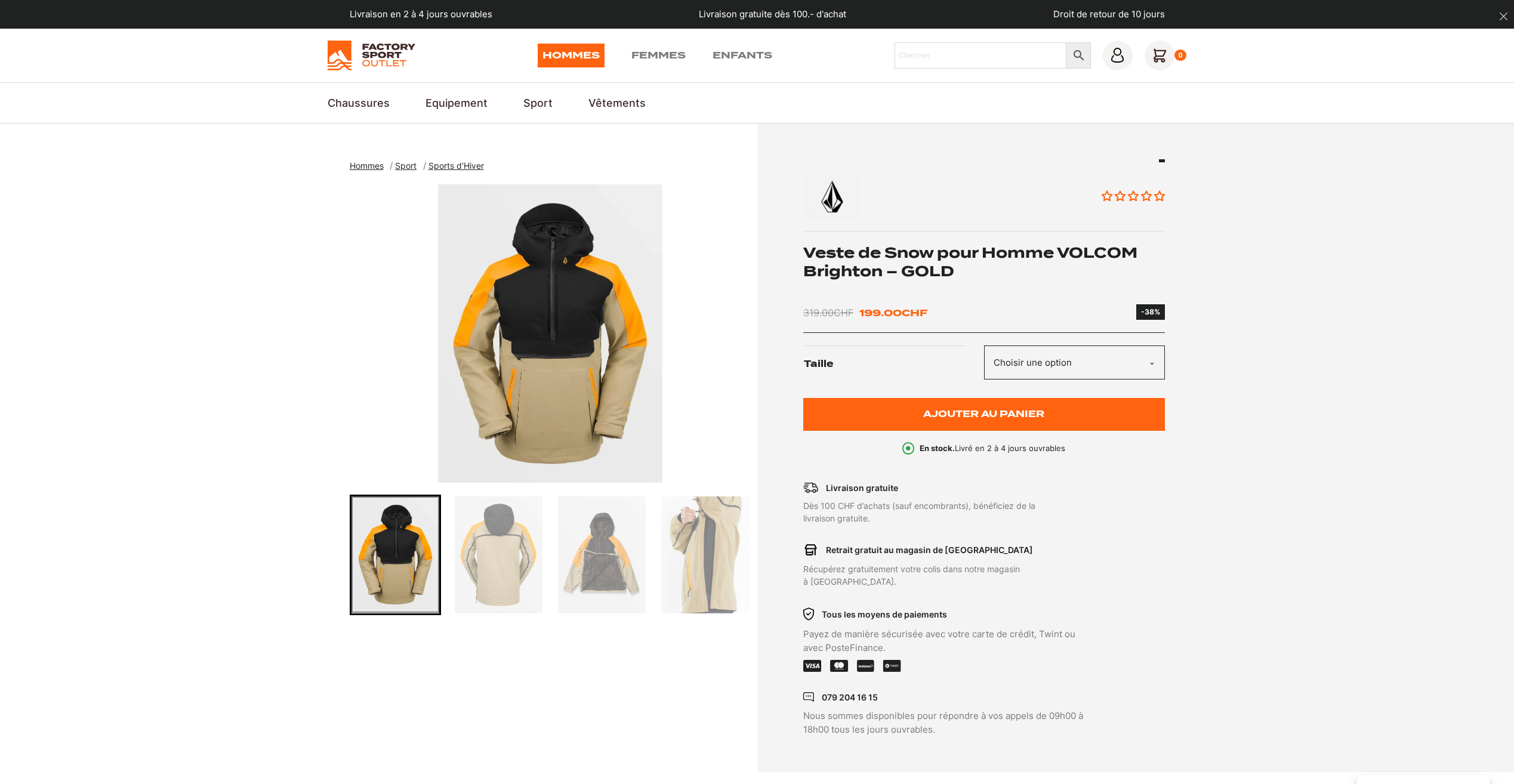
click at [496, 557] on img "Go to slide 2" at bounding box center [498, 555] width 88 height 117
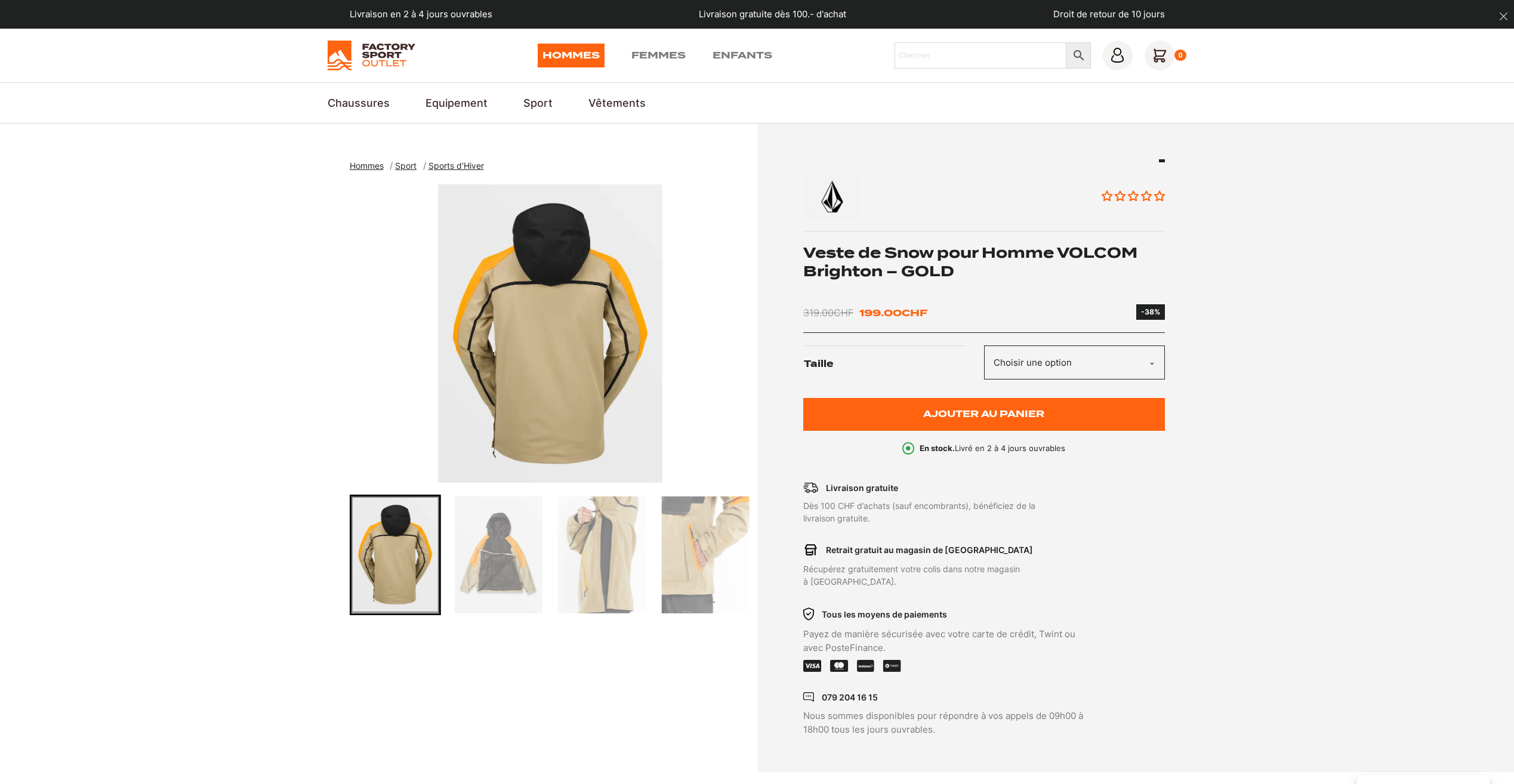
click at [517, 551] on img "Go to slide 3" at bounding box center [498, 555] width 88 height 117
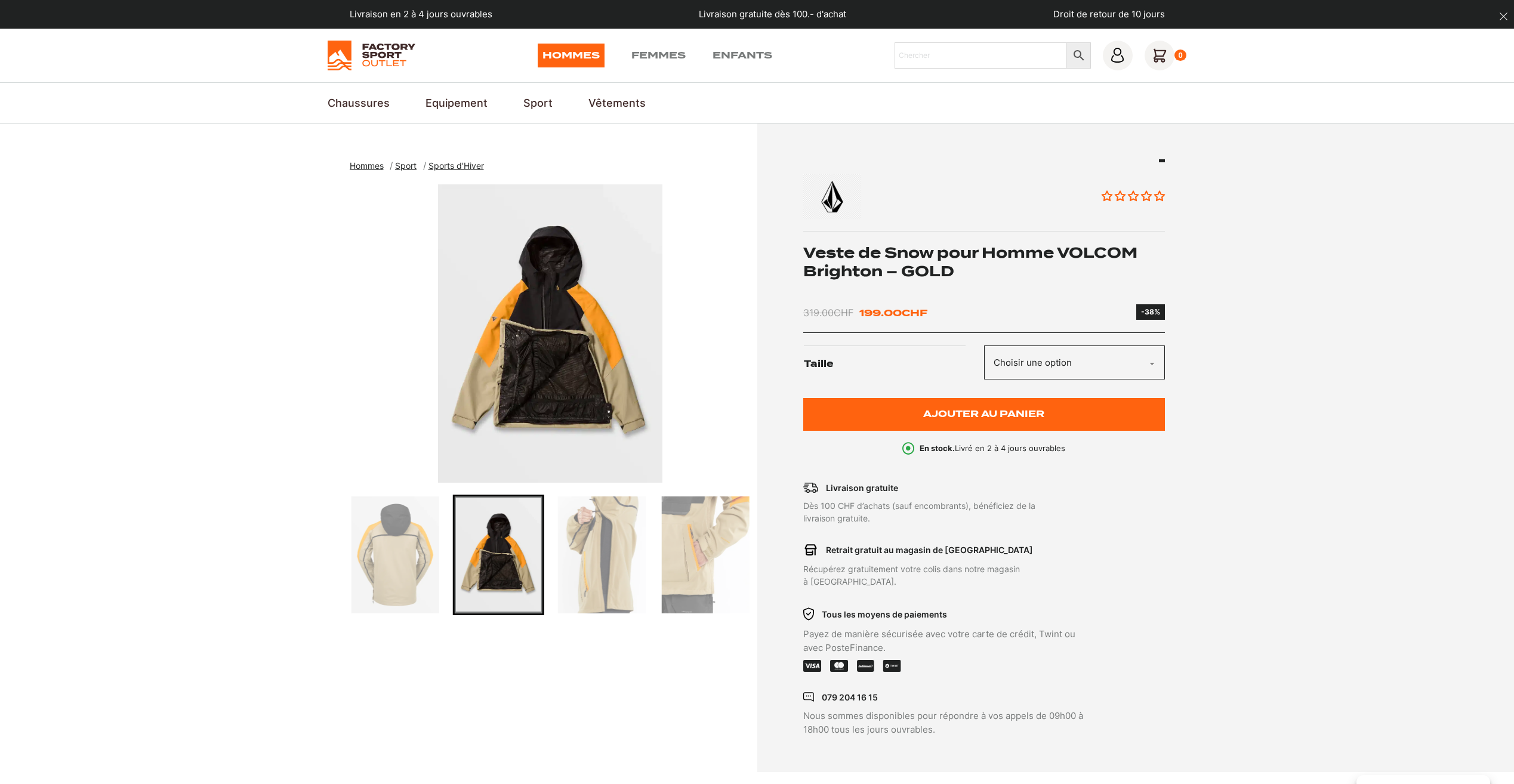
click at [569, 543] on img "Go to slide 4" at bounding box center [601, 555] width 88 height 117
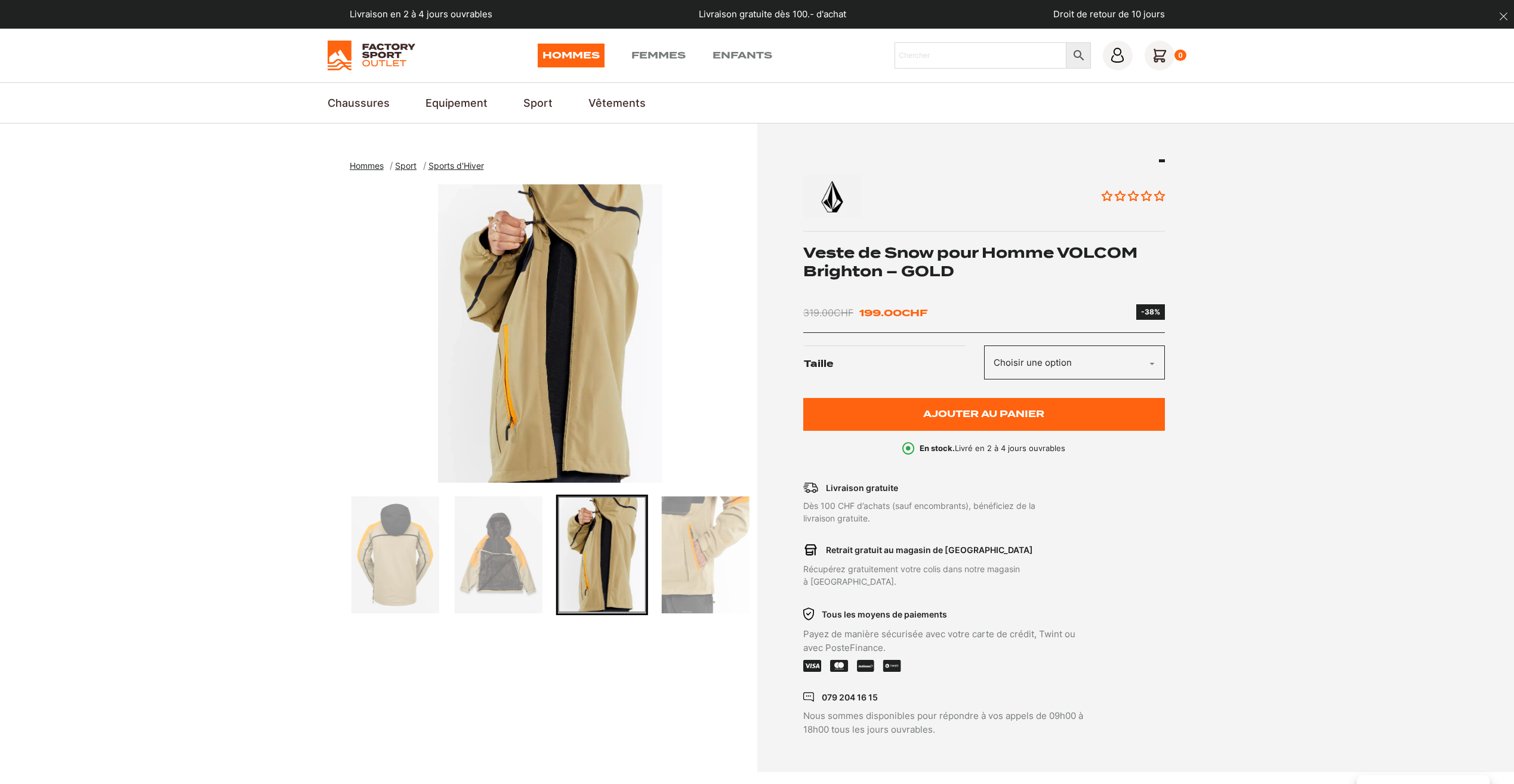
click at [447, 559] on div at bounding box center [447, 555] width 401 height 121
click at [501, 557] on img "Go to slide 3" at bounding box center [498, 555] width 88 height 117
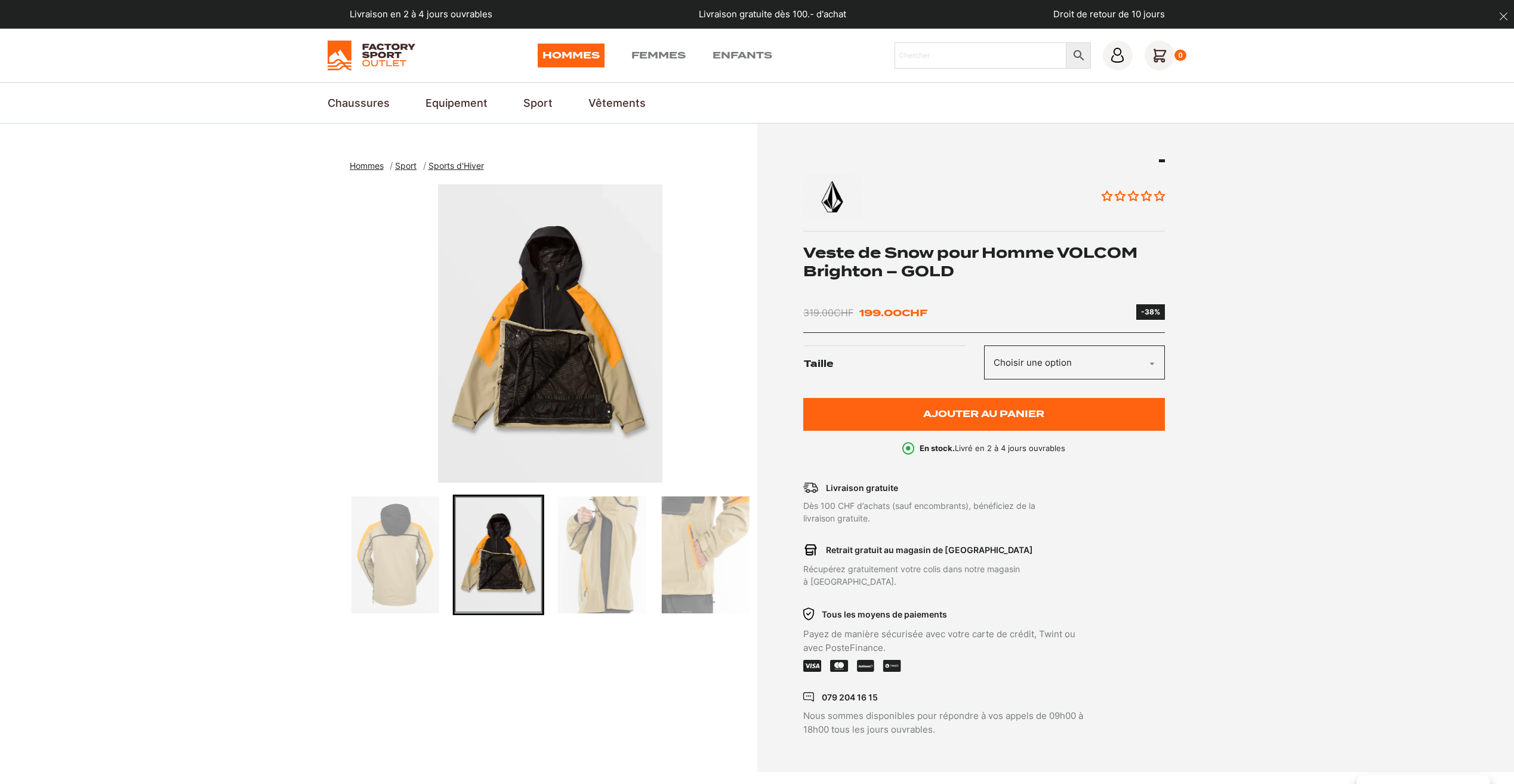
click at [685, 563] on img "Go to slide 5" at bounding box center [705, 555] width 88 height 117
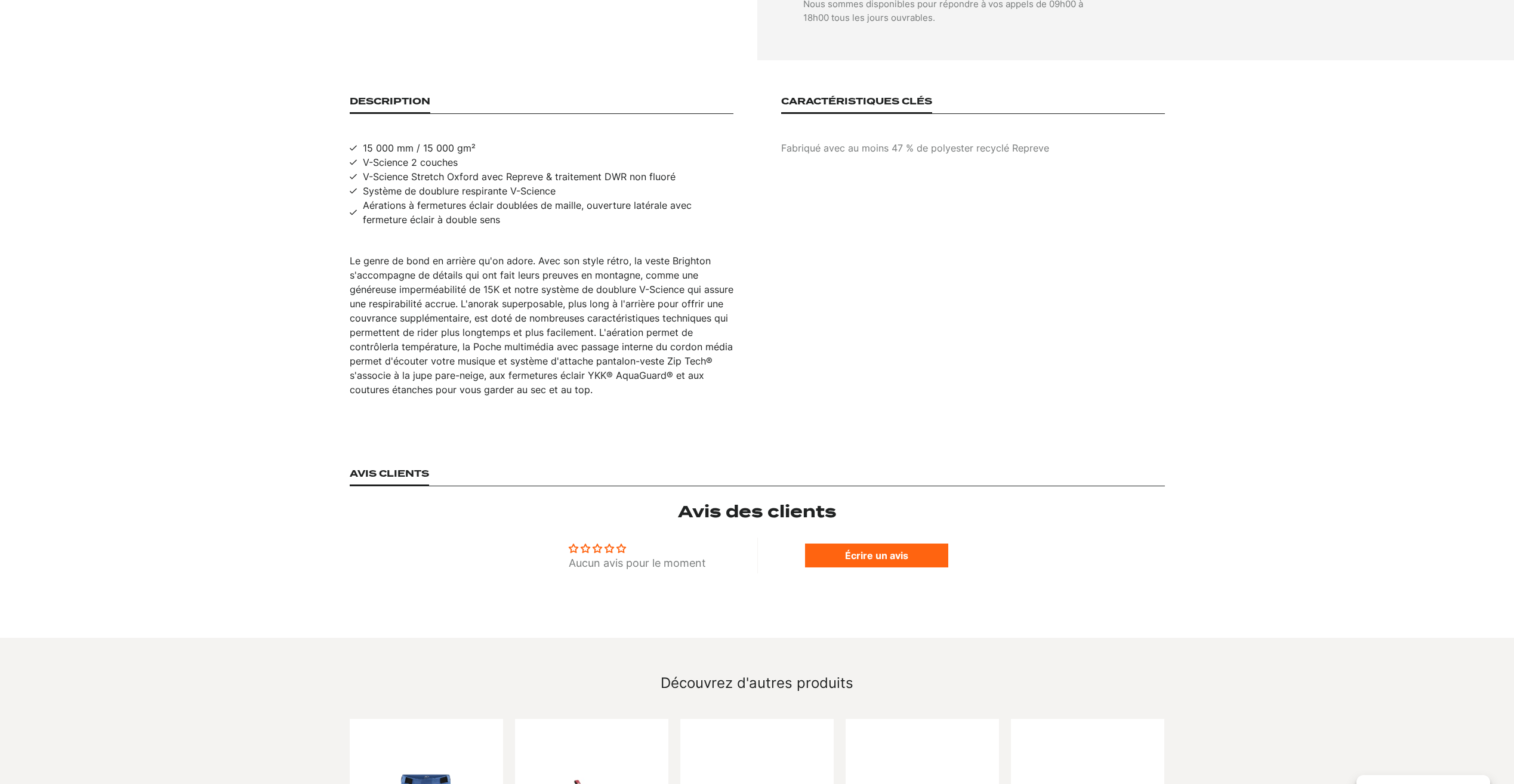
scroll to position [716, 0]
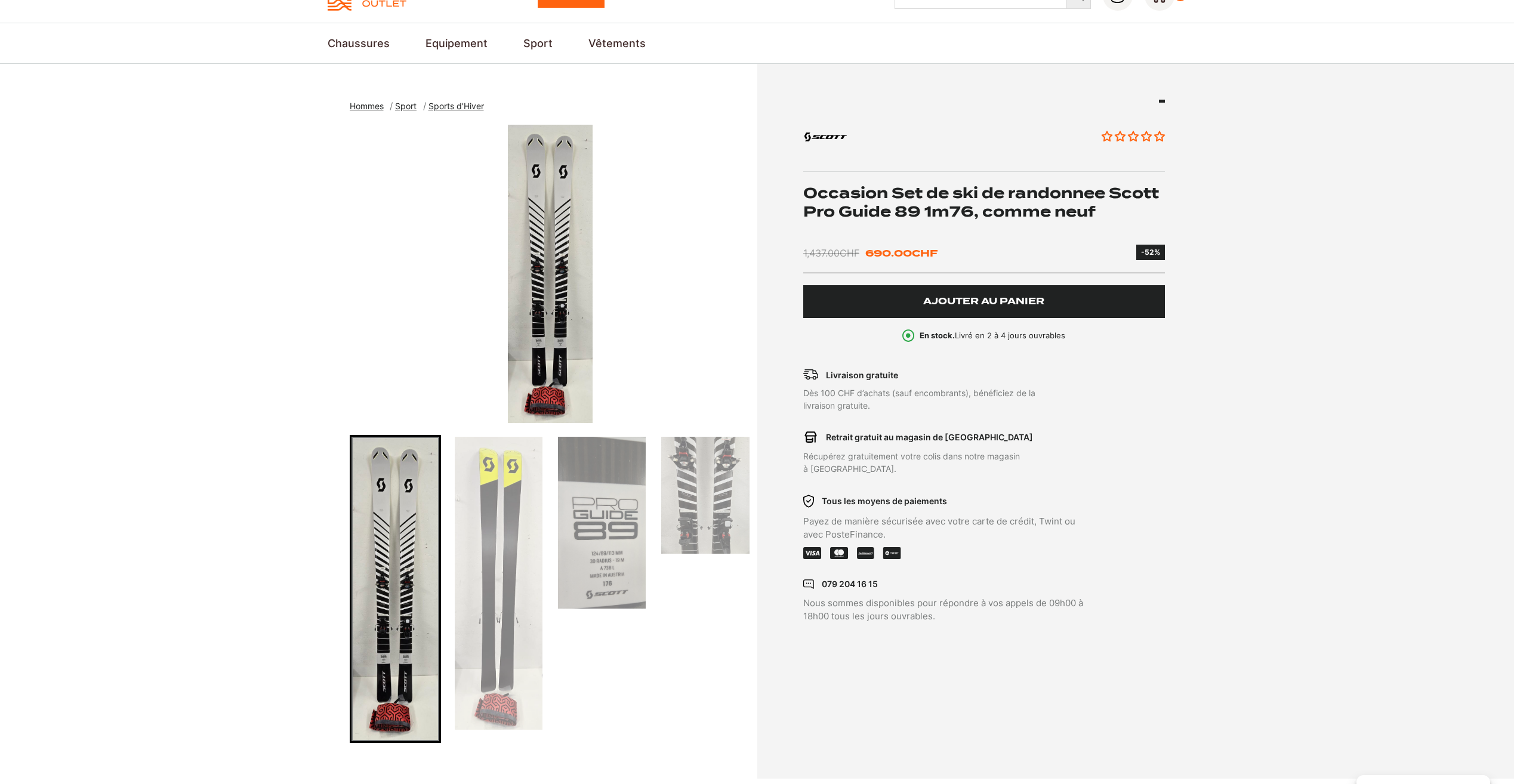
scroll to position [119, 0]
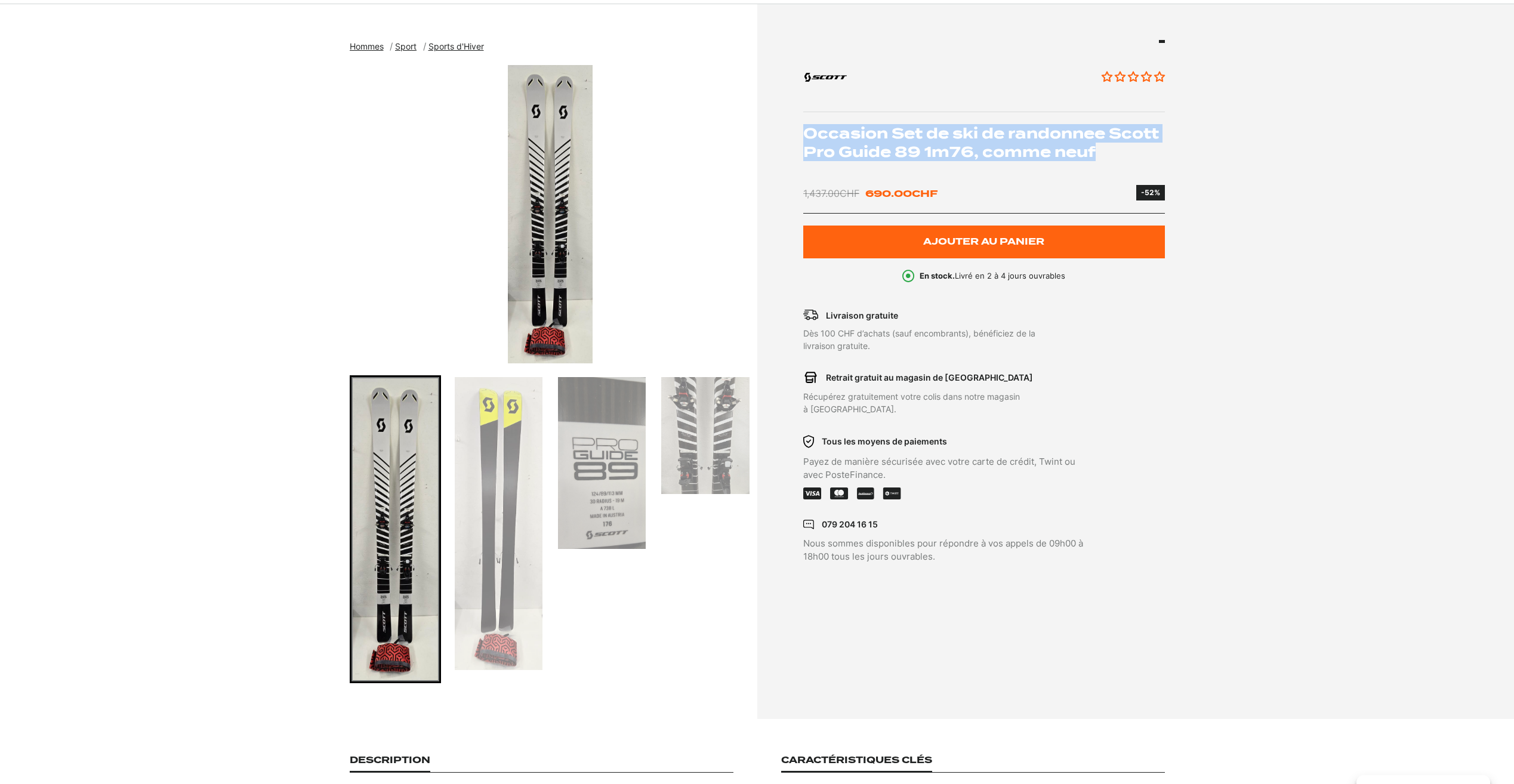
drag, startPoint x: 1116, startPoint y: 155, endPoint x: 802, endPoint y: 131, distance: 314.9
click at [802, 131] on div "Aucun avis Occasion Set de ski de randonnee Scott Pro Guide 89 1m76, comme neuf…" at bounding box center [964, 302] width 401 height 524
copy h1 "Occasion Set de ski de randonnee Scott Pro Guide 89 1m76, comme neuf"
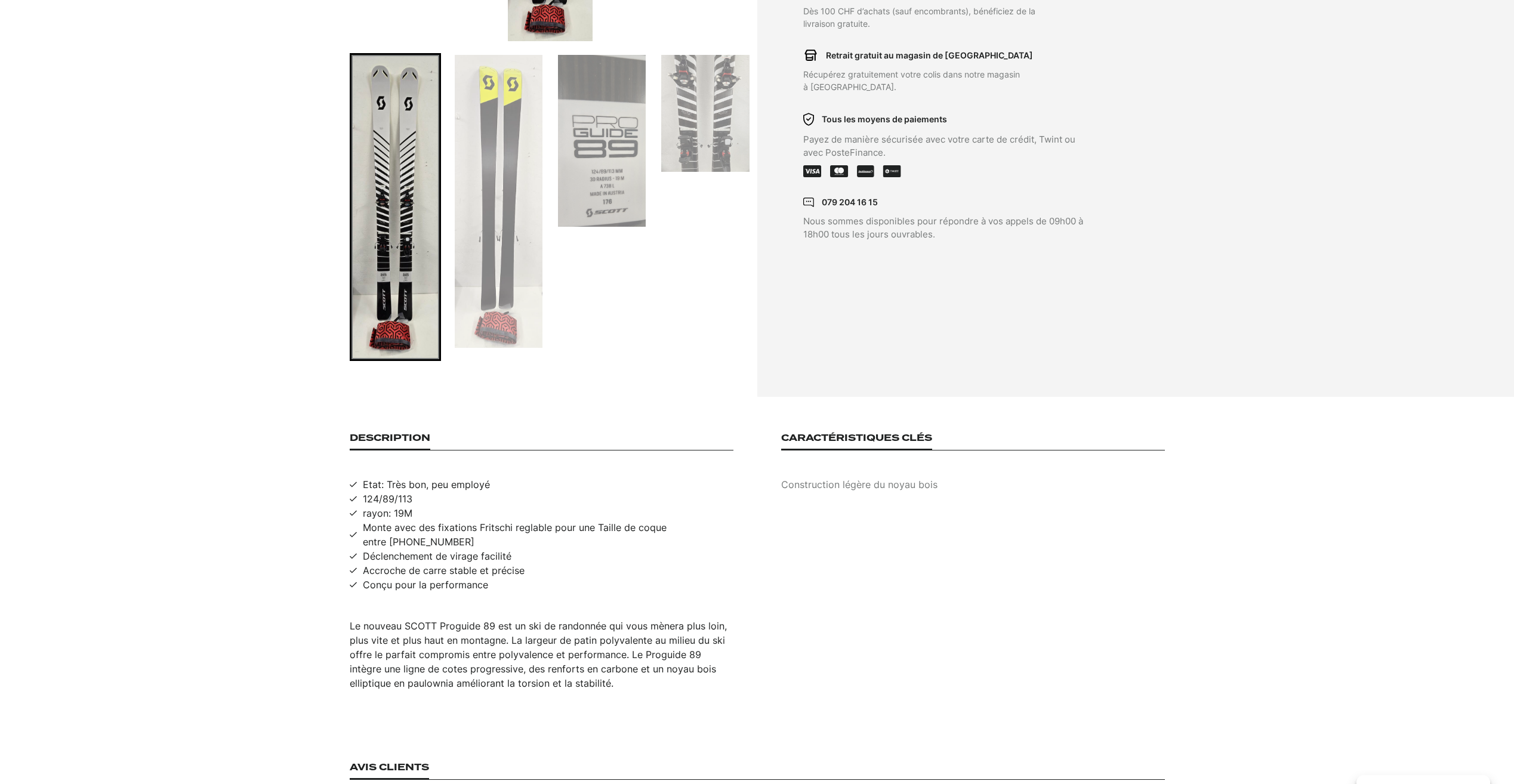
scroll to position [477, 0]
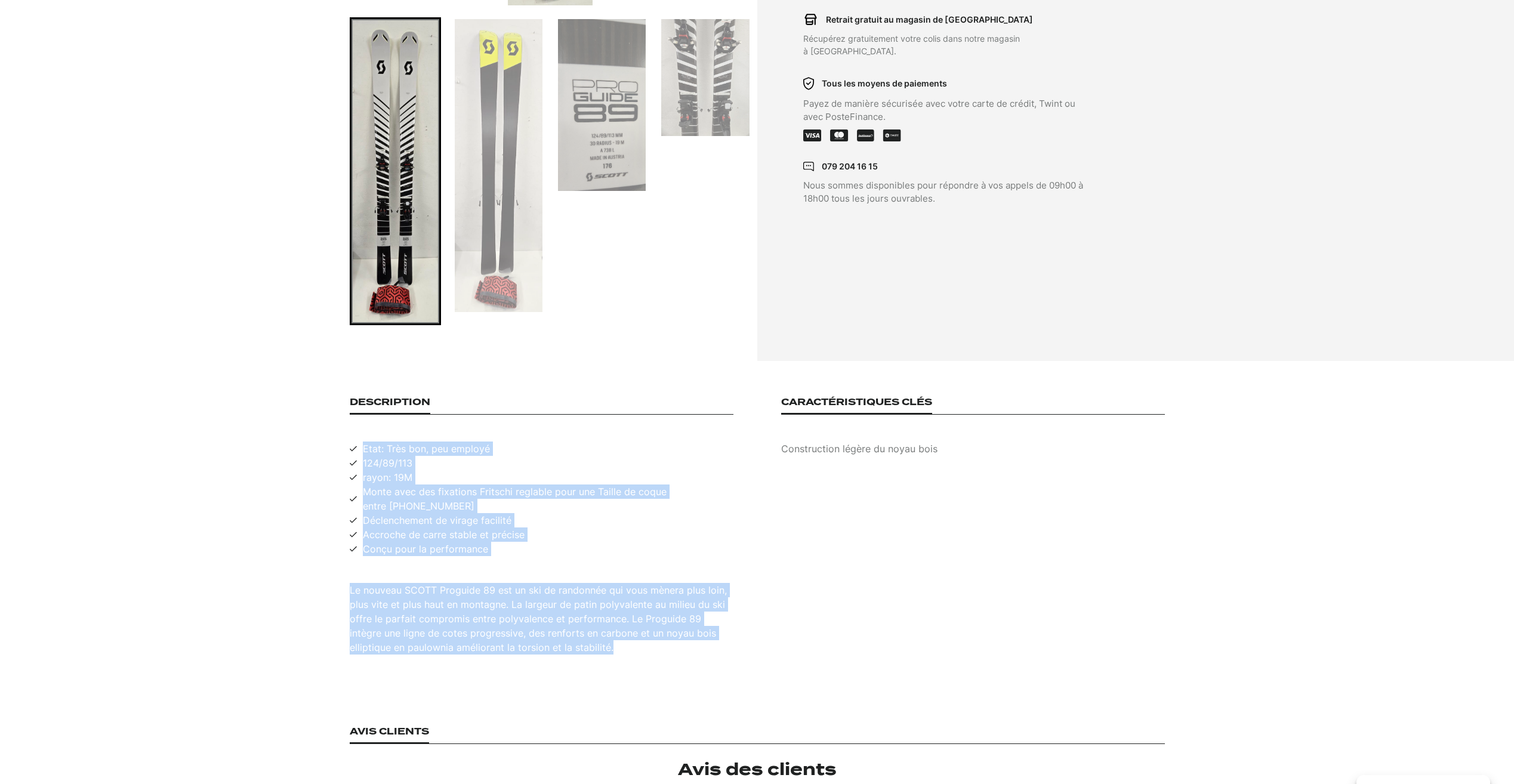
drag, startPoint x: 364, startPoint y: 450, endPoint x: 575, endPoint y: 644, distance: 286.6
click at [575, 644] on div "Description Etat: Très bon, peu employé 124/89/113 rayon: 19M Monte avec des fi…" at bounding box center [542, 525] width 383 height 258
copy div "Etat: Très bon, peu employé 124/89/113 rayon: 19M Monte avec des fixations Frit…"
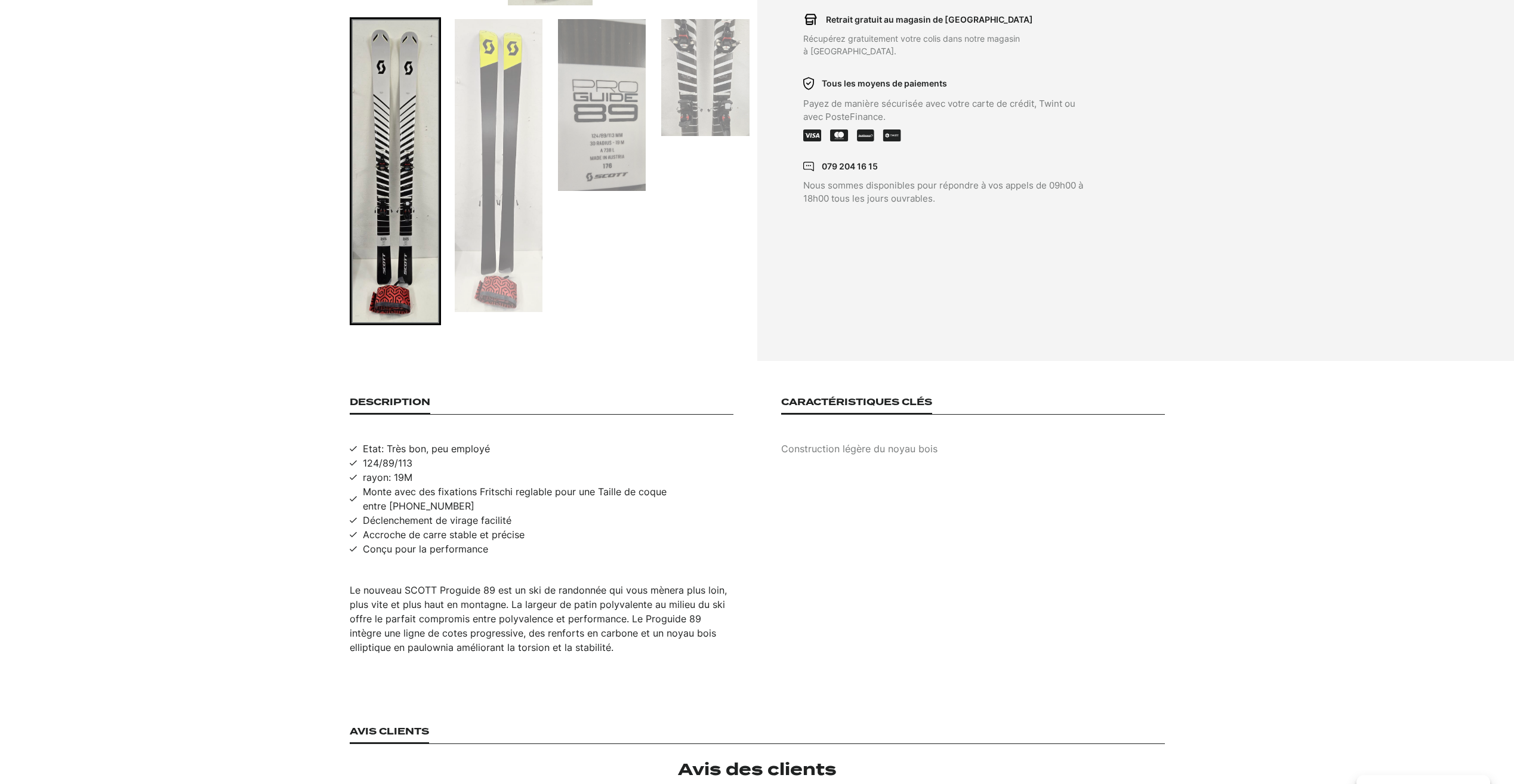
click at [954, 307] on div "Hommes Sport Sports d'Hiver Occasion Set de ski de randonnee Scott Pro Guide 89…" at bounding box center [757, 4] width 815 height 644
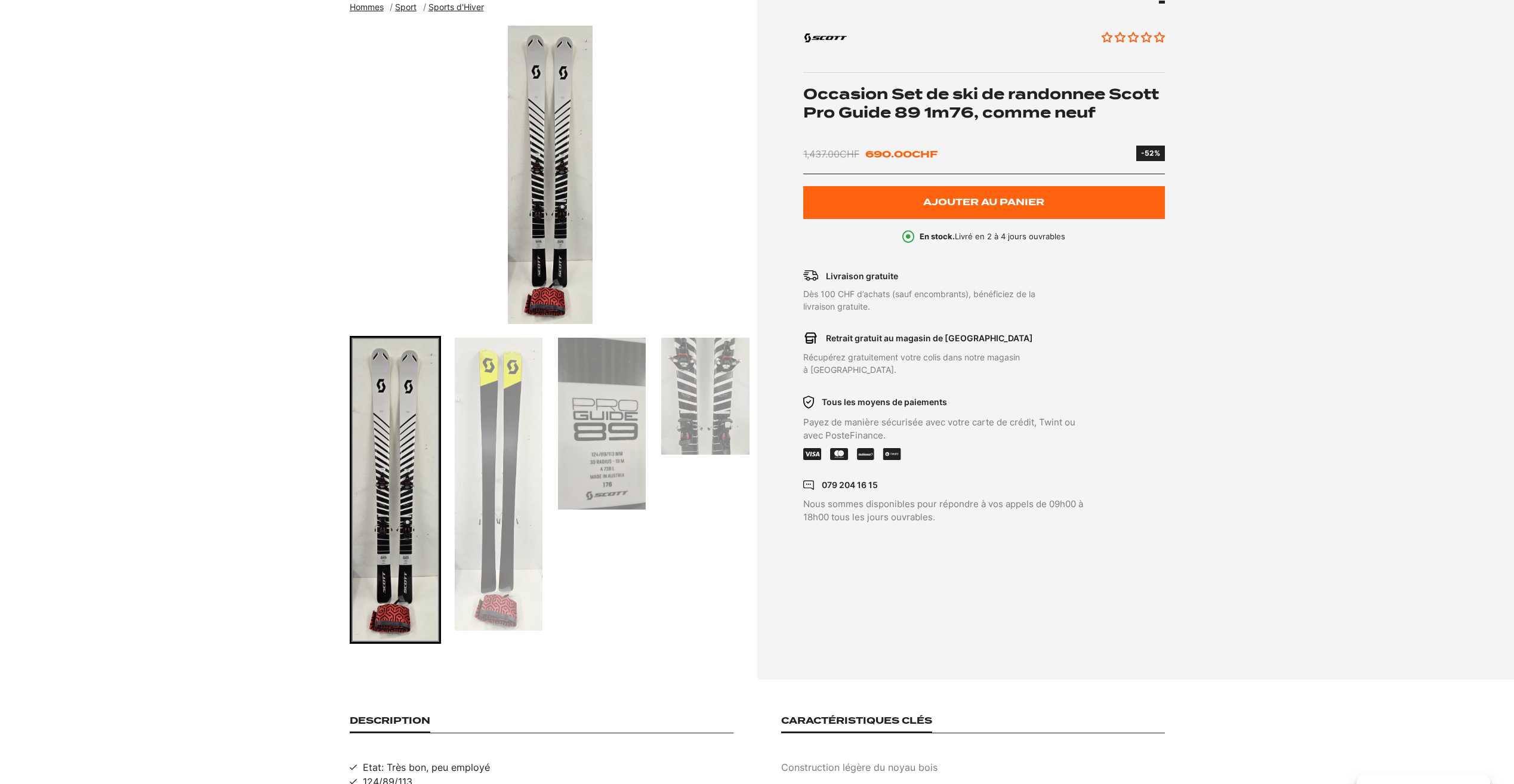
scroll to position [179, 0]
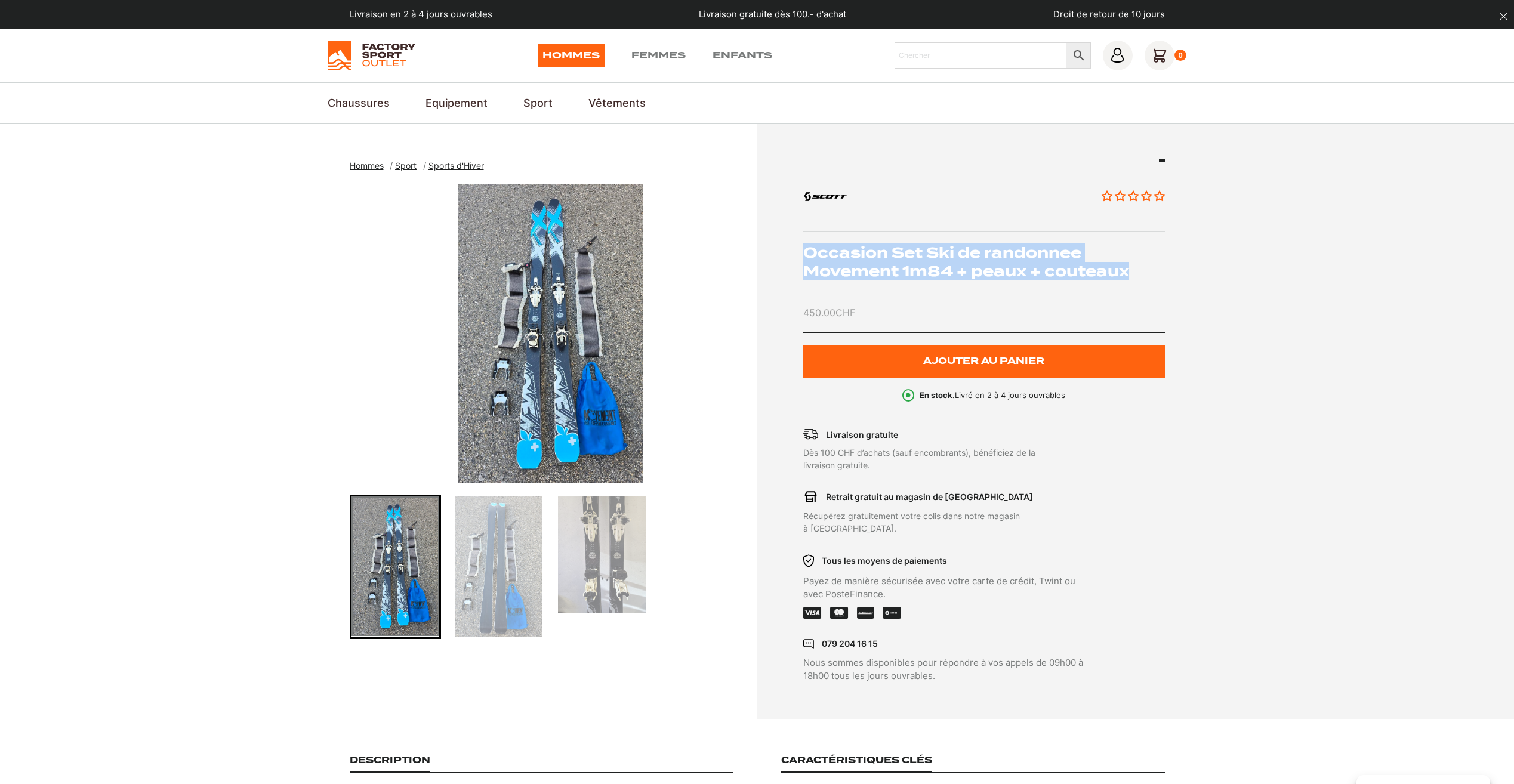
drag, startPoint x: 1148, startPoint y: 271, endPoint x: 807, endPoint y: 255, distance: 341.4
click at [807, 255] on h1 "Occasion Set Ski de randonnee Movement 1m84 + peaux + couteaux" at bounding box center [984, 262] width 362 height 37
copy h1 "Occasion Set Ski de randonnee Movement 1m84 + peaux + couteaux"
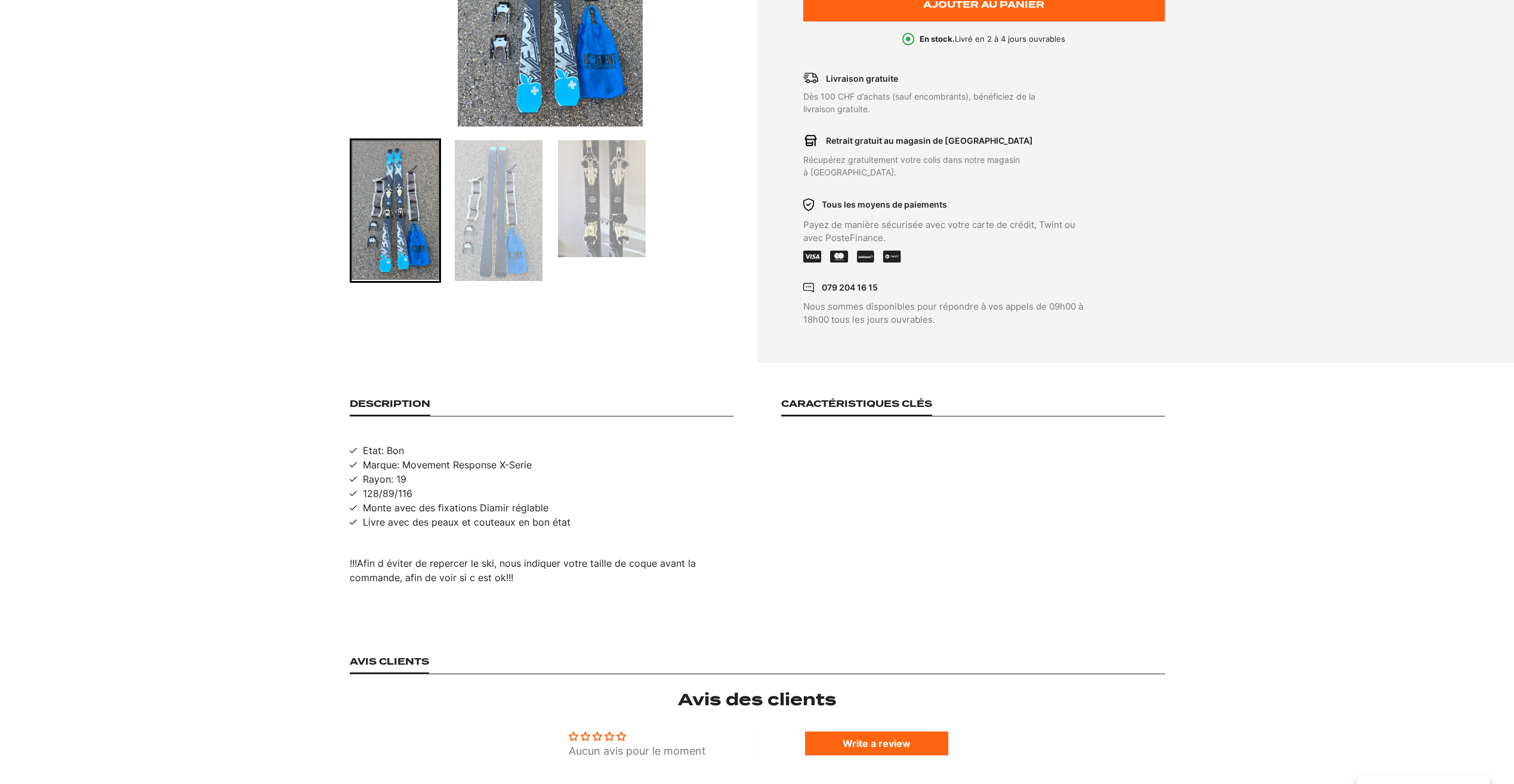
scroll to position [358, 0]
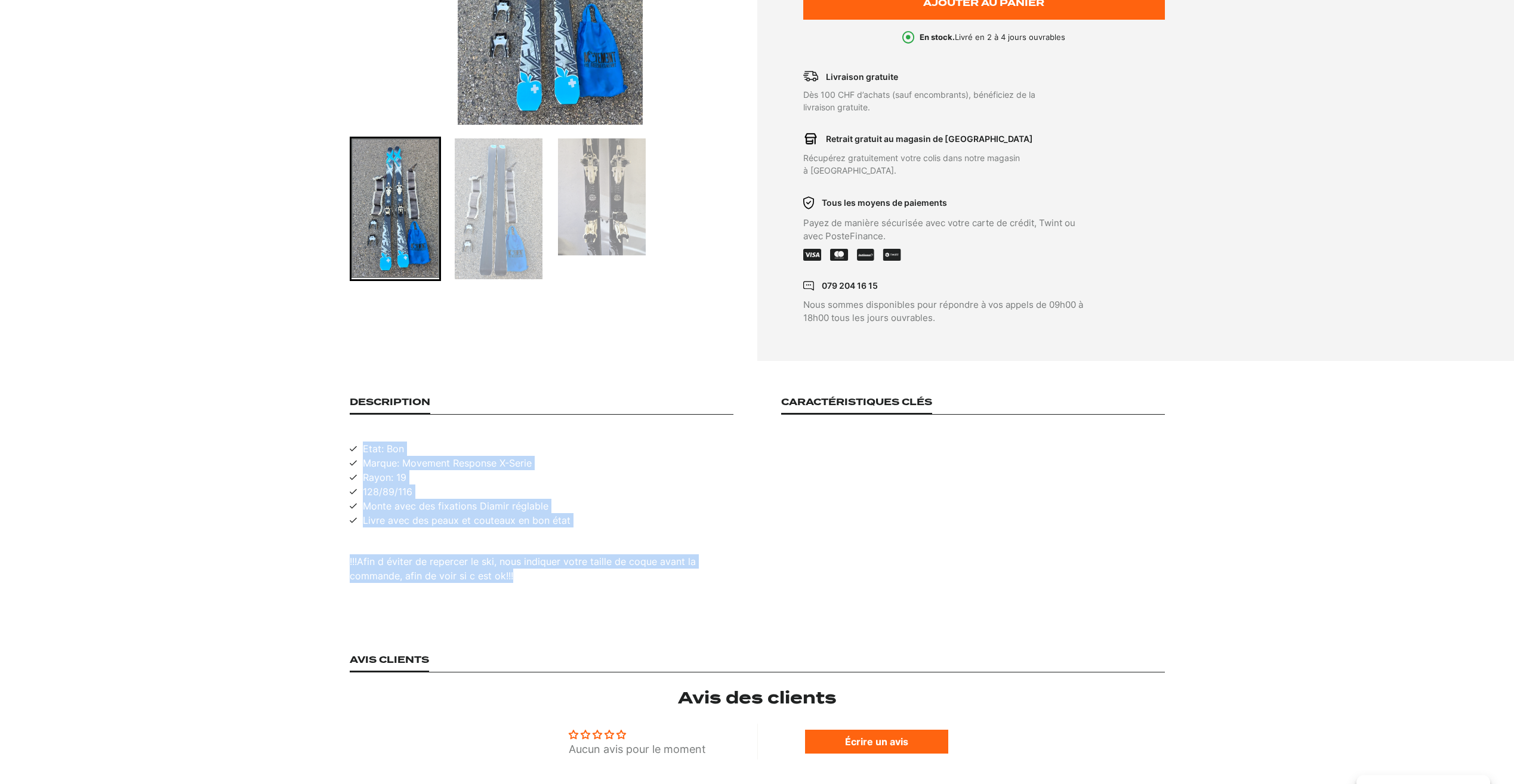
drag, startPoint x: 513, startPoint y: 562, endPoint x: 351, endPoint y: 439, distance: 203.4
click at [351, 439] on div "Description Etat: Bon Marque: Movement Response X-Serie Rayon: 19 128/89/116 Mo…" at bounding box center [542, 490] width 383 height 186
copy div "Etat: Bon Marque: Movement Response X-Serie Rayon: 19 128/89/116 Monte avec des…"
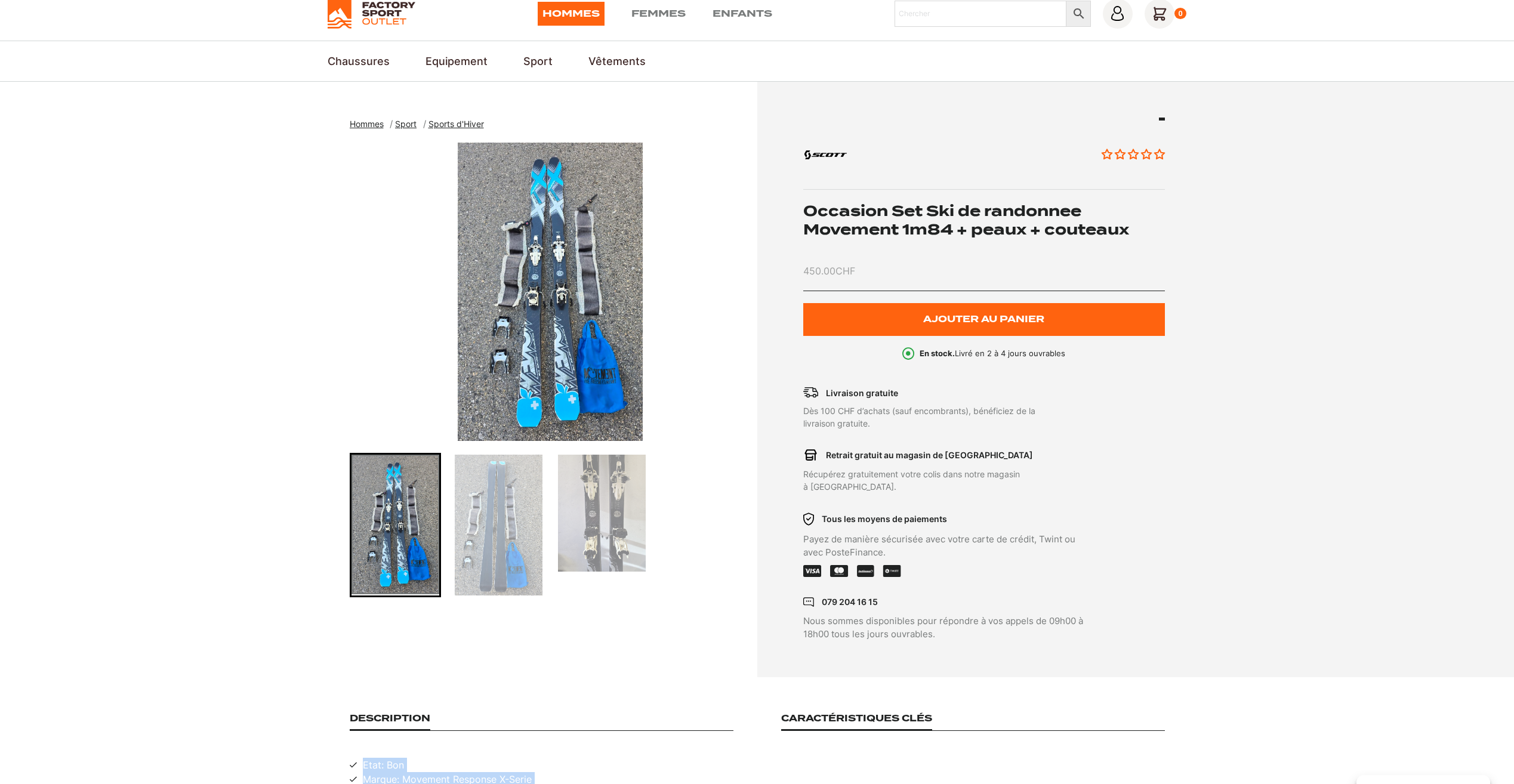
scroll to position [60, 0]
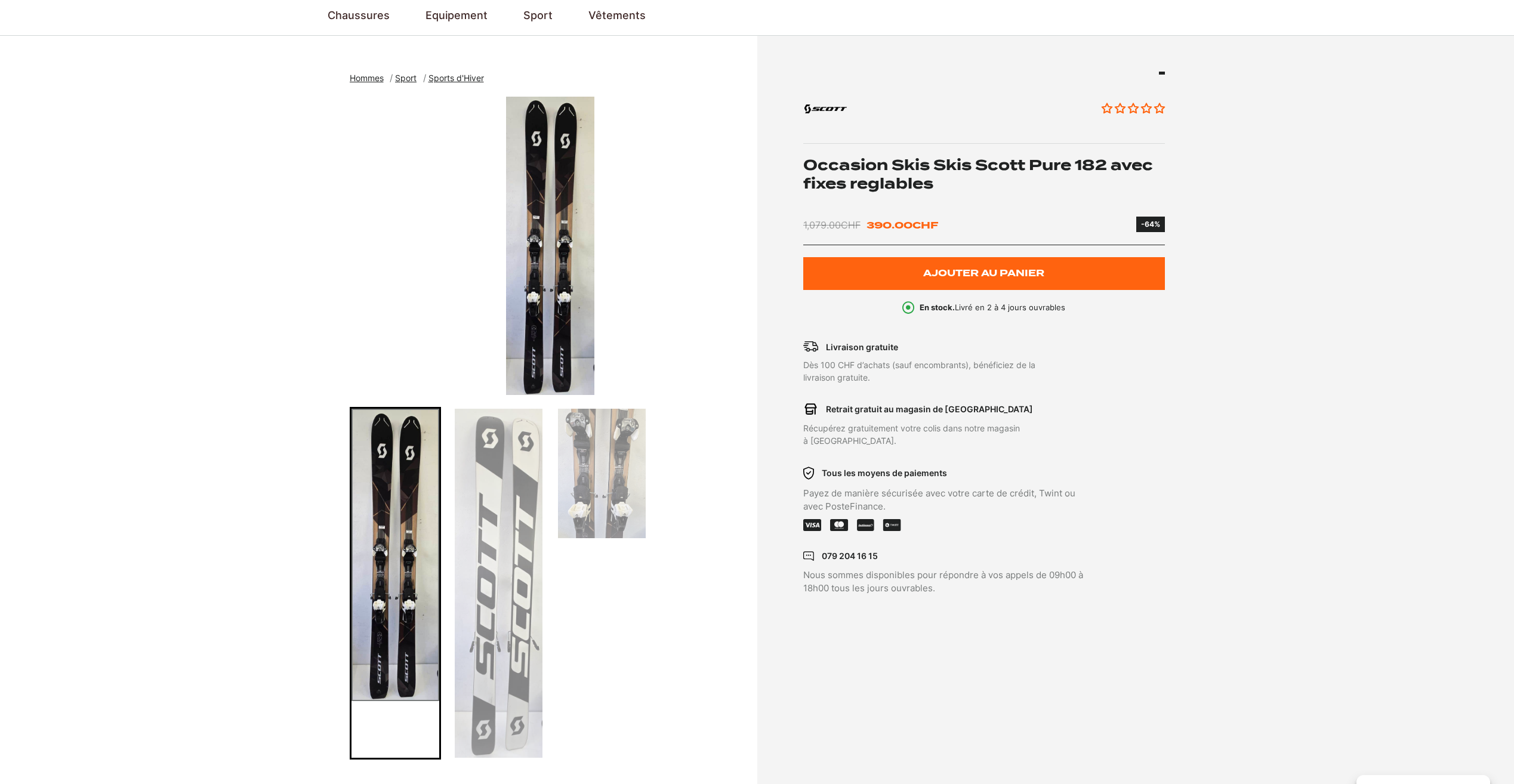
scroll to position [119, 0]
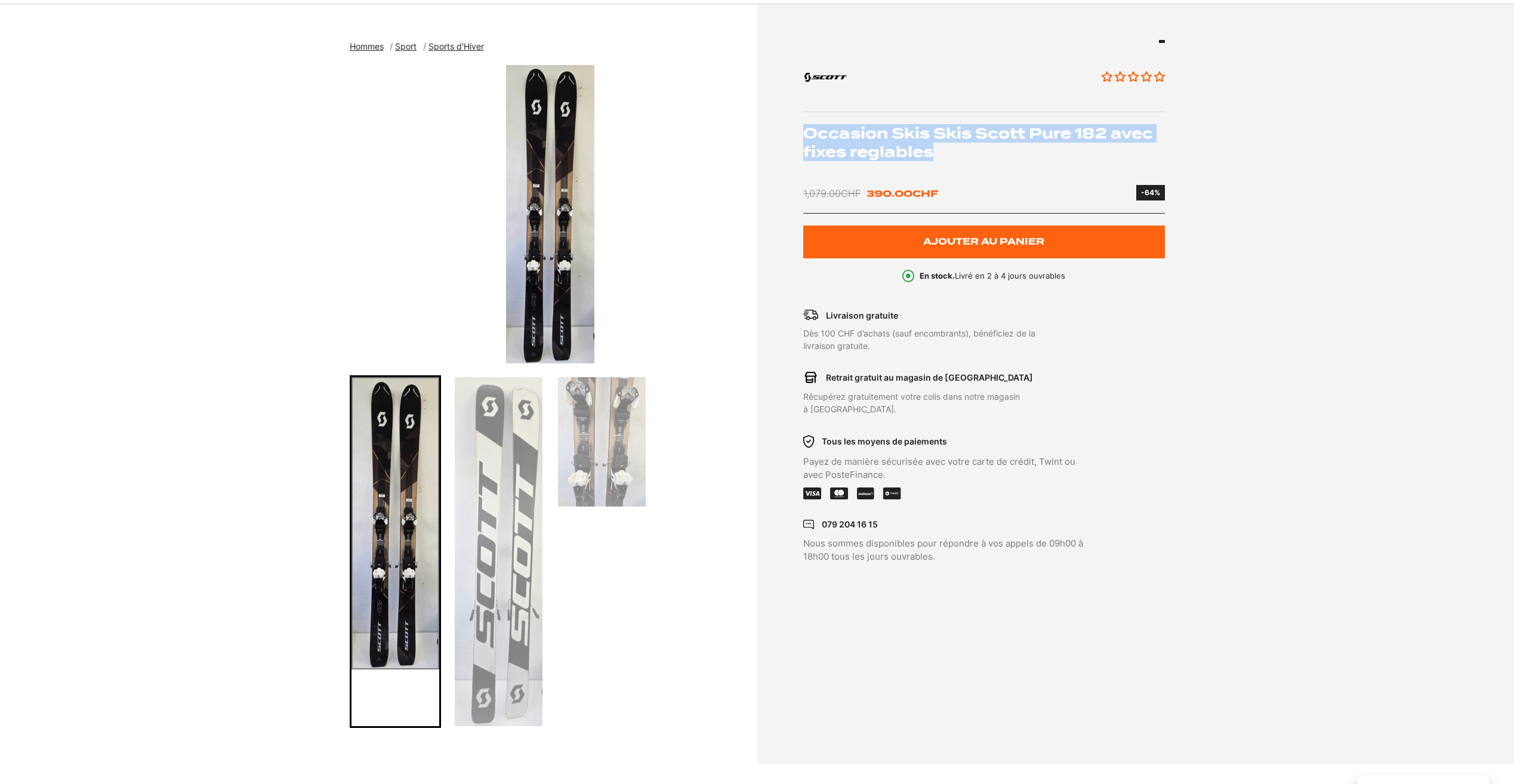
drag, startPoint x: 933, startPoint y: 155, endPoint x: 802, endPoint y: 134, distance: 132.7
click at [802, 134] on div "Aucun avis Occasion Skis Skis Scott Pure 182 avec fixes reglables 1,079.00 CHF …" at bounding box center [964, 302] width 401 height 524
copy h1 "Occasion Skis Skis Scott Pure 182 avec fixes reglables"
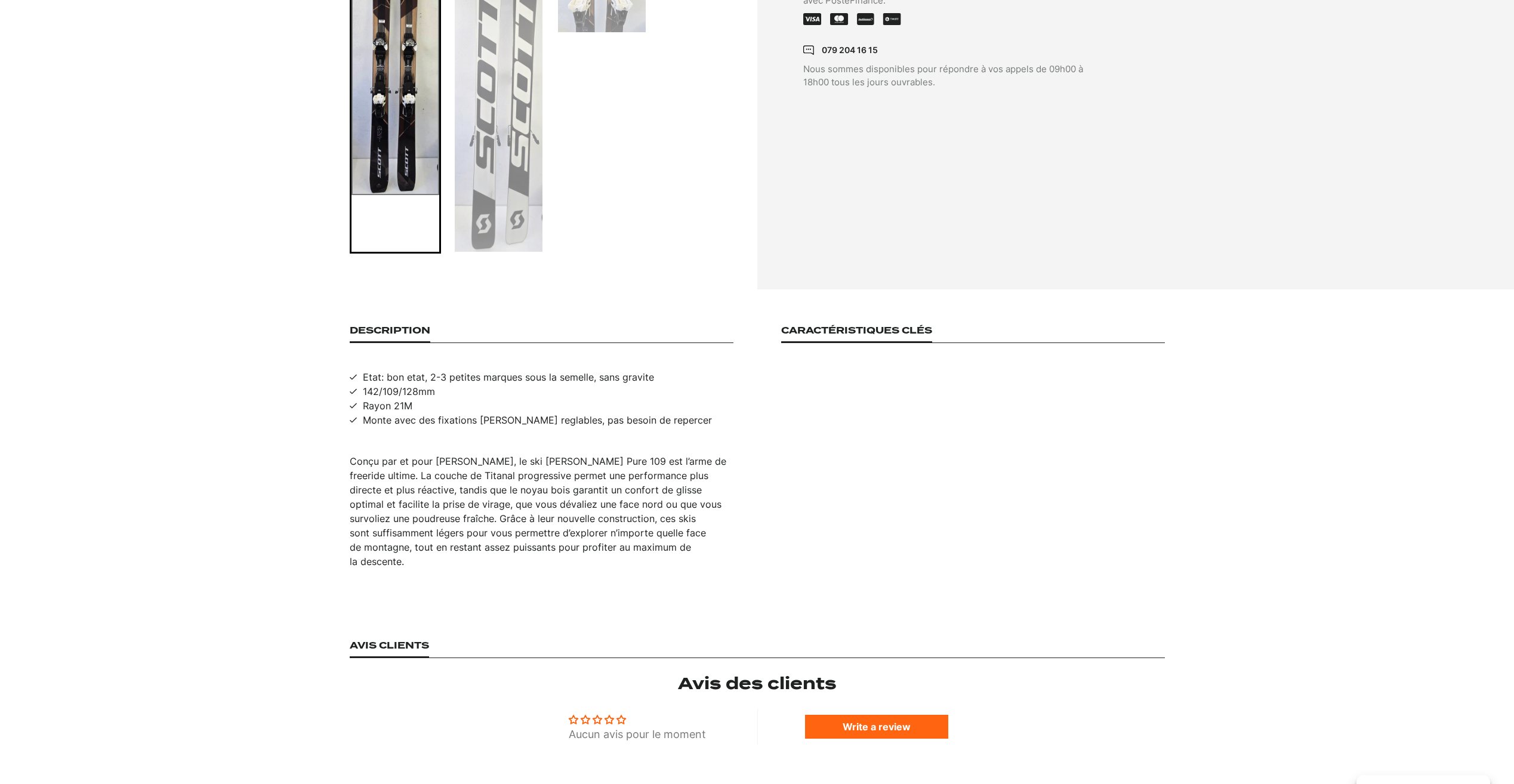
scroll to position [597, 0]
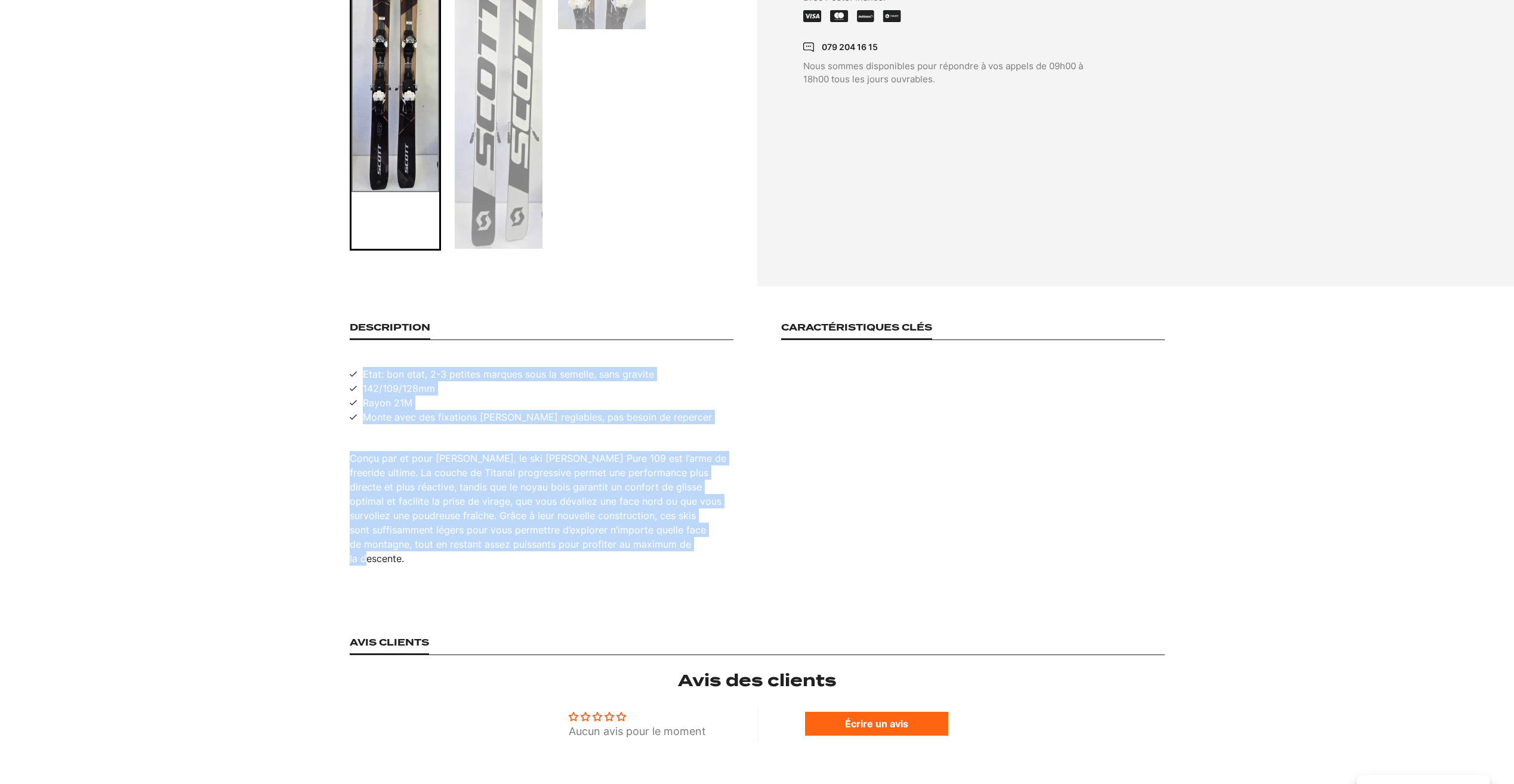
drag, startPoint x: 364, startPoint y: 376, endPoint x: 711, endPoint y: 543, distance: 385.1
click at [711, 543] on div "Description Etat: bon etat, 2-3 petites marques sous la semelle, sans gravite 1…" at bounding box center [542, 444] width 383 height 244
copy div "Etat: bon etat, 2-3 petites marques sous la semelle, sans gravite 142/109/128mm…"
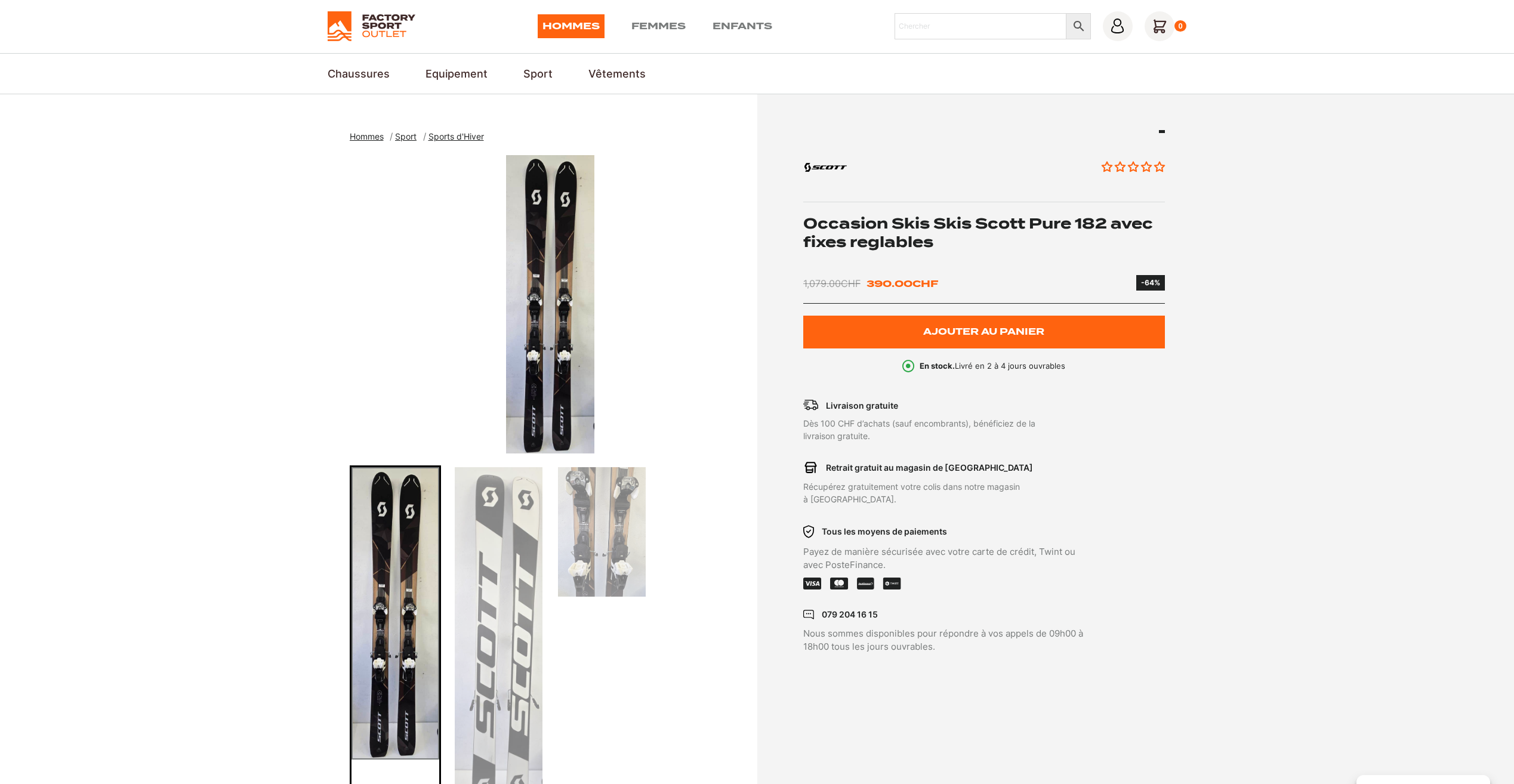
scroll to position [0, 0]
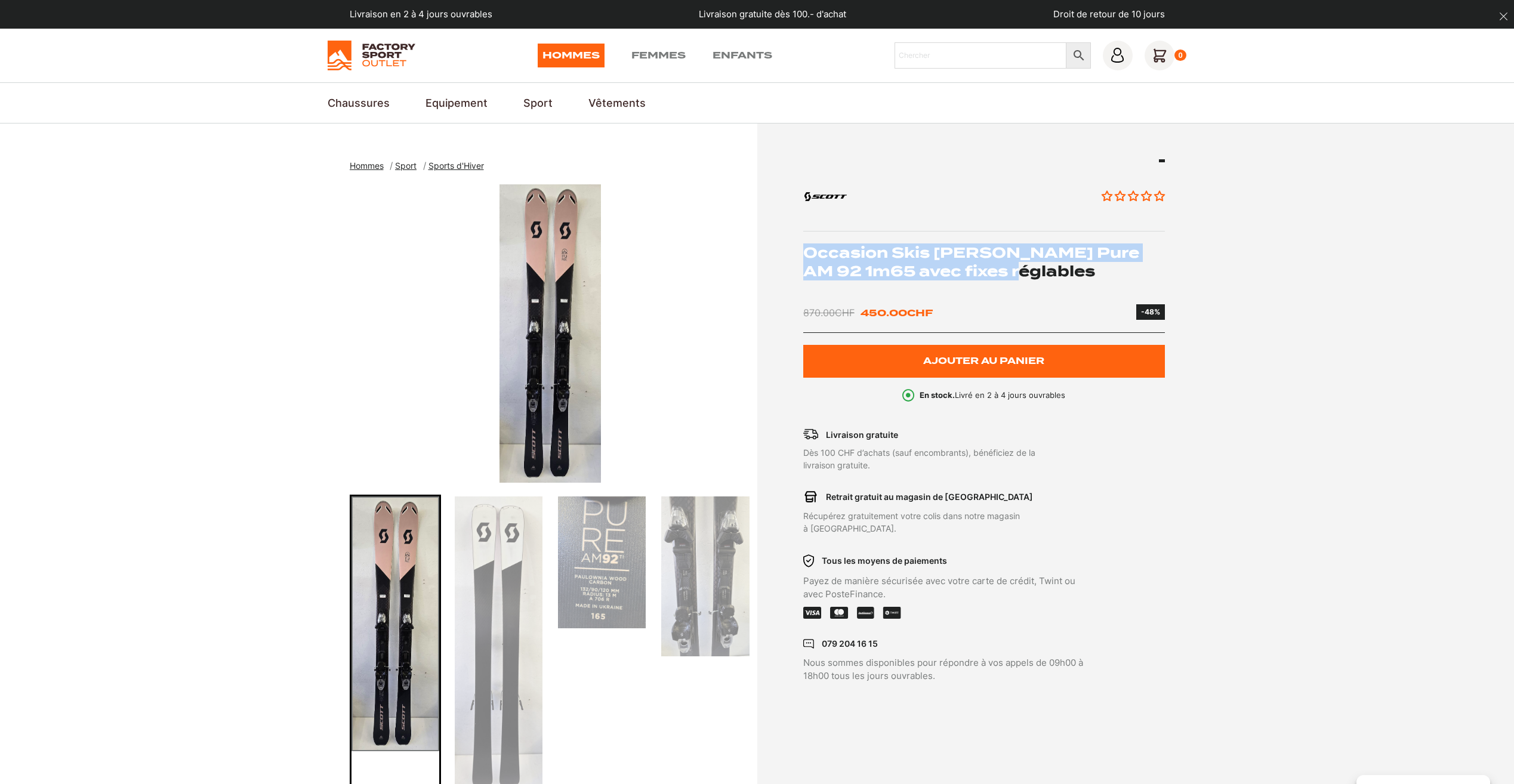
drag, startPoint x: 979, startPoint y: 272, endPoint x: 807, endPoint y: 257, distance: 172.7
click at [807, 257] on h1 "Occasion Skis [PERSON_NAME] Pure AM 92 1m65 avec fixes réglables" at bounding box center [984, 262] width 362 height 37
copy h1 "Occasion Skis [PERSON_NAME] Pure AM 92 1m65 avec fixes réglables"
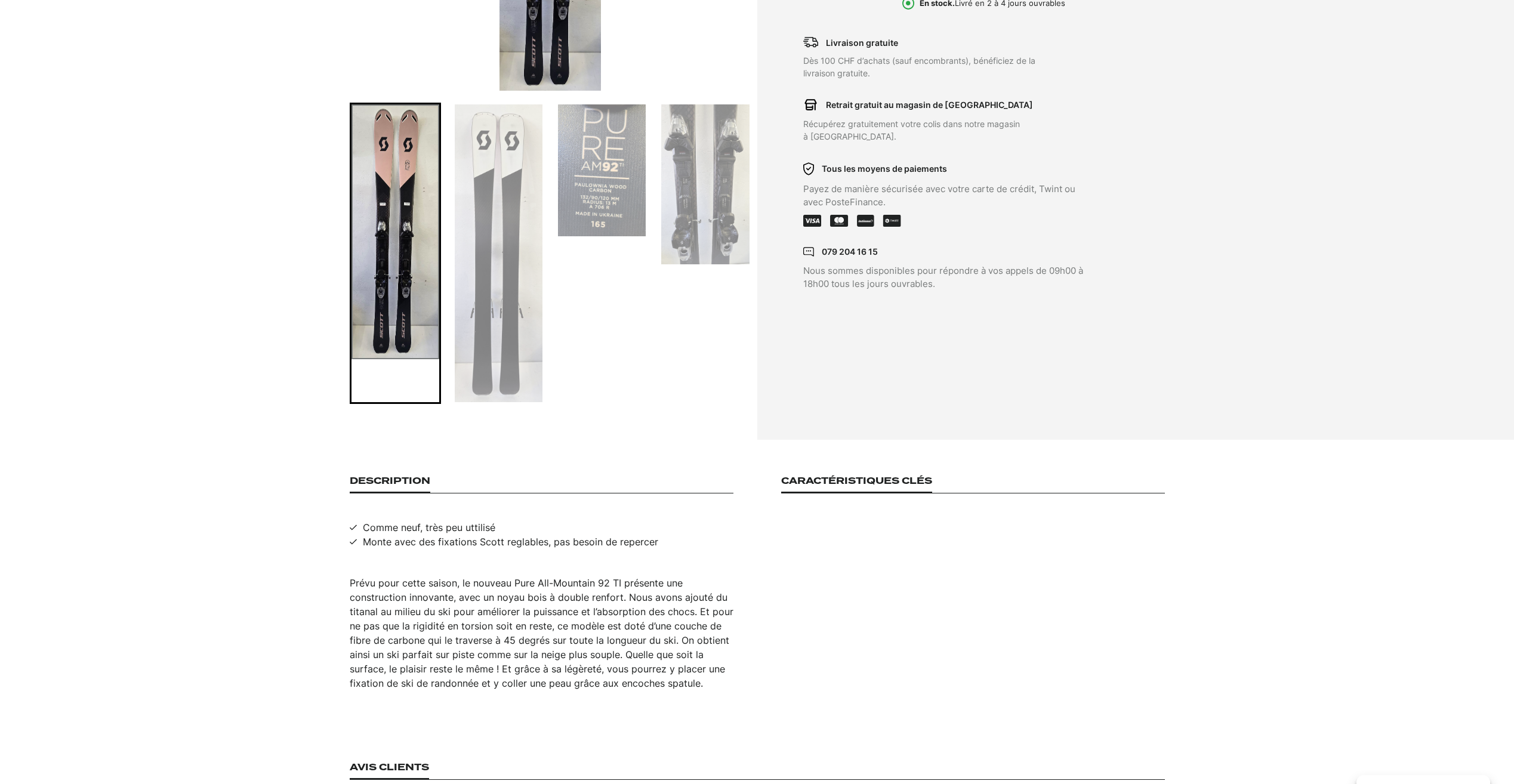
scroll to position [477, 0]
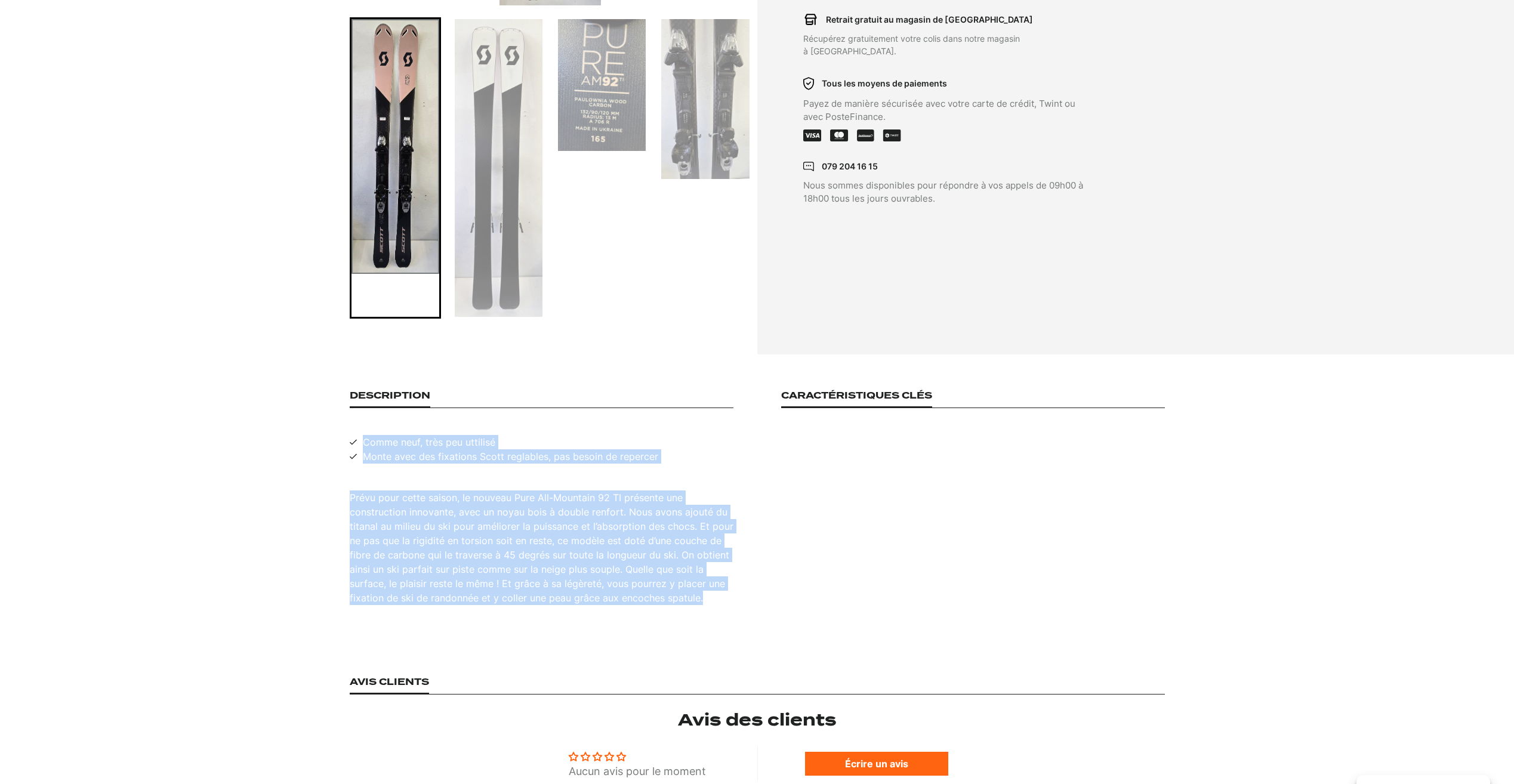
drag, startPoint x: 364, startPoint y: 441, endPoint x: 721, endPoint y: 594, distance: 388.4
click at [721, 594] on div "Description Comme neuf, très peu uttilisé Monte avec des fixations Scott reglab…" at bounding box center [542, 497] width 383 height 215
copy div "Comme neuf, très peu uttilisé Monte avec des fixations Scott reglables, pas bes…"
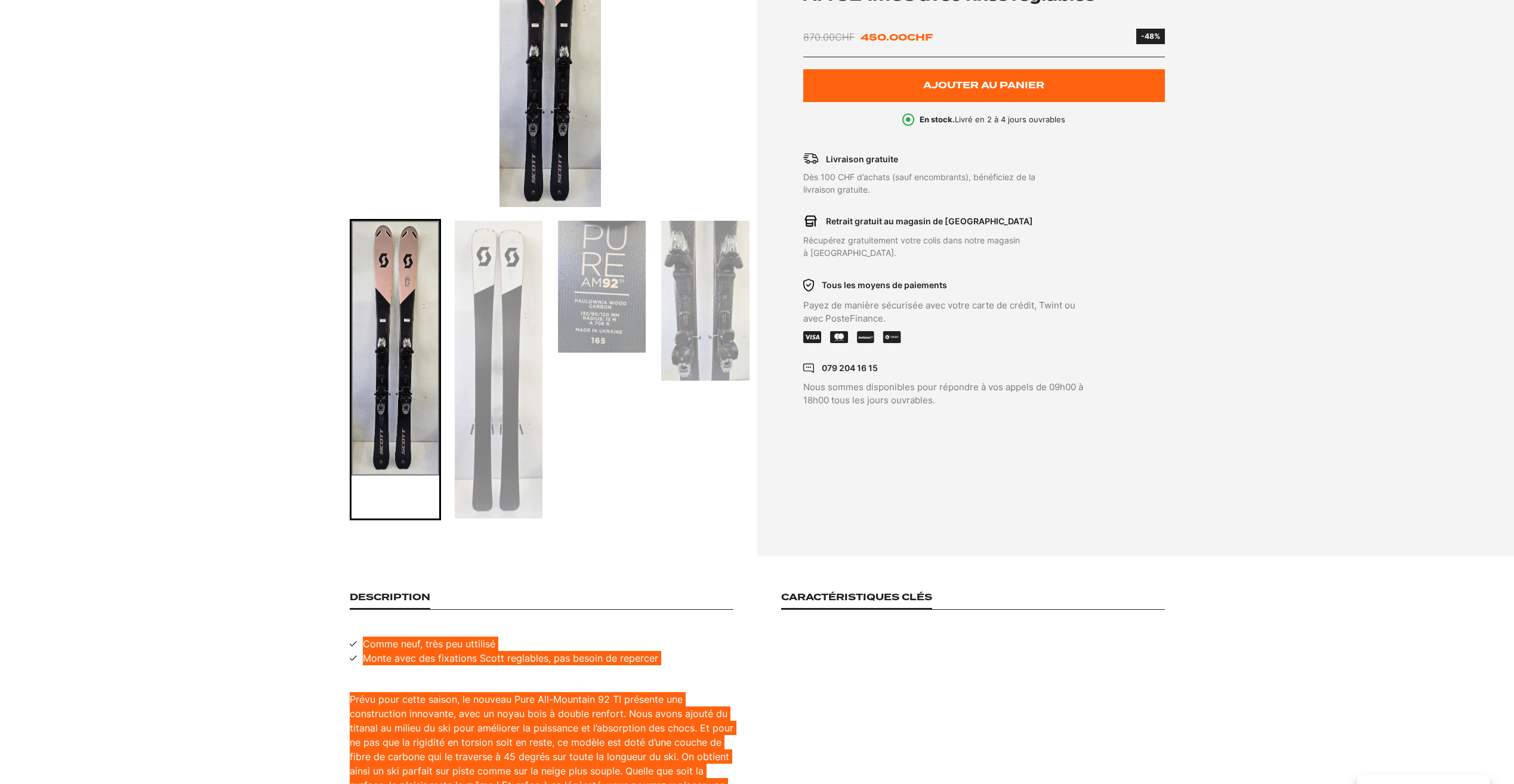
scroll to position [239, 0]
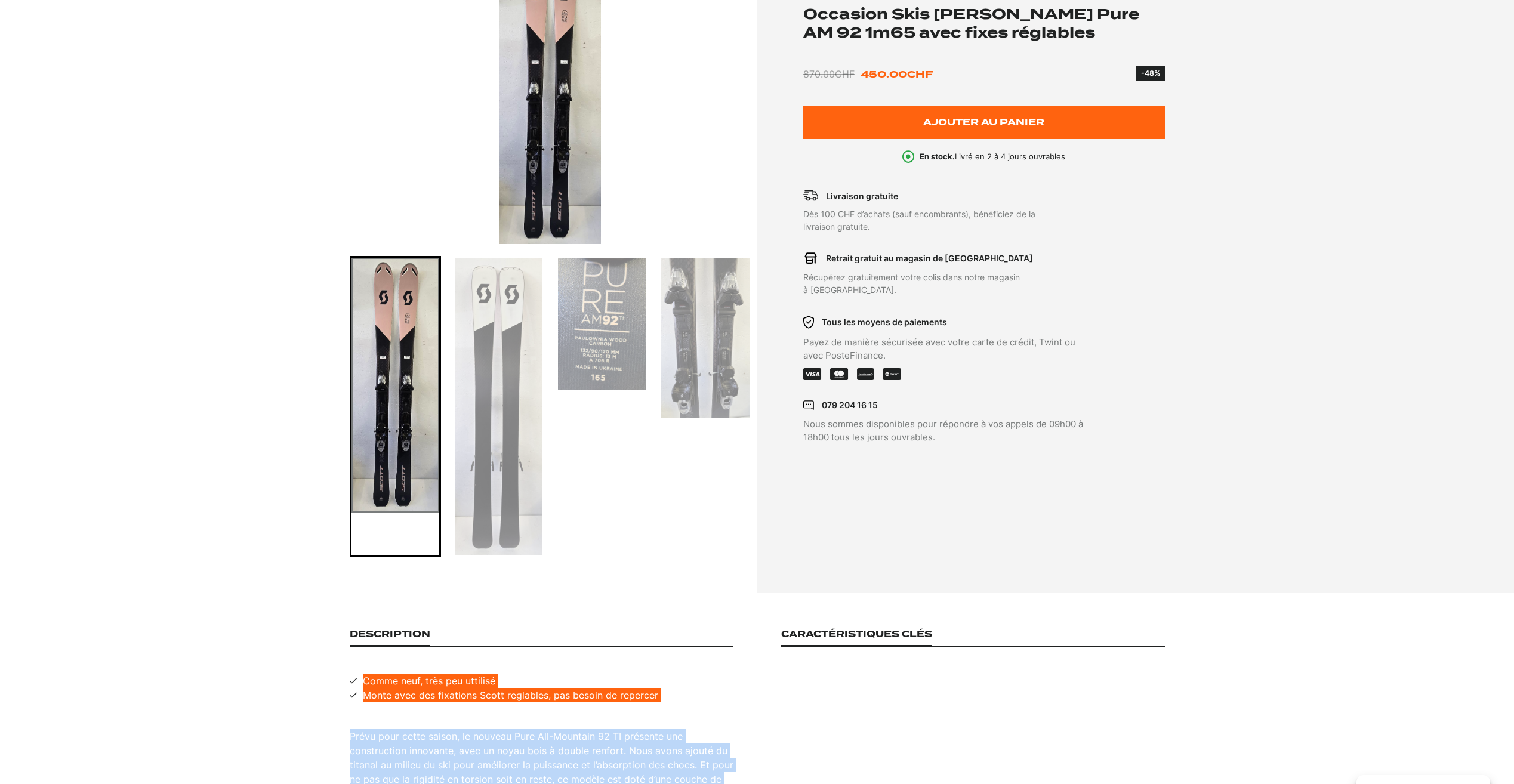
click at [584, 339] on img "Go to slide 3" at bounding box center [601, 324] width 88 height 132
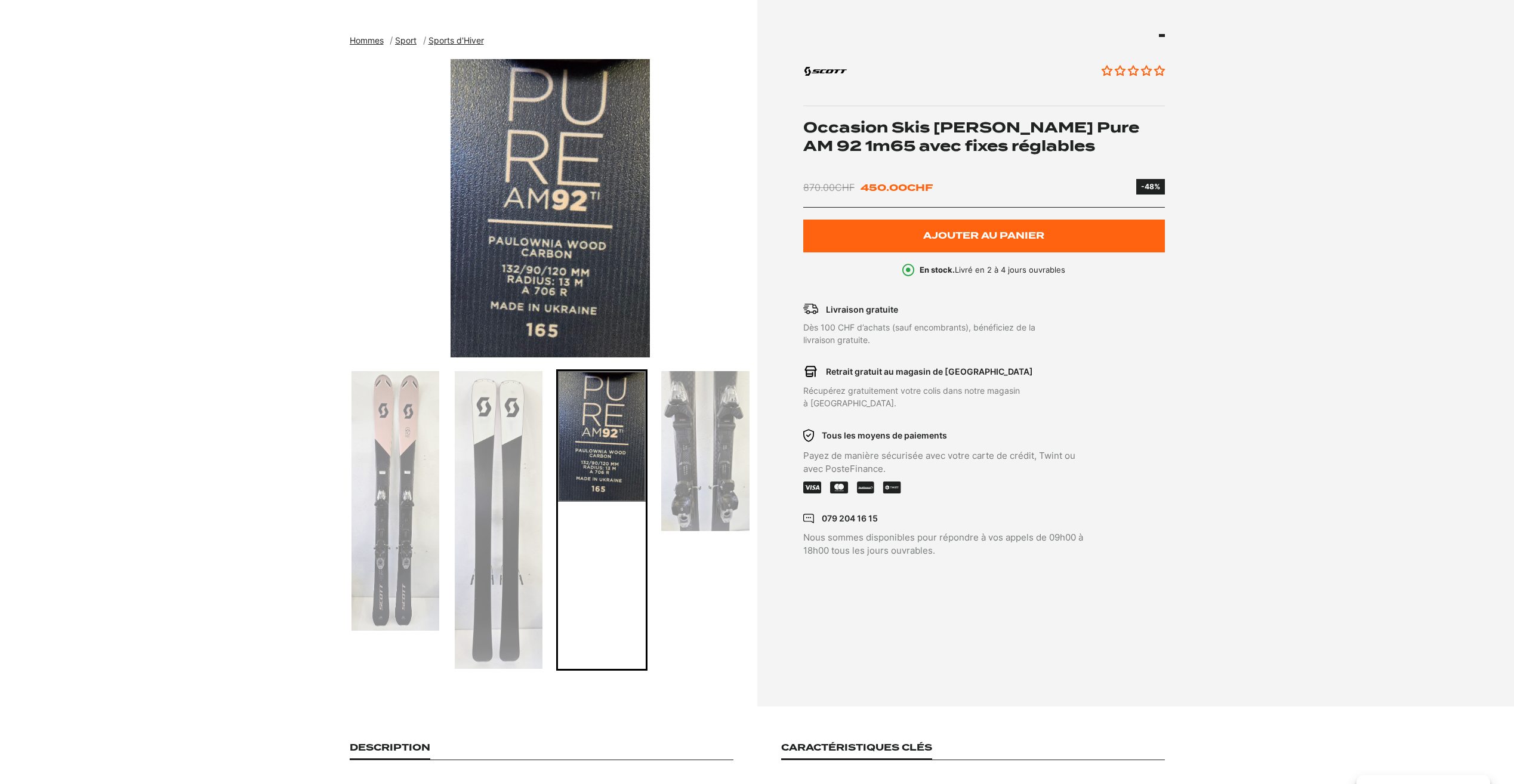
scroll to position [119, 0]
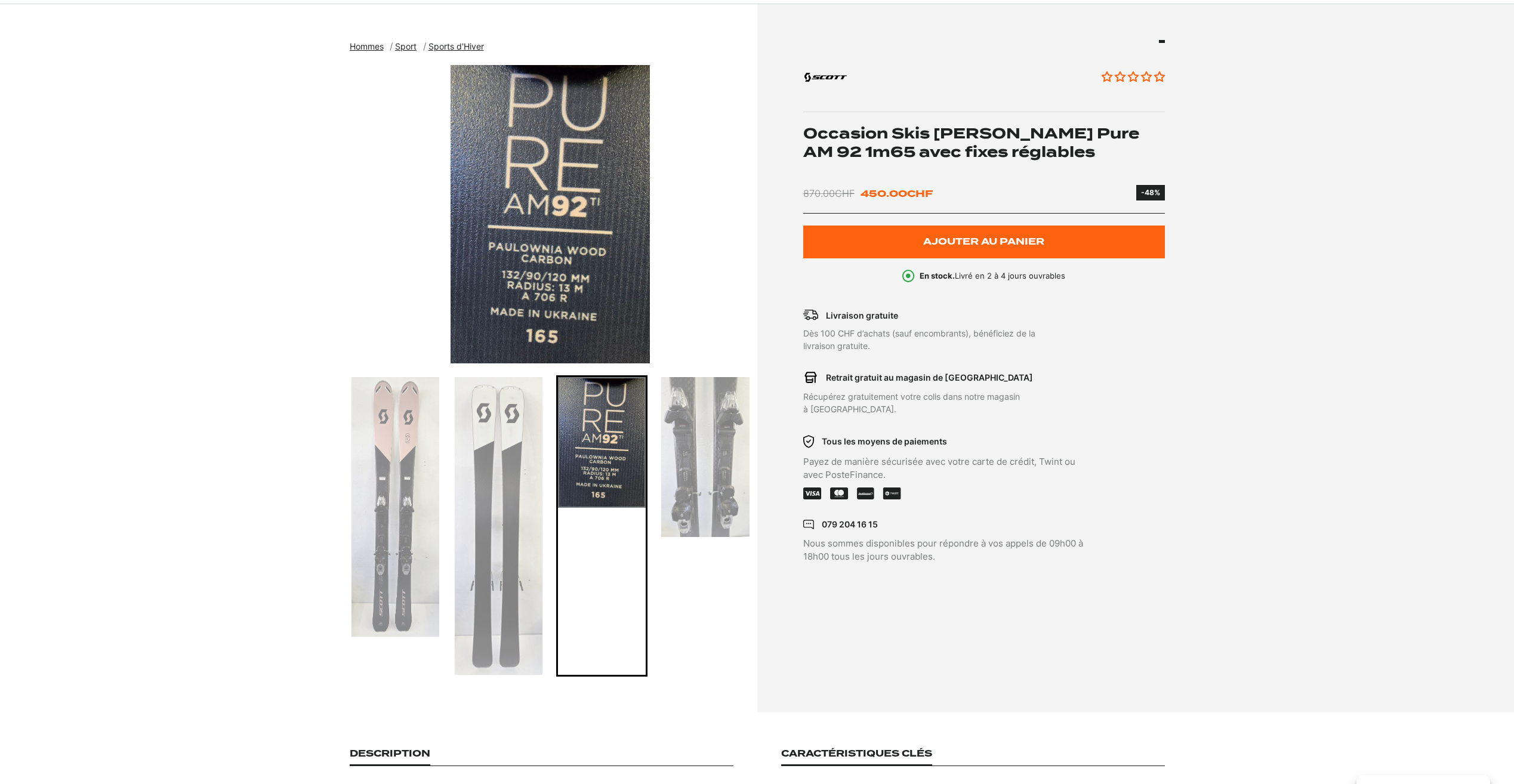
drag, startPoint x: 1296, startPoint y: 266, endPoint x: 1272, endPoint y: 210, distance: 60.9
click at [1296, 266] on section "Hommes Sport Sports d'Hiver Occasion Skis Scott Pure AM 92 1m65 avec fixes régl…" at bounding box center [757, 358] width 1514 height 709
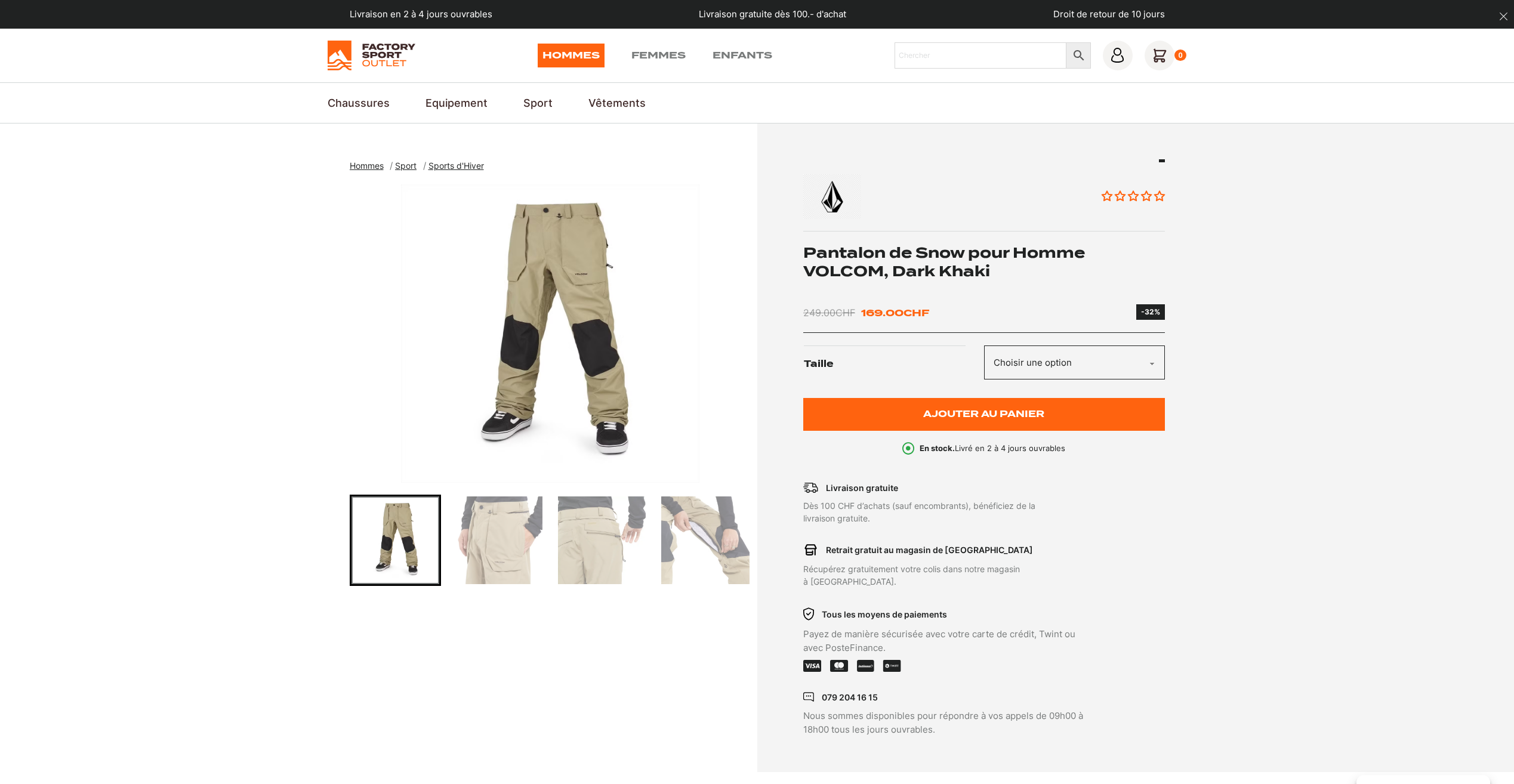
click at [514, 545] on img "Go to slide 2" at bounding box center [498, 540] width 88 height 88
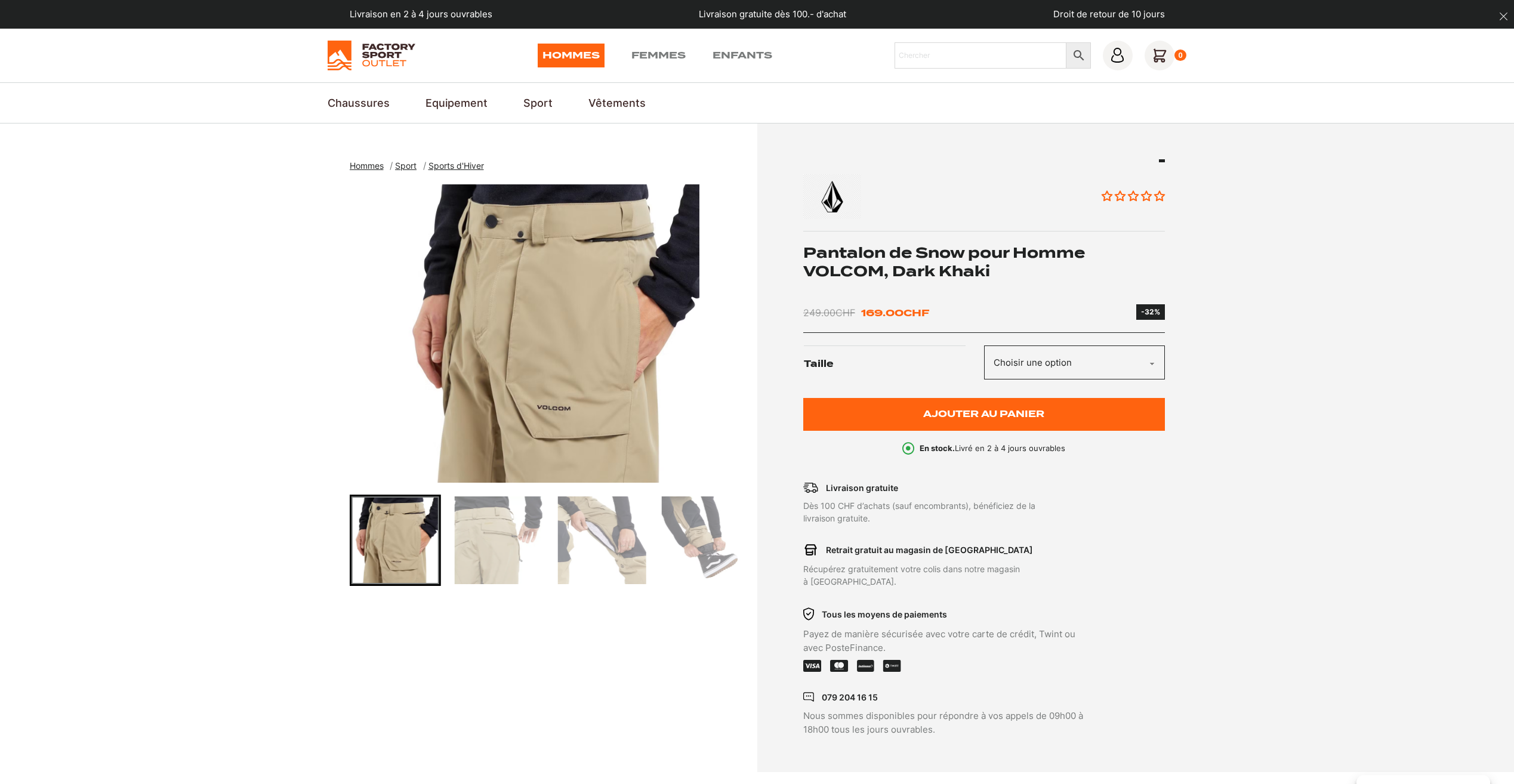
click at [494, 546] on img "Go to slide 3" at bounding box center [498, 540] width 88 height 88
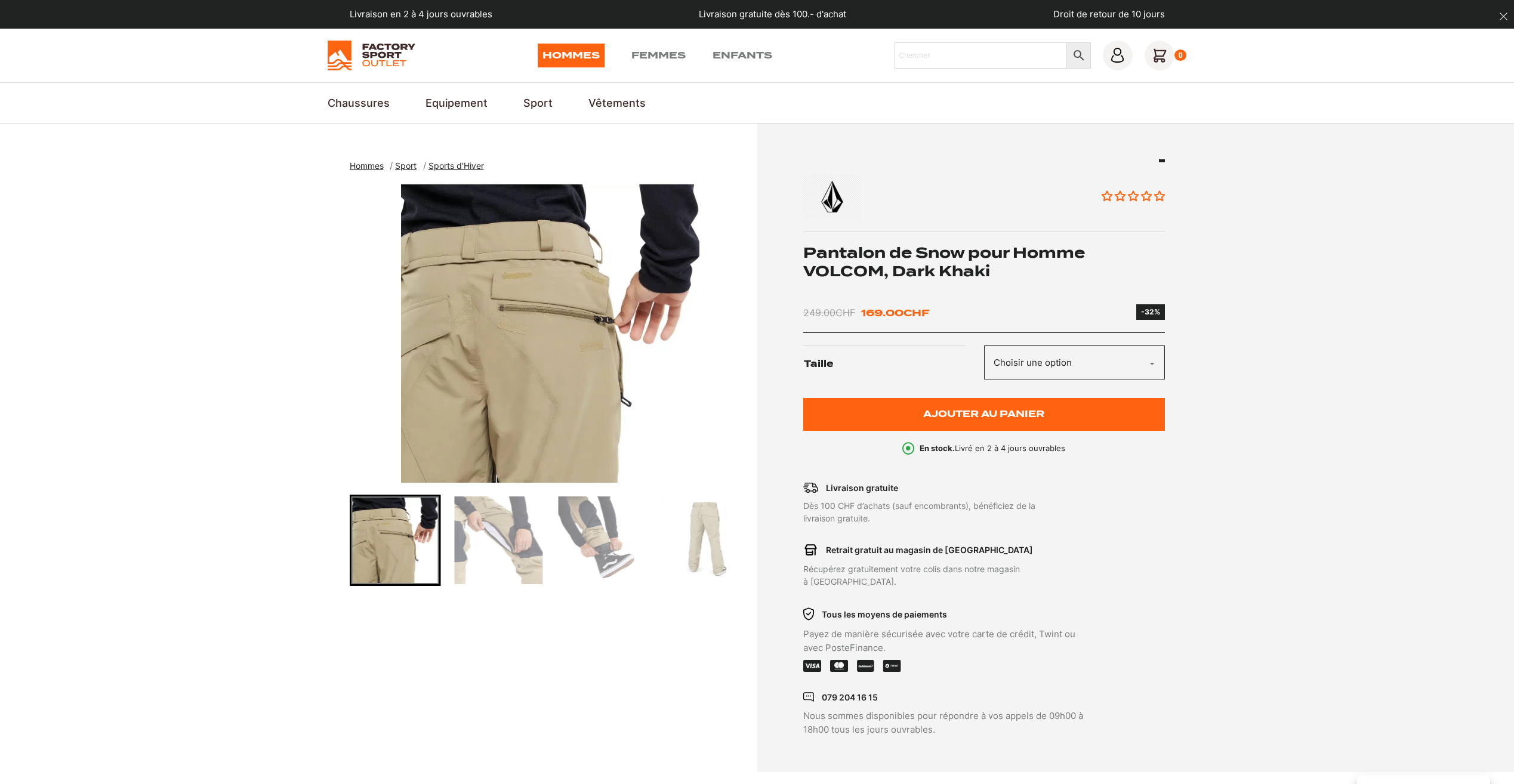
click at [494, 546] on img "Go to slide 4" at bounding box center [498, 540] width 88 height 88
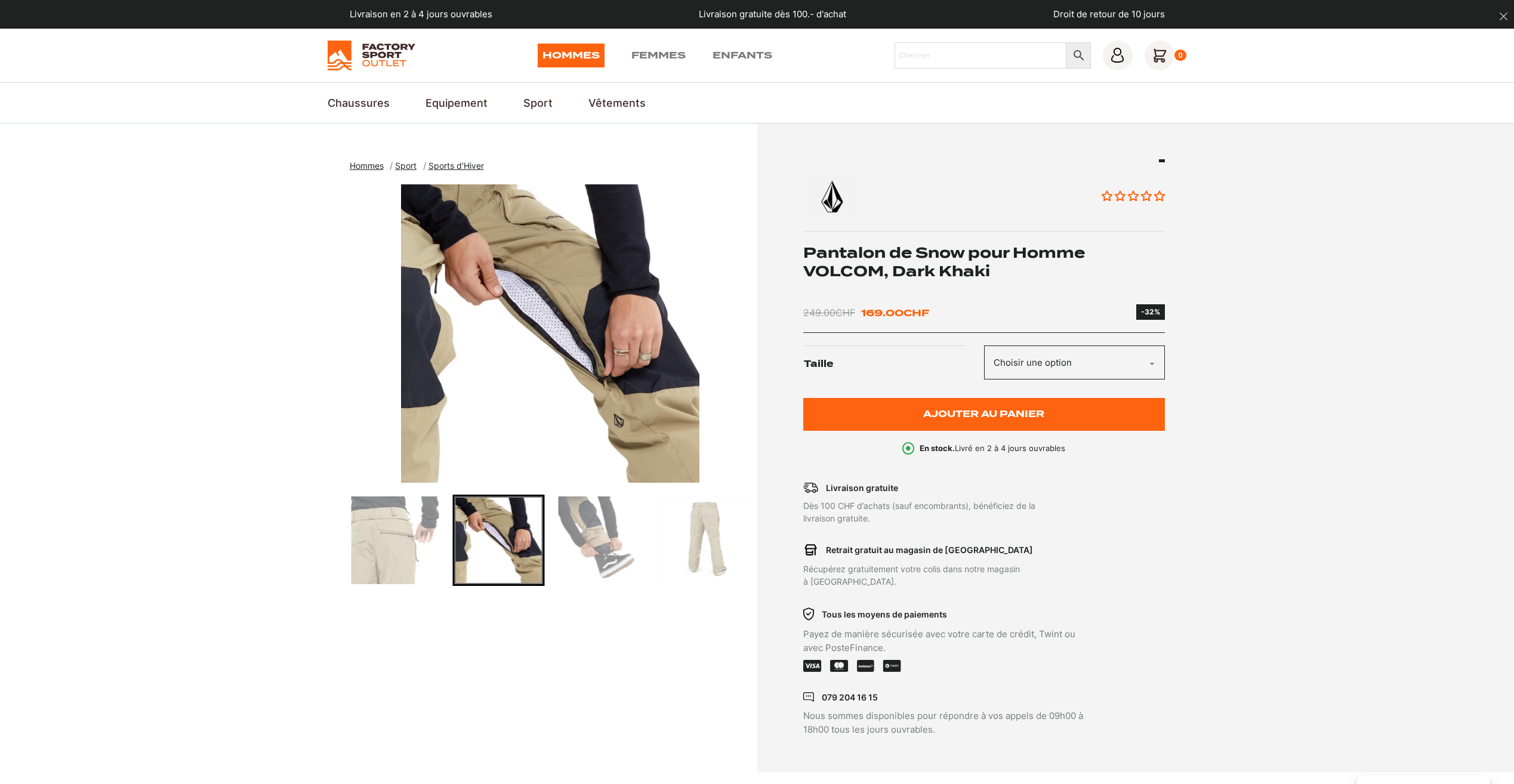
click at [494, 546] on img "Go to slide 4" at bounding box center [498, 540] width 88 height 88
click at [597, 539] on img "Go to slide 5" at bounding box center [601, 540] width 88 height 88
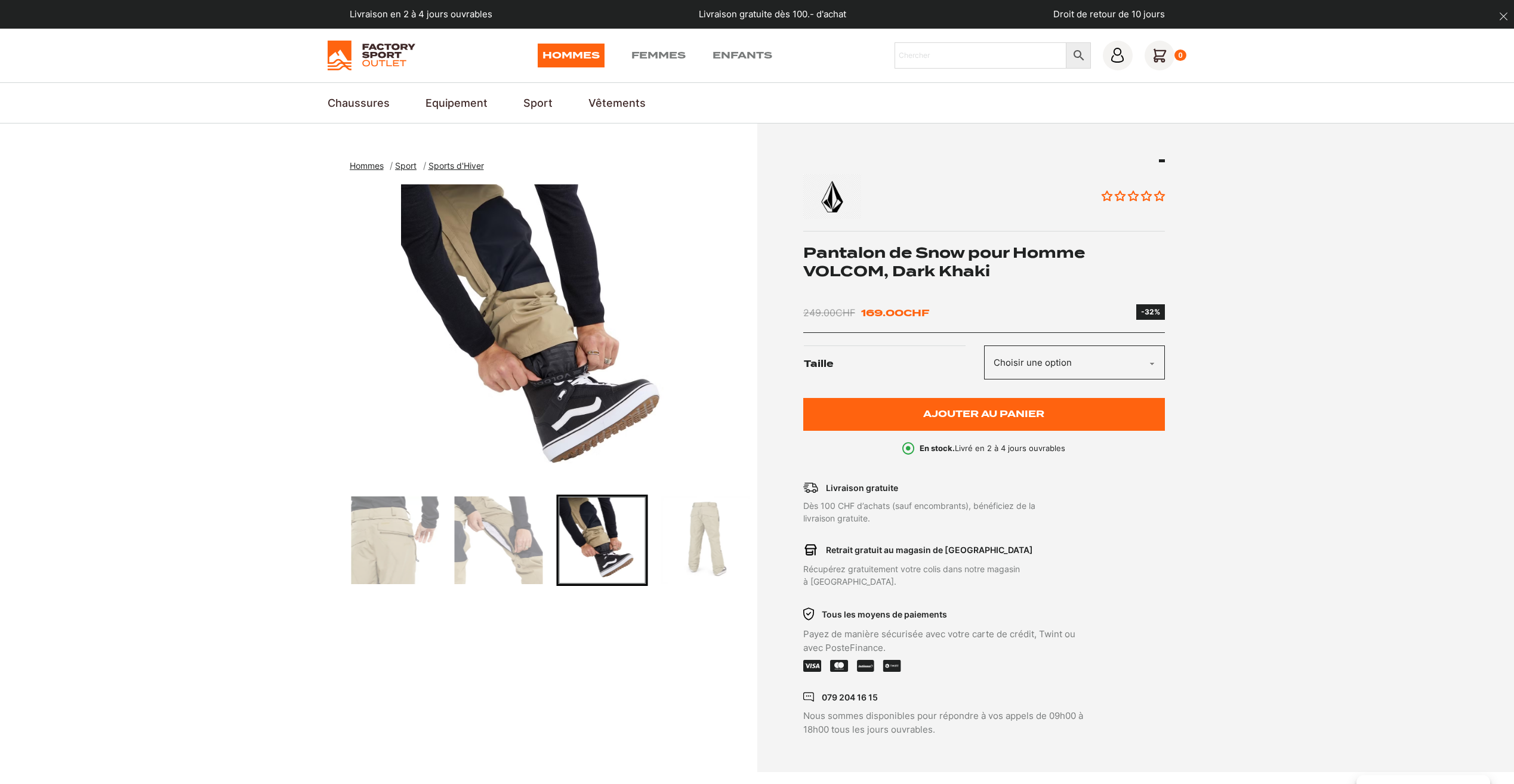
click at [684, 531] on img "Go to slide 6" at bounding box center [705, 540] width 88 height 88
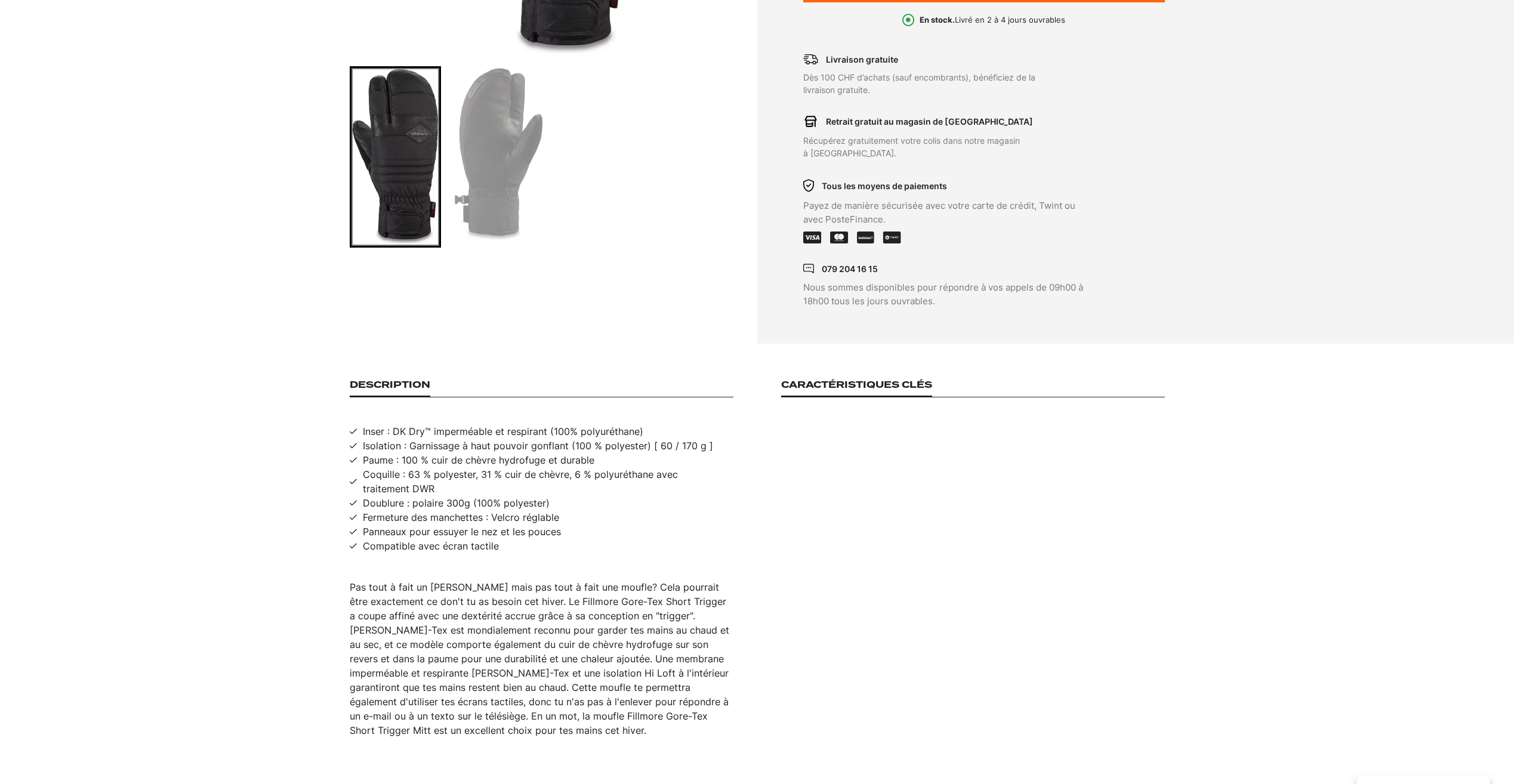
scroll to position [835, 0]
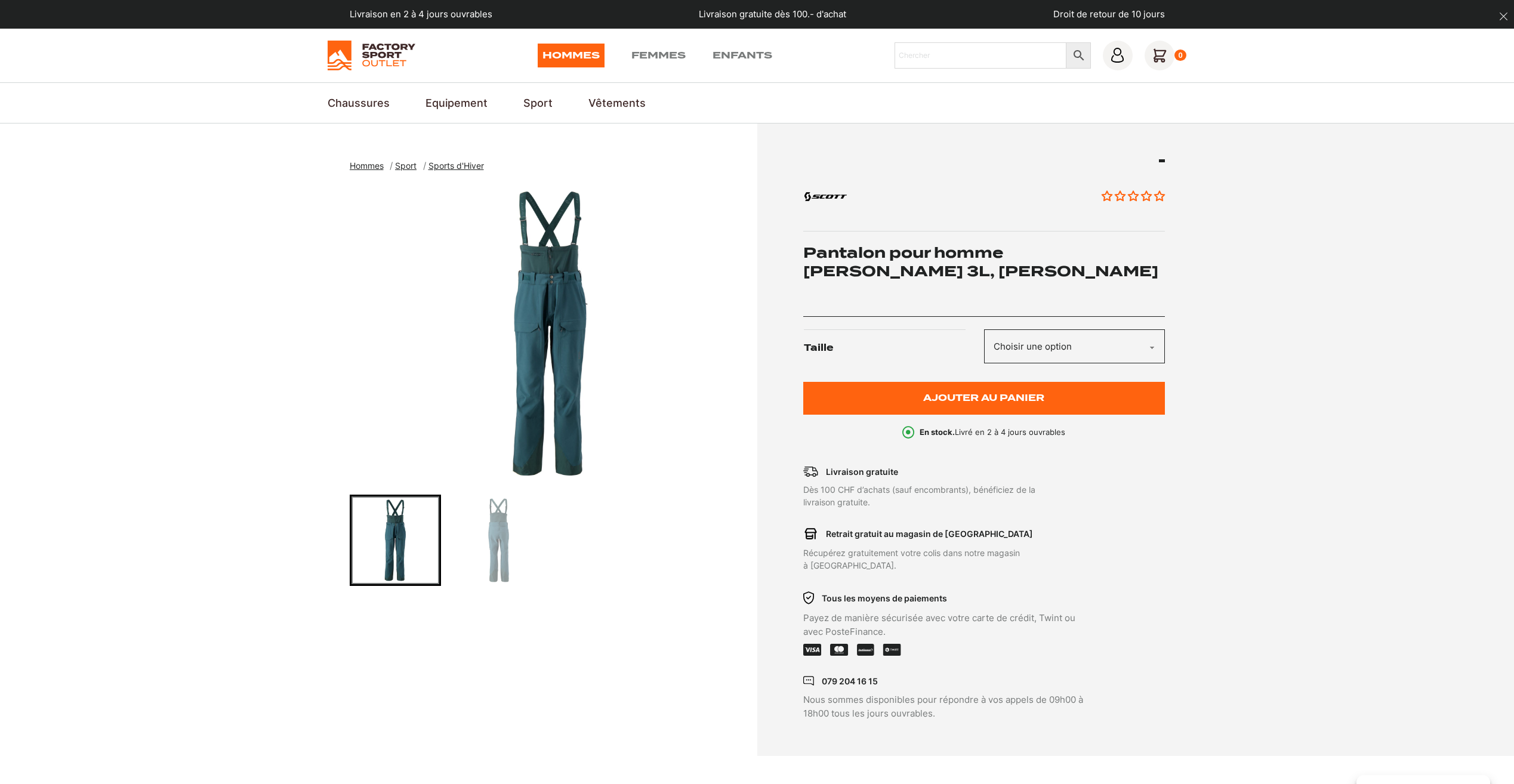
click at [1046, 344] on select "Choisir une option M" at bounding box center [1074, 346] width 181 height 34
click at [1045, 346] on select "Choisir une option M" at bounding box center [1074, 346] width 181 height 34
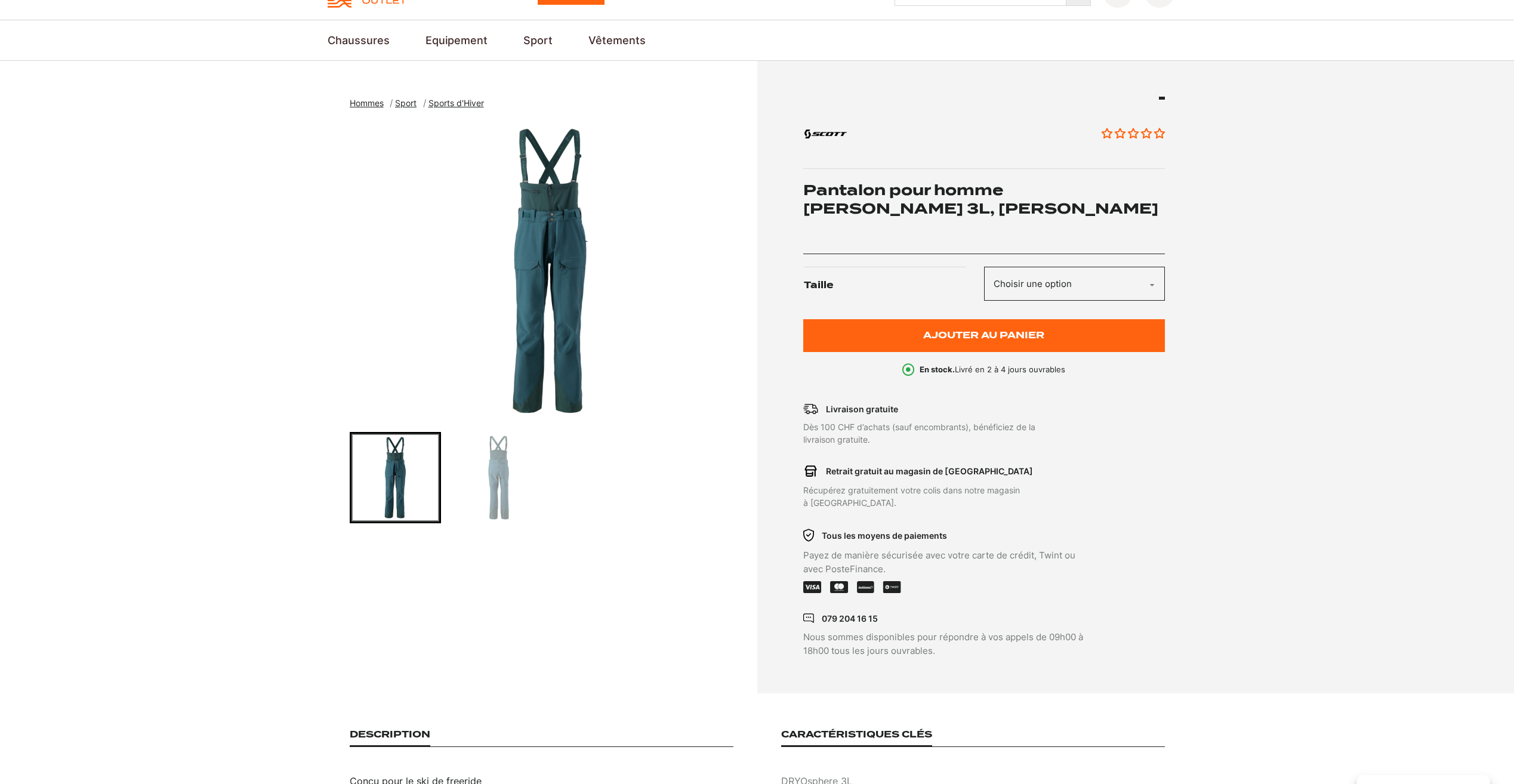
scroll to position [60, 0]
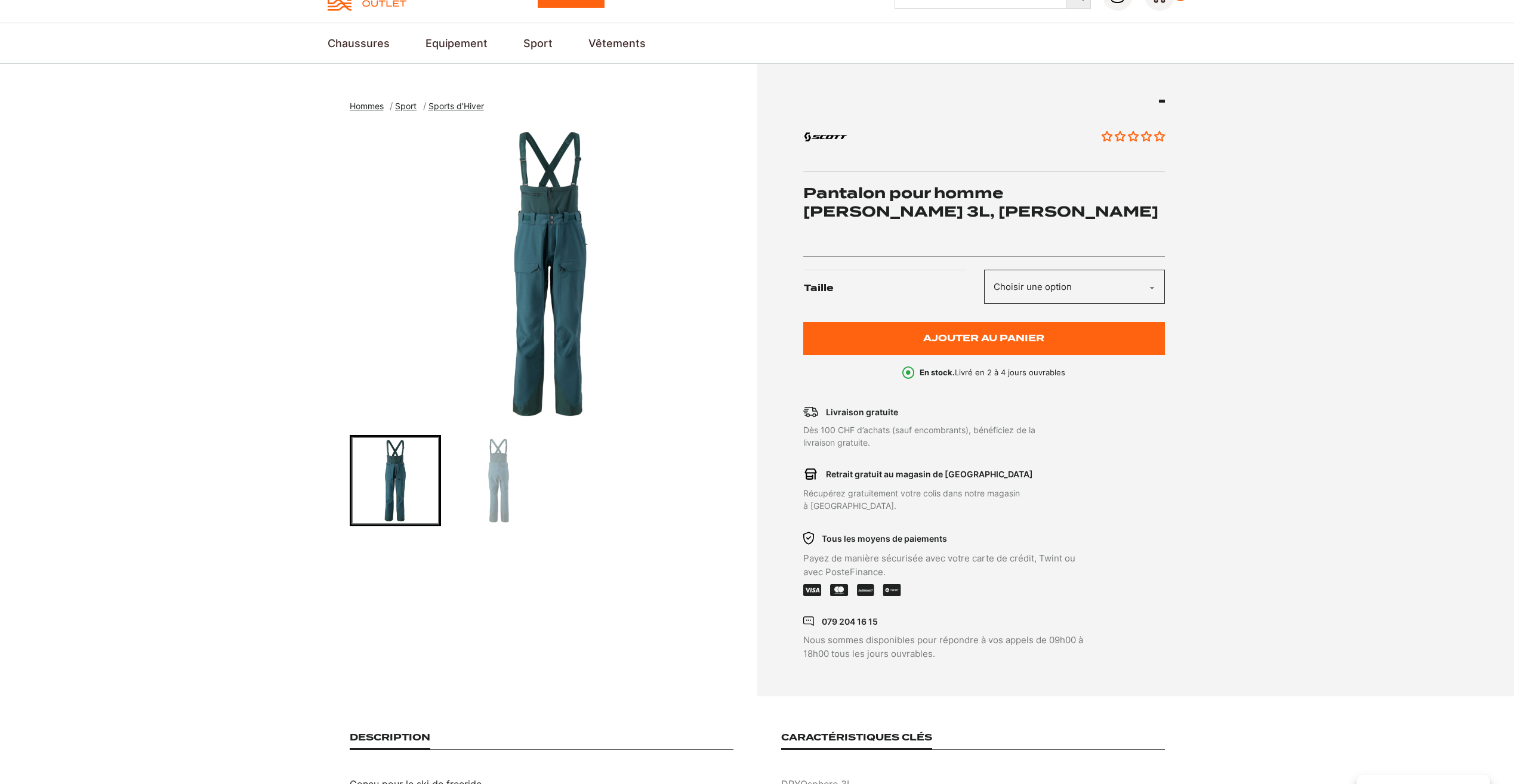
click at [1136, 288] on select "Choisir une option M" at bounding box center [1074, 287] width 181 height 34
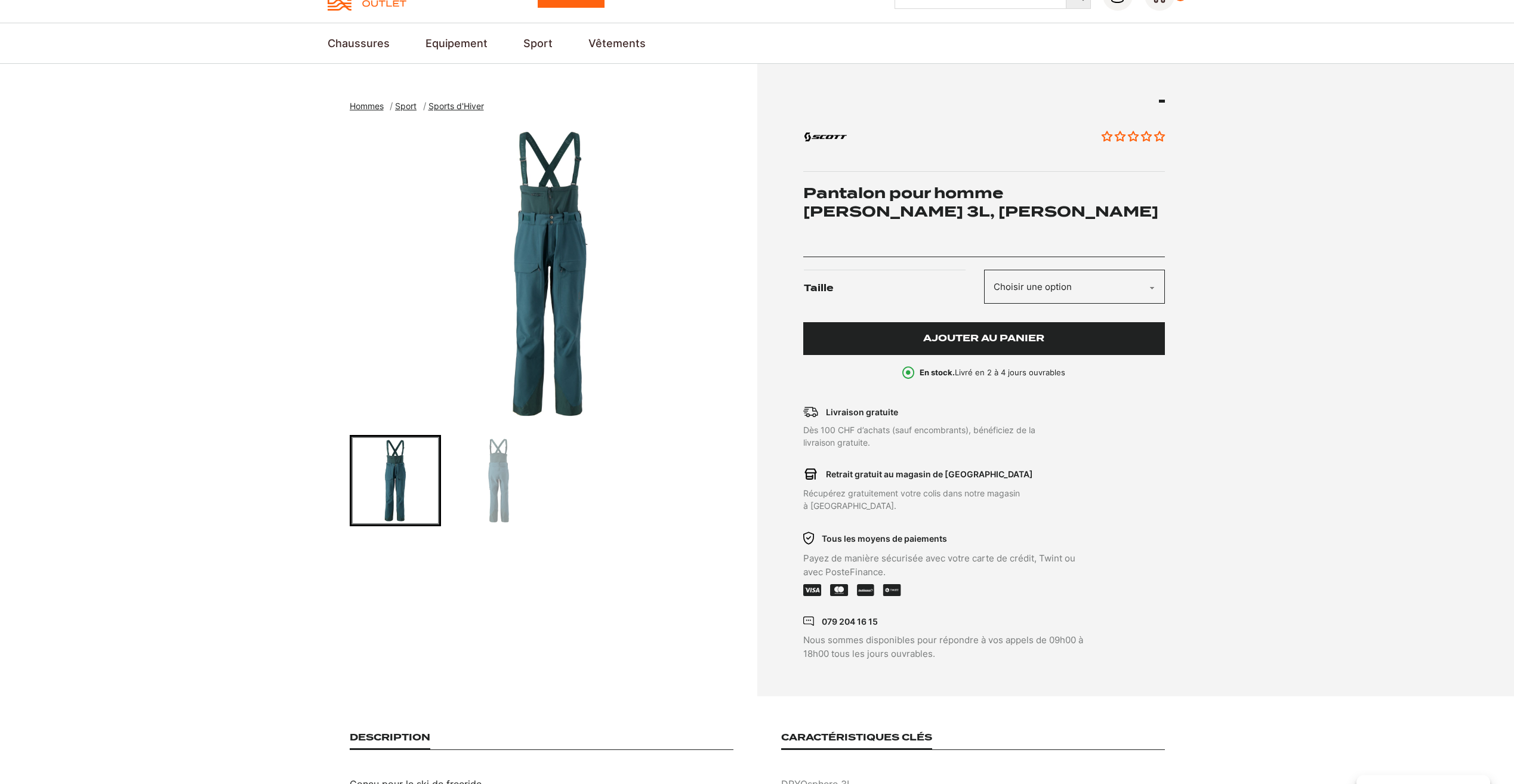
select select "M"
click at [984, 270] on select "Choisir une option M" at bounding box center [1074, 287] width 181 height 34
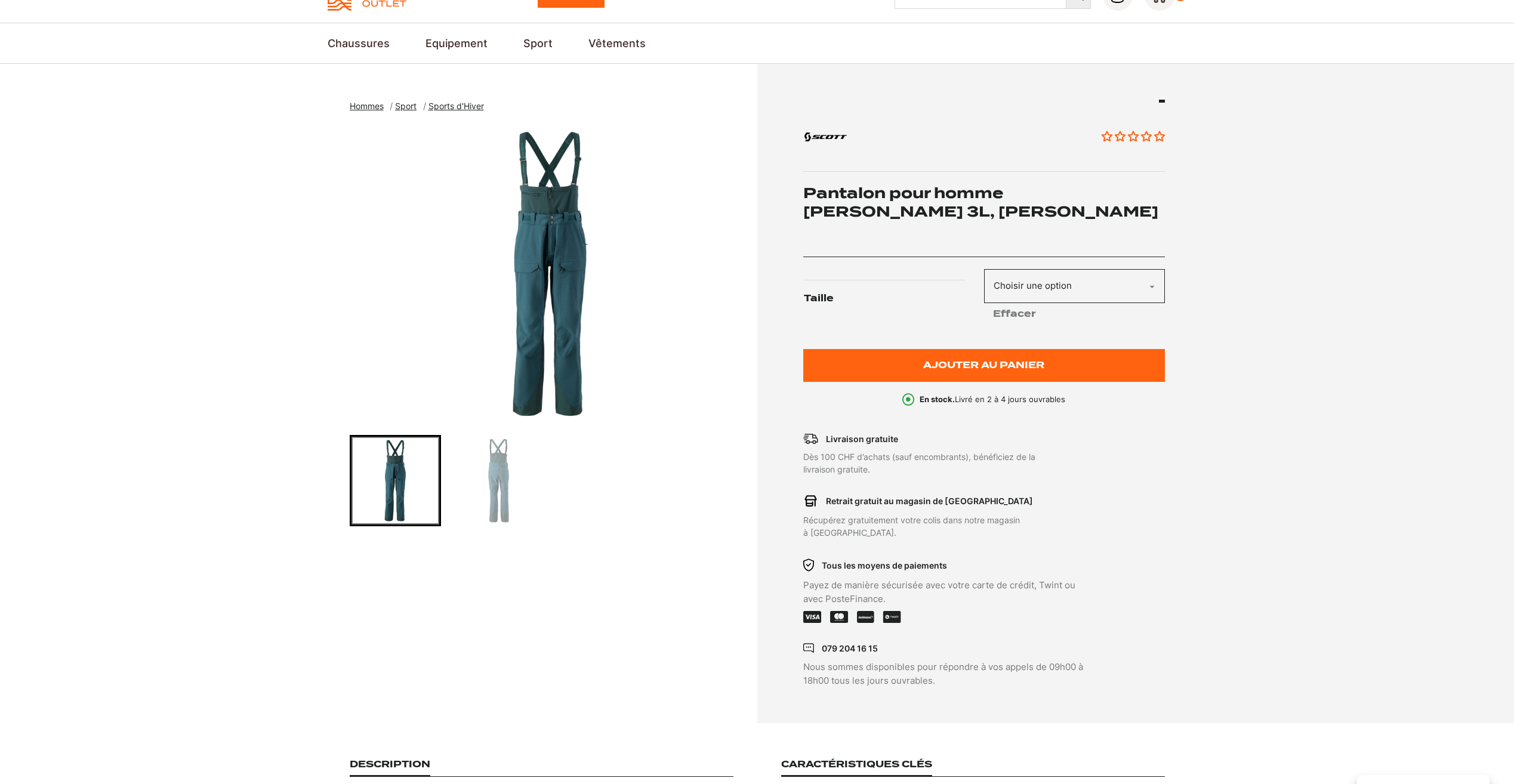
click at [1062, 287] on select "Choisir une option M" at bounding box center [1074, 286] width 181 height 34
click at [984, 269] on select "Choisir une option M" at bounding box center [1074, 286] width 181 height 34
click at [818, 296] on label "Taille" at bounding box center [893, 299] width 180 height 38
click at [984, 296] on select "Choisir une option M" at bounding box center [1074, 286] width 181 height 34
click at [1248, 270] on section "Hommes Sport Sports d'Hiver Pantalon pour homme SCOTT Vertic 3L, aruba green Au…" at bounding box center [757, 393] width 1514 height 660
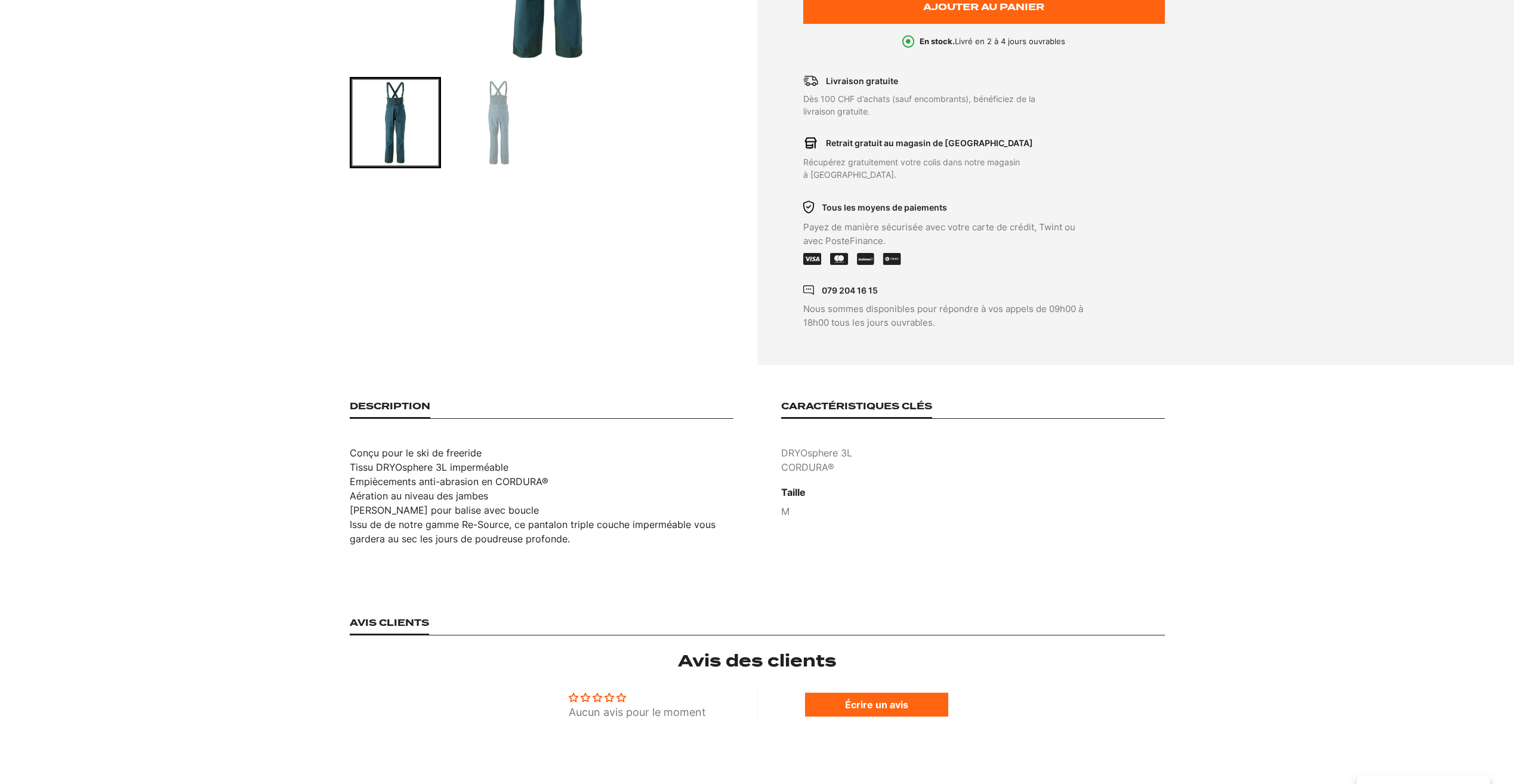
scroll to position [0, 0]
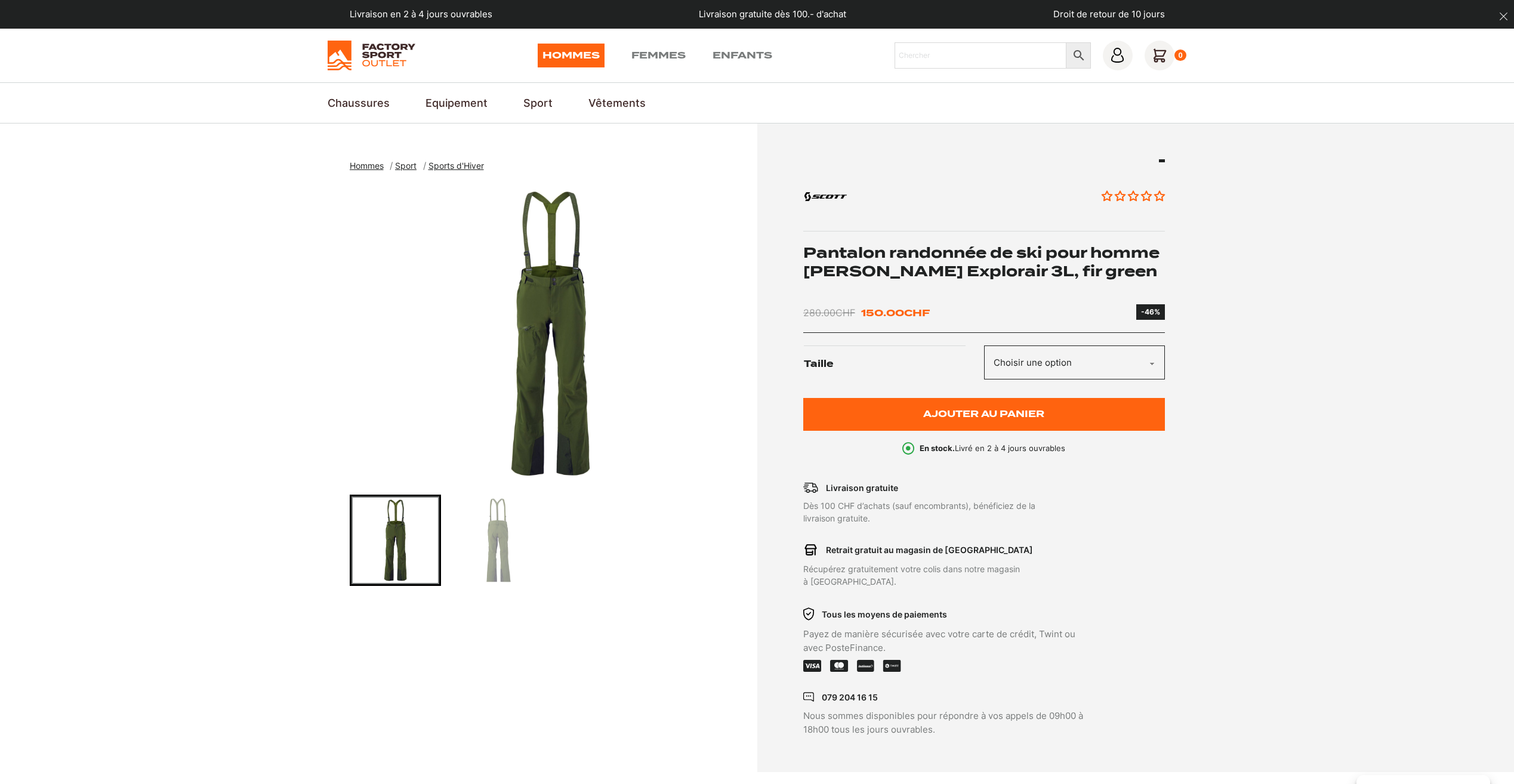
click at [506, 522] on img "Go to slide 2" at bounding box center [498, 540] width 88 height 88
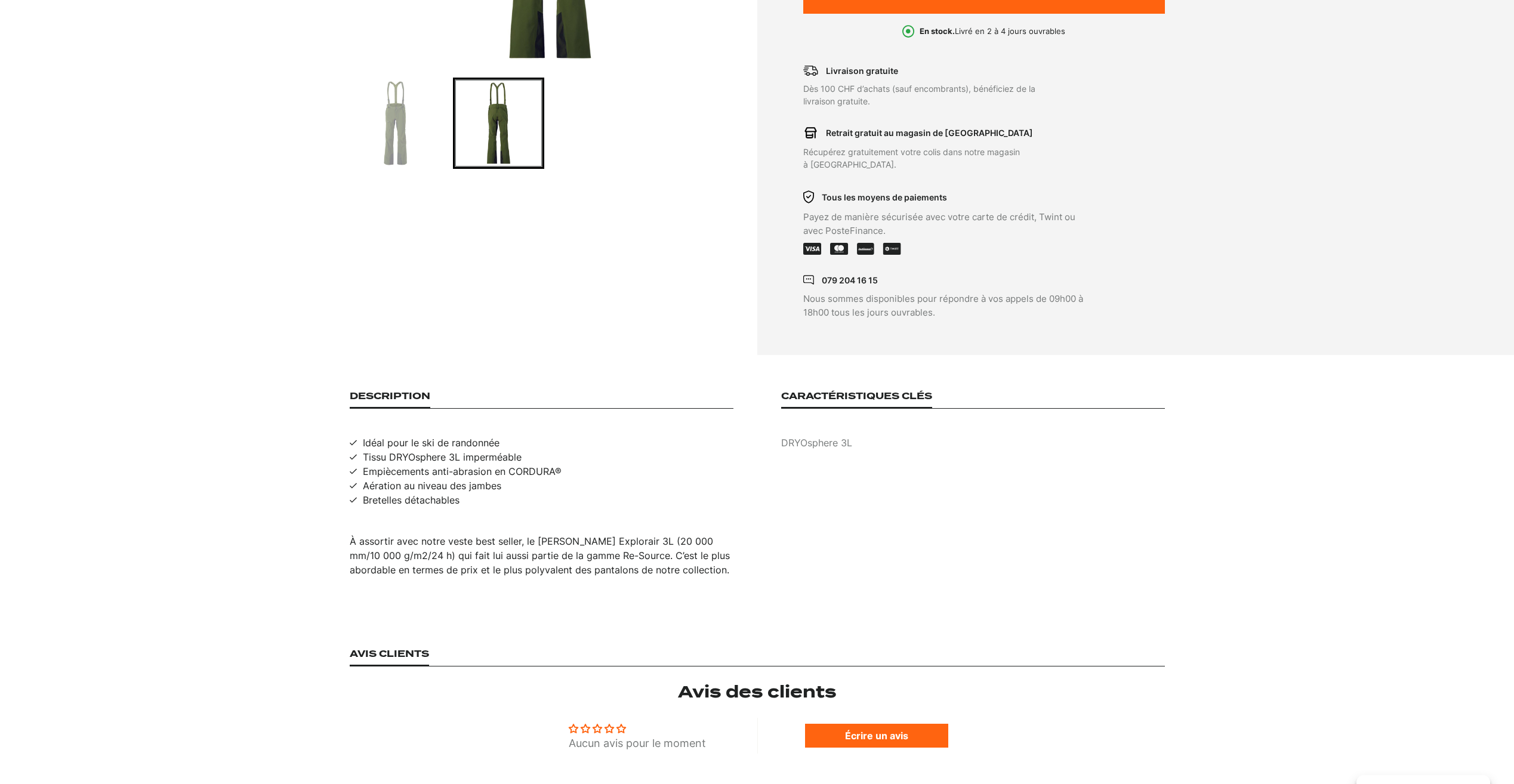
scroll to position [417, 0]
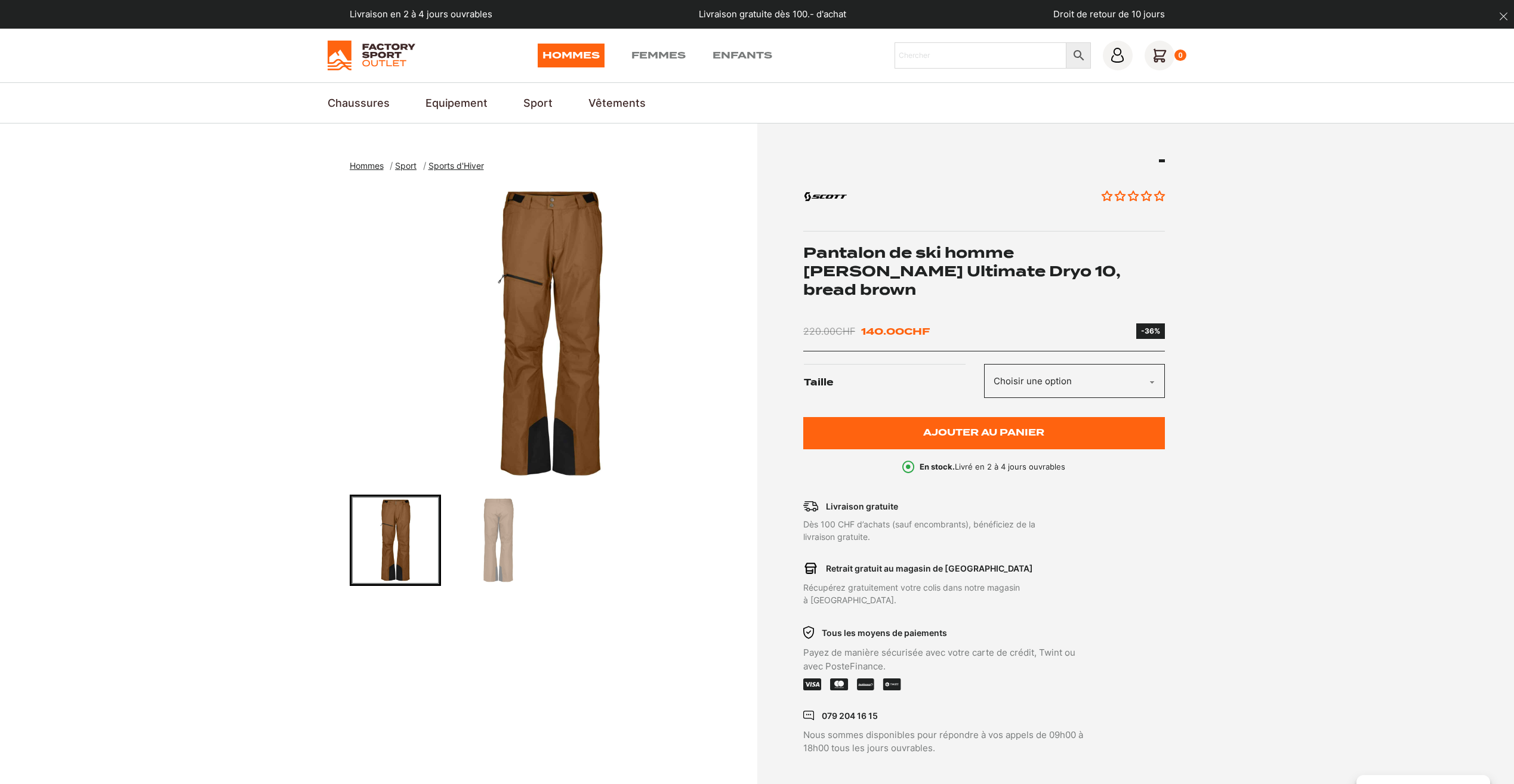
click at [1100, 364] on select "Choisir une option M" at bounding box center [1074, 381] width 181 height 34
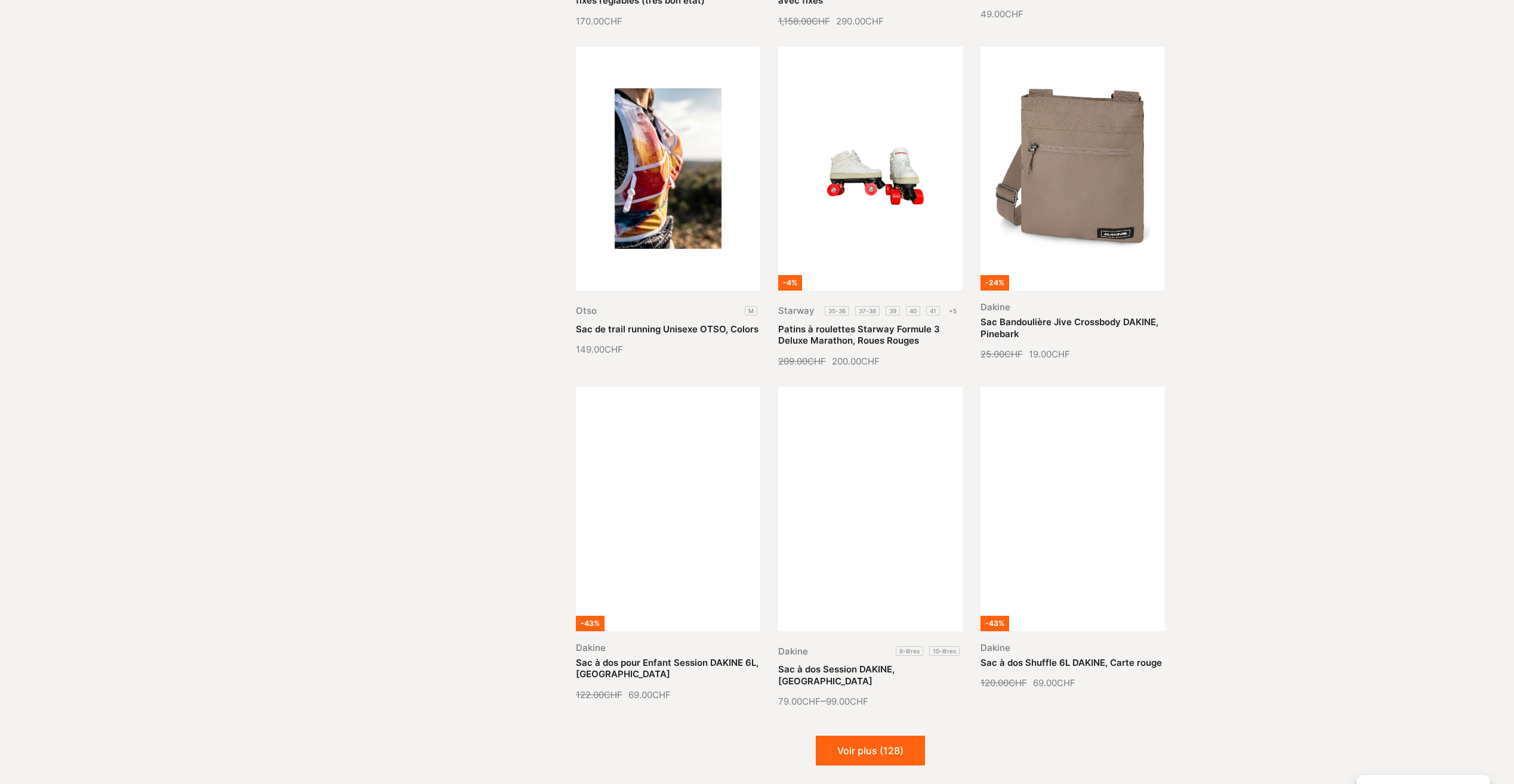
scroll to position [955, 0]
